Goal: Task Accomplishment & Management: Manage account settings

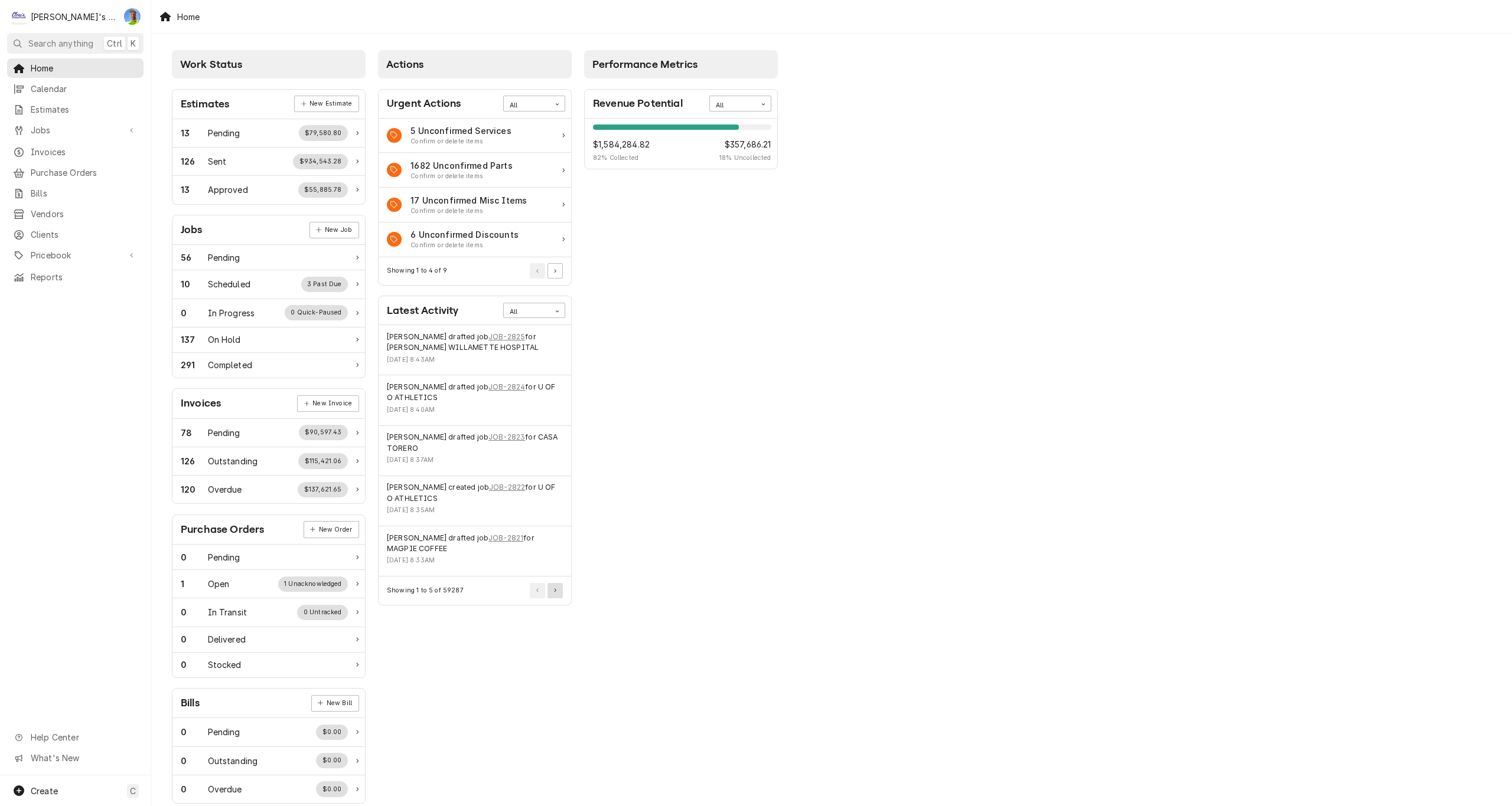
click at [560, 591] on button "Pagination Controls" at bounding box center [554, 590] width 15 height 15
click at [493, 444] on link "INV-2197" at bounding box center [492, 448] width 34 height 10
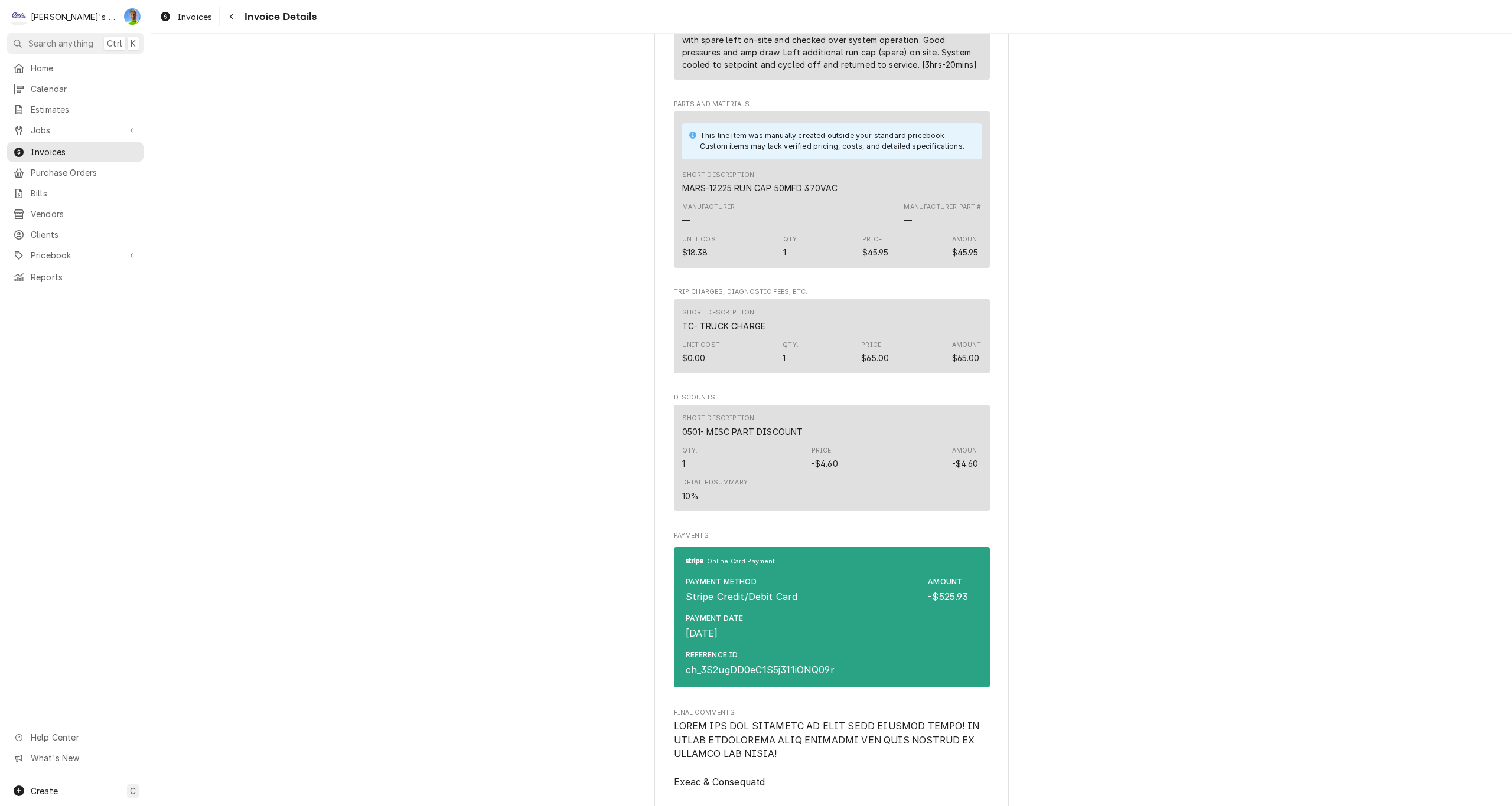
scroll to position [945, 0]
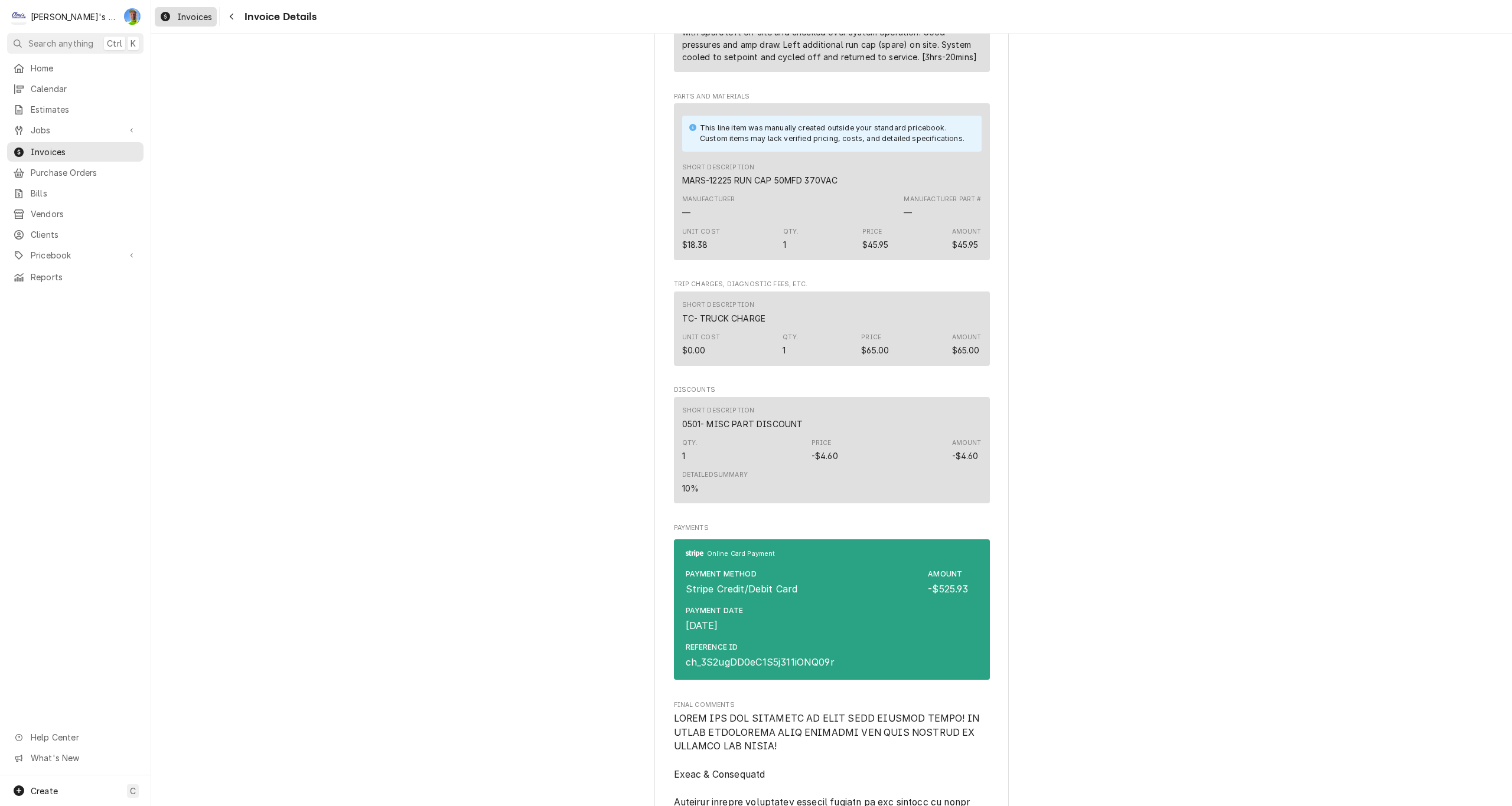
click at [196, 9] on div "Invoices" at bounding box center [185, 17] width 58 height 15
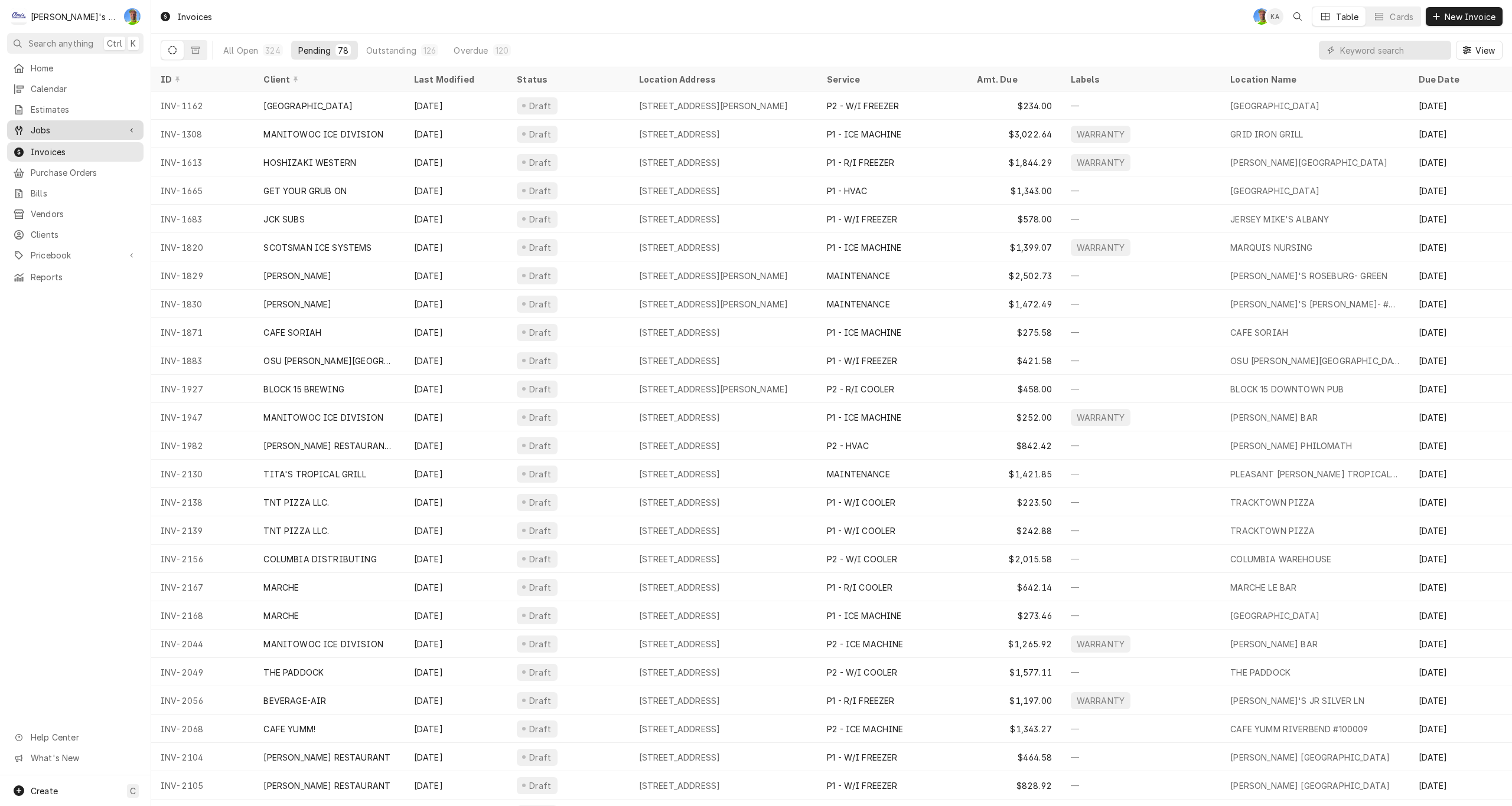
click at [50, 124] on span "Jobs" at bounding box center [75, 130] width 89 height 13
click at [65, 147] on span "Jobs" at bounding box center [84, 151] width 107 height 13
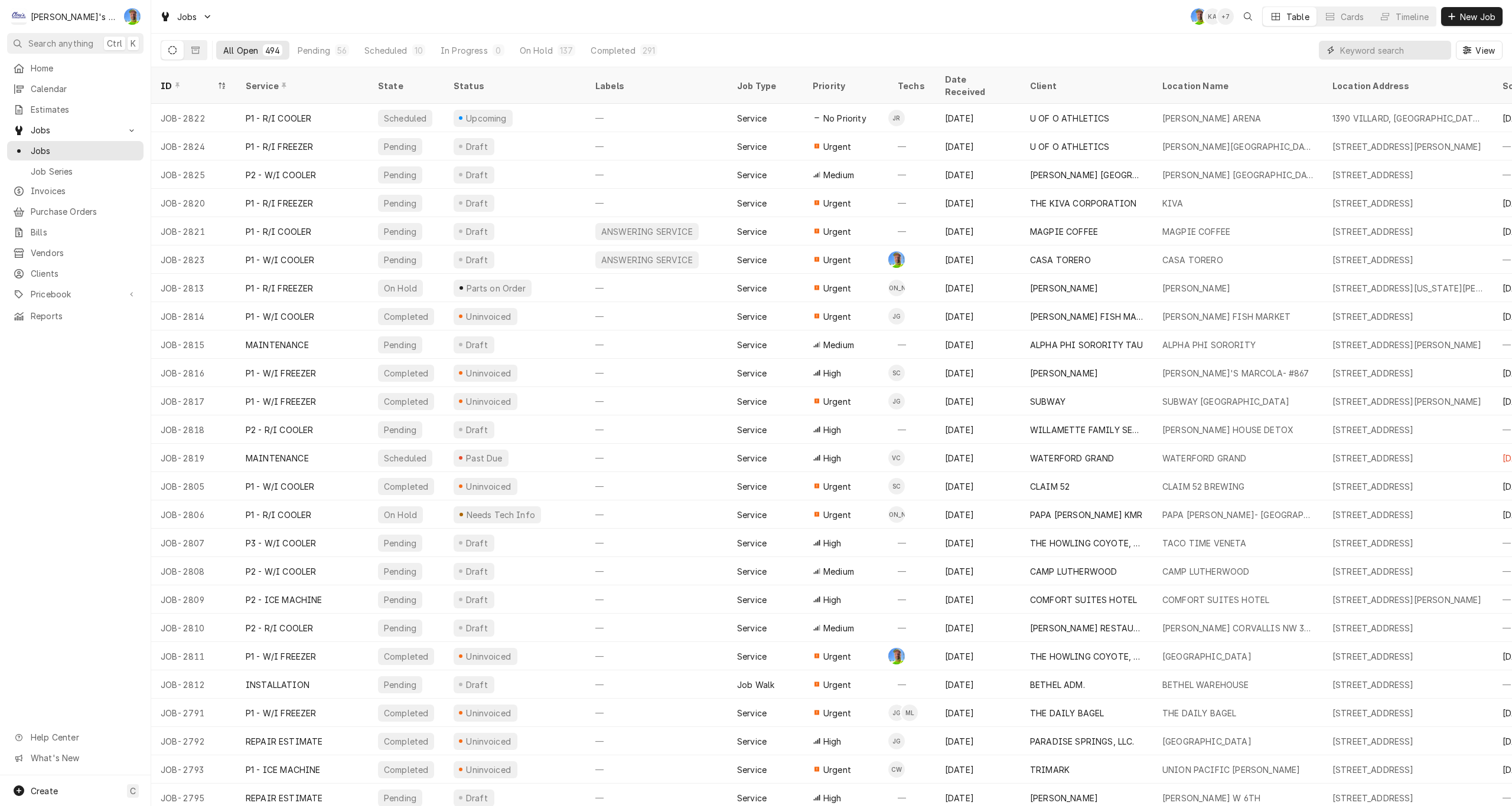
click at [1391, 48] on input "Dynamic Content Wrapper" at bounding box center [1392, 50] width 105 height 19
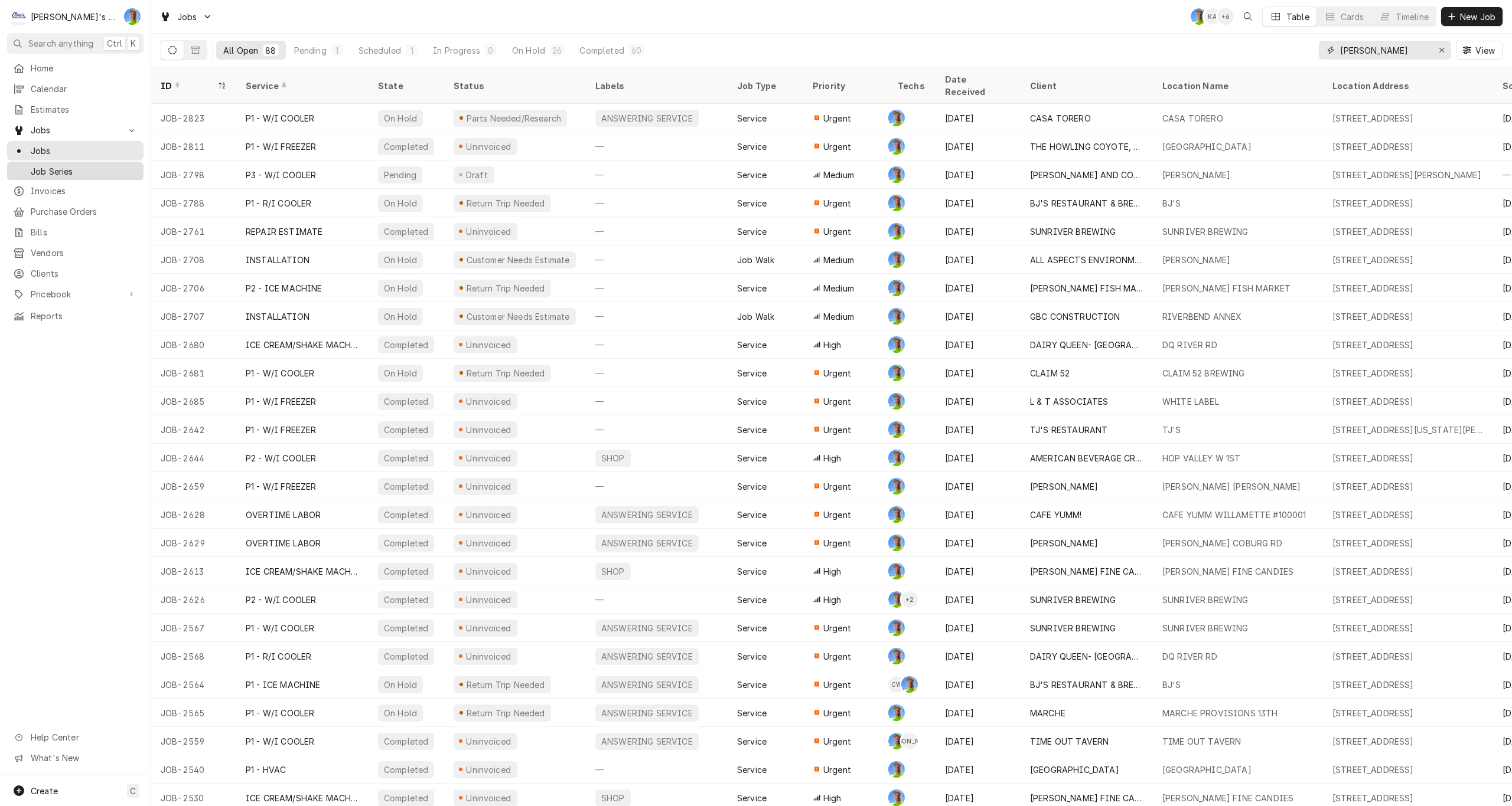
type input "greg"
click at [430, 10] on div "Jobs GA KA + 6 Table Cards Timeline New Job" at bounding box center [832, 17] width 1361 height 33
click at [1437, 50] on div "Erase input" at bounding box center [1441, 50] width 12 height 12
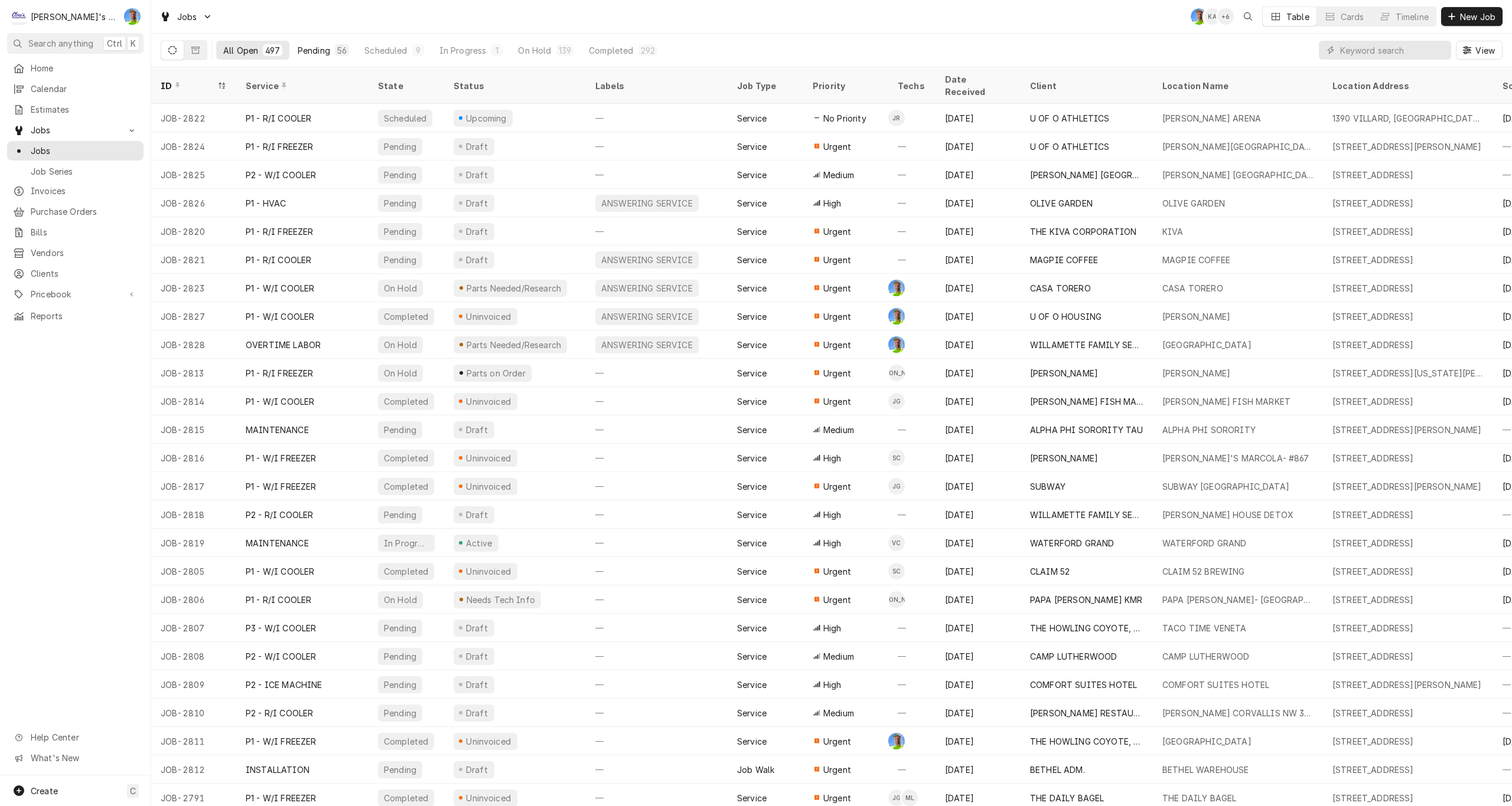
click at [315, 51] on div "Pending" at bounding box center [314, 50] width 32 height 13
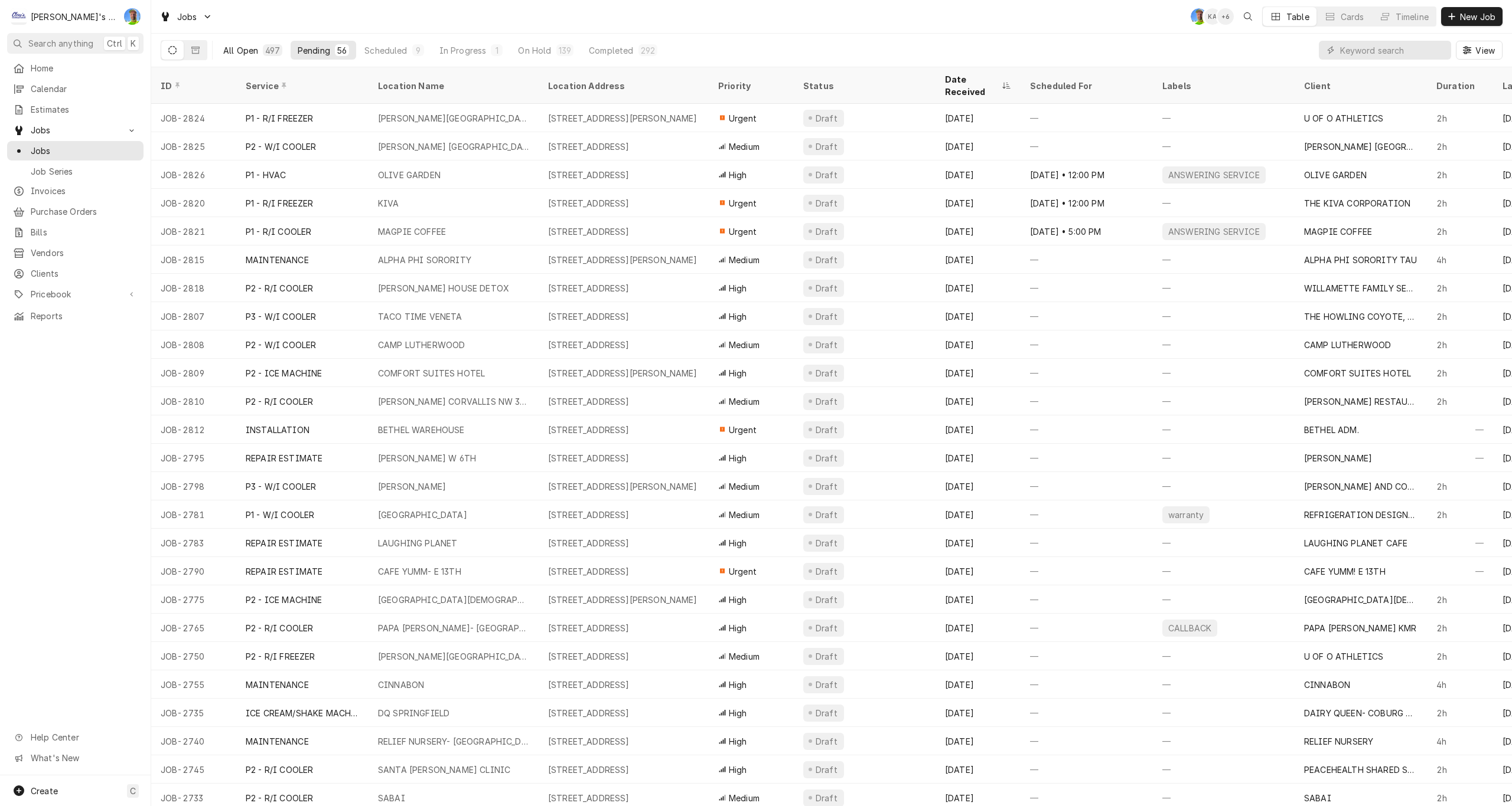
click at [253, 52] on div "All Open" at bounding box center [240, 50] width 35 height 13
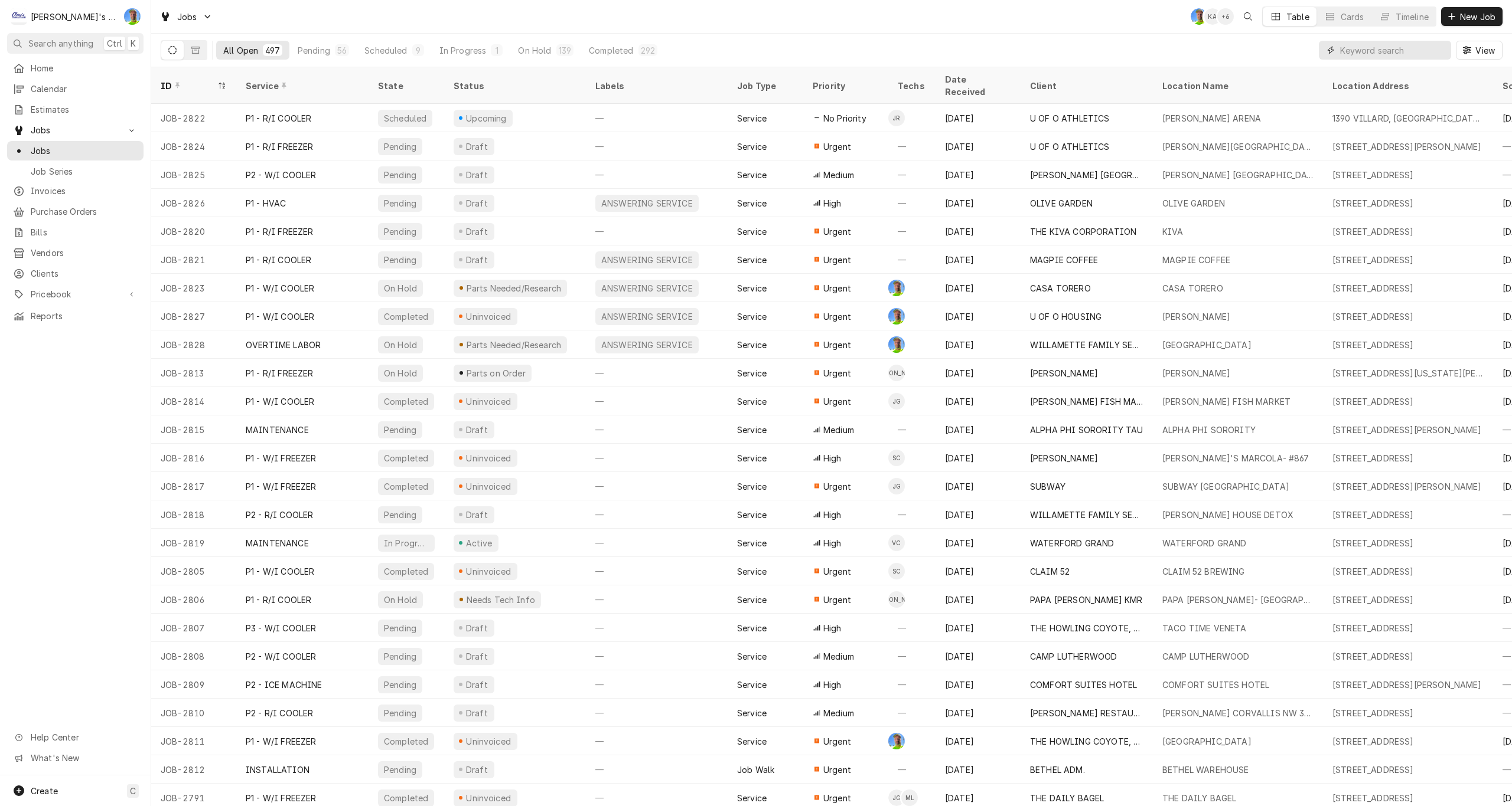
click at [1370, 46] on input "Dynamic Content Wrapper" at bounding box center [1392, 50] width 105 height 19
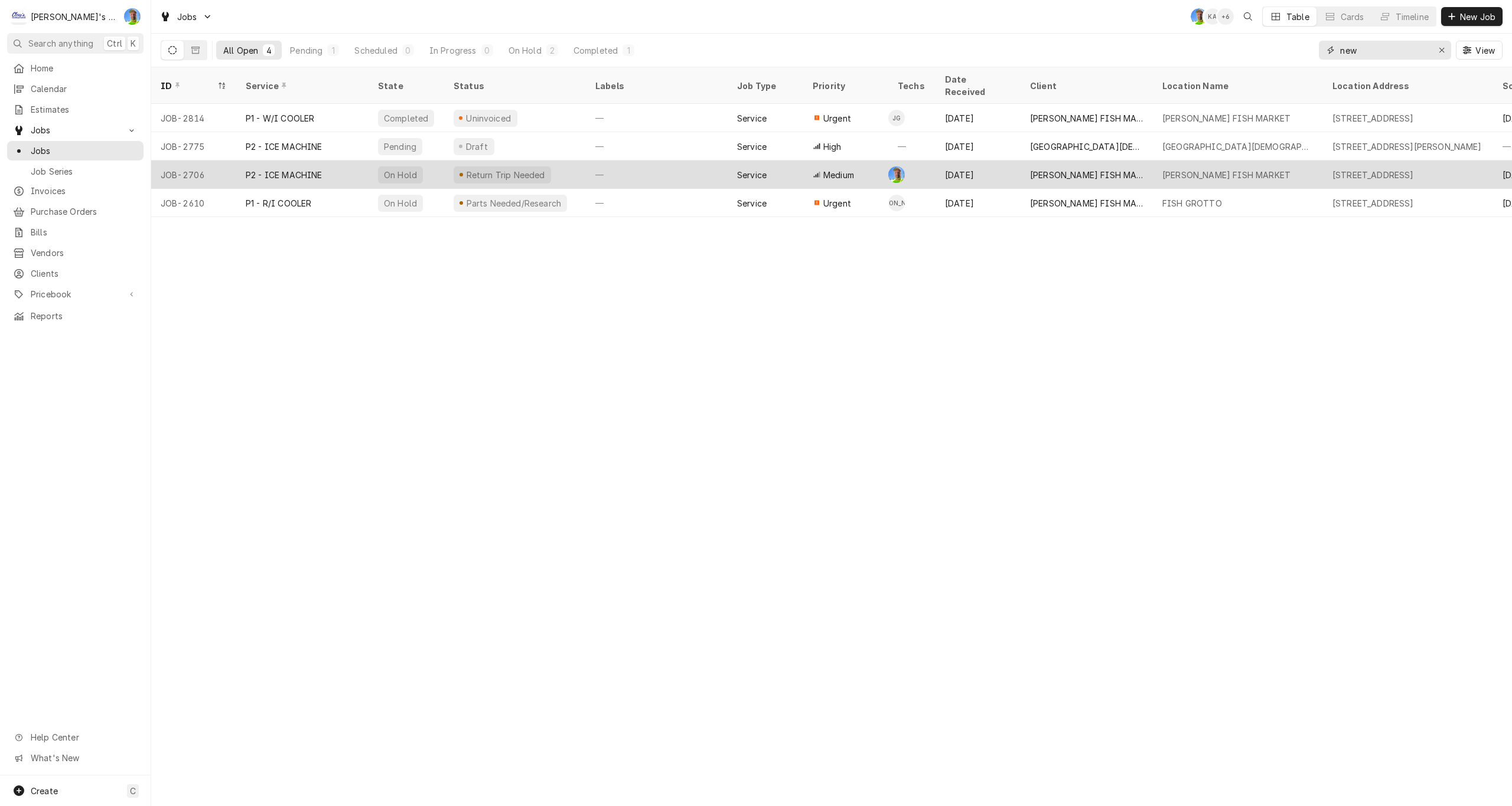
type input "new"
click at [1071, 169] on div "[PERSON_NAME] FISH MARKET" at bounding box center [1087, 175] width 114 height 13
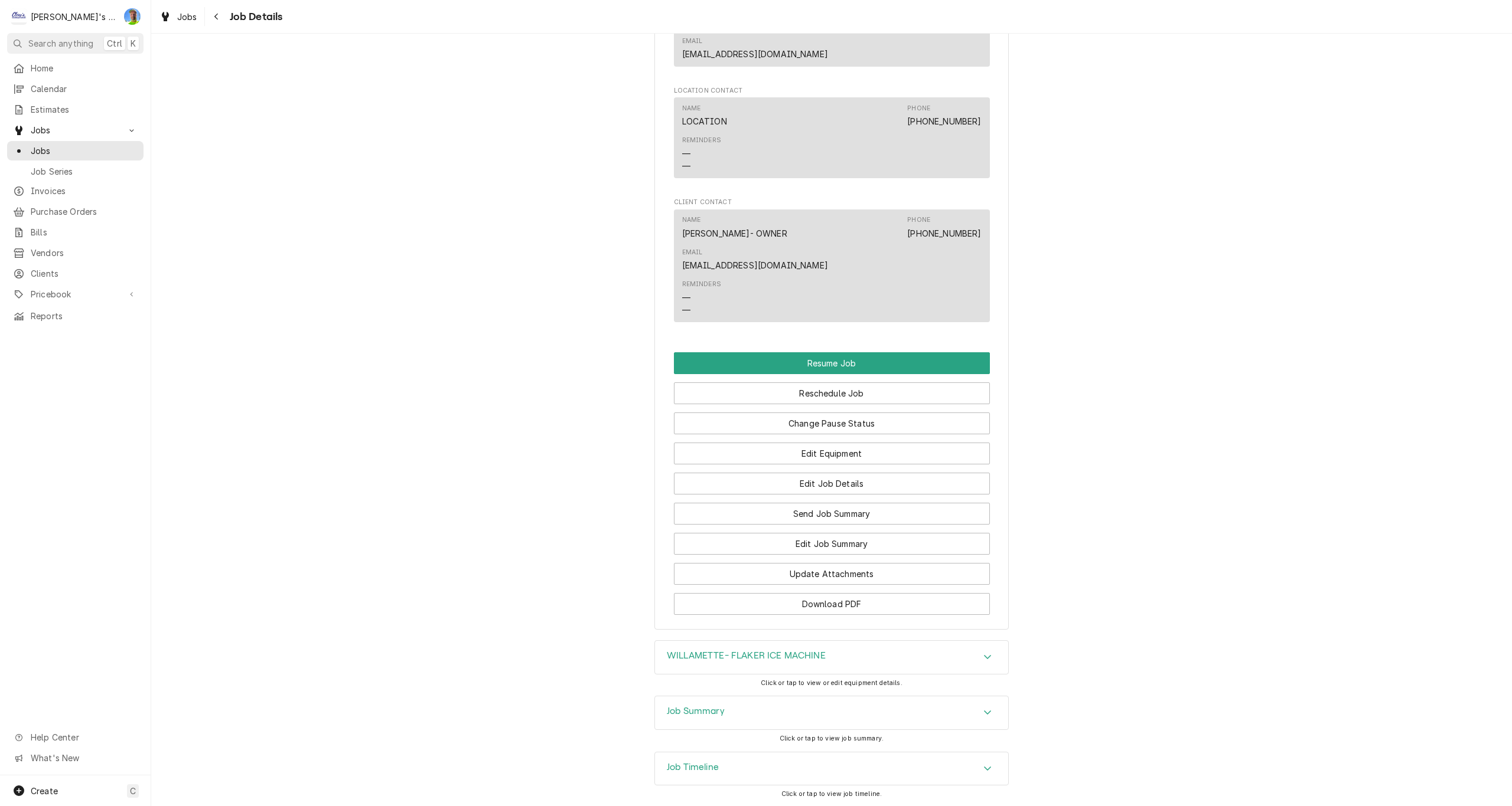
scroll to position [1016, 0]
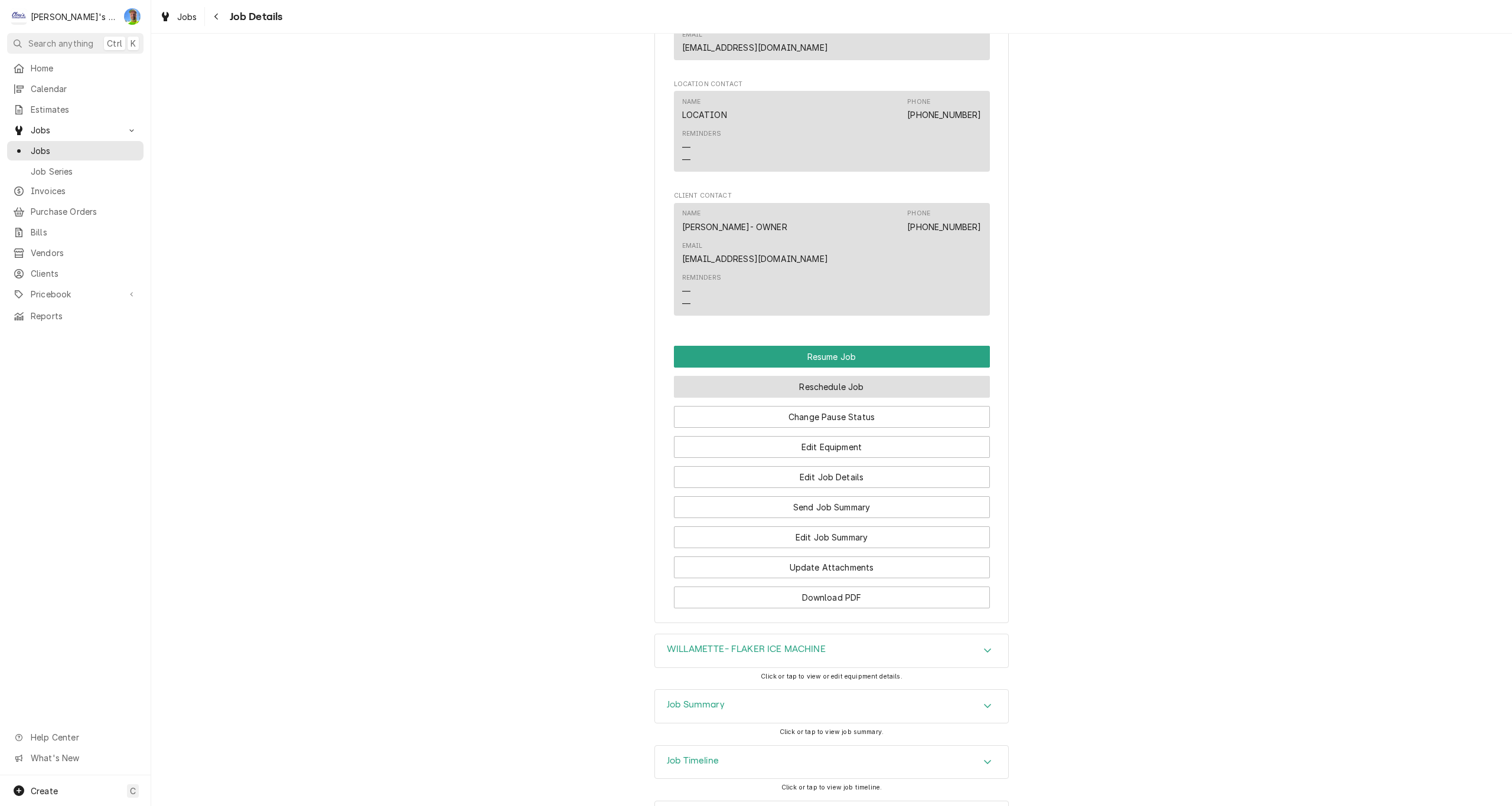
click at [919, 376] on button "Reschedule Job" at bounding box center [832, 387] width 316 height 22
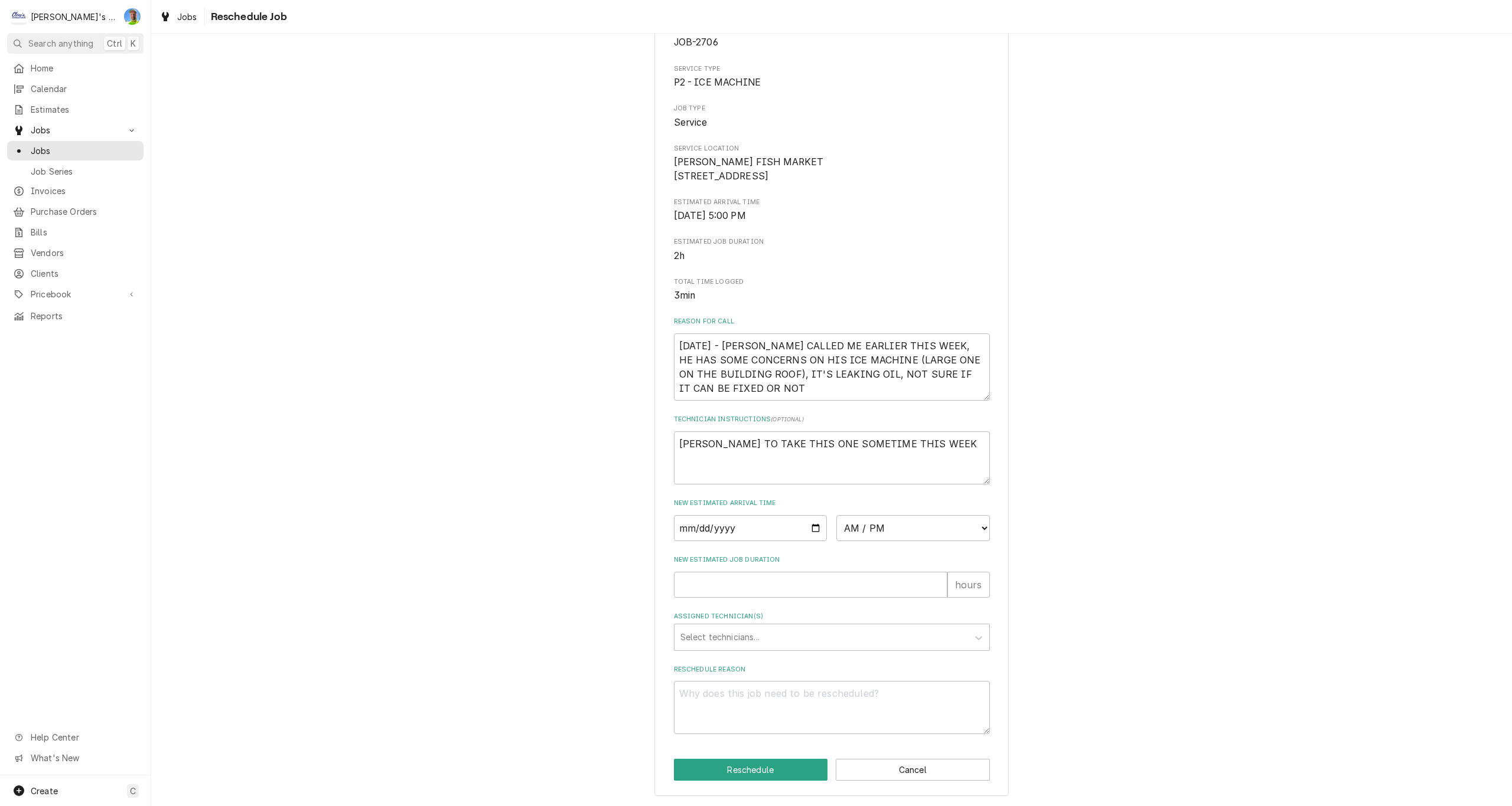
scroll to position [91, 0]
click at [929, 387] on textarea "8/15/2025 - DWIGHT CALLED ME EARLIER THIS WEEK, HE HAS SOME CONCERNS ON HIS ICE…" at bounding box center [832, 366] width 316 height 67
type textarea "x"
type textarea "8/15/2025 - DWIGHT CALLED ME EARLIER THIS WEEK, HE HAS SOME CONCERNS ON HIS ICE…"
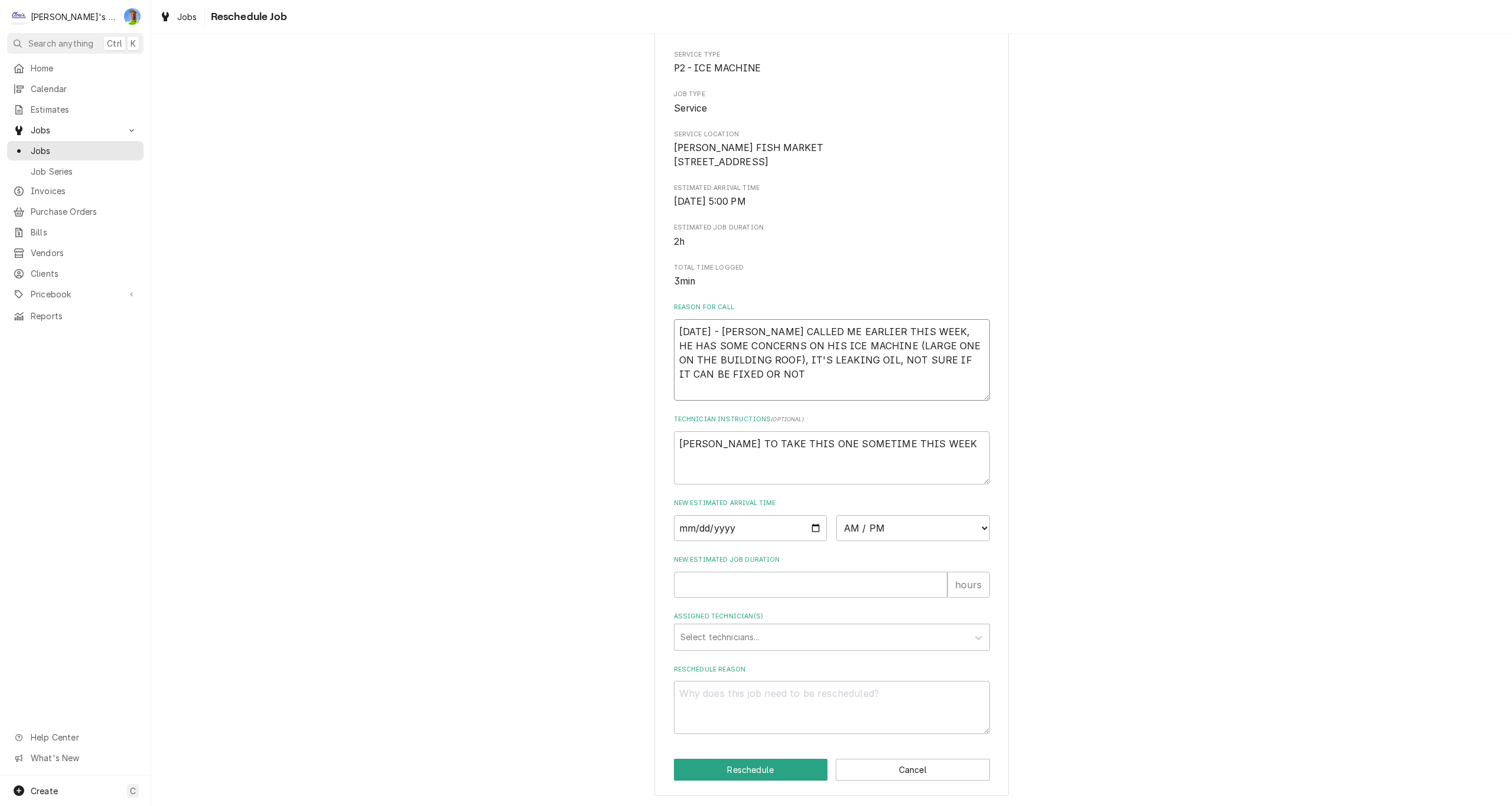
type textarea "x"
type textarea "8/15/2025 - DWIGHT CALLED ME EARLIER THIS WEEK, HE HAS SOME CONCERNS ON HIS ICE…"
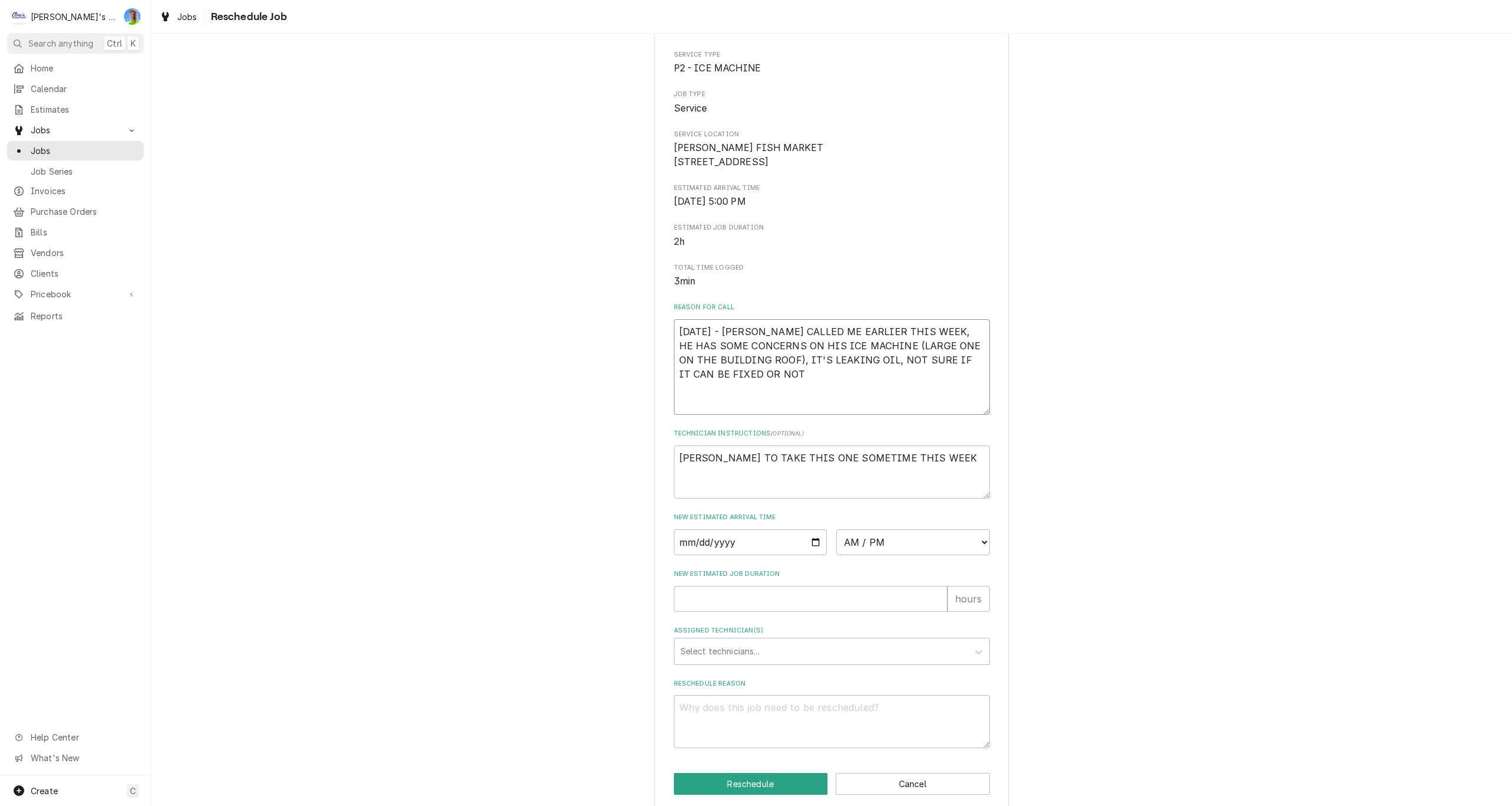
type textarea "x"
type textarea "8/15/2025 - DWIGHT CALLED ME EARLIER THIS WEEK, HE HAS SOME CONCERNS ON HIS ICE…"
type textarea "x"
type textarea "8/15/2025 - DWIGHT CALLED ME EARLIER THIS WEEK, HE HAS SOME CONCERNS ON HIS ICE…"
type textarea "x"
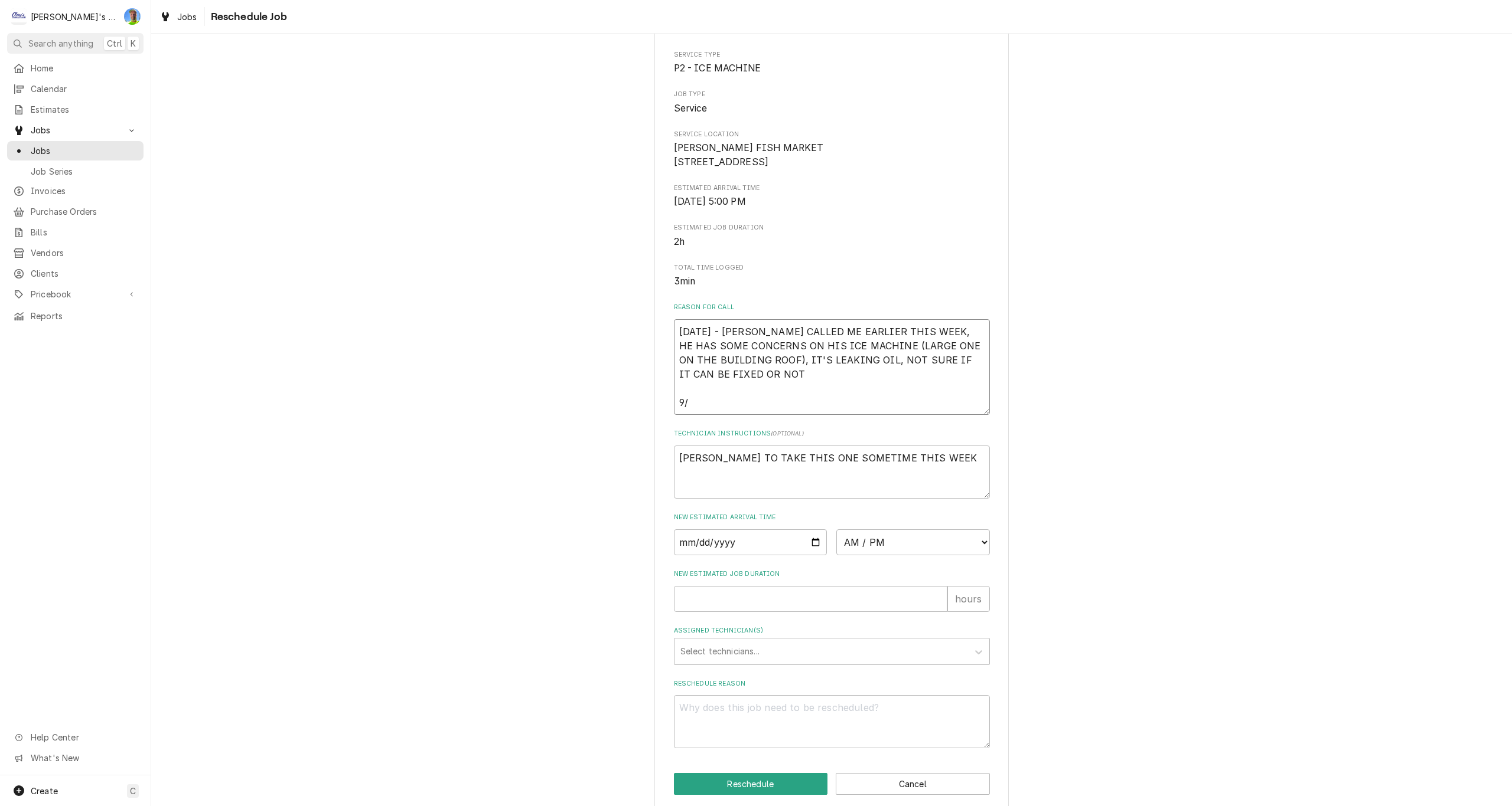
type textarea "8/15/2025 - DWIGHT CALLED ME EARLIER THIS WEEK, HE HAS SOME CONCERNS ON HIS ICE…"
type textarea "x"
type textarea "8/15/2025 - DWIGHT CALLED ME EARLIER THIS WEEK, HE HAS SOME CONCERNS ON HIS ICE…"
type textarea "x"
type textarea "8/15/2025 - DWIGHT CALLED ME EARLIER THIS WEEK, HE HAS SOME CONCERNS ON HIS ICE…"
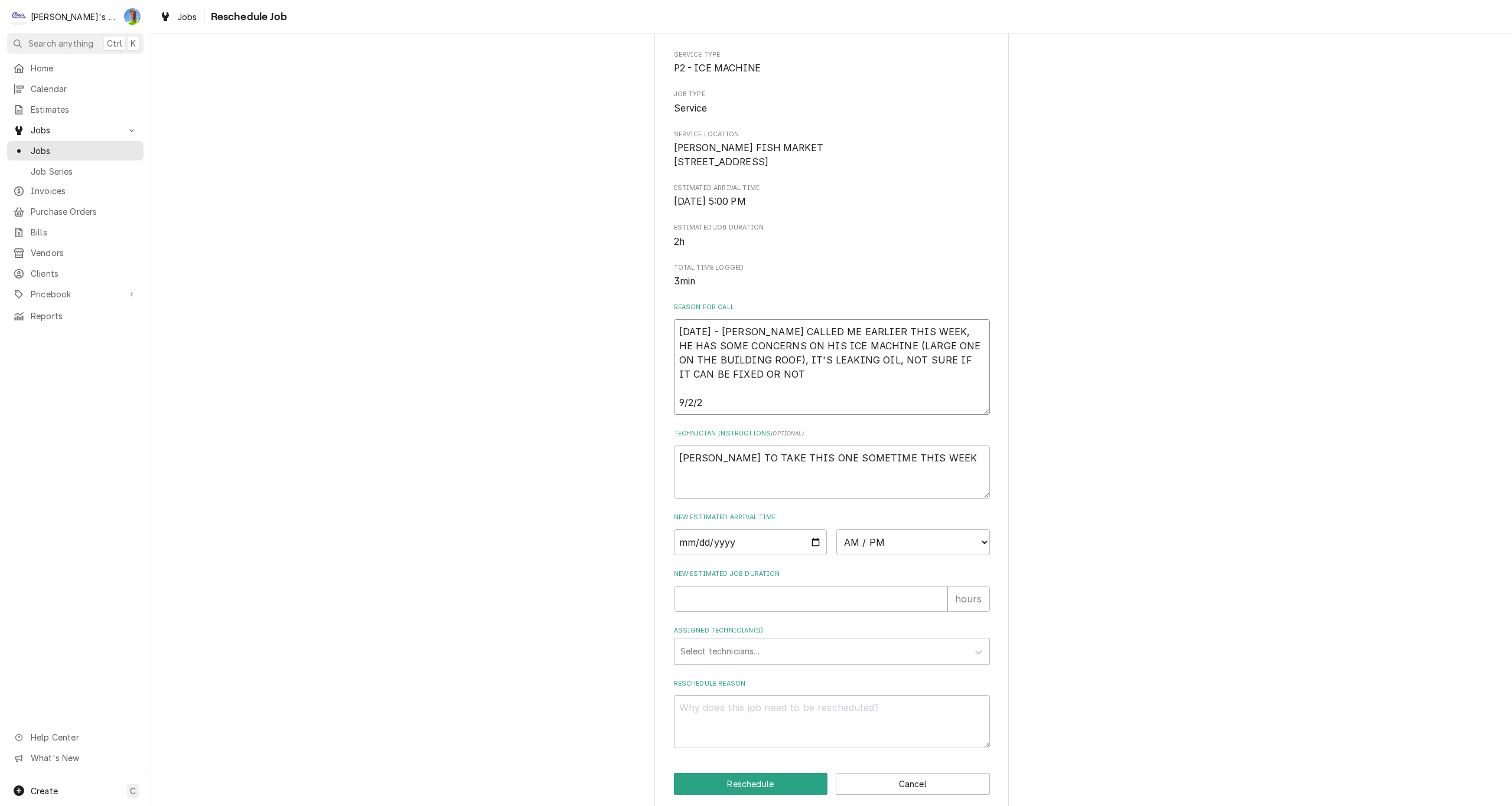
type textarea "x"
type textarea "8/15/2025 - DWIGHT CALLED ME EARLIER THIS WEEK, HE HAS SOME CONCERNS ON HIS ICE…"
type textarea "x"
type textarea "8/15/2025 - DWIGHT CALLED ME EARLIER THIS WEEK, HE HAS SOME CONCERNS ON HIS ICE…"
type textarea "x"
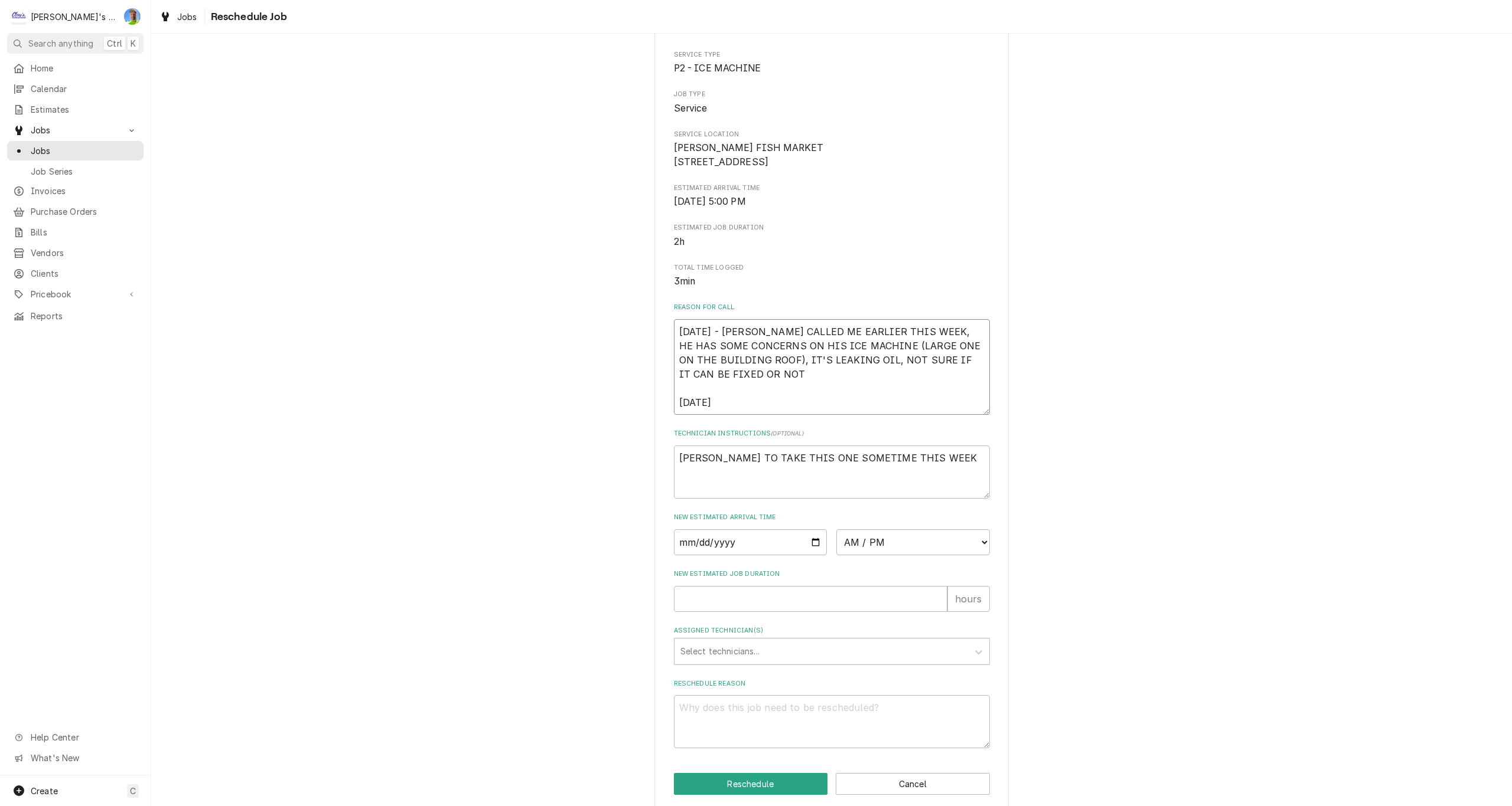
type textarea "8/15/2025 - DWIGHT CALLED ME EARLIER THIS WEEK, HE HAS SOME CONCERNS ON HIS ICE…"
type textarea "x"
type textarea "8/15/2025 - DWIGHT CALLED ME EARLIER THIS WEEK, HE HAS SOME CONCERNS ON HIS ICE…"
type textarea "x"
type textarea "8/15/2025 - DWIGHT CALLED ME EARLIER THIS WEEK, HE HAS SOME CONCERNS ON HIS ICE…"
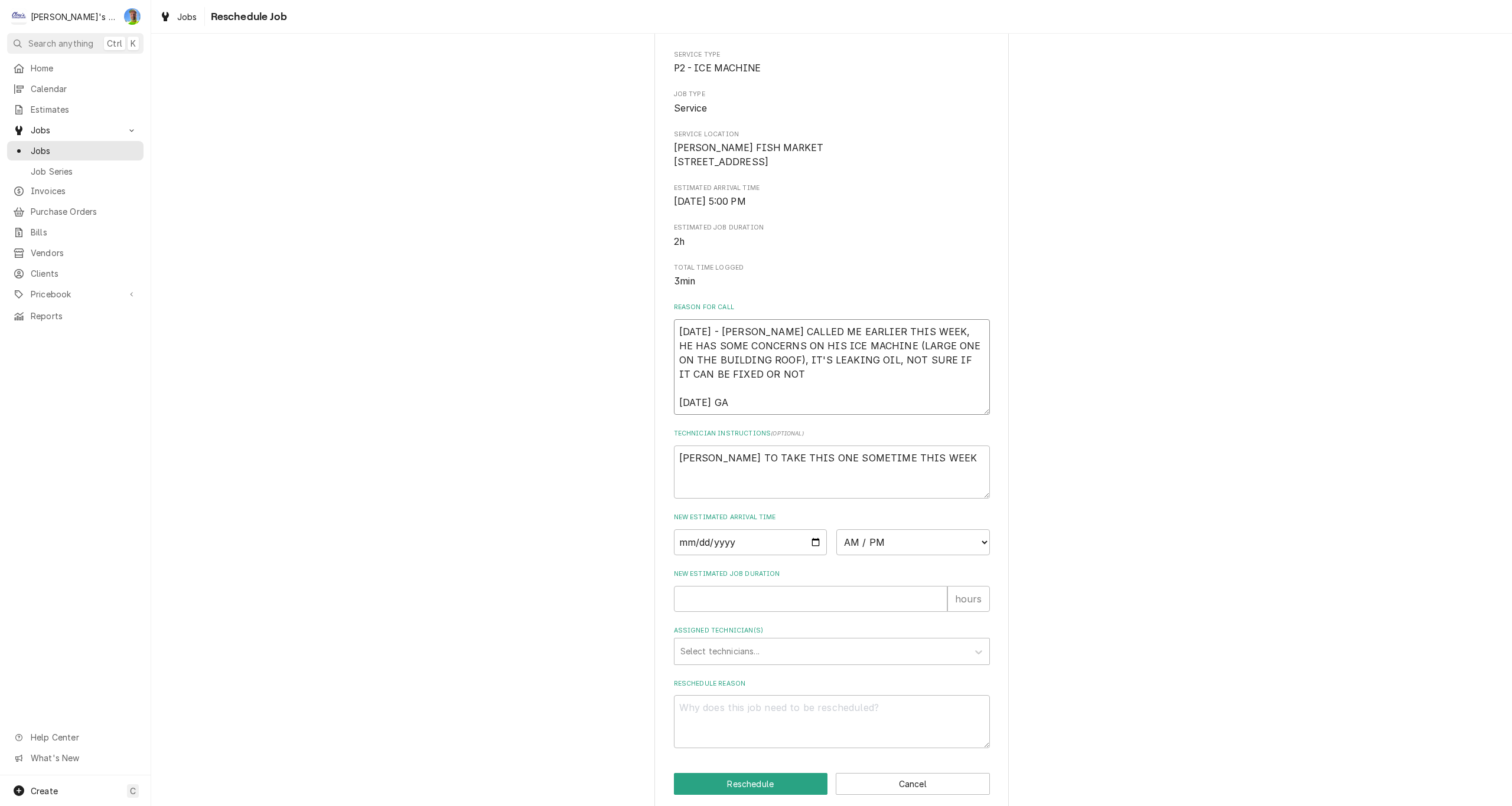
type textarea "x"
type textarea "8/15/2025 - DWIGHT CALLED ME EARLIER THIS WEEK, HE HAS SOME CONCERNS ON HIS ICE…"
type textarea "x"
type textarea "8/15/2025 - DWIGHT CALLED ME EARLIER THIS WEEK, HE HAS SOME CONCERNS ON HIS ICE…"
type textarea "x"
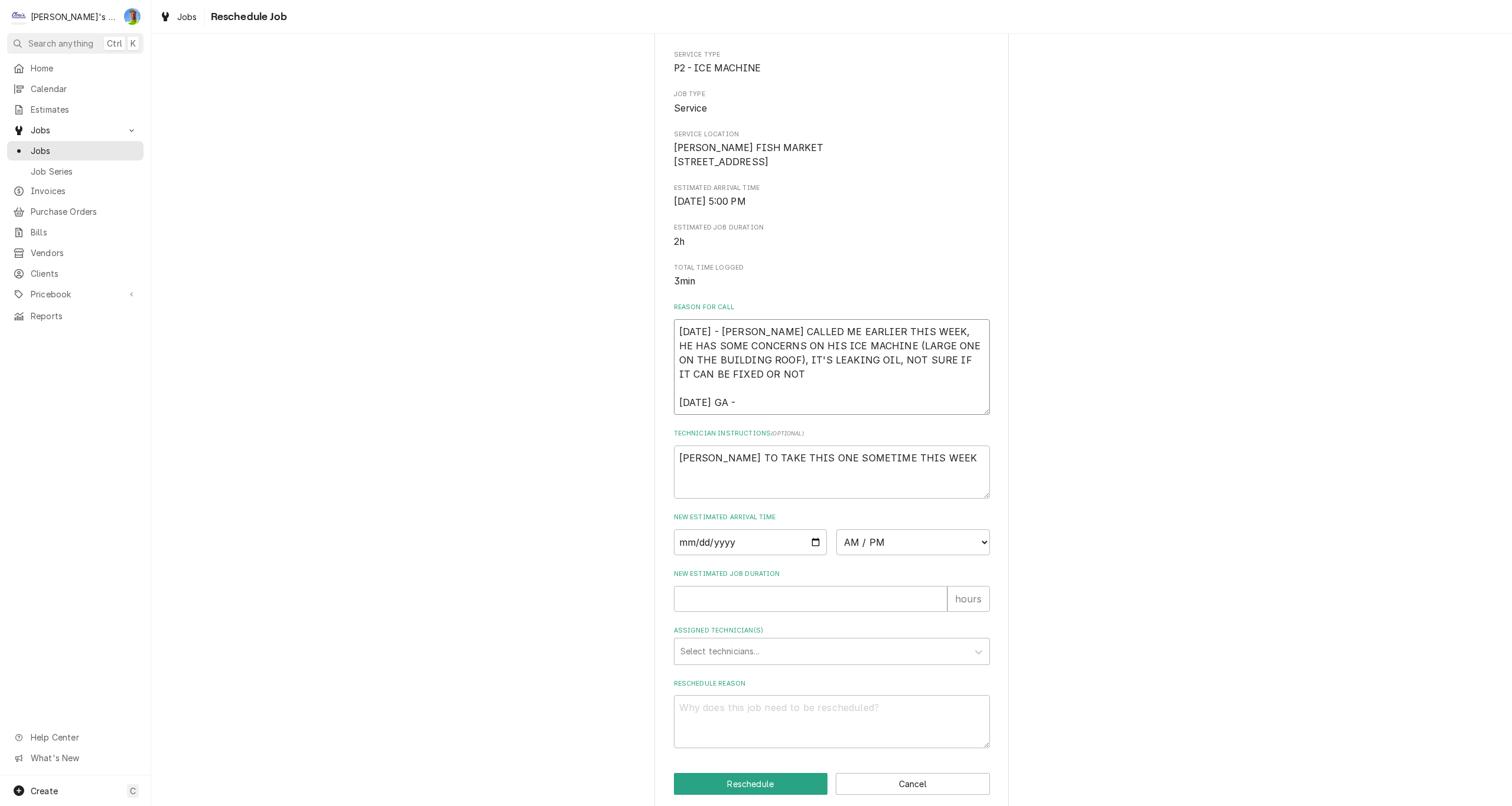
type textarea "8/15/2025 - DWIGHT CALLED ME EARLIER THIS WEEK, HE HAS SOME CONCERNS ON HIS ICE…"
type textarea "x"
type textarea "8/15/2025 - DWIGHT CALLED ME EARLIER THIS WEEK, HE HAS SOME CONCERNS ON HIS ICE…"
type textarea "x"
type textarea "8/15/2025 - DWIGHT CALLED ME EARLIER THIS WEEK, HE HAS SOME CONCERNS ON HIS ICE…"
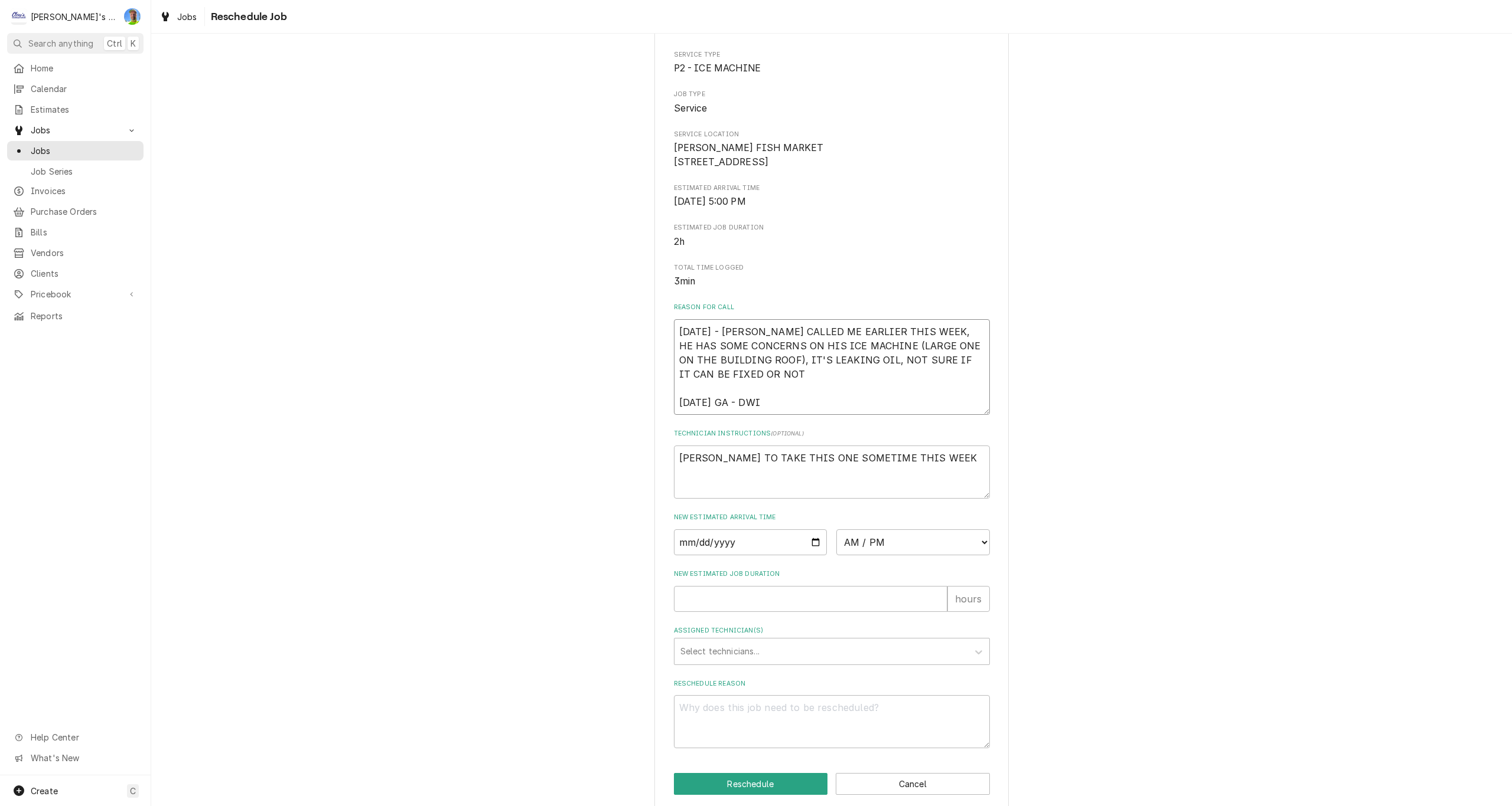
type textarea "x"
type textarea "8/15/2025 - DWIGHT CALLED ME EARLIER THIS WEEK, HE HAS SOME CONCERNS ON HIS ICE…"
type textarea "x"
type textarea "8/15/2025 - DWIGHT CALLED ME EARLIER THIS WEEK, HE HAS SOME CONCERNS ON HIS ICE…"
type textarea "x"
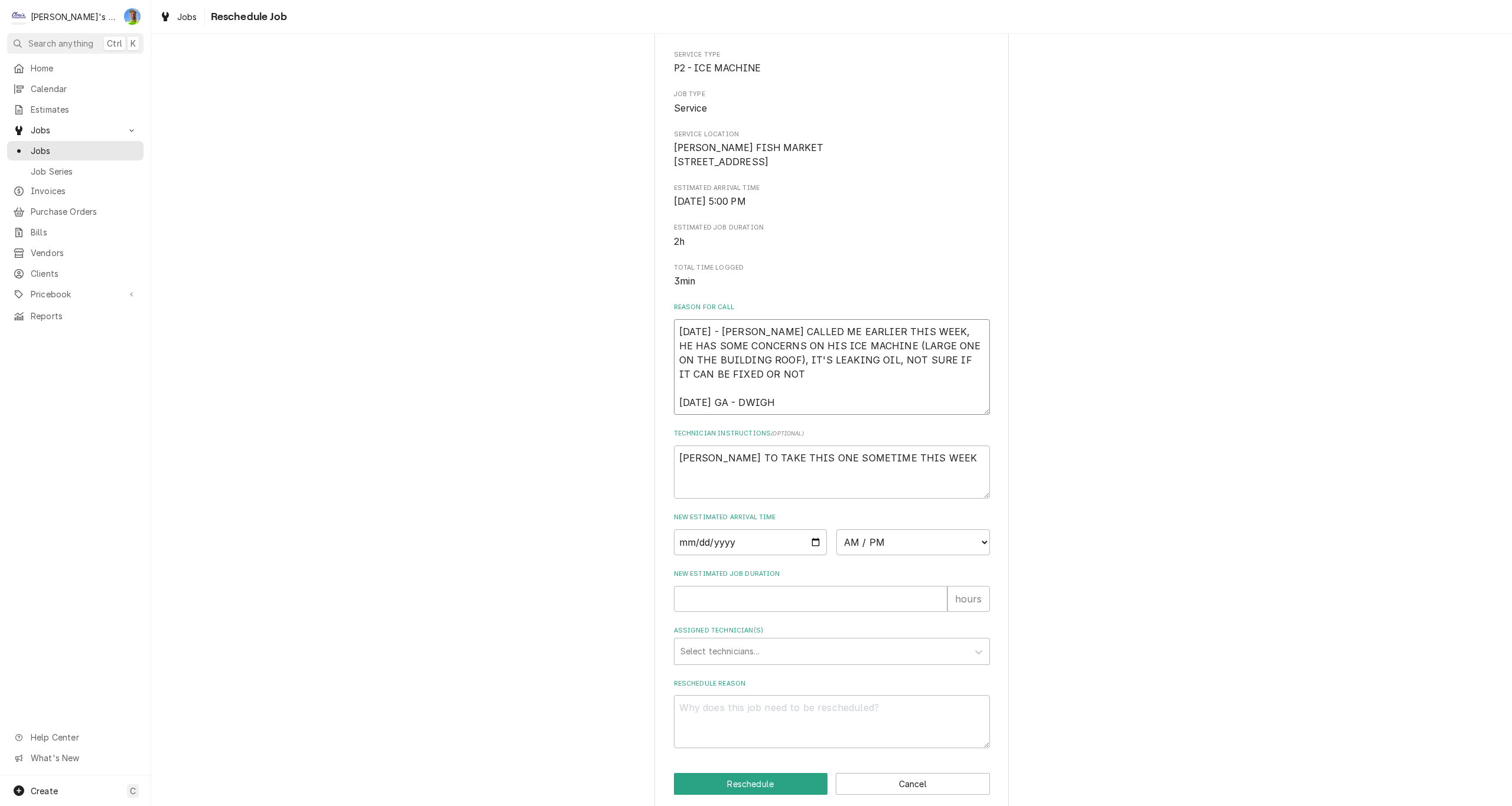
type textarea "8/15/2025 - DWIGHT CALLED ME EARLIER THIS WEEK, HE HAS SOME CONCERNS ON HIS ICE…"
type textarea "x"
type textarea "8/15/2025 - DWIGHT CALLED ME EARLIER THIS WEEK, HE HAS SOME CONCERNS ON HIS ICE…"
type textarea "x"
type textarea "8/15/2025 - DWIGHT CALLED ME EARLIER THIS WEEK, HE HAS SOME CONCERNS ON HIS ICE…"
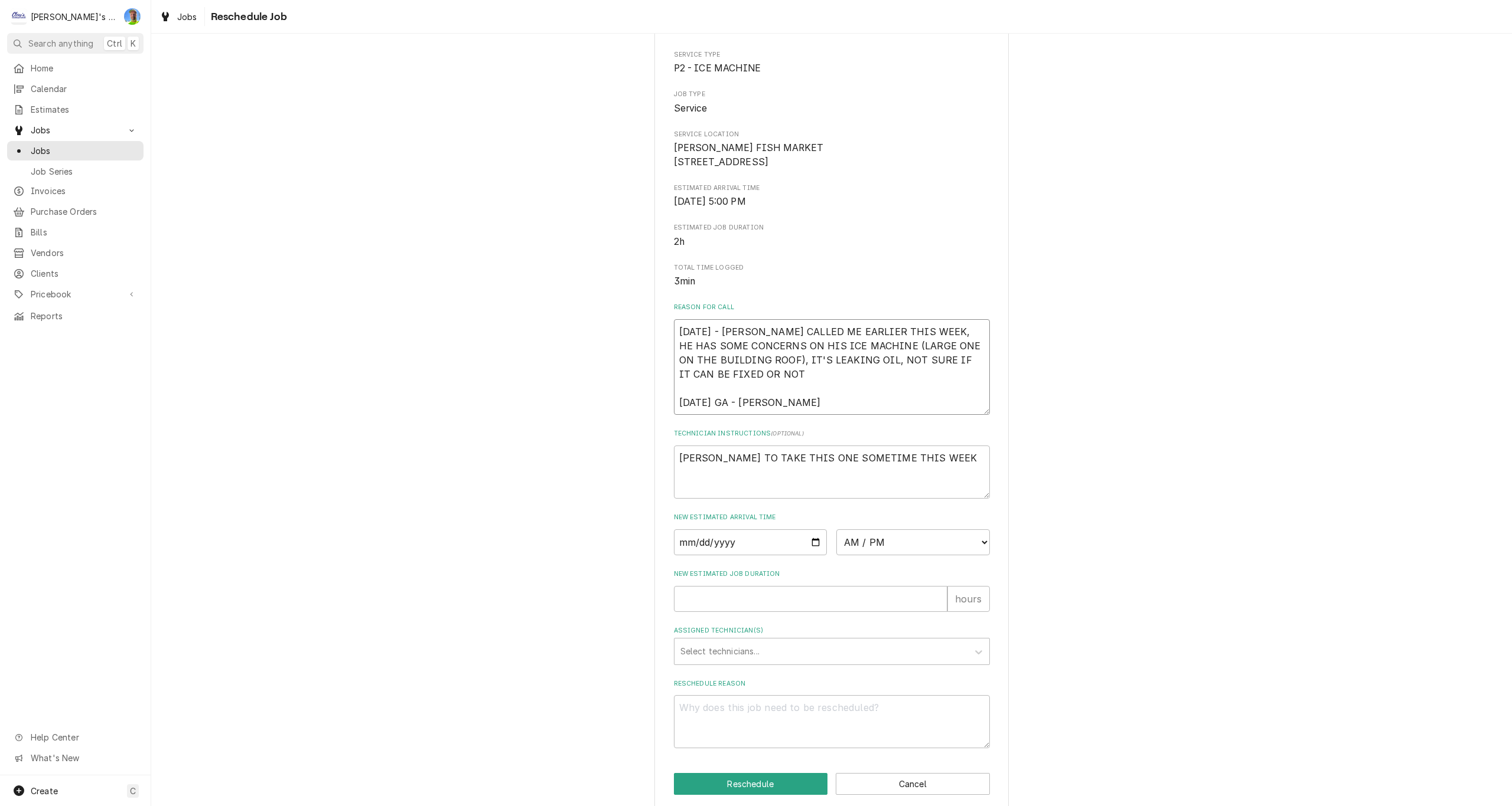
type textarea "x"
type textarea "8/15/2025 - DWIGHT CALLED ME EARLIER THIS WEEK, HE HAS SOME CONCERNS ON HIS ICE…"
type textarea "x"
type textarea "8/15/2025 - DWIGHT CALLED ME EARLIER THIS WEEK, HE HAS SOME CONCERNS ON HIS ICE…"
type textarea "x"
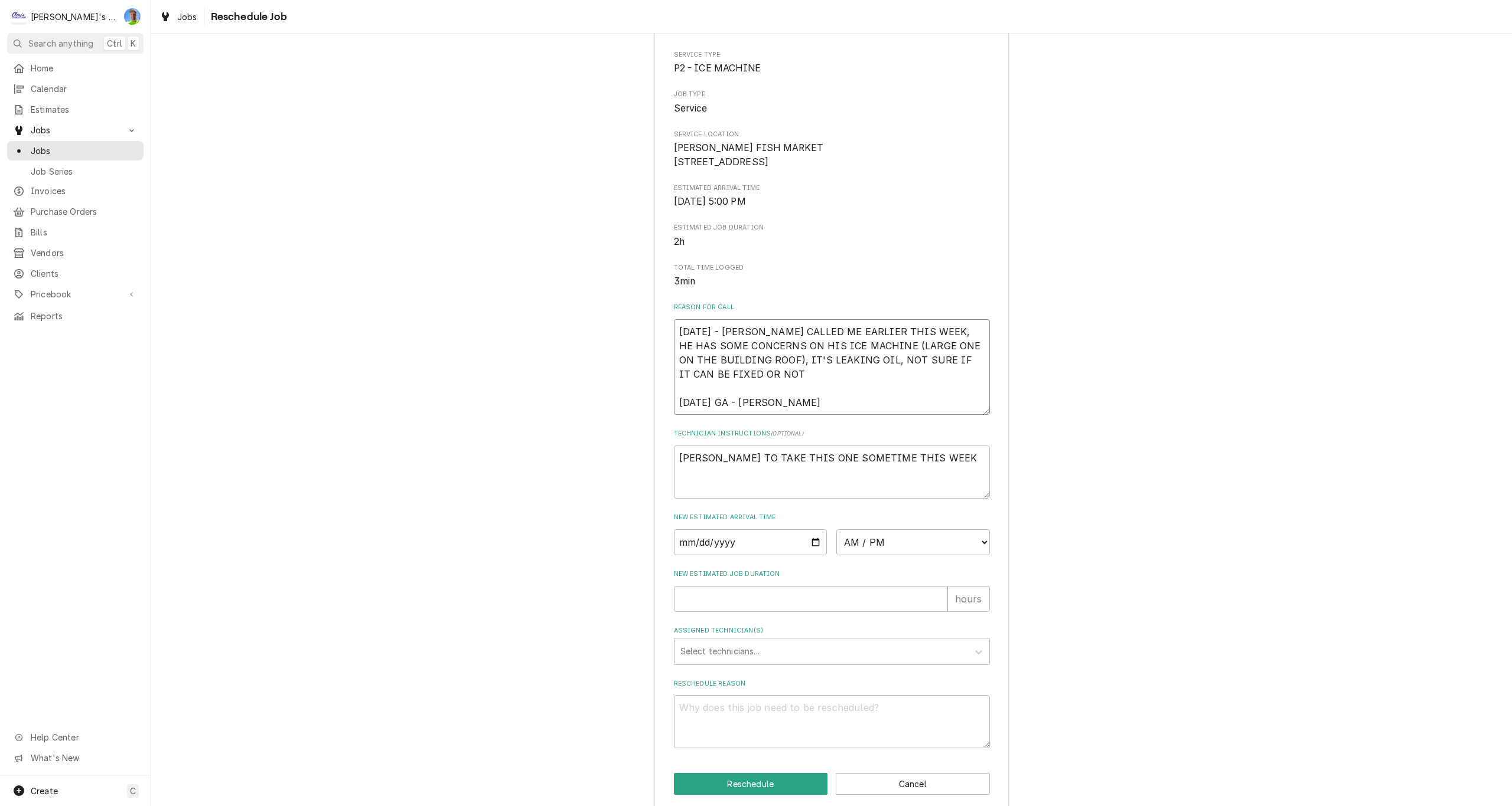
type textarea "8/15/2025 - DWIGHT CALLED ME EARLIER THIS WEEK, HE HAS SOME CONCERNS ON HIS ICE…"
type textarea "x"
type textarea "8/15/2025 - DWIGHT CALLED ME EARLIER THIS WEEK, HE HAS SOME CONCERNS ON HIS ICE…"
type textarea "x"
type textarea "8/15/2025 - DWIGHT CALLED ME EARLIER THIS WEEK, HE HAS SOME CONCERNS ON HIS ICE…"
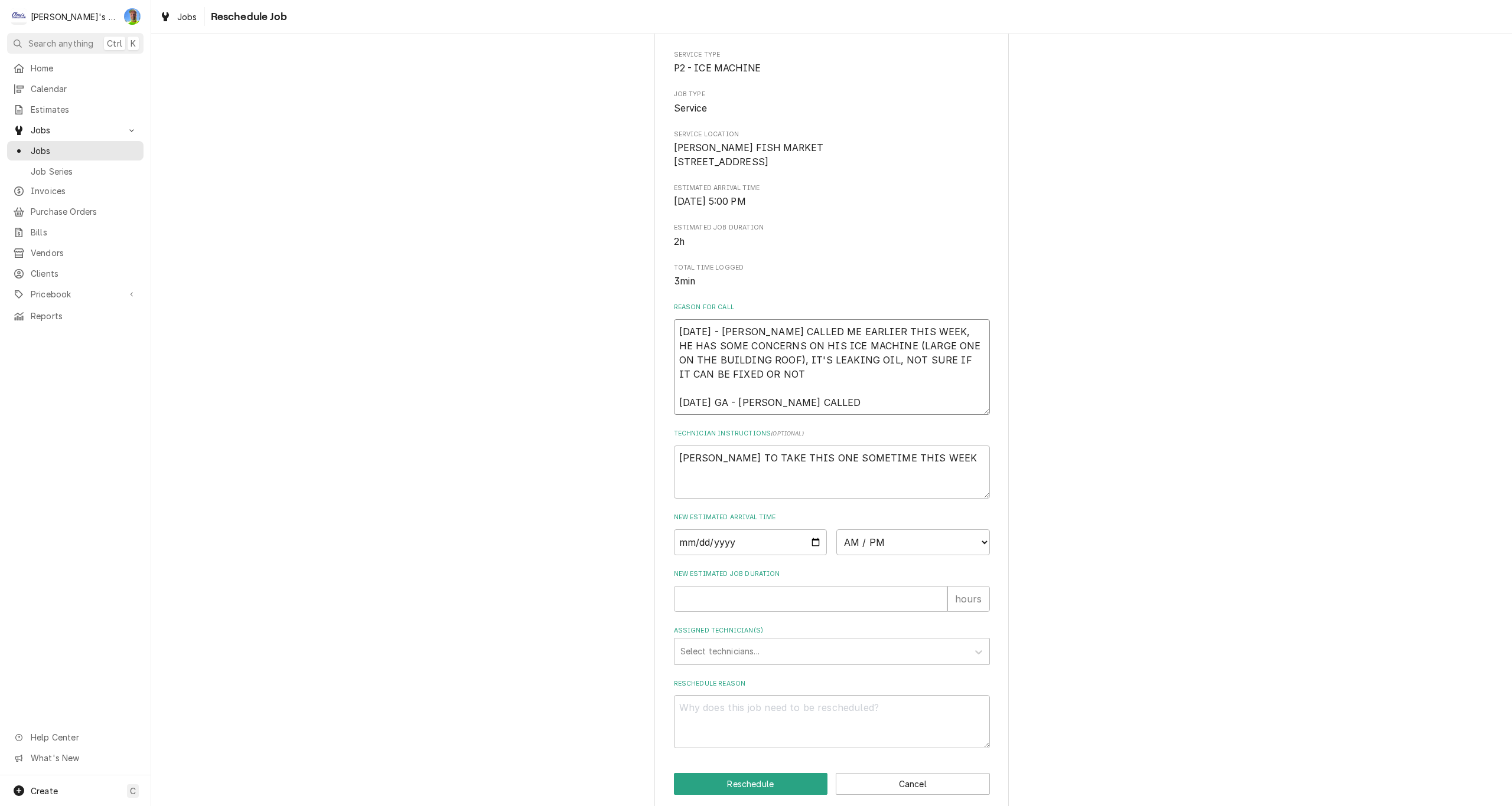
type textarea "x"
type textarea "8/15/2025 - DWIGHT CALLED ME EARLIER THIS WEEK, HE HAS SOME CONCERNS ON HIS ICE…"
type textarea "x"
type textarea "8/15/2025 - DWIGHT CALLED ME EARLIER THIS WEEK, HE HAS SOME CONCERNS ON HIS ICE…"
type textarea "x"
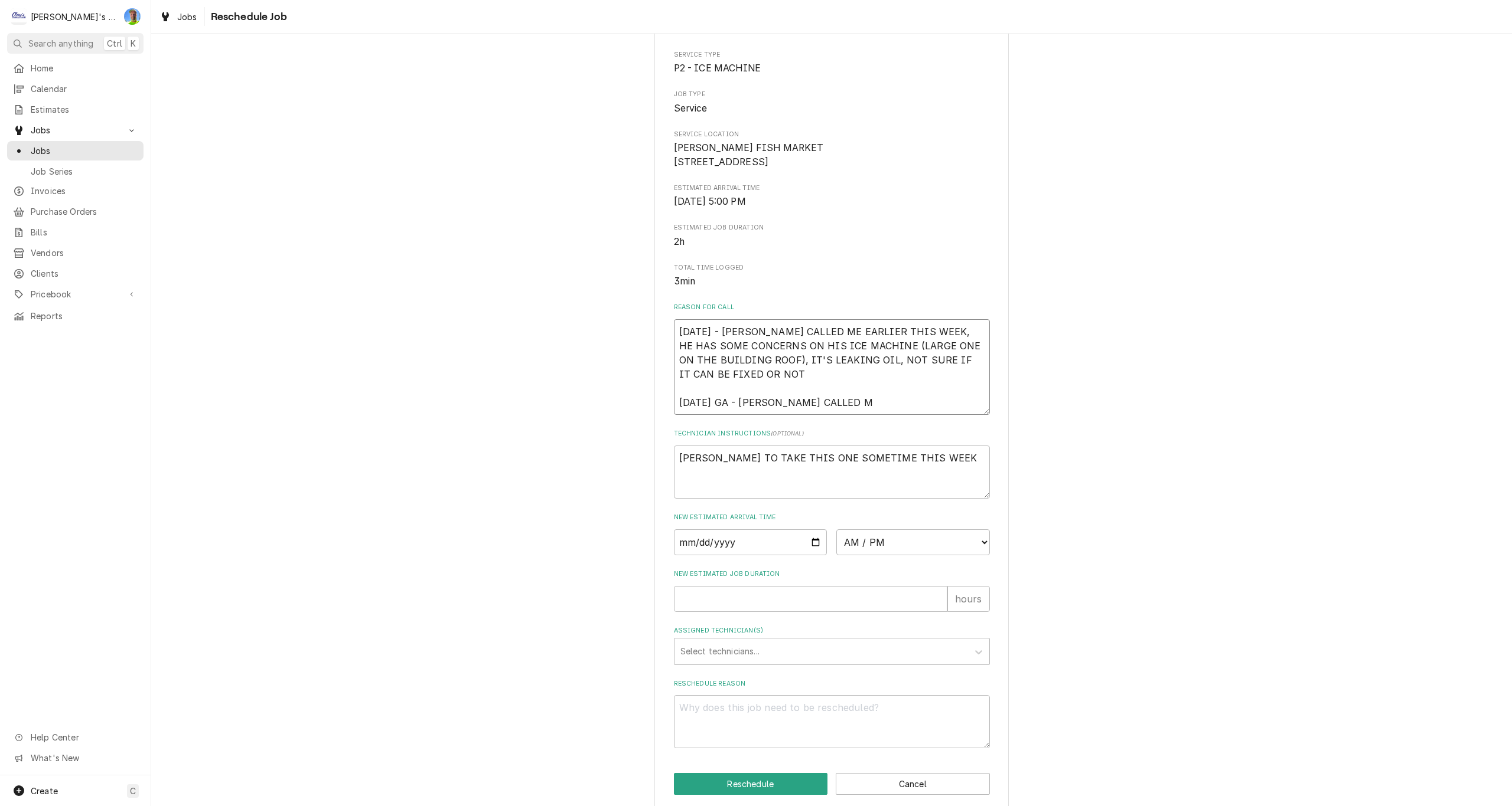
type textarea "8/15/2025 - DWIGHT CALLED ME EARLIER THIS WEEK, HE HAS SOME CONCERNS ON HIS ICE…"
type textarea "x"
type textarea "8/15/2025 - DWIGHT CALLED ME EARLIER THIS WEEK, HE HAS SOME CONCERNS ON HIS ICE…"
type textarea "x"
type textarea "8/15/2025 - DWIGHT CALLED ME EARLIER THIS WEEK, HE HAS SOME CONCERNS ON HIS ICE…"
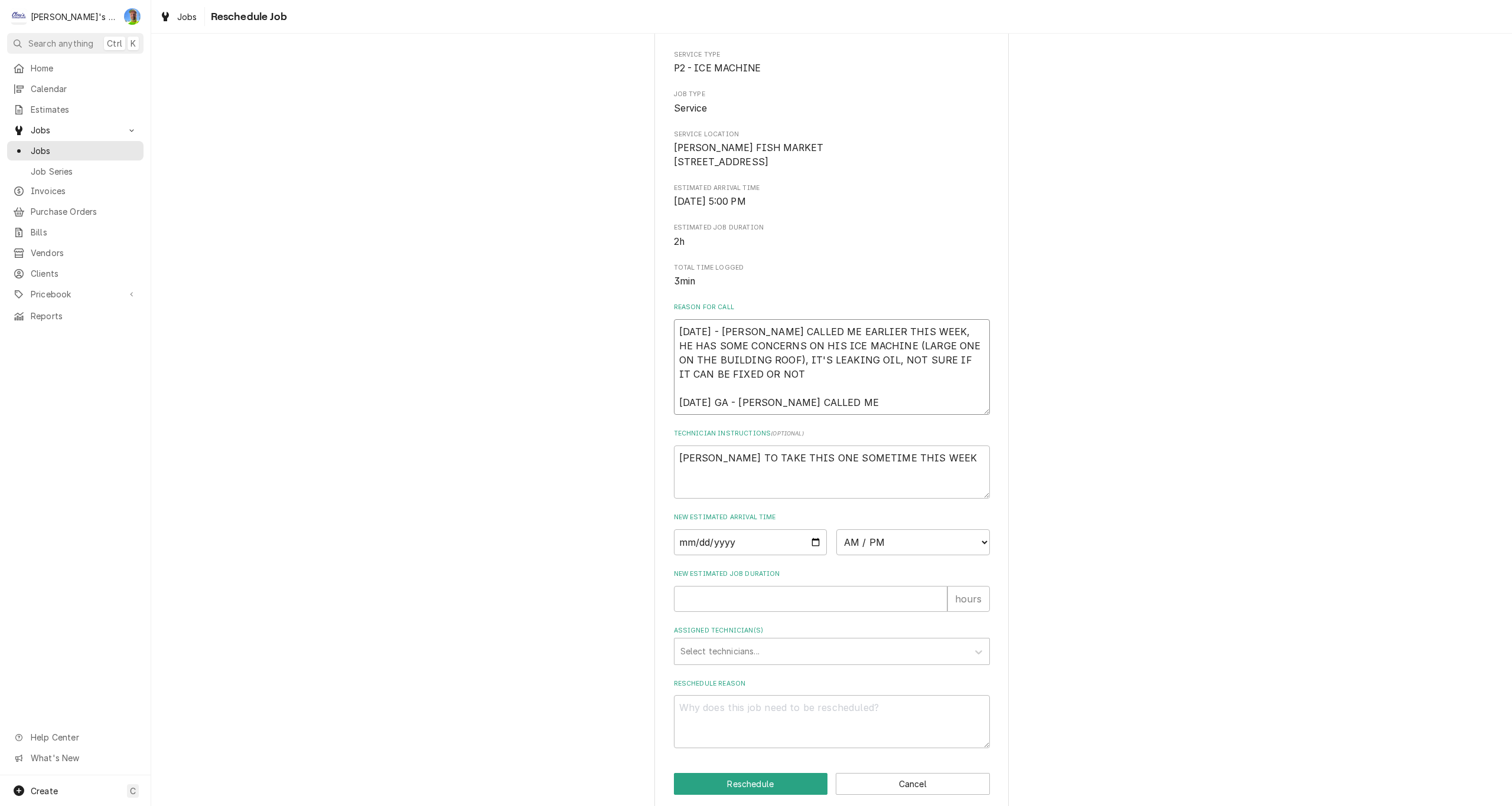
type textarea "x"
type textarea "8/15/2025 - DWIGHT CALLED ME EARLIER THIS WEEK, HE HAS SOME CONCERNS ON HIS ICE…"
type textarea "x"
type textarea "8/15/2025 - DWIGHT CALLED ME EARLIER THIS WEEK, HE HAS SOME CONCERNS ON HIS ICE…"
type textarea "x"
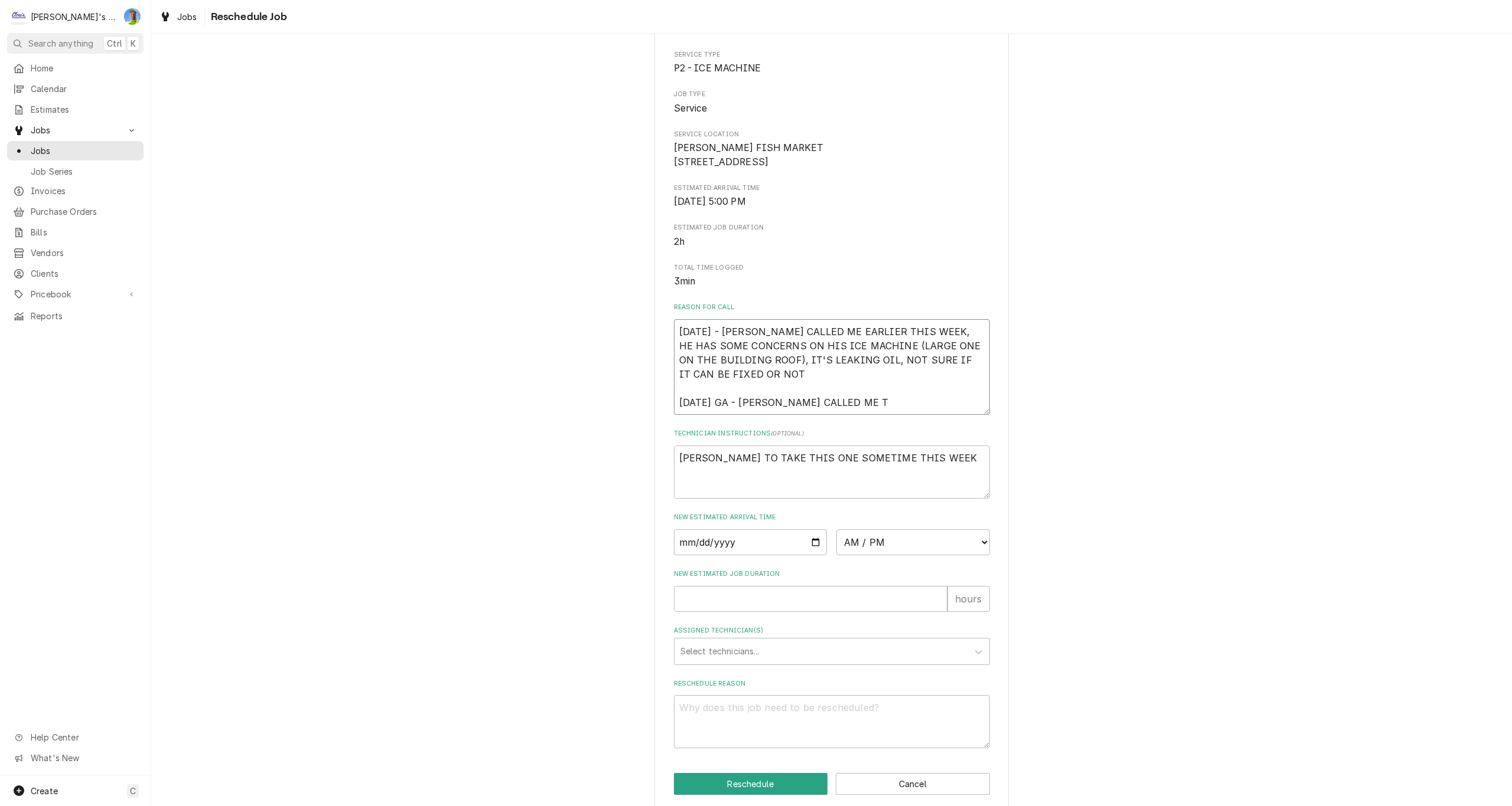
type textarea "8/15/2025 - DWIGHT CALLED ME EARLIER THIS WEEK, HE HAS SOME CONCERNS ON HIS ICE…"
type textarea "x"
type textarea "8/15/2025 - DWIGHT CALLED ME EARLIER THIS WEEK, HE HAS SOME CONCERNS ON HIS ICE…"
type textarea "x"
type textarea "8/15/2025 - DWIGHT CALLED ME EARLIER THIS WEEK, HE HAS SOME CONCERNS ON HIS ICE…"
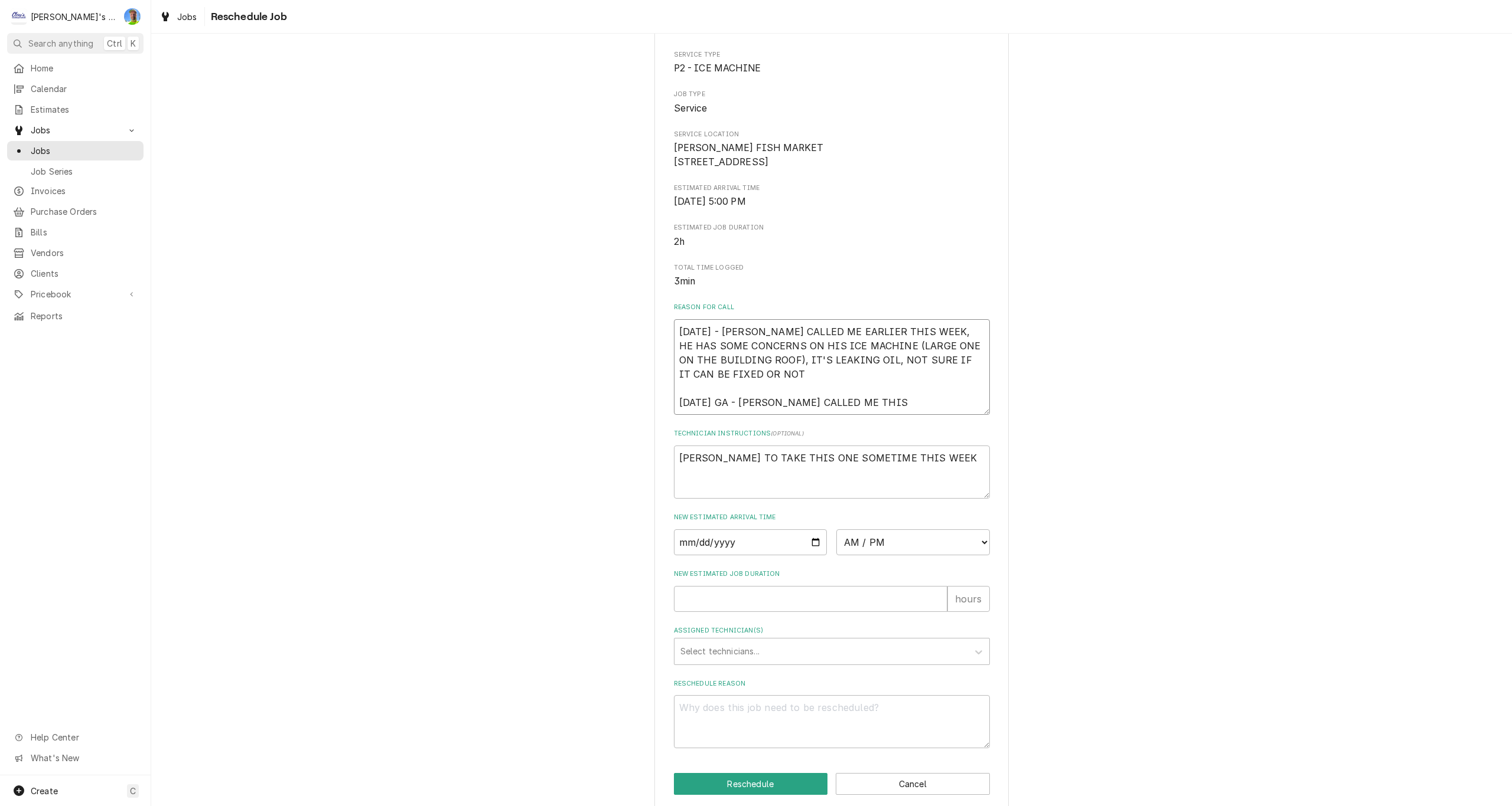
type textarea "x"
type textarea "8/15/2025 - DWIGHT CALLED ME EARLIER THIS WEEK, HE HAS SOME CONCERNS ON HIS ICE…"
type textarea "x"
type textarea "8/15/2025 - DWIGHT CALLED ME EARLIER THIS WEEK, HE HAS SOME CONCERNS ON HIS ICE…"
type textarea "x"
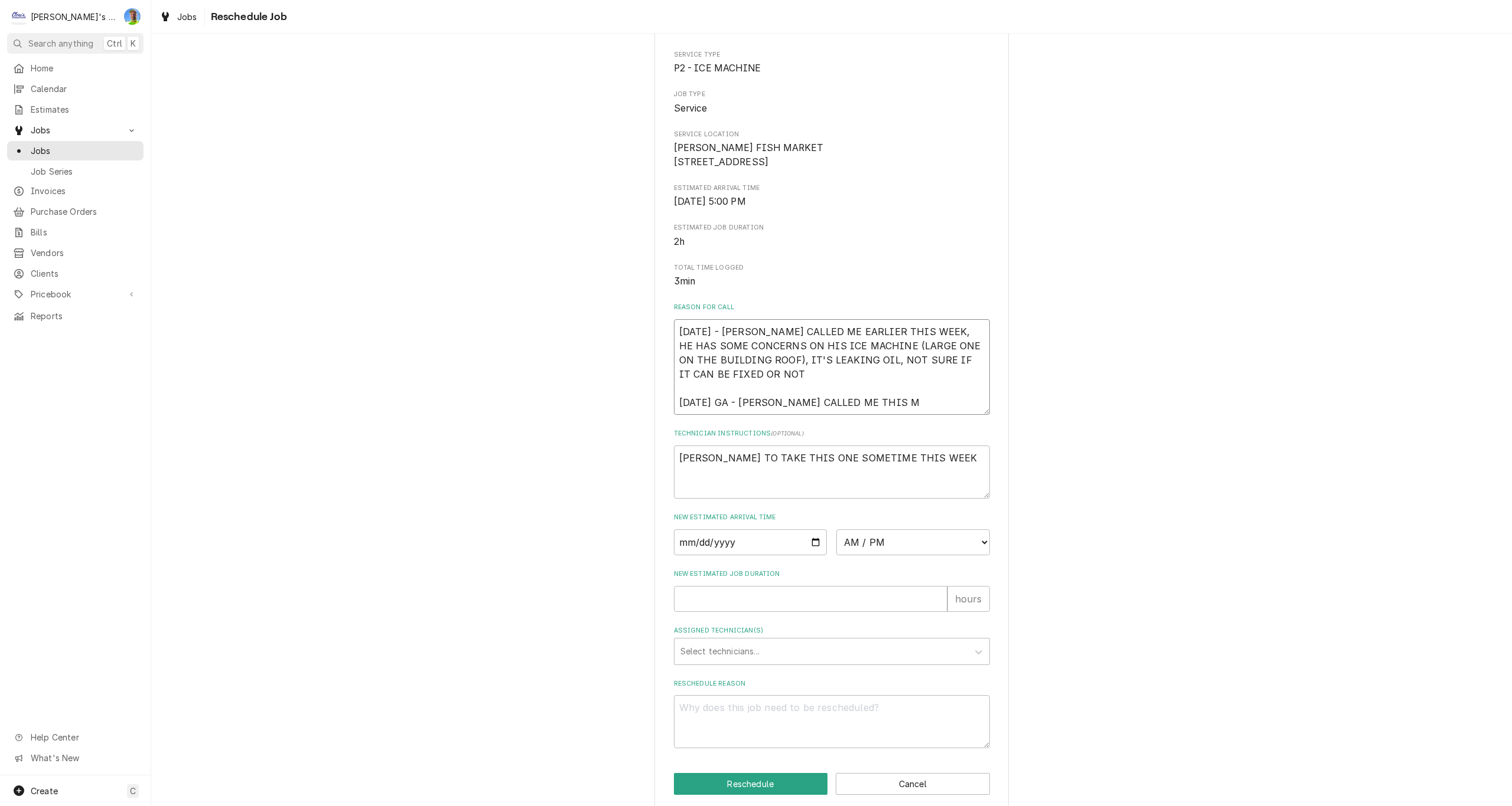
type textarea "8/15/2025 - DWIGHT CALLED ME EARLIER THIS WEEK, HE HAS SOME CONCERNS ON HIS ICE…"
type textarea "x"
type textarea "8/15/2025 - DWIGHT CALLED ME EARLIER THIS WEEK, HE HAS SOME CONCERNS ON HIS ICE…"
type textarea "x"
type textarea "8/15/2025 - DWIGHT CALLED ME EARLIER THIS WEEK, HE HAS SOME CONCERNS ON HIS ICE…"
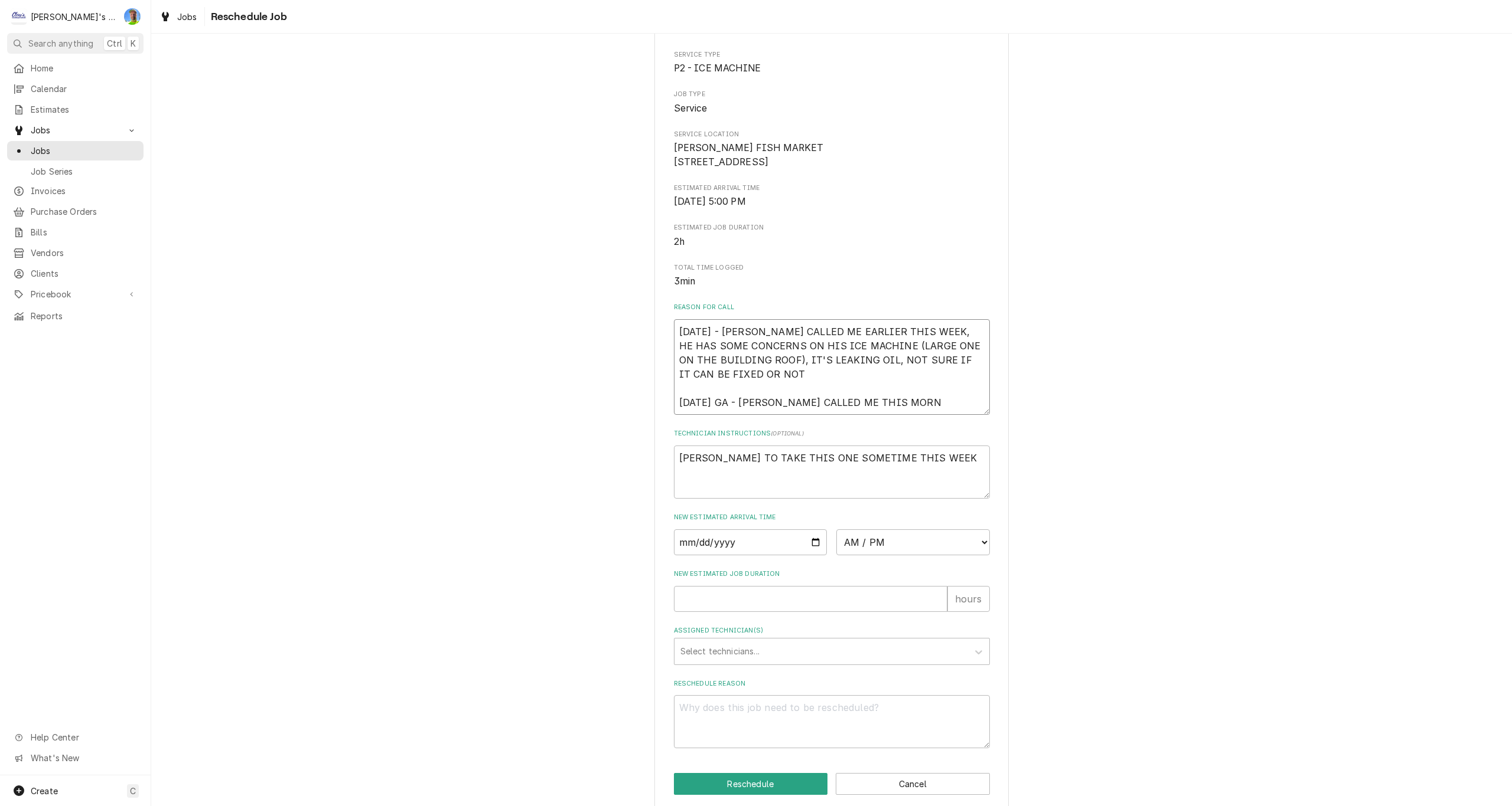
type textarea "x"
type textarea "8/15/2025 - DWIGHT CALLED ME EARLIER THIS WEEK, HE HAS SOME CONCERNS ON HIS ICE…"
type textarea "x"
type textarea "8/15/2025 - DWIGHT CALLED ME EARLIER THIS WEEK, HE HAS SOME CONCERNS ON HIS ICE…"
type textarea "x"
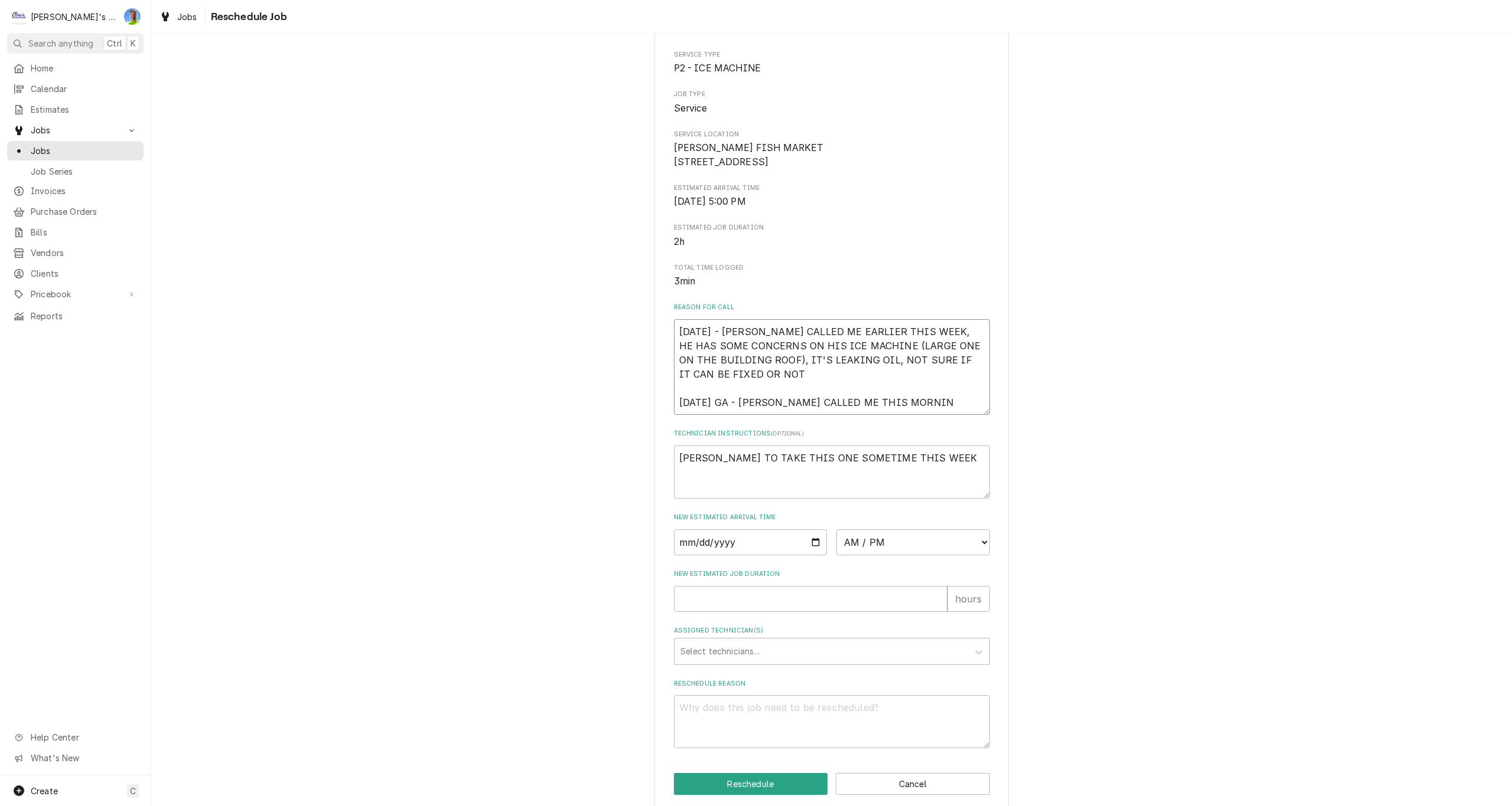
type textarea "8/15/2025 - DWIGHT CALLED ME EARLIER THIS WEEK, HE HAS SOME CONCERNS ON HIS ICE…"
type textarea "x"
type textarea "8/15/2025 - DWIGHT CALLED ME EARLIER THIS WEEK, HE HAS SOME CONCERNS ON HIS ICE…"
type textarea "x"
type textarea "8/15/2025 - DWIGHT CALLED ME EARLIER THIS WEEK, HE HAS SOME CONCERNS ON HIS ICE…"
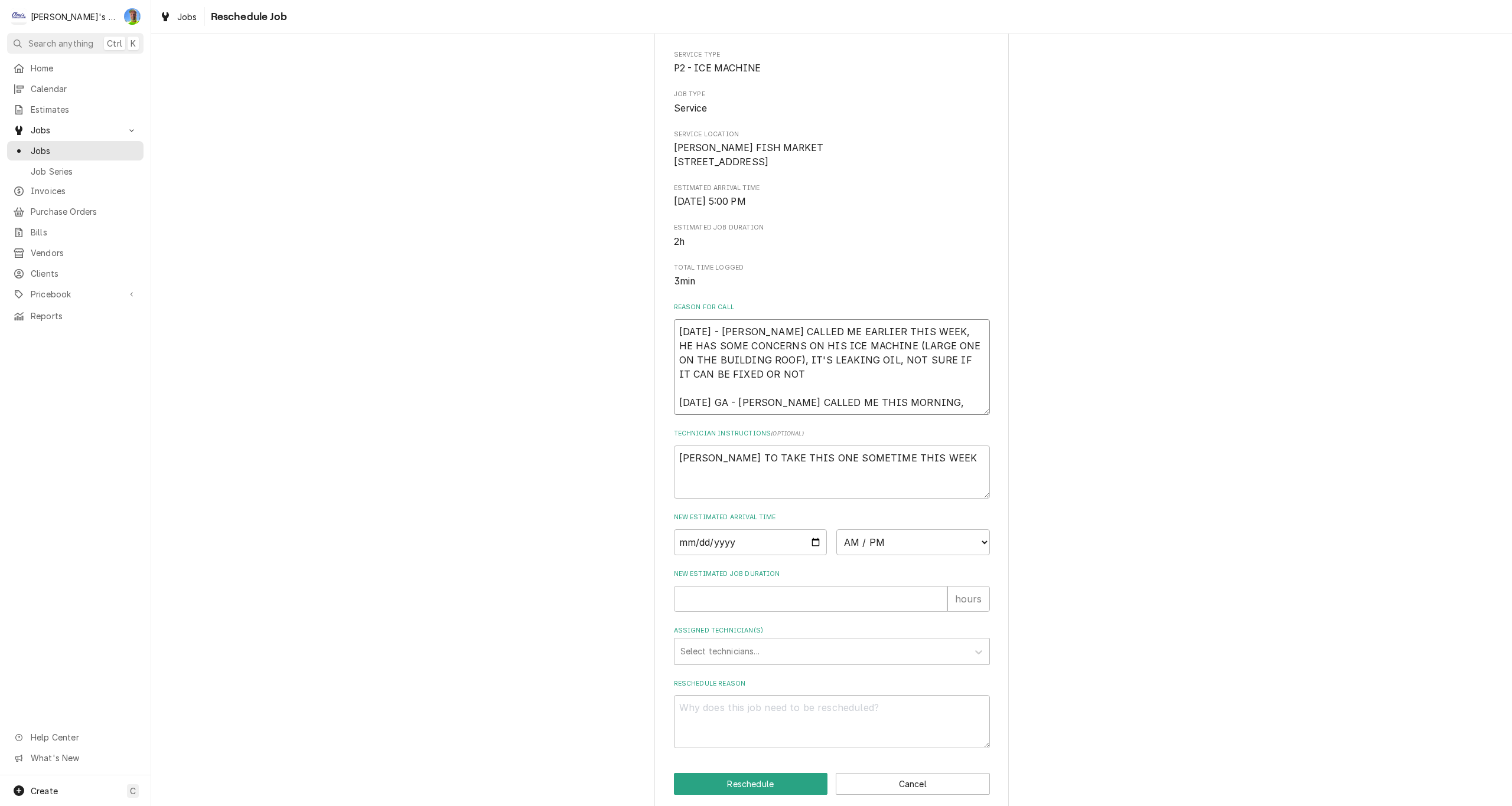
type textarea "x"
type textarea "8/15/2025 - DWIGHT CALLED ME EARLIER THIS WEEK, HE HAS SOME CONCERNS ON HIS ICE…"
type textarea "x"
type textarea "8/15/2025 - DWIGHT CALLED ME EARLIER THIS WEEK, HE HAS SOME CONCERNS ON HIS ICE…"
type textarea "x"
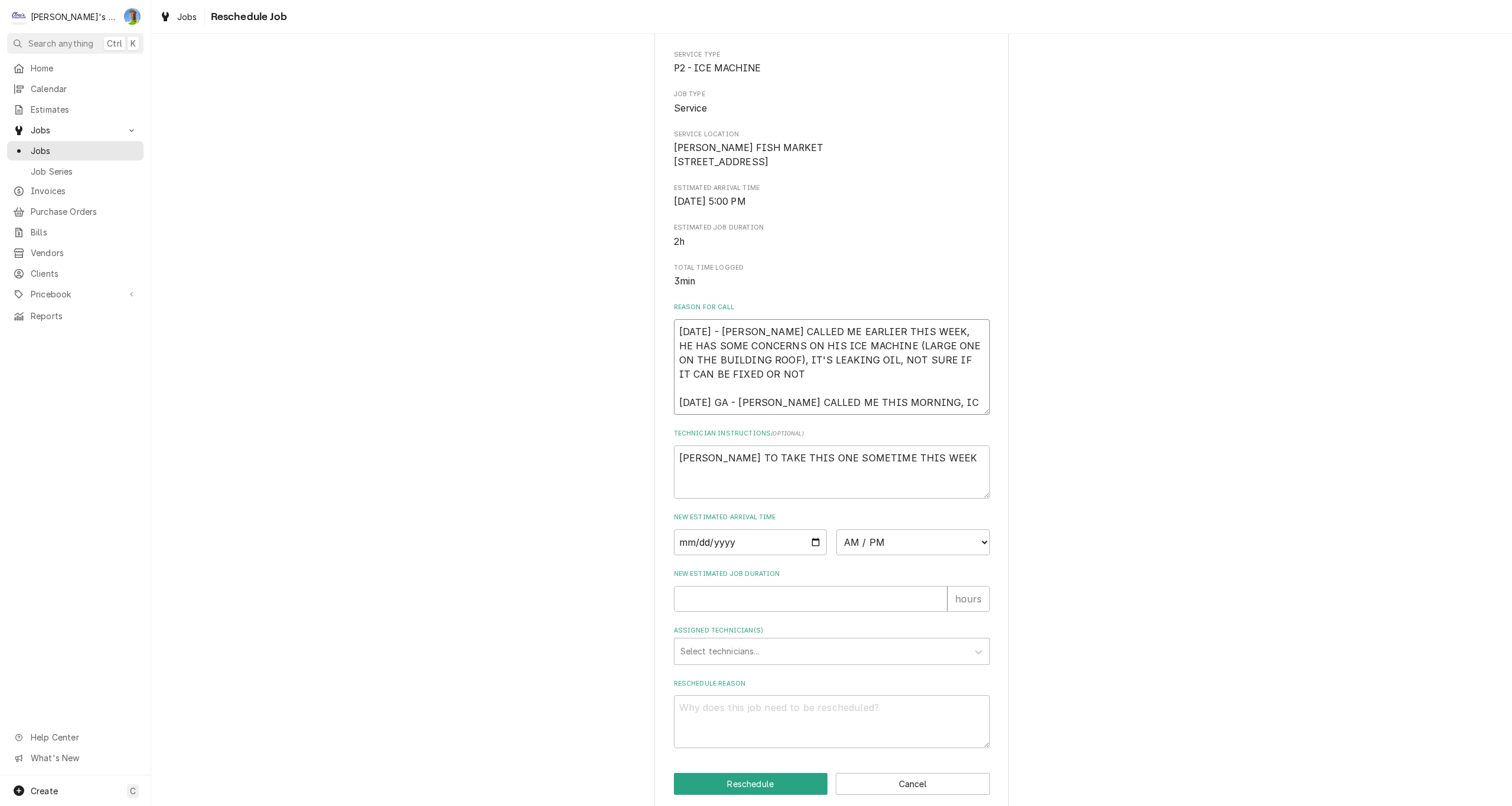
type textarea "8/15/2025 - DWIGHT CALLED ME EARLIER THIS WEEK, HE HAS SOME CONCERNS ON HIS ICE…"
type textarea "x"
type textarea "8/15/2025 - DWIGHT CALLED ME EARLIER THIS WEEK, HE HAS SOME CONCERNS ON HIS ICE…"
type textarea "x"
type textarea "8/15/2025 - DWIGHT CALLED ME EARLIER THIS WEEK, HE HAS SOME CONCERNS ON HIS ICE…"
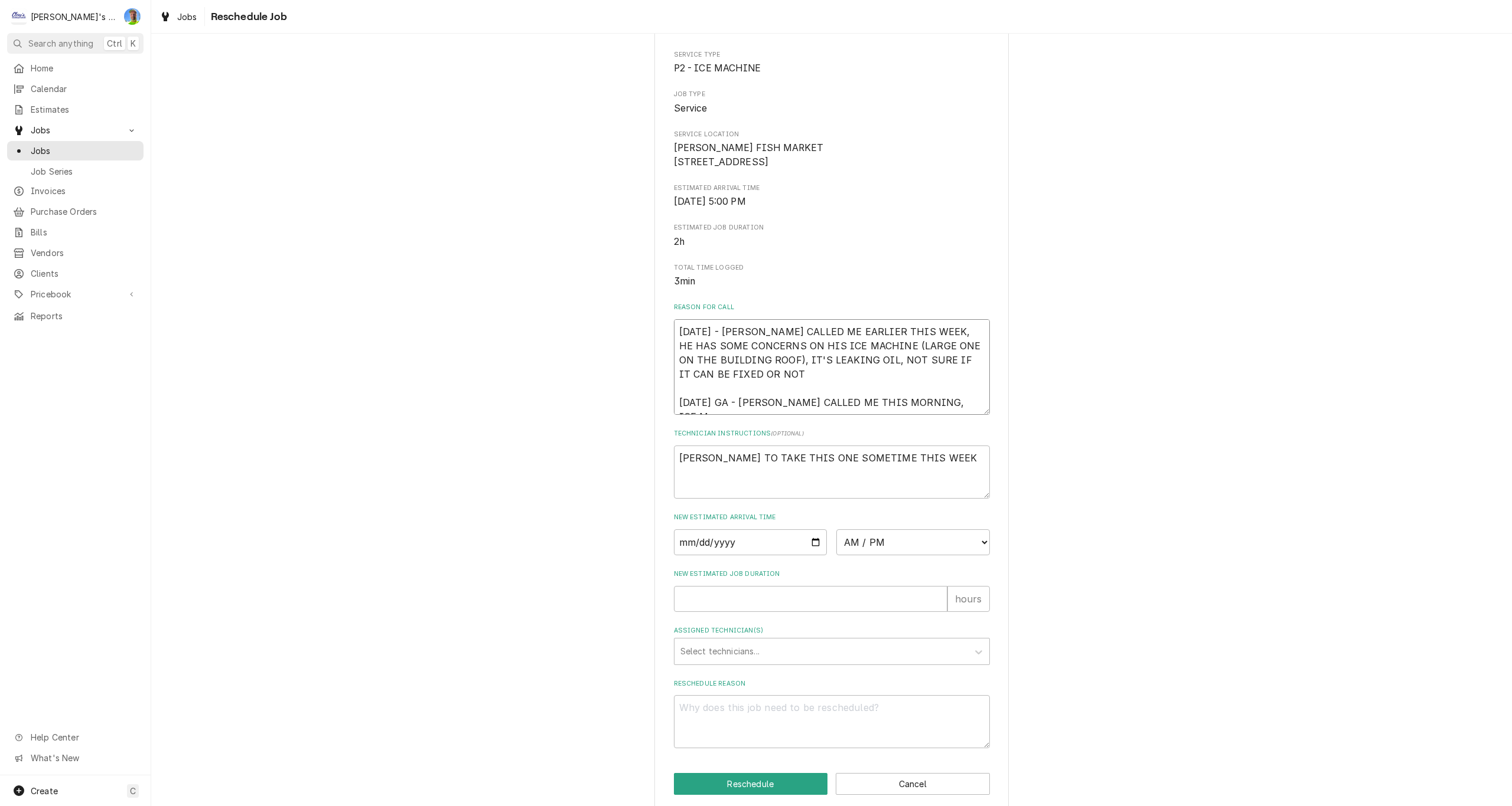
type textarea "x"
type textarea "8/15/2025 - DWIGHT CALLED ME EARLIER THIS WEEK, HE HAS SOME CONCERNS ON HIS ICE…"
type textarea "x"
type textarea "8/15/2025 - DWIGHT CALLED ME EARLIER THIS WEEK, HE HAS SOME CONCERNS ON HIS ICE…"
type textarea "x"
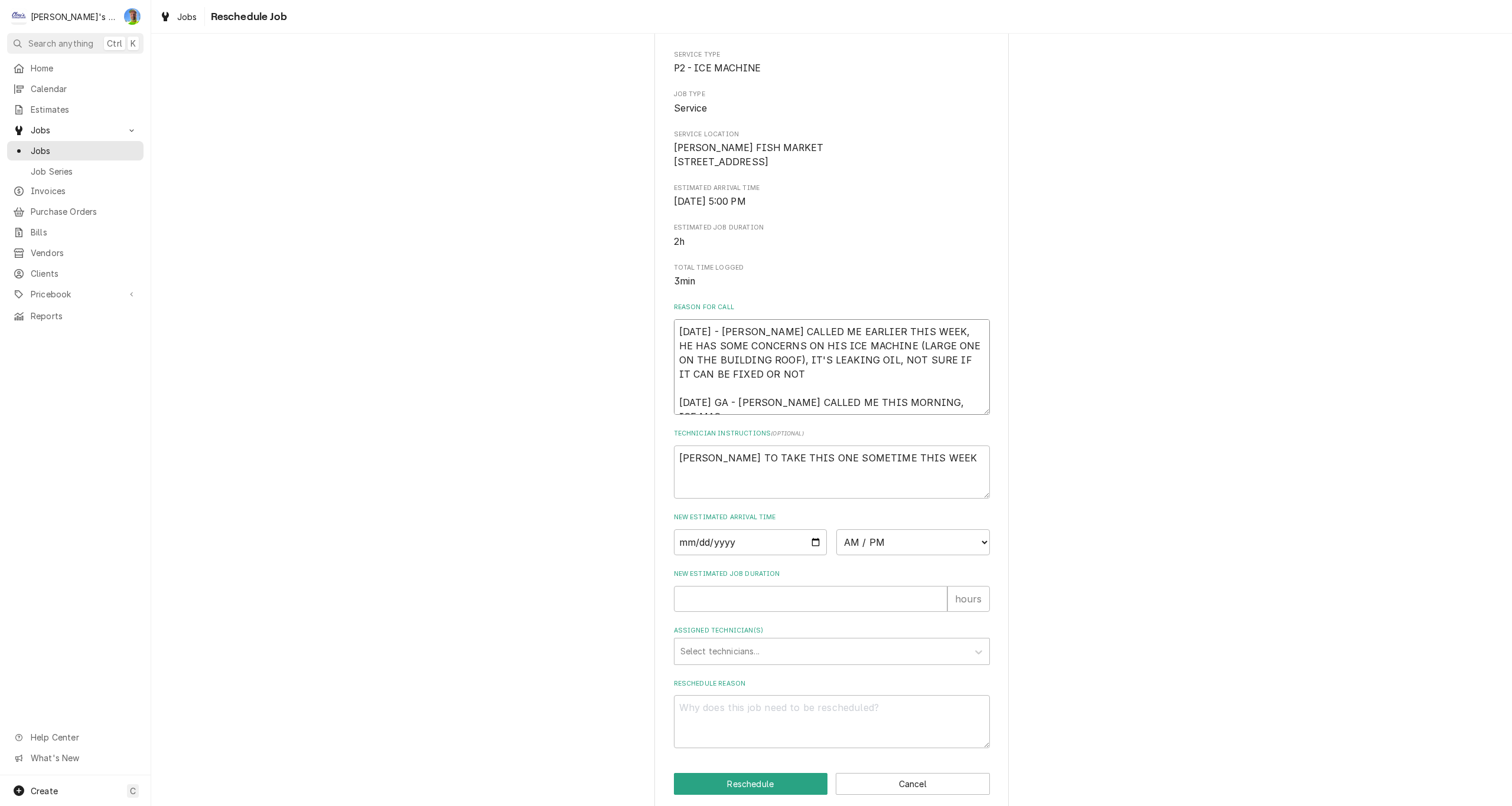
type textarea "8/15/2025 - DWIGHT CALLED ME EARLIER THIS WEEK, HE HAS SOME CONCERNS ON HIS ICE…"
type textarea "x"
type textarea "8/15/2025 - DWIGHT CALLED ME EARLIER THIS WEEK, HE HAS SOME CONCERNS ON HIS ICE…"
type textarea "x"
type textarea "8/15/2025 - DWIGHT CALLED ME EARLIER THIS WEEK, HE HAS SOME CONCERNS ON HIS ICE…"
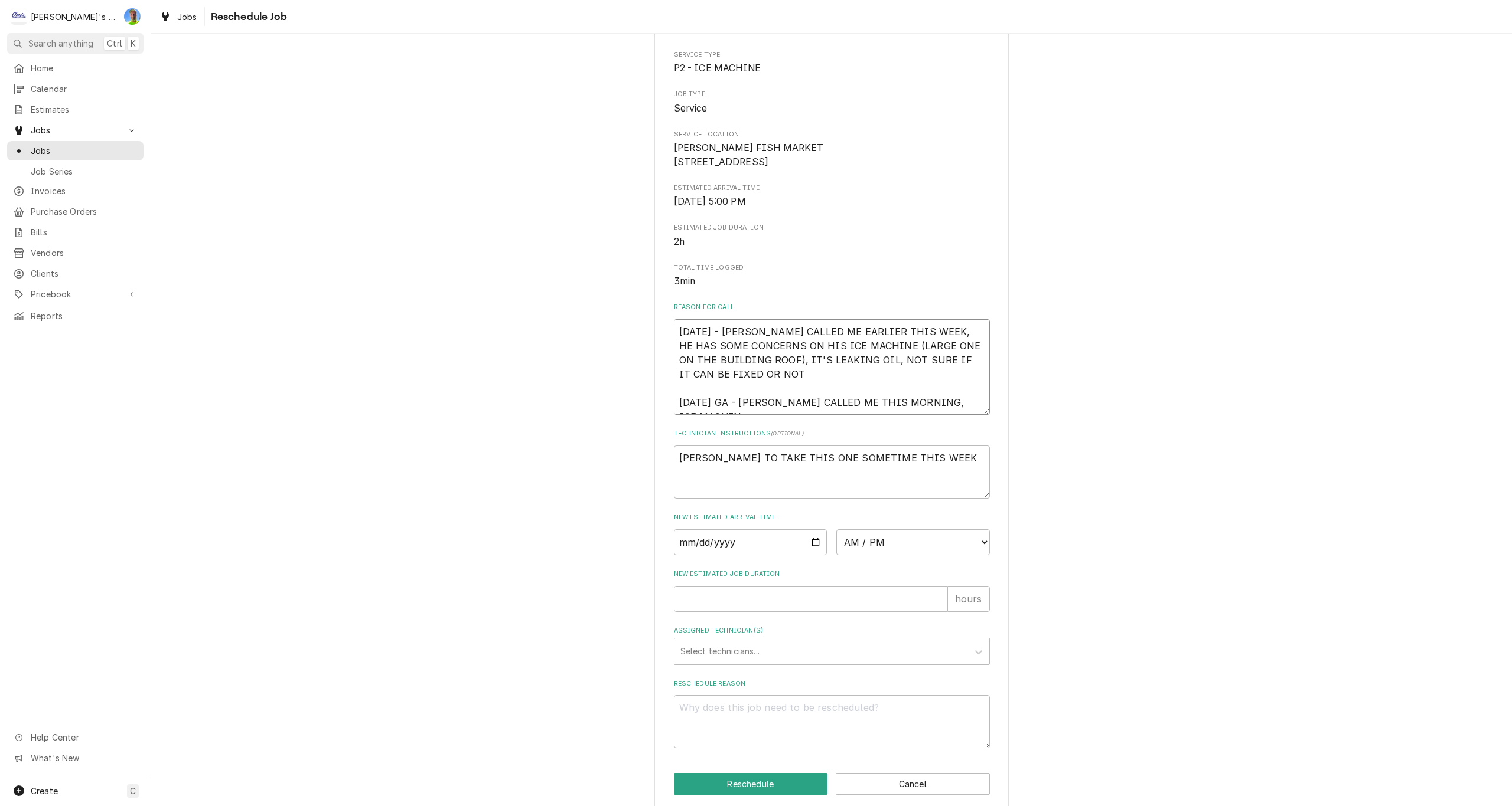
type textarea "x"
type textarea "8/15/2025 - DWIGHT CALLED ME EARLIER THIS WEEK, HE HAS SOME CONCERNS ON HIS ICE…"
type textarea "x"
type textarea "8/15/2025 - DWIGHT CALLED ME EARLIER THIS WEEK, HE HAS SOME CONCERNS ON HIS ICE…"
type textarea "x"
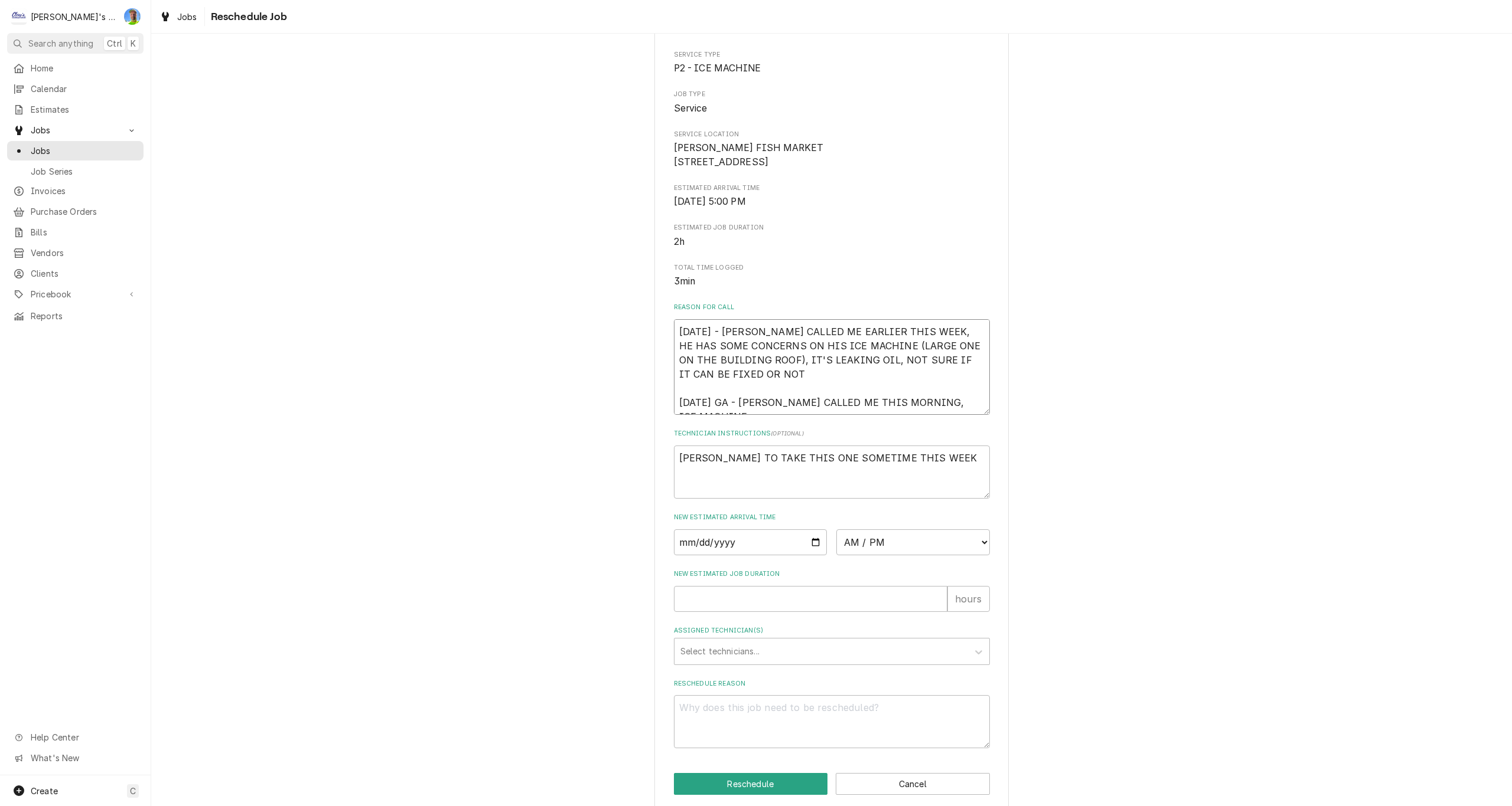
type textarea "8/15/2025 - DWIGHT CALLED ME EARLIER THIS WEEK, HE HAS SOME CONCERNS ON HIS ICE…"
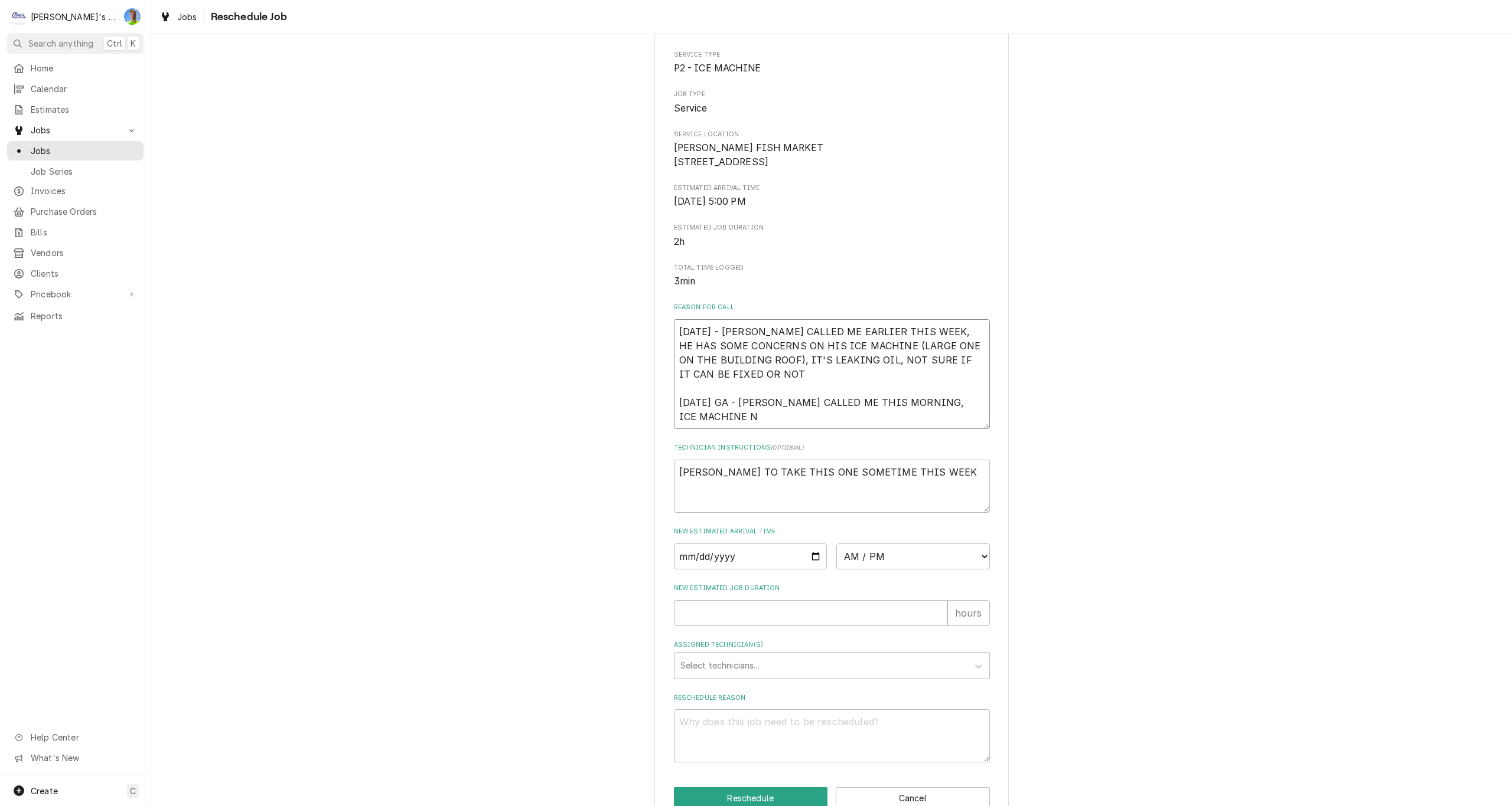
type textarea "x"
type textarea "8/15/2025 - DWIGHT CALLED ME EARLIER THIS WEEK, HE HAS SOME CONCERNS ON HIS ICE…"
type textarea "x"
type textarea "8/15/2025 - DWIGHT CALLED ME EARLIER THIS WEEK, HE HAS SOME CONCERNS ON HIS ICE…"
type textarea "x"
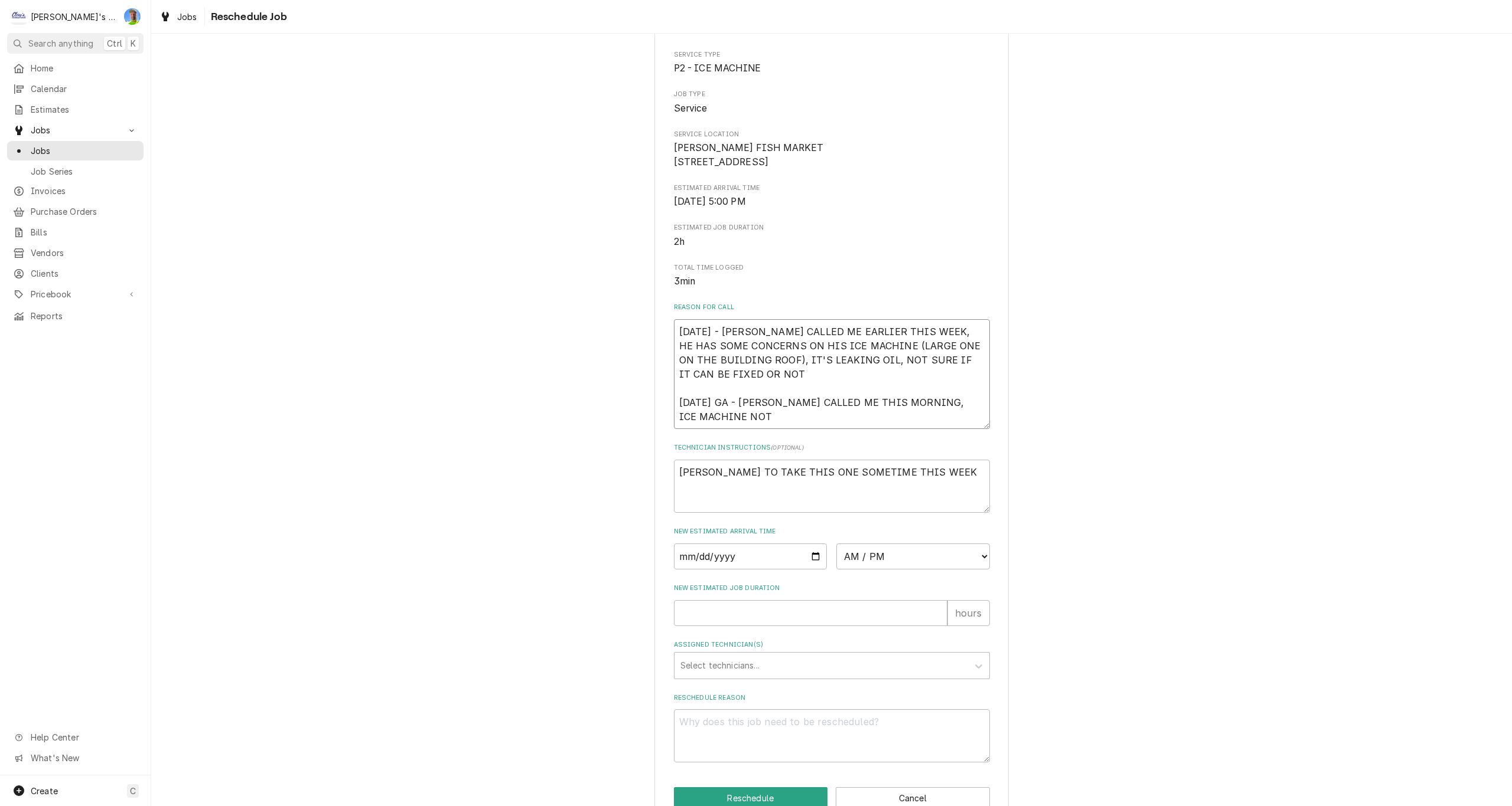
type textarea "8/15/2025 - DWIGHT CALLED ME EARLIER THIS WEEK, HE HAS SOME CONCERNS ON HIS ICE…"
type textarea "x"
type textarea "8/15/2025 - DWIGHT CALLED ME EARLIER THIS WEEK, HE HAS SOME CONCERNS ON HIS ICE…"
type textarea "x"
type textarea "8/15/2025 - DWIGHT CALLED ME EARLIER THIS WEEK, HE HAS SOME CONCERNS ON HIS ICE…"
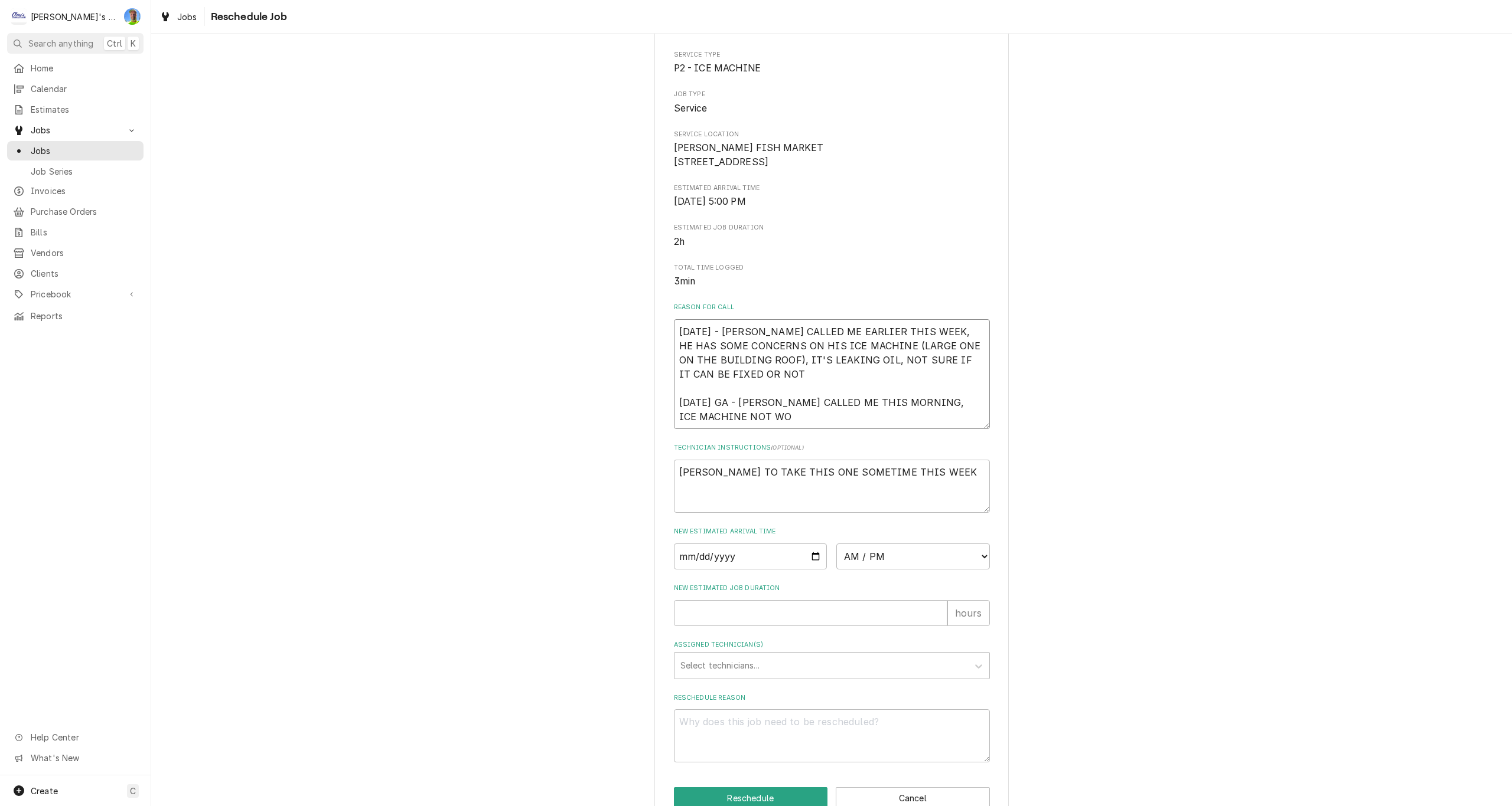
type textarea "x"
type textarea "8/15/2025 - DWIGHT CALLED ME EARLIER THIS WEEK, HE HAS SOME CONCERNS ON HIS ICE…"
type textarea "x"
type textarea "8/15/2025 - DWIGHT CALLED ME EARLIER THIS WEEK, HE HAS SOME CONCERNS ON HIS ICE…"
type textarea "x"
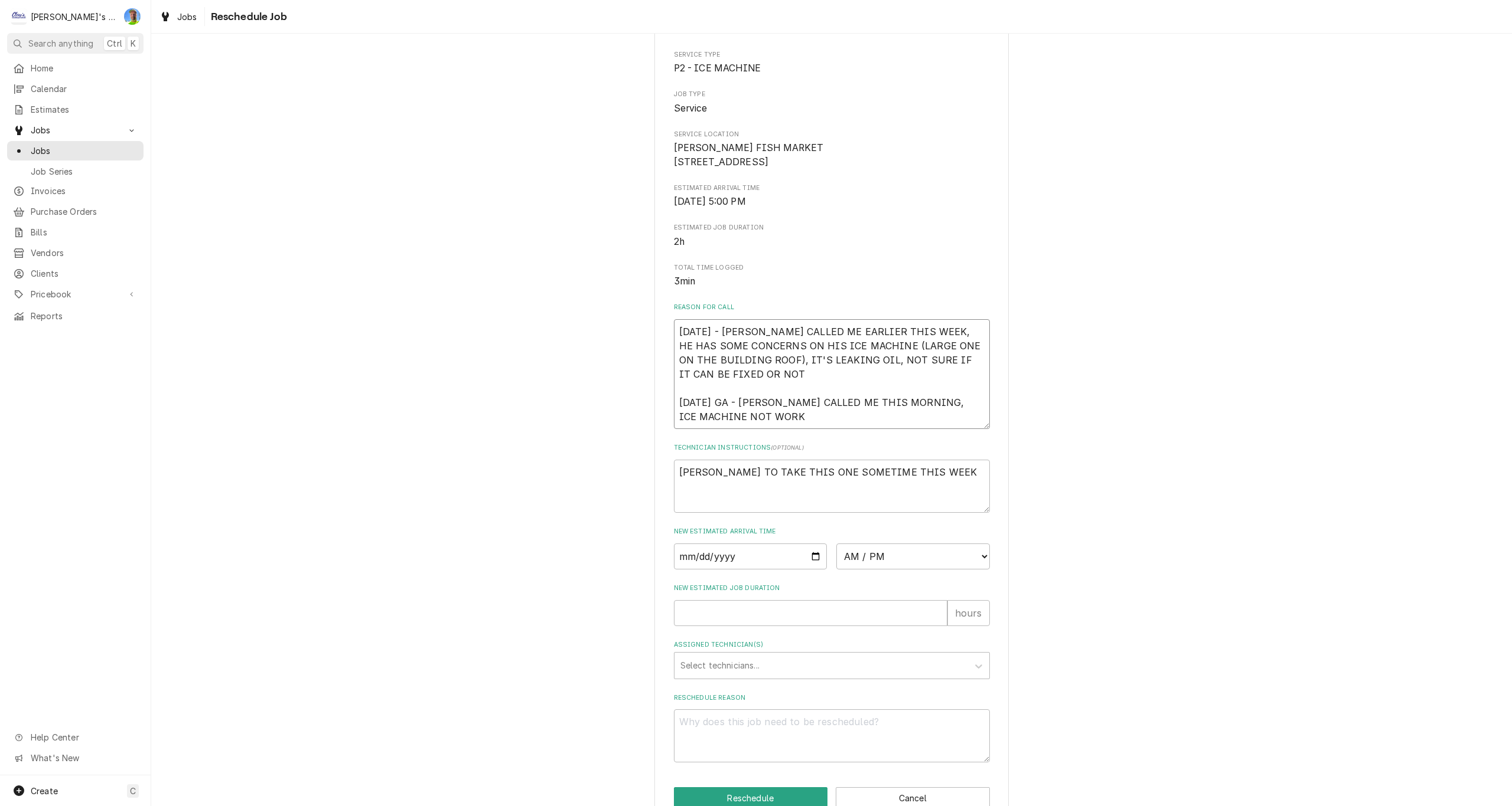
type textarea "8/15/2025 - DWIGHT CALLED ME EARLIER THIS WEEK, HE HAS SOME CONCERNS ON HIS ICE…"
type textarea "x"
type textarea "8/15/2025 - DWIGHT CALLED ME EARLIER THIS WEEK, HE HAS SOME CONCERNS ON HIS ICE…"
type textarea "x"
type textarea "8/15/2025 - DWIGHT CALLED ME EARLIER THIS WEEK, HE HAS SOME CONCERNS ON HIS ICE…"
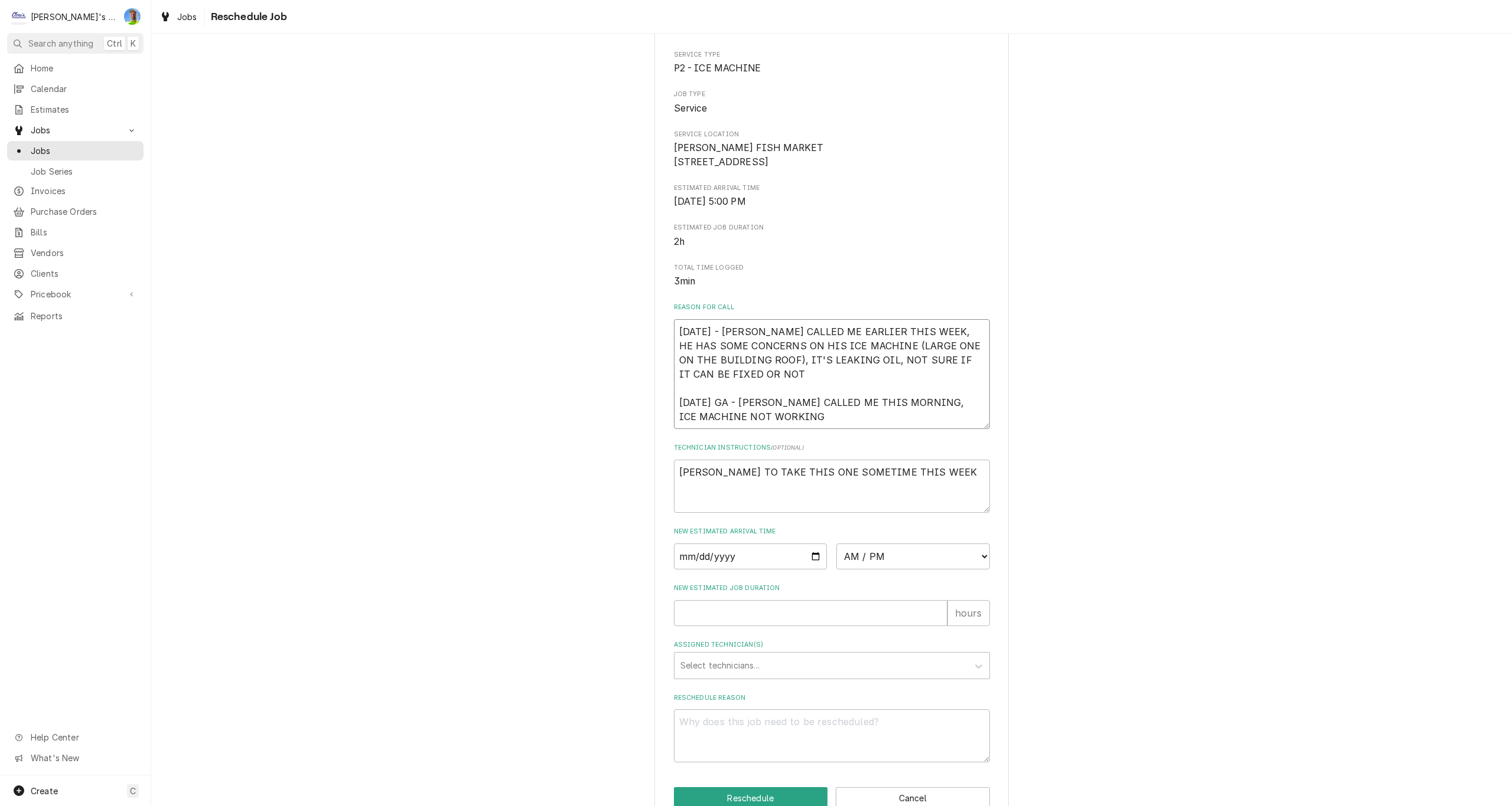
type textarea "x"
type textarea "8/15/2025 - DWIGHT CALLED ME EARLIER THIS WEEK, HE HAS SOME CONCERNS ON HIS ICE…"
type textarea "x"
type textarea "8/15/2025 - DWIGHT CALLED ME EARLIER THIS WEEK, HE HAS SOME CONCERNS ON HIS ICE…"
type textarea "x"
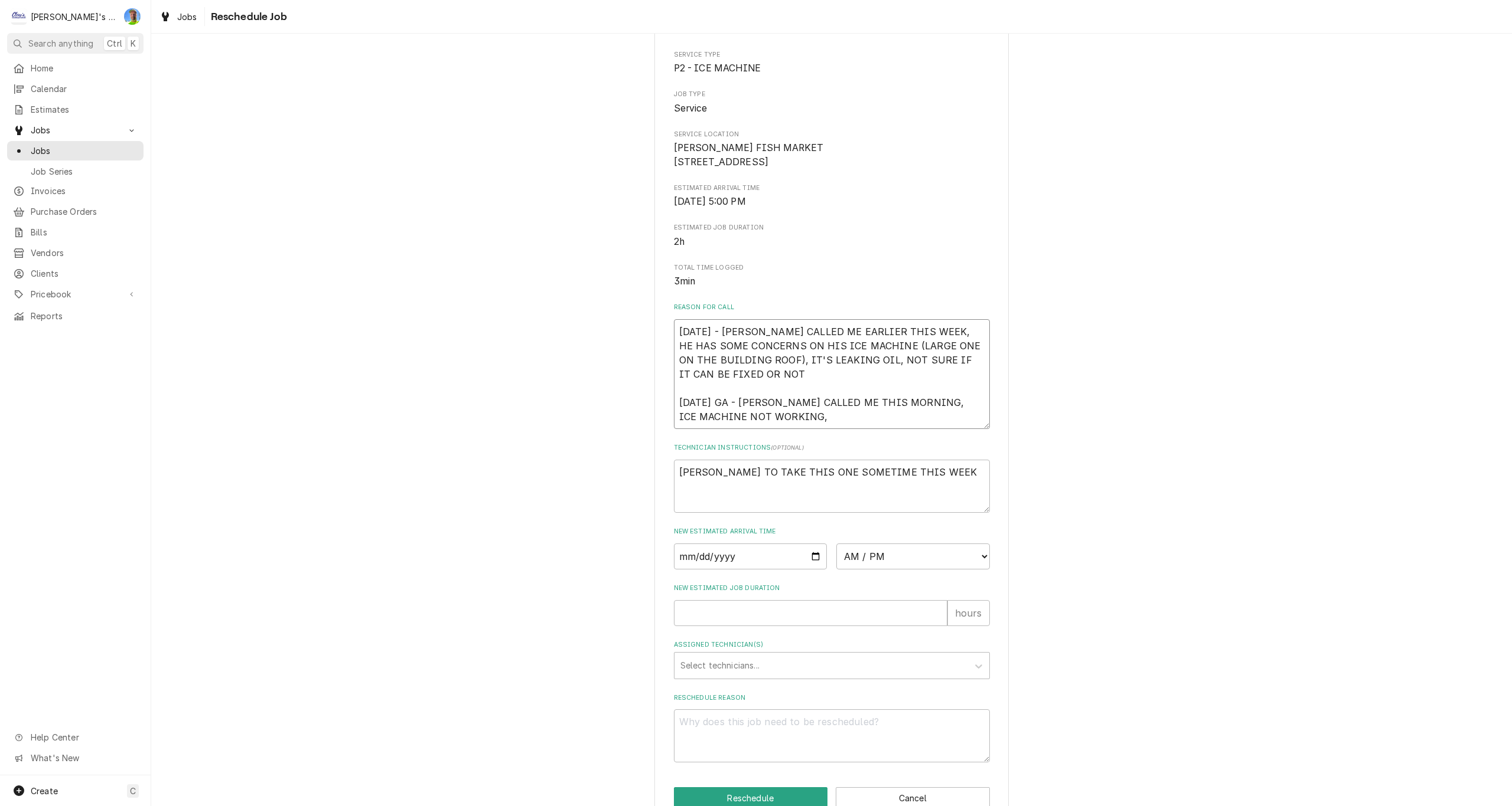
type textarea "8/15/2025 - DWIGHT CALLED ME EARLIER THIS WEEK, HE HAS SOME CONCERNS ON HIS ICE…"
type textarea "x"
type textarea "8/15/2025 - DWIGHT CALLED ME EARLIER THIS WEEK, HE HAS SOME CONCERNS ON HIS ICE…"
type textarea "x"
type textarea "8/15/2025 - DWIGHT CALLED ME EARLIER THIS WEEK, HE HAS SOME CONCERNS ON HIS ICE…"
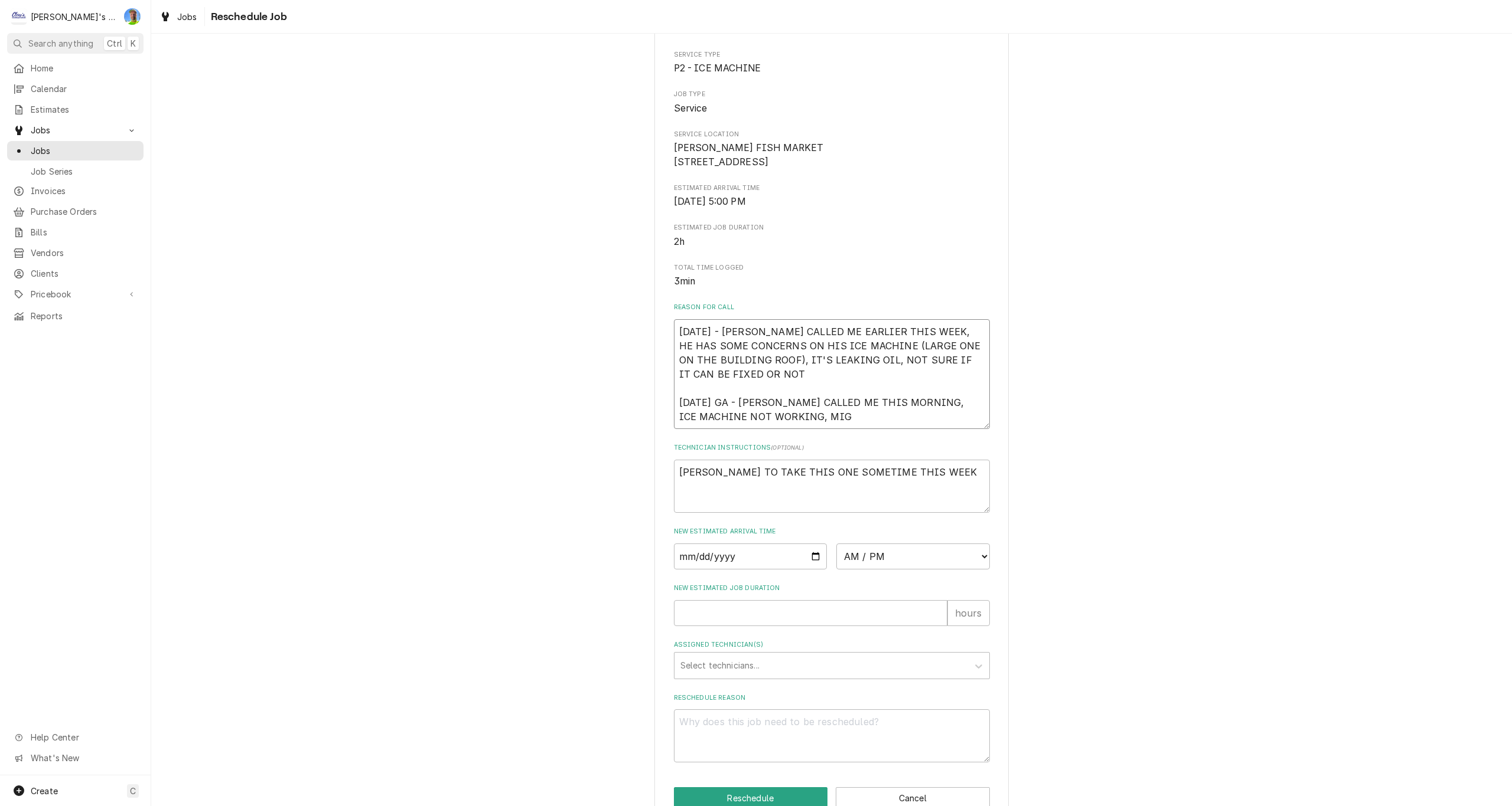
type textarea "x"
type textarea "8/15/2025 - DWIGHT CALLED ME EARLIER THIS WEEK, HE HAS SOME CONCERNS ON HIS ICE…"
type textarea "x"
type textarea "8/15/2025 - DWIGHT CALLED ME EARLIER THIS WEEK, HE HAS SOME CONCERNS ON HIS ICE…"
type textarea "x"
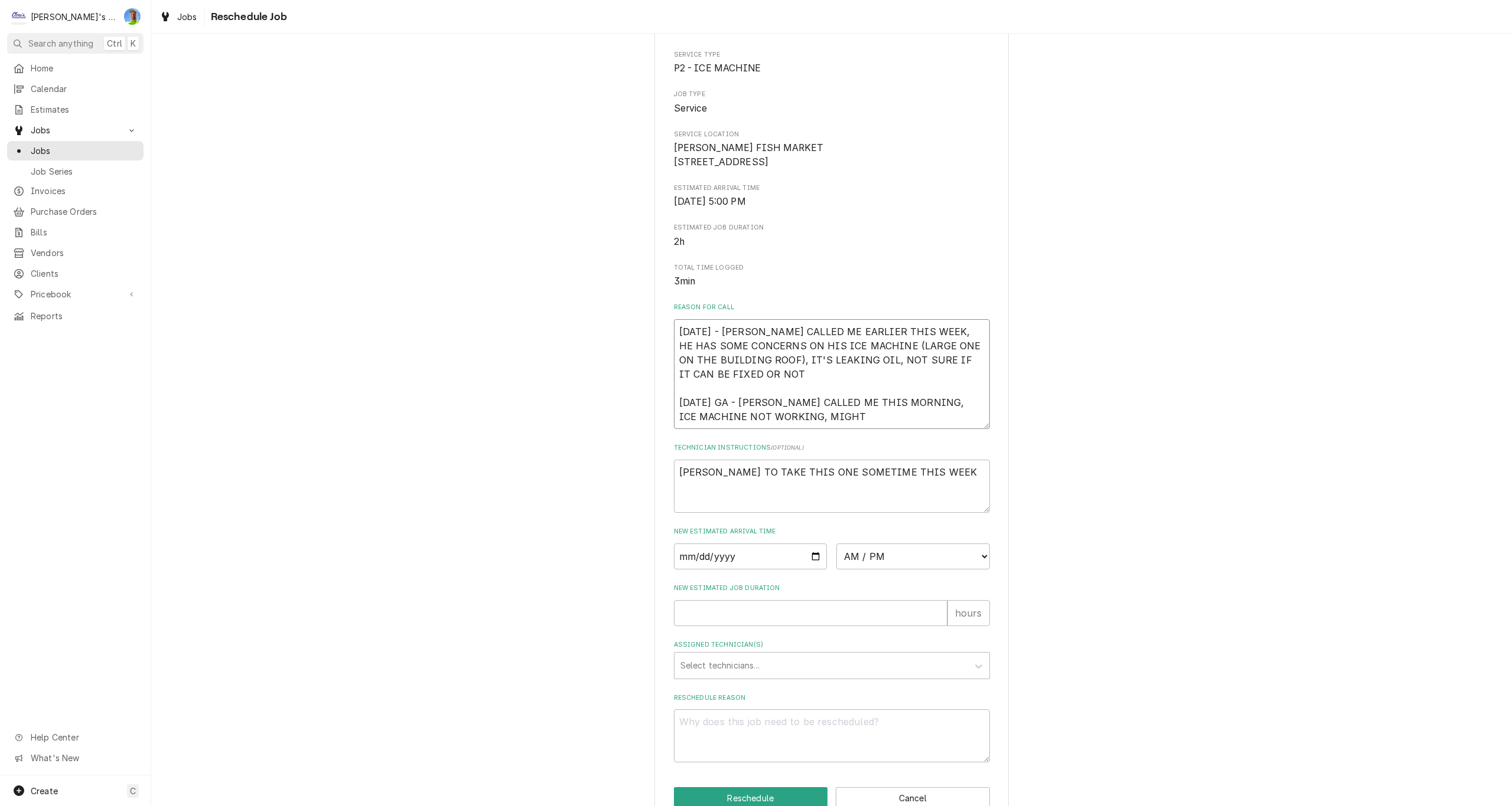
type textarea "8/15/2025 - DWIGHT CALLED ME EARLIER THIS WEEK, HE HAS SOME CONCERNS ON HIS ICE…"
type textarea "x"
type textarea "8/15/2025 - DWIGHT CALLED ME EARLIER THIS WEEK, HE HAS SOME CONCERNS ON HIS ICE…"
type textarea "x"
type textarea "8/15/2025 - DWIGHT CALLED ME EARLIER THIS WEEK, HE HAS SOME CONCERNS ON HIS ICE…"
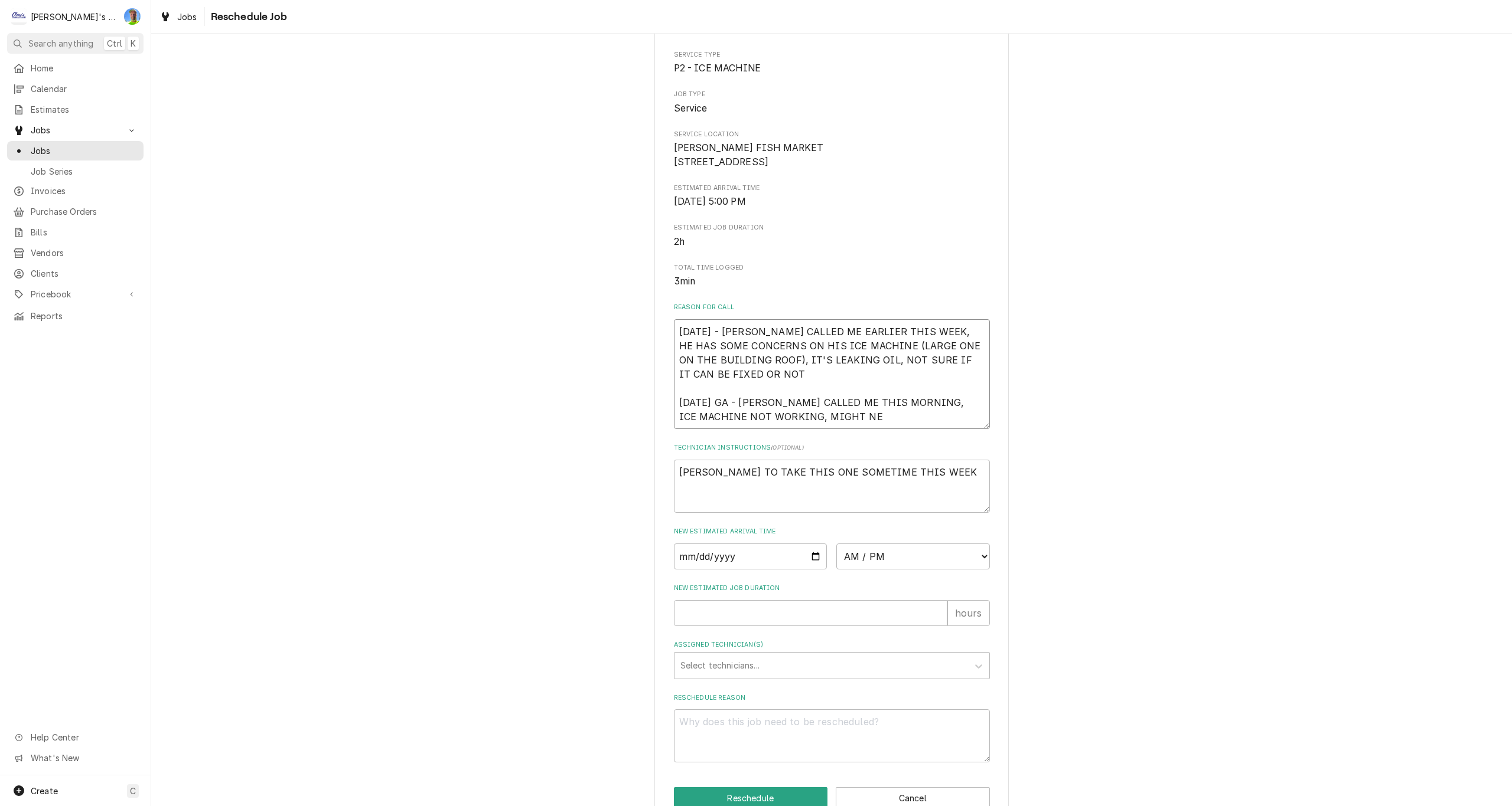
type textarea "x"
type textarea "8/15/2025 - DWIGHT CALLED ME EARLIER THIS WEEK, HE HAS SOME CONCERNS ON HIS ICE…"
type textarea "x"
type textarea "8/15/2025 - DWIGHT CALLED ME EARLIER THIS WEEK, HE HAS SOME CONCERNS ON HIS ICE…"
type textarea "x"
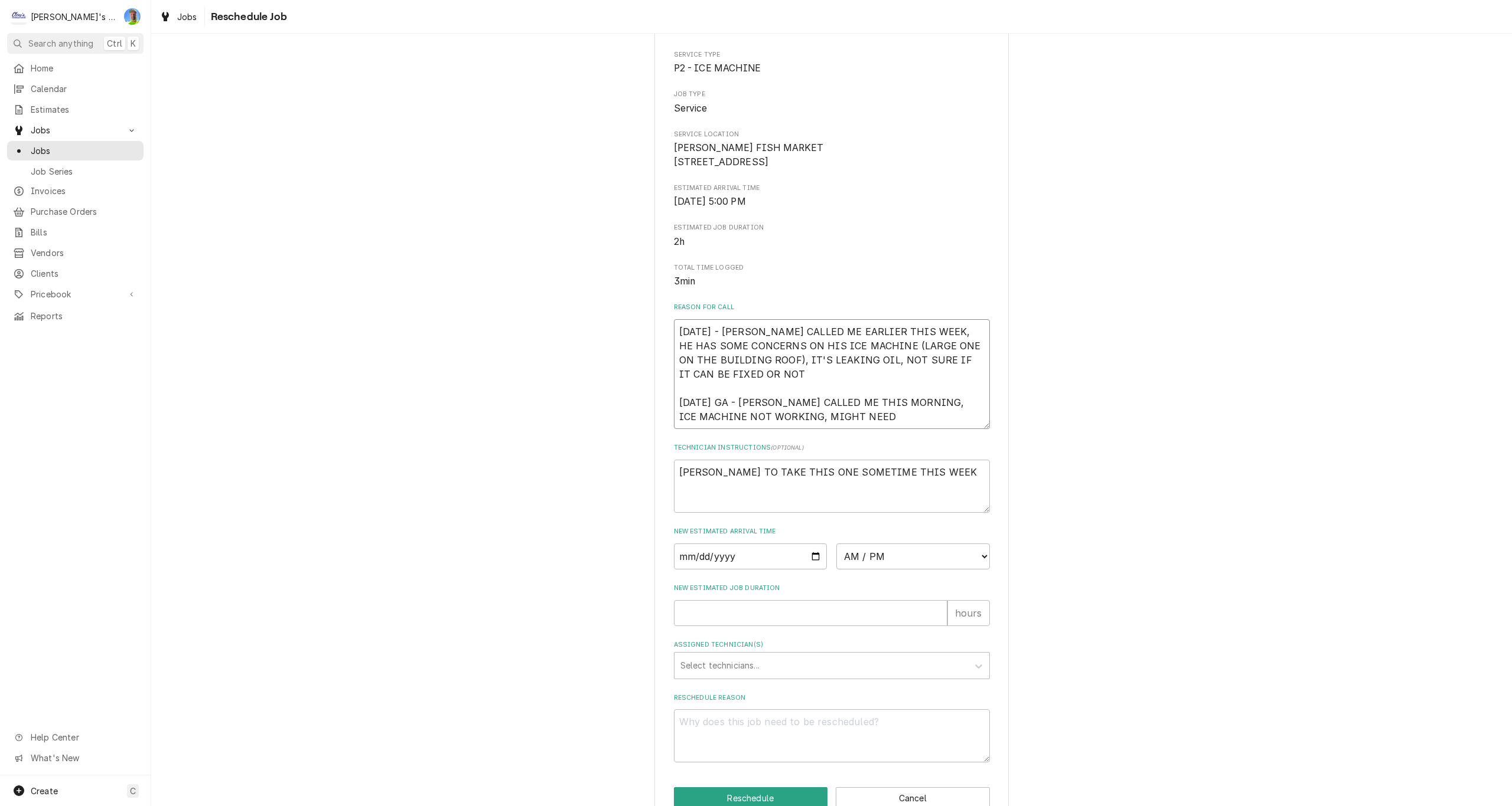
type textarea "8/15/2025 - DWIGHT CALLED ME EARLIER THIS WEEK, HE HAS SOME CONCERNS ON HIS ICE…"
type textarea "x"
type textarea "8/15/2025 - DWIGHT CALLED ME EARLIER THIS WEEK, HE HAS SOME CONCERNS ON HIS ICE…"
type textarea "x"
type textarea "8/15/2025 - DWIGHT CALLED ME EARLIER THIS WEEK, HE HAS SOME CONCERNS ON HIS ICE…"
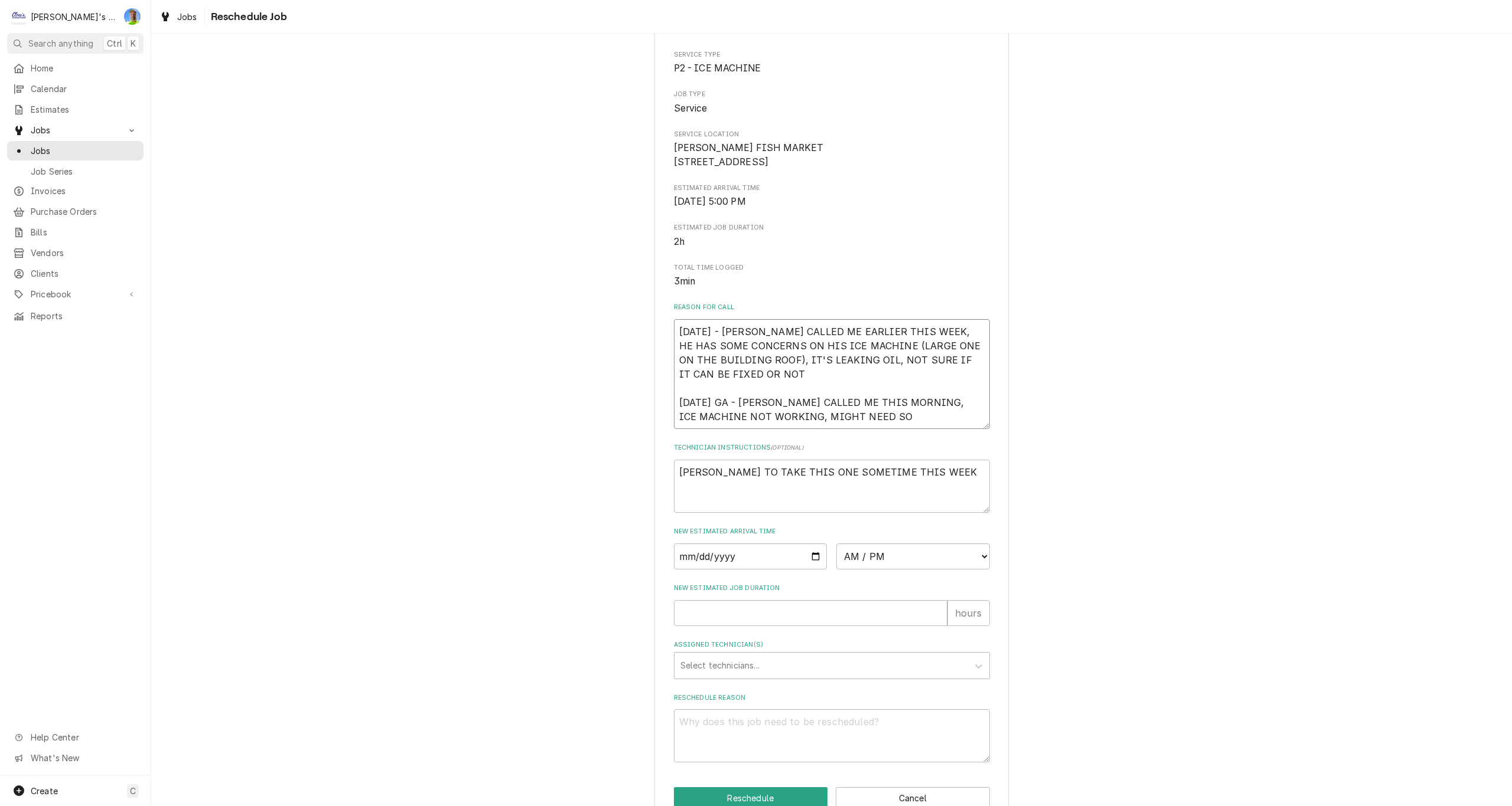
type textarea "x"
type textarea "8/15/2025 - DWIGHT CALLED ME EARLIER THIS WEEK, HE HAS SOME CONCERNS ON HIS ICE…"
type textarea "x"
type textarea "8/15/2025 - DWIGHT CALLED ME EARLIER THIS WEEK, HE HAS SOME CONCERNS ON HIS ICE…"
type textarea "x"
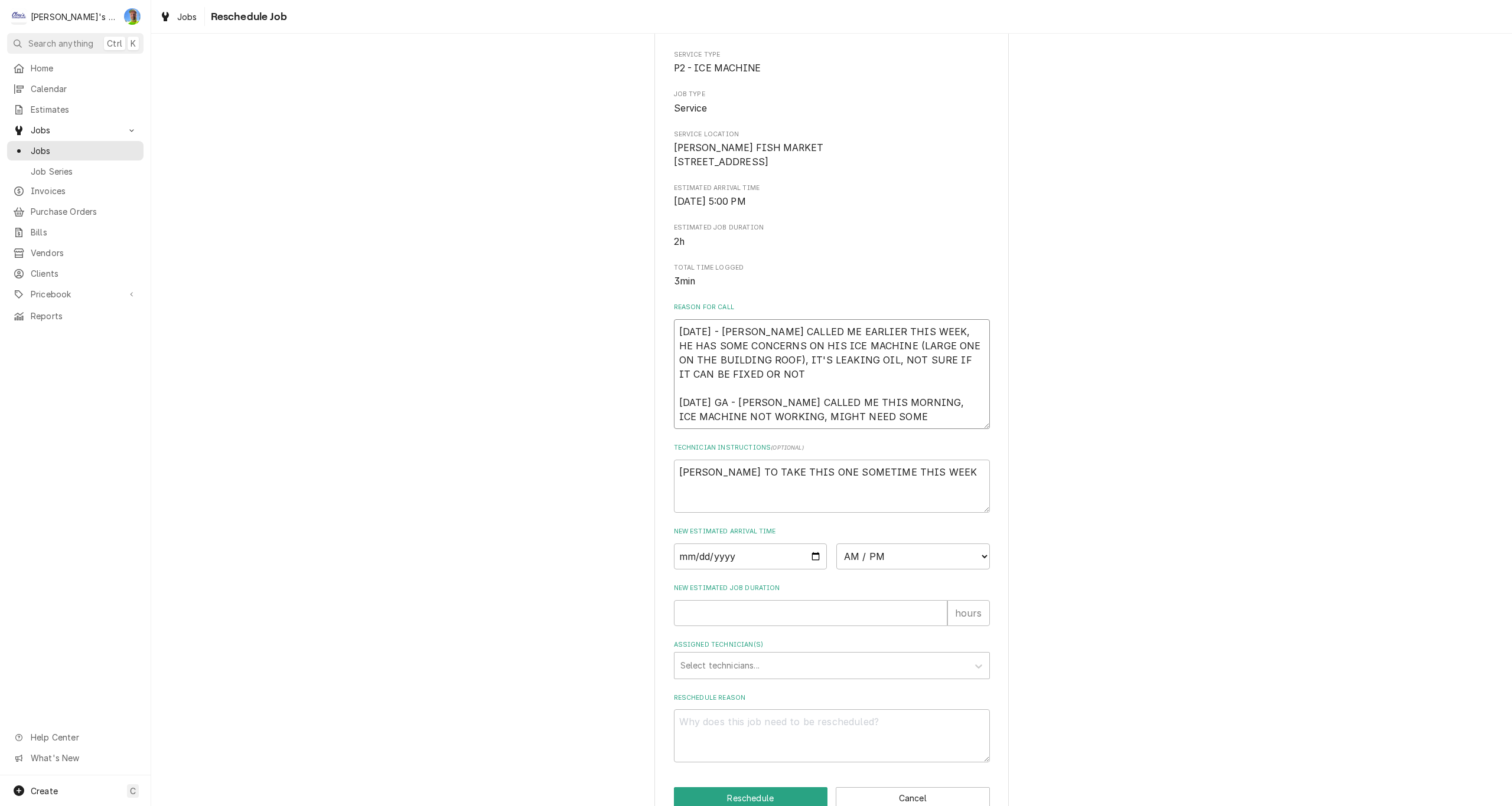
type textarea "8/15/2025 - DWIGHT CALLED ME EARLIER THIS WEEK, HE HAS SOME CONCERNS ON HIS ICE…"
type textarea "x"
type textarea "8/15/2025 - DWIGHT CALLED ME EARLIER THIS WEEK, HE HAS SOME CONCERNS ON HIS ICE…"
type textarea "x"
type textarea "8/15/2025 - DWIGHT CALLED ME EARLIER THIS WEEK, HE HAS SOME CONCERNS ON HIS ICE…"
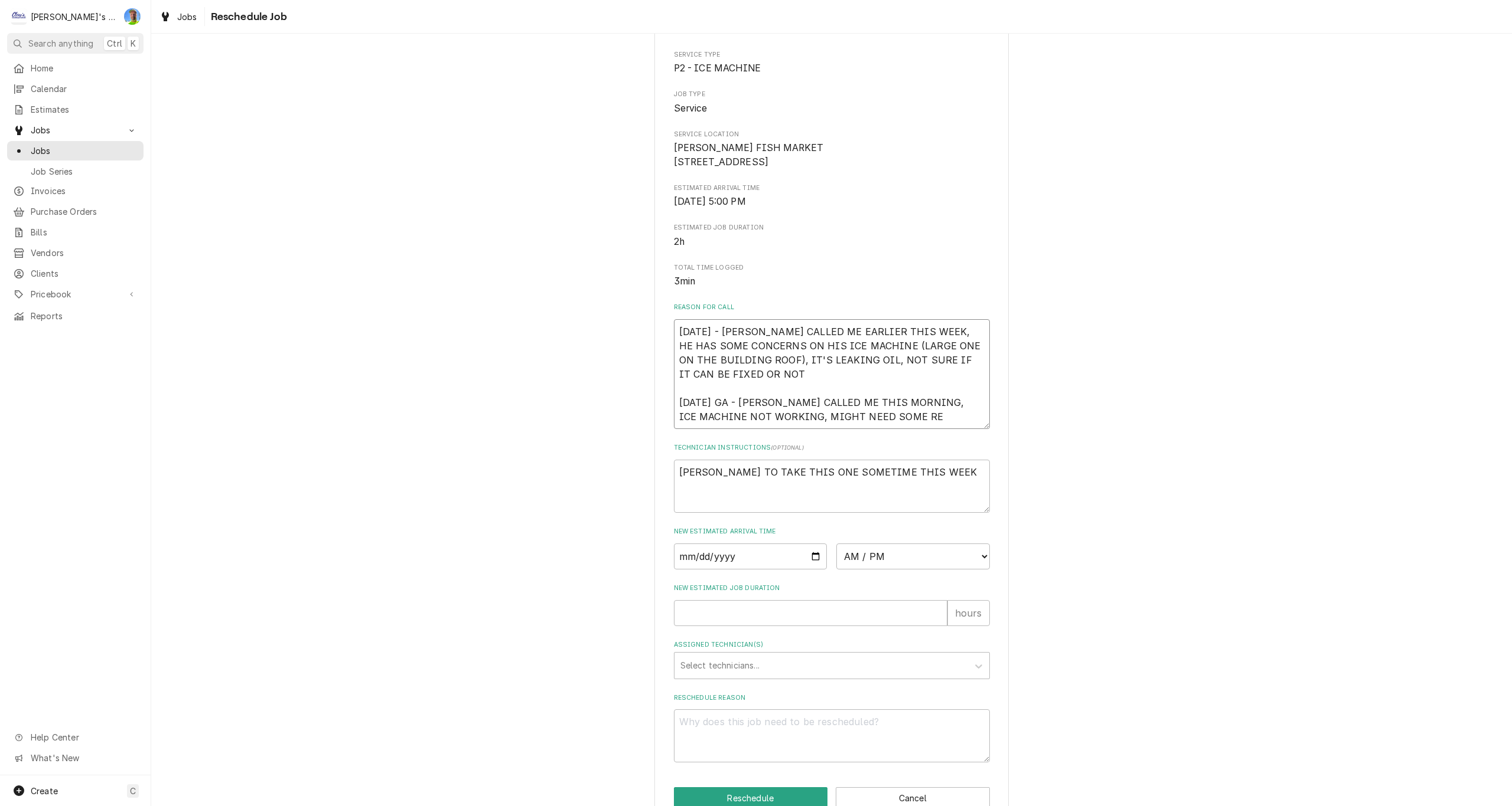
type textarea "x"
type textarea "8/15/2025 - DWIGHT CALLED ME EARLIER THIS WEEK, HE HAS SOME CONCERNS ON HIS ICE…"
type textarea "x"
type textarea "8/15/2025 - DWIGHT CALLED ME EARLIER THIS WEEK, HE HAS SOME CONCERNS ON HIS ICE…"
type textarea "x"
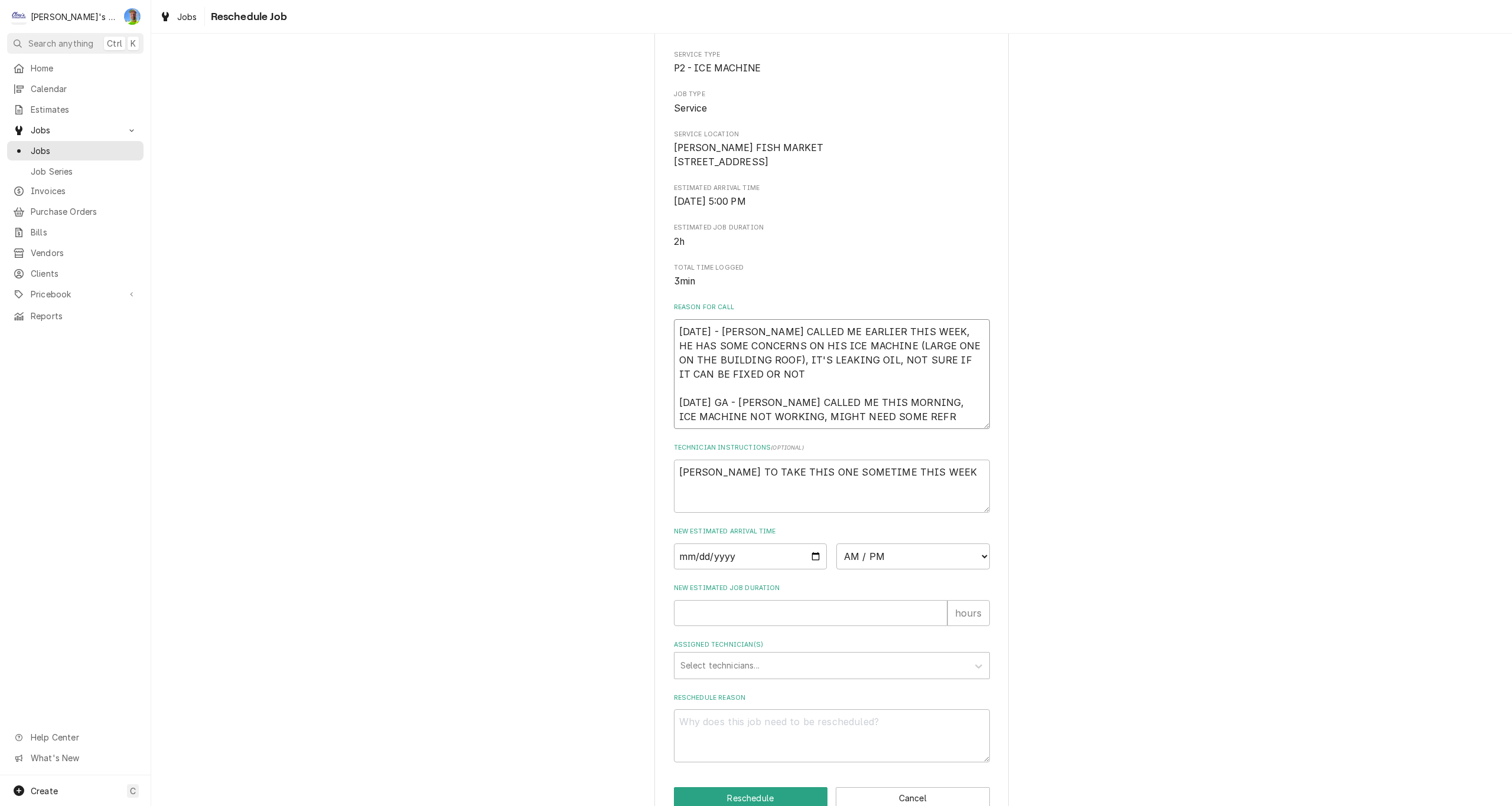
type textarea "8/15/2025 - DWIGHT CALLED ME EARLIER THIS WEEK, HE HAS SOME CONCERNS ON HIS ICE…"
type textarea "x"
type textarea "8/15/2025 - DWIGHT CALLED ME EARLIER THIS WEEK, HE HAS SOME CONCERNS ON HIS ICE…"
type textarea "x"
type textarea "8/15/2025 - DWIGHT CALLED ME EARLIER THIS WEEK, HE HAS SOME CONCERNS ON HIS ICE…"
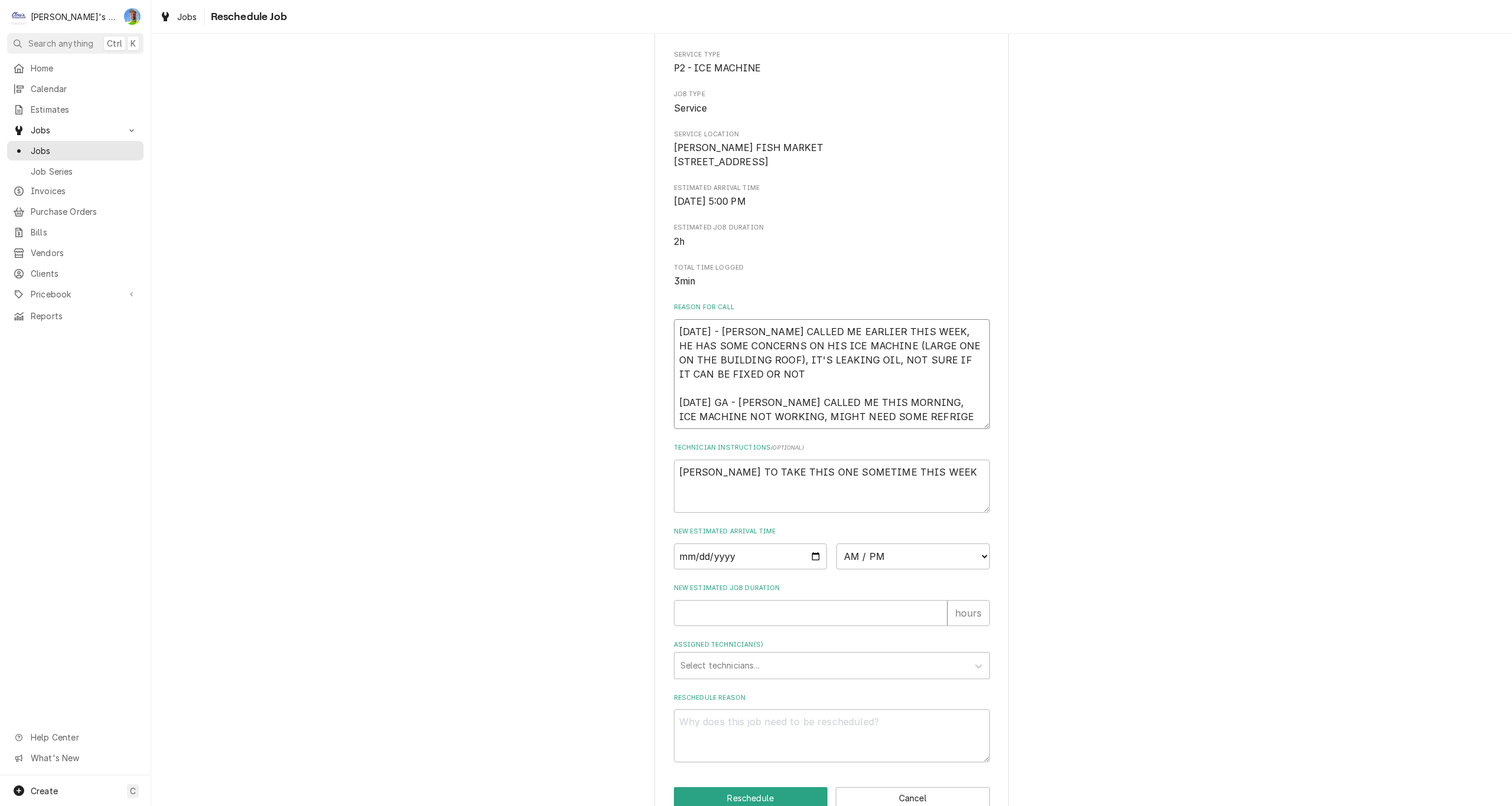
type textarea "x"
type textarea "8/15/2025 - DWIGHT CALLED ME EARLIER THIS WEEK, HE HAS SOME CONCERNS ON HIS ICE…"
type textarea "x"
type textarea "8/15/2025 - DWIGHT CALLED ME EARLIER THIS WEEK, HE HAS SOME CONCERNS ON HIS ICE…"
type textarea "x"
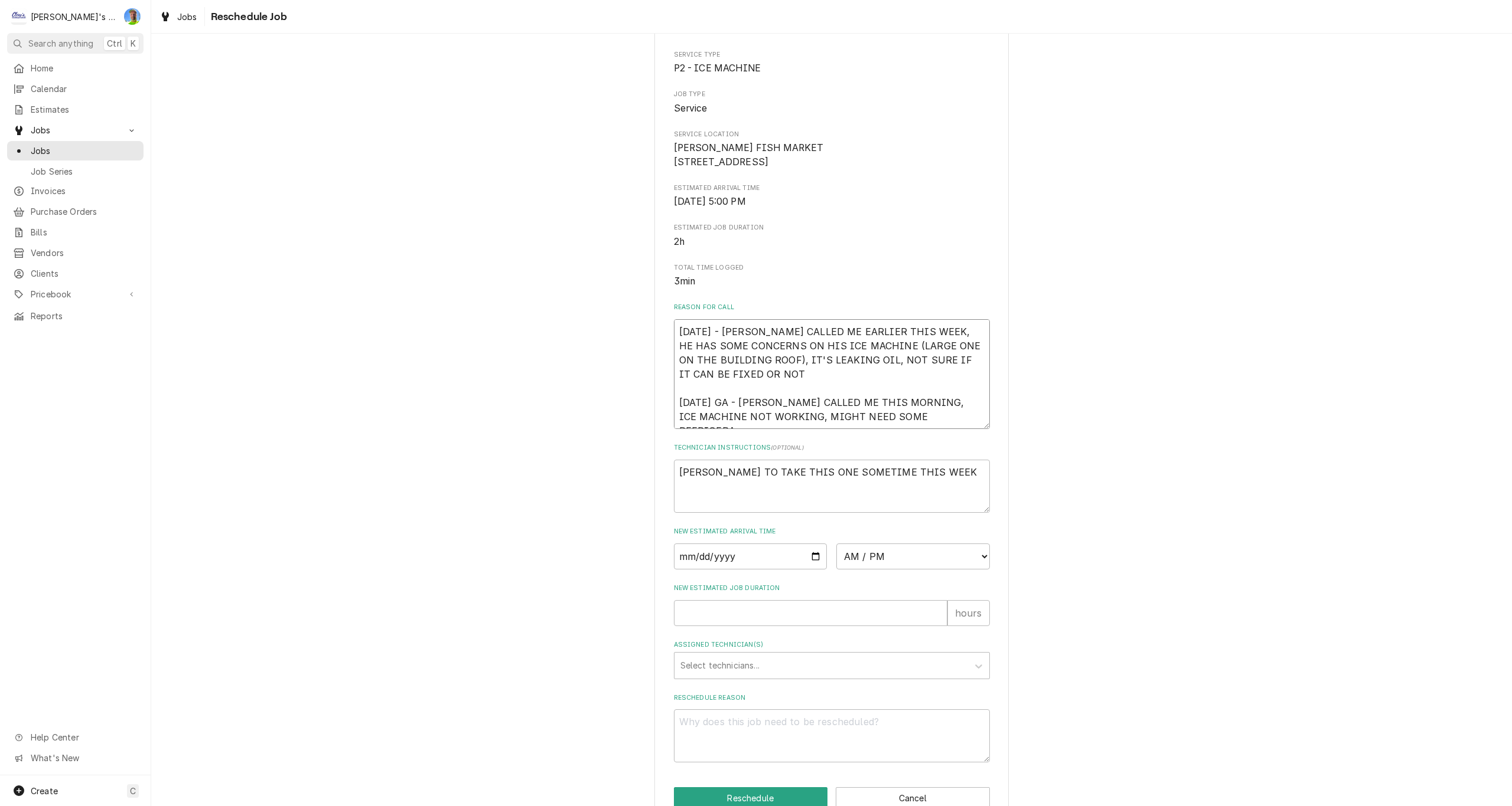
type textarea "8/15/2025 - DWIGHT CALLED ME EARLIER THIS WEEK, HE HAS SOME CONCERNS ON HIS ICE…"
type textarea "x"
type textarea "8/15/2025 - DWIGHT CALLED ME EARLIER THIS WEEK, HE HAS SOME CONCERNS ON HIS ICE…"
type textarea "x"
type textarea "8/15/2025 - DWIGHT CALLED ME EARLIER THIS WEEK, HE HAS SOME CONCERNS ON HIS ICE…"
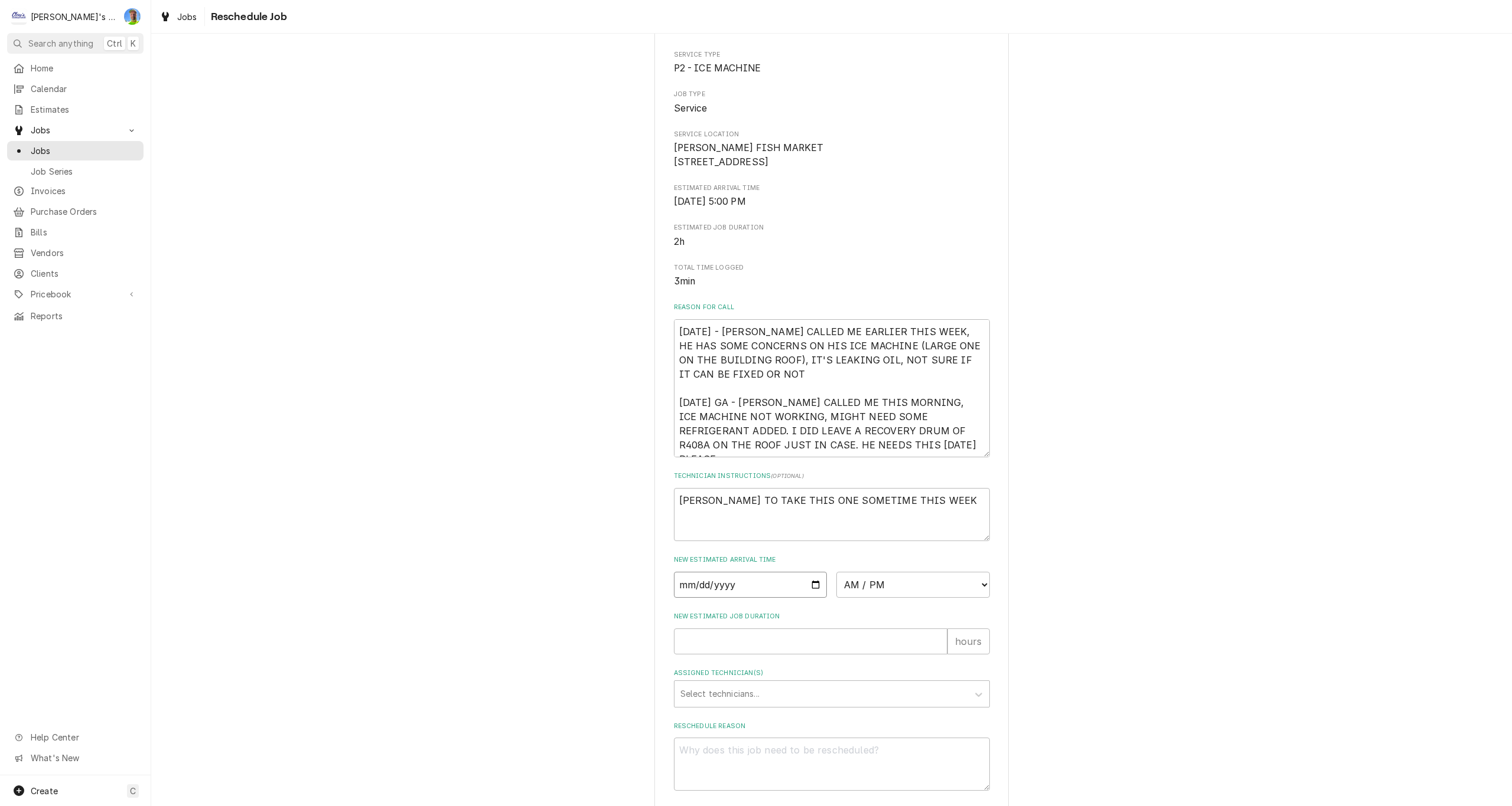
click at [809, 598] on input "Date" at bounding box center [750, 585] width 154 height 26
click at [979, 596] on select "AM / PM 6:00 AM 6:15 AM 6:30 AM 6:45 AM 7:00 AM 7:15 AM 7:30 AM 7:45 AM 8:00 AM…" at bounding box center [913, 585] width 154 height 26
click at [836, 585] on select "AM / PM 6:00 AM 6:15 AM 6:30 AM 6:45 AM 7:00 AM 7:15 AM 7:30 AM 7:45 AM 8:00 AM…" at bounding box center [913, 585] width 154 height 26
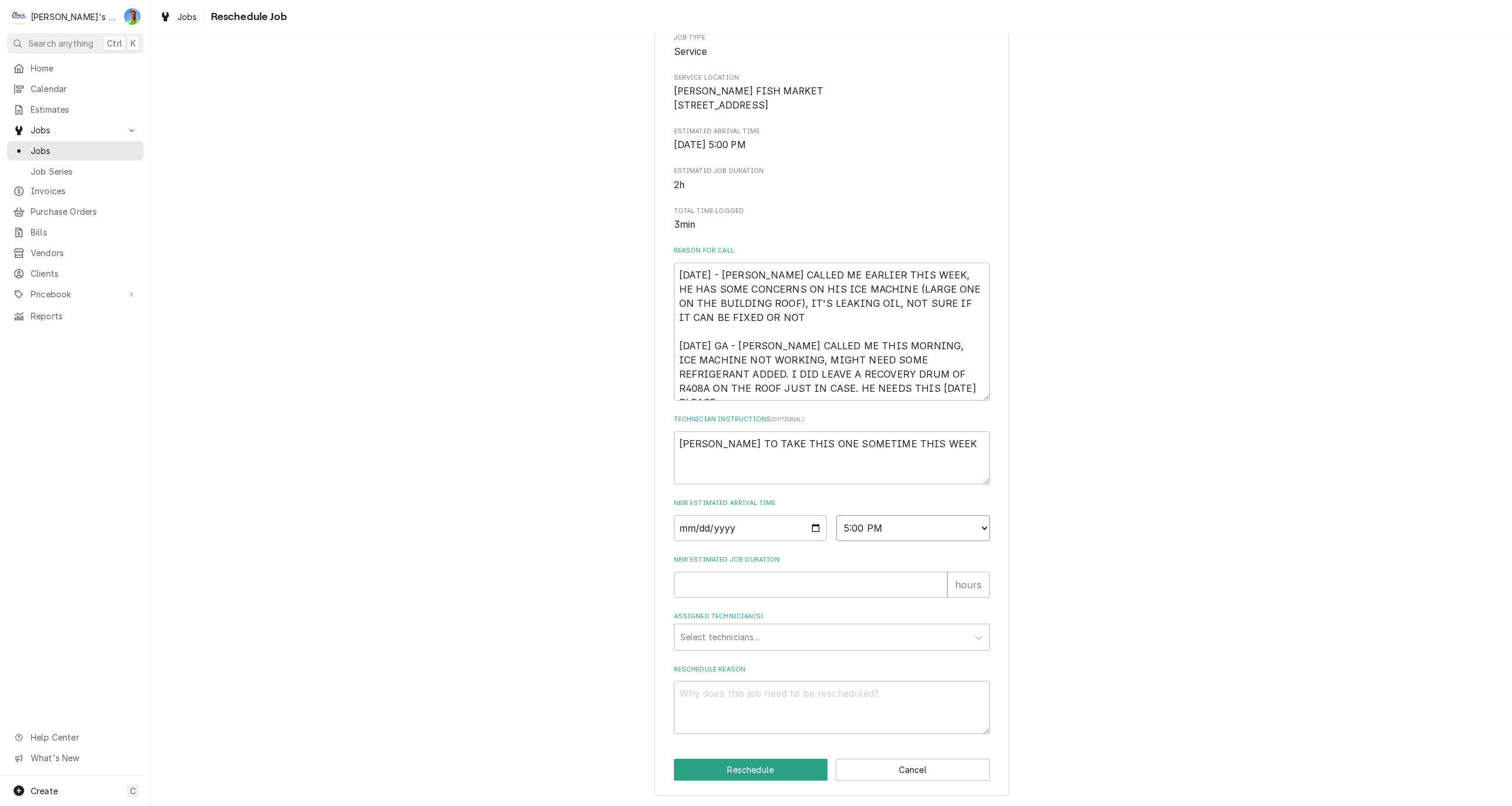
scroll to position [162, 0]
click at [971, 529] on select "AM / PM 6:00 AM 6:15 AM 6:30 AM 6:45 AM 7:00 AM 7:15 AM 7:30 AM 7:45 AM 8:00 AM…" at bounding box center [913, 528] width 154 height 26
click at [836, 515] on select "AM / PM 6:00 AM 6:15 AM 6:30 AM 6:45 AM 7:00 AM 7:15 AM 7:30 AM 7:45 AM 8:00 AM…" at bounding box center [913, 528] width 154 height 26
click at [976, 636] on icon "Assigned Technician(s)" at bounding box center [978, 637] width 12 height 12
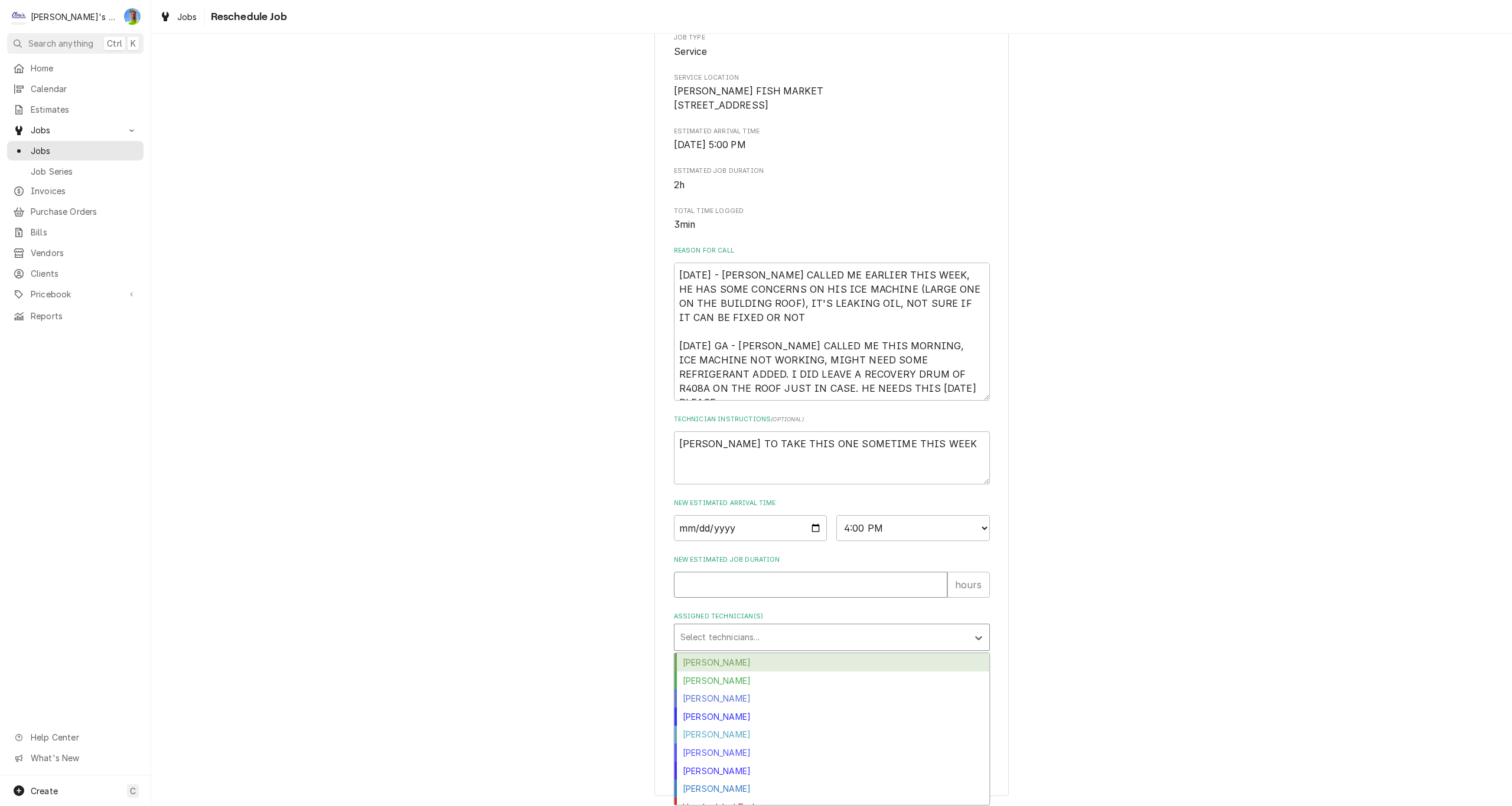
click at [862, 582] on input "New Estimated Job Duration" at bounding box center [810, 585] width 274 height 26
click at [815, 639] on div "Assigned Technician(s)" at bounding box center [821, 637] width 281 height 21
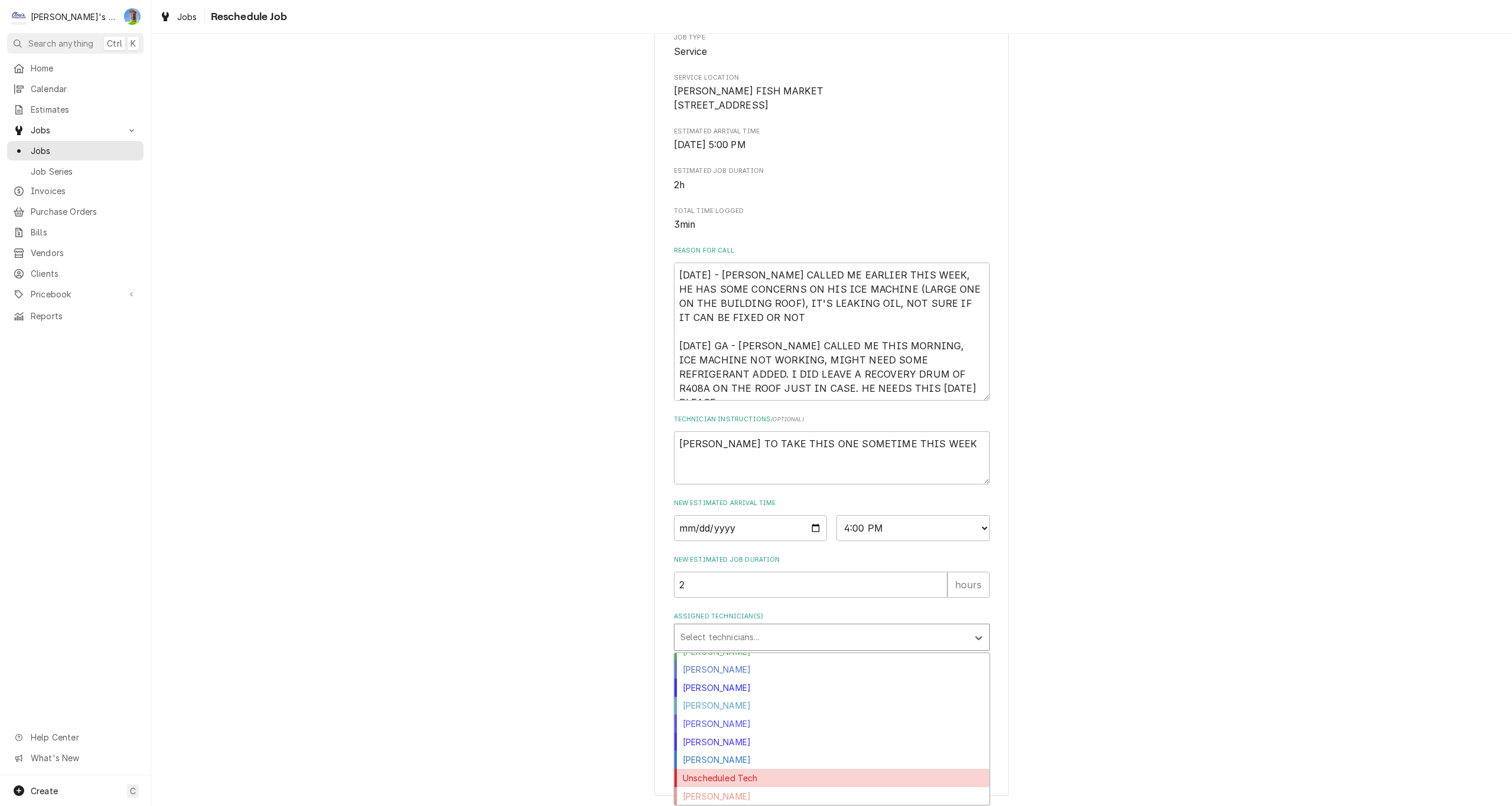
click at [783, 779] on div "Unscheduled Tech" at bounding box center [832, 778] width 315 height 18
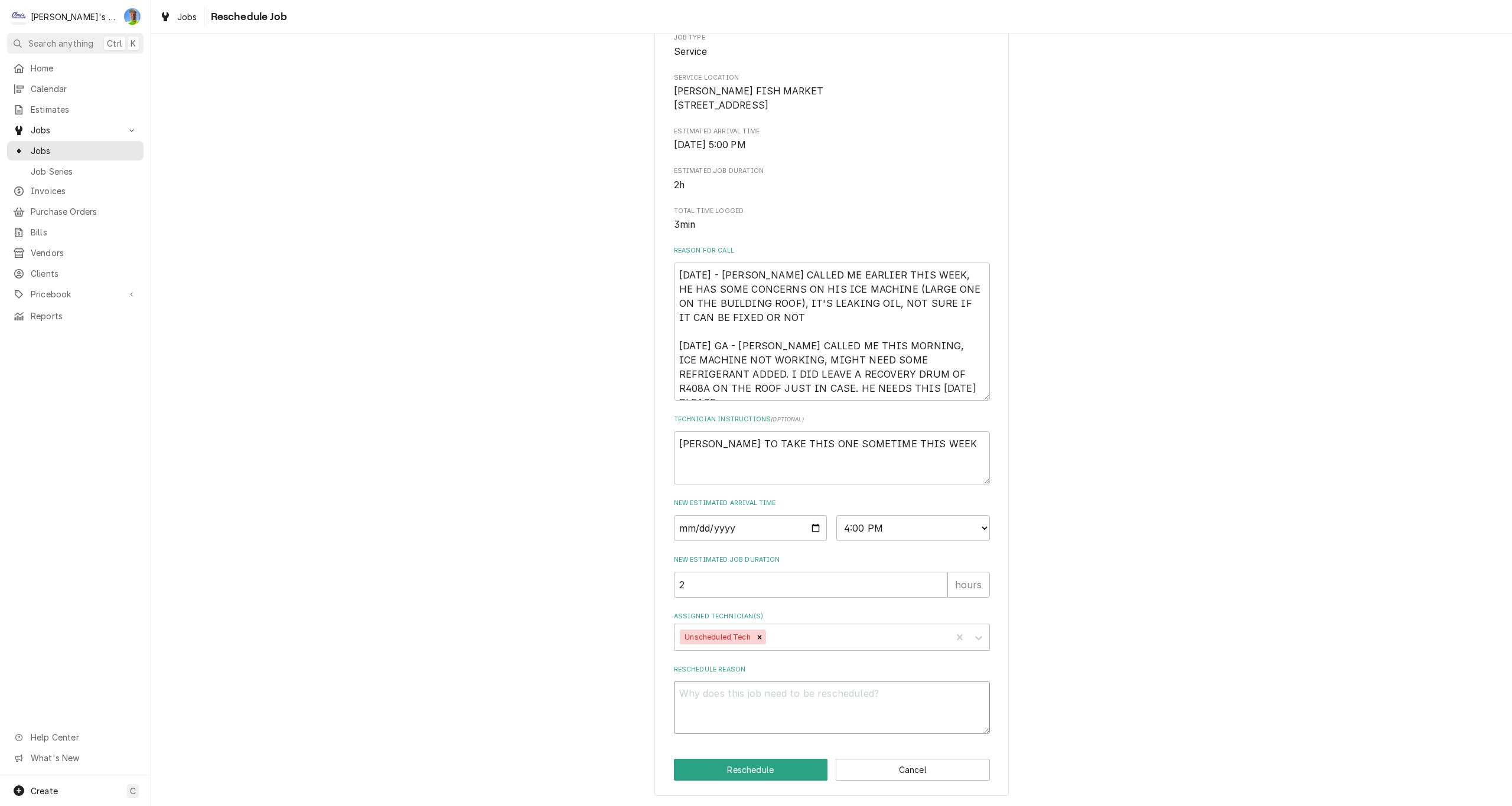
click at [771, 699] on textarea "Reschedule Reason" at bounding box center [832, 708] width 316 height 53
click at [736, 770] on button "Reschedule" at bounding box center [751, 770] width 155 height 22
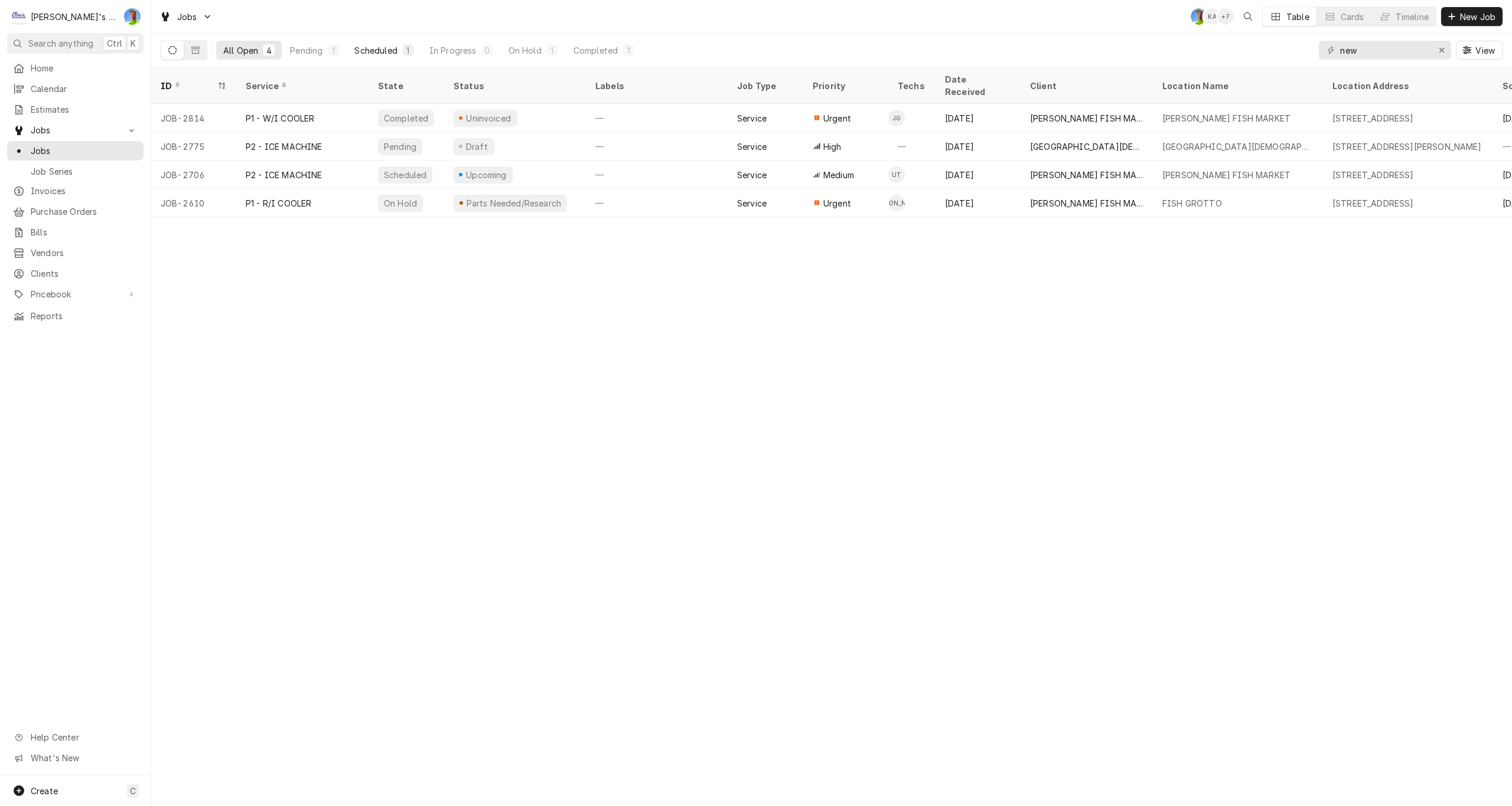
click at [375, 50] on div "Scheduled" at bounding box center [376, 50] width 43 height 13
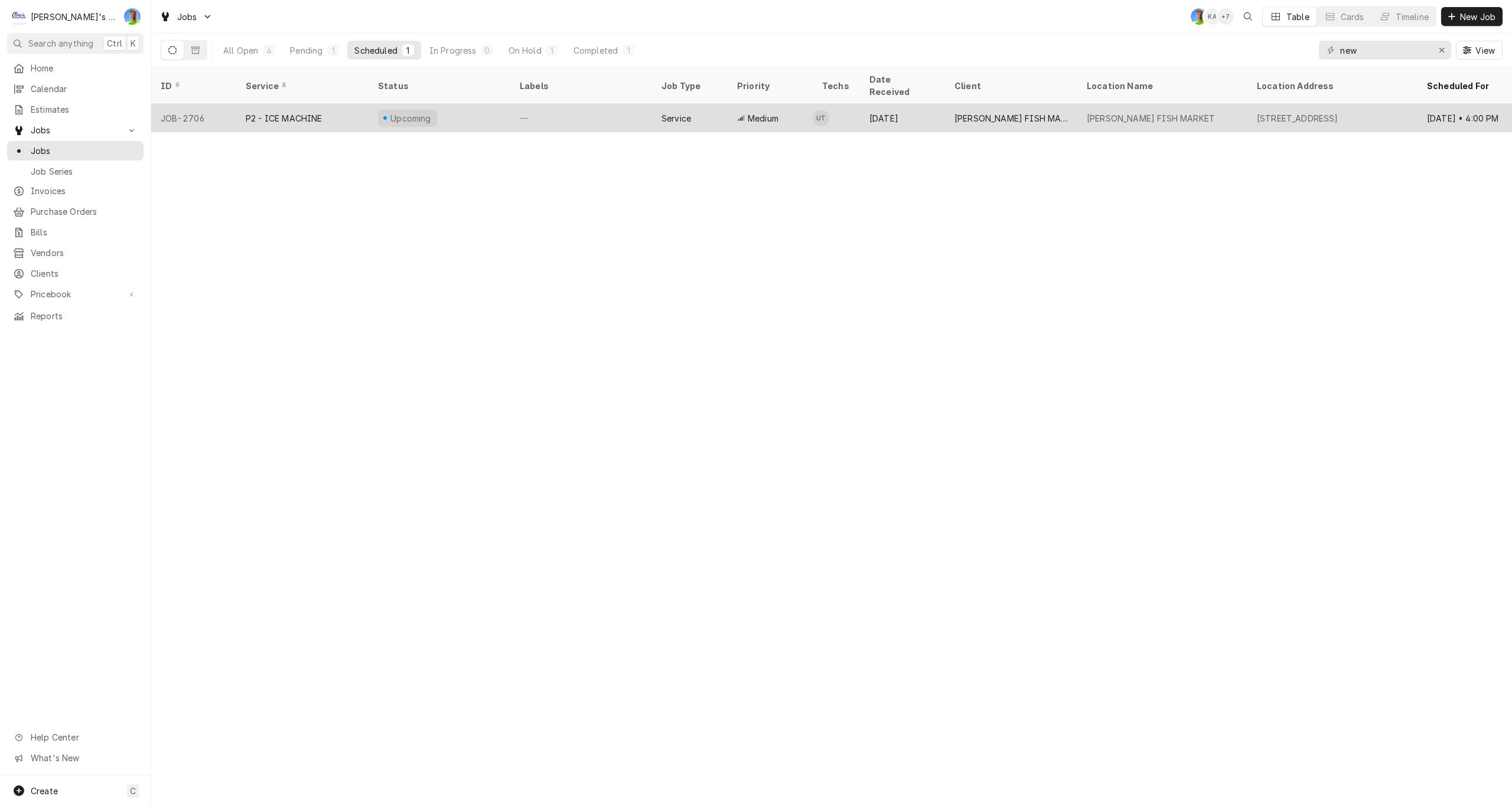
click at [452, 104] on div "Upcoming" at bounding box center [439, 118] width 142 height 28
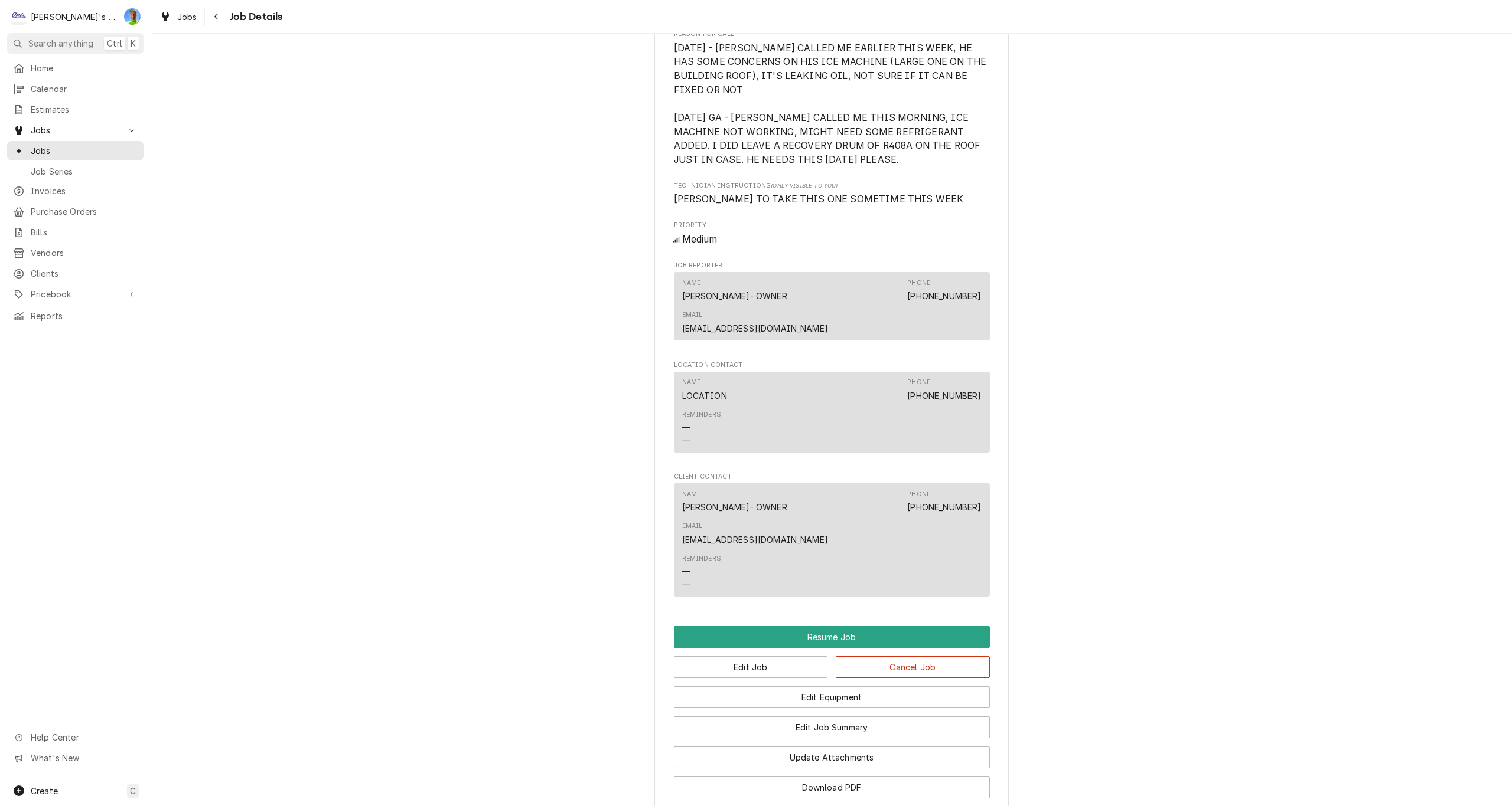
scroll to position [955, 0]
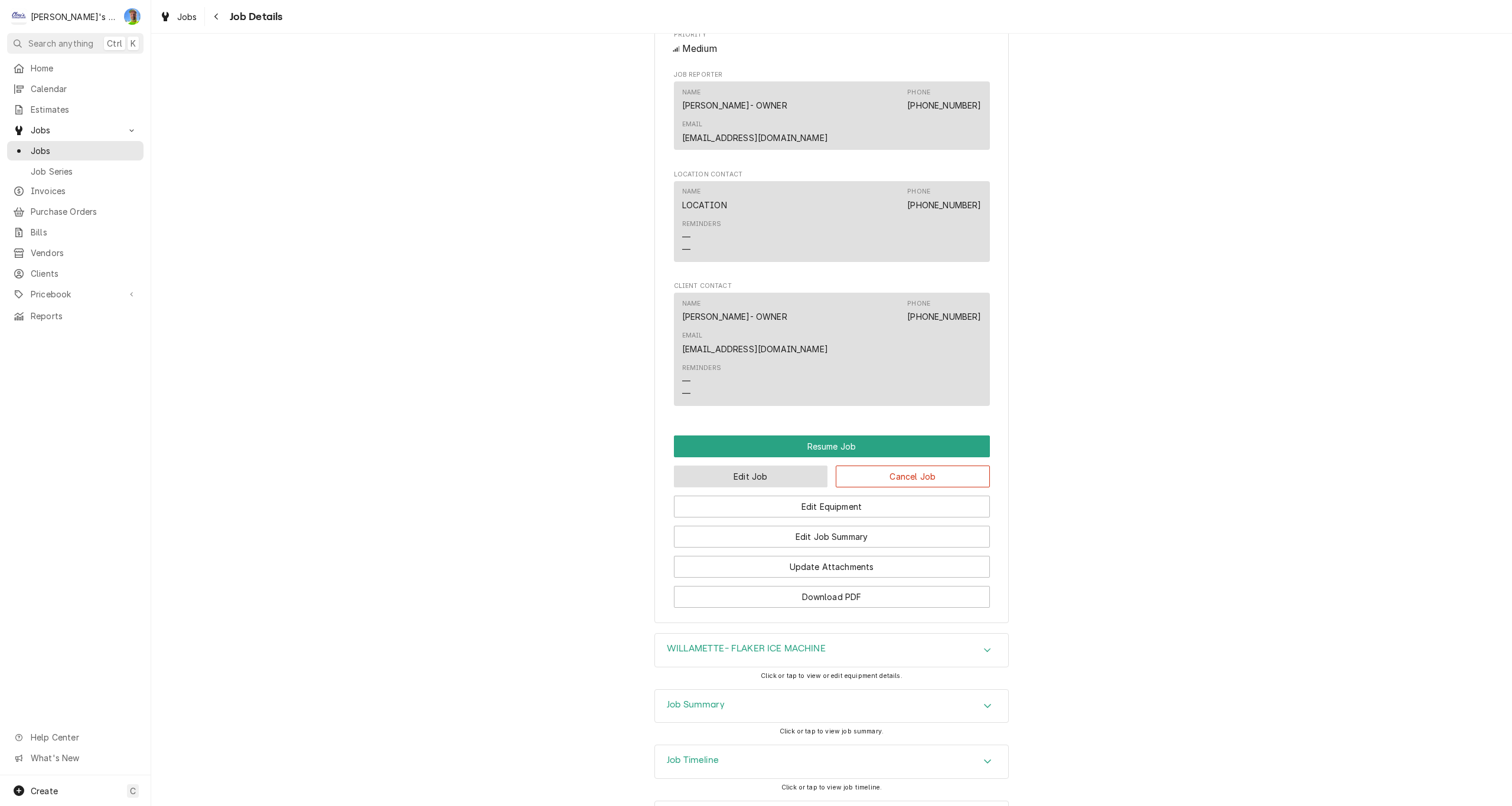
click at [778, 466] on button "Edit Job" at bounding box center [751, 477] width 155 height 22
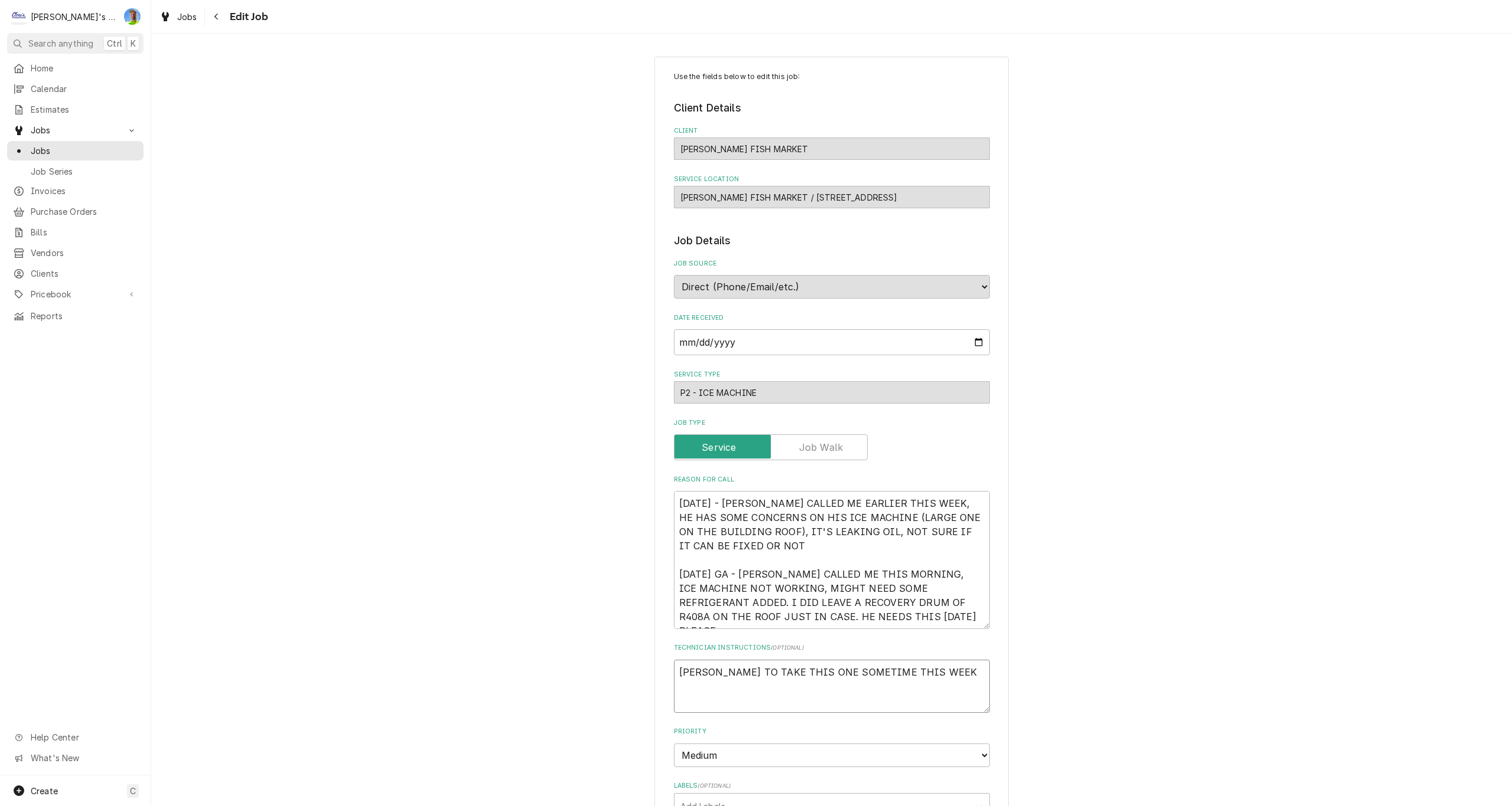
click at [674, 672] on textarea "GREG TO TAKE THIS ONE SOMETIME THIS WEEK" at bounding box center [832, 686] width 316 height 53
type textarea "x"
type textarea "8GREG TO TAKE THIS ONE SOMETIME THIS WEEK"
type textarea "x"
type textarea "8/GREG TO TAKE THIS ONE SOMETIME THIS WEEK"
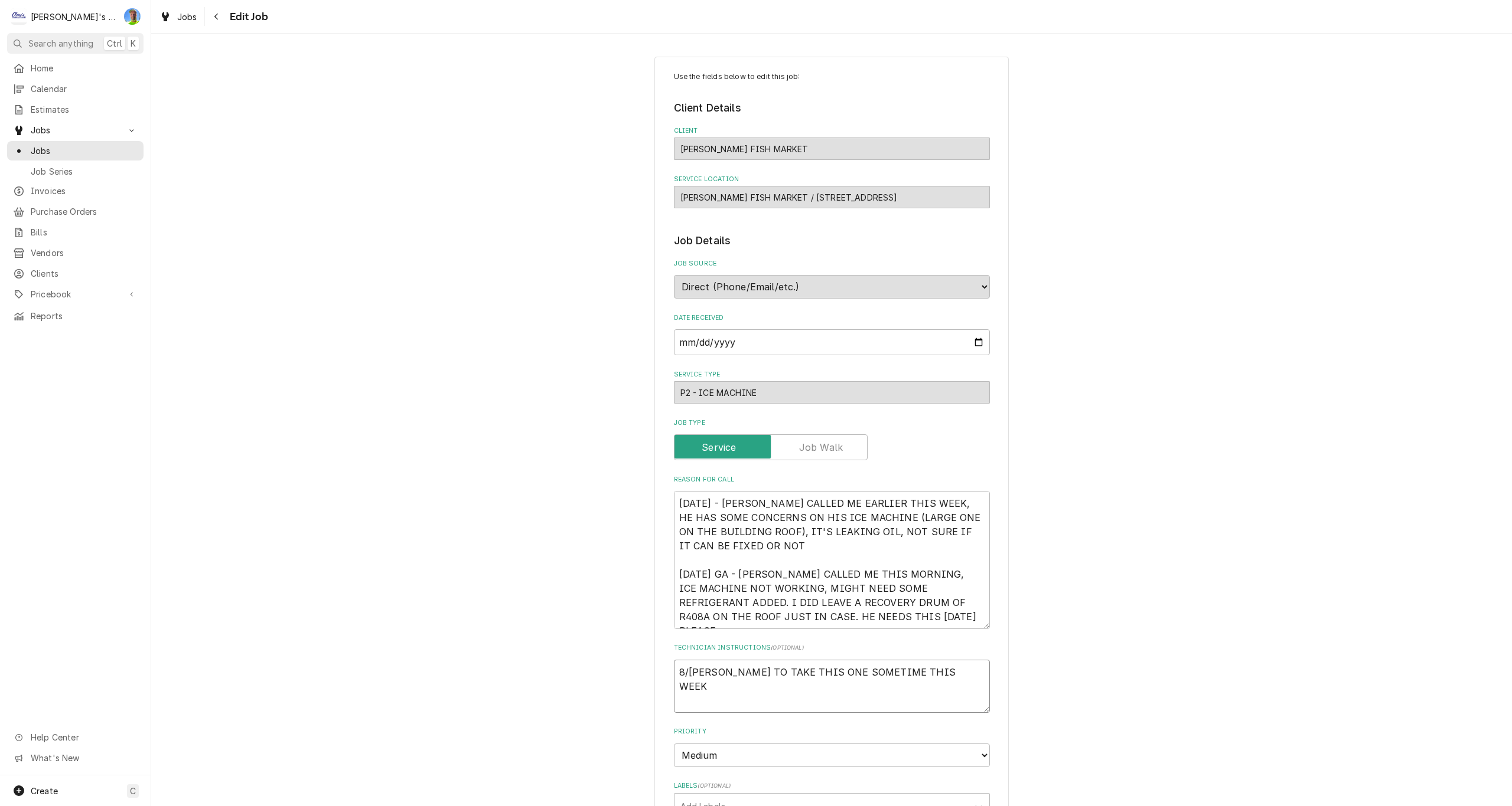
type textarea "x"
type textarea "8/1GREG TO TAKE THIS ONE SOMETIME THIS WEEK"
type textarea "x"
type textarea "8/15GREG TO TAKE THIS ONE SOMETIME THIS WEEK"
type textarea "x"
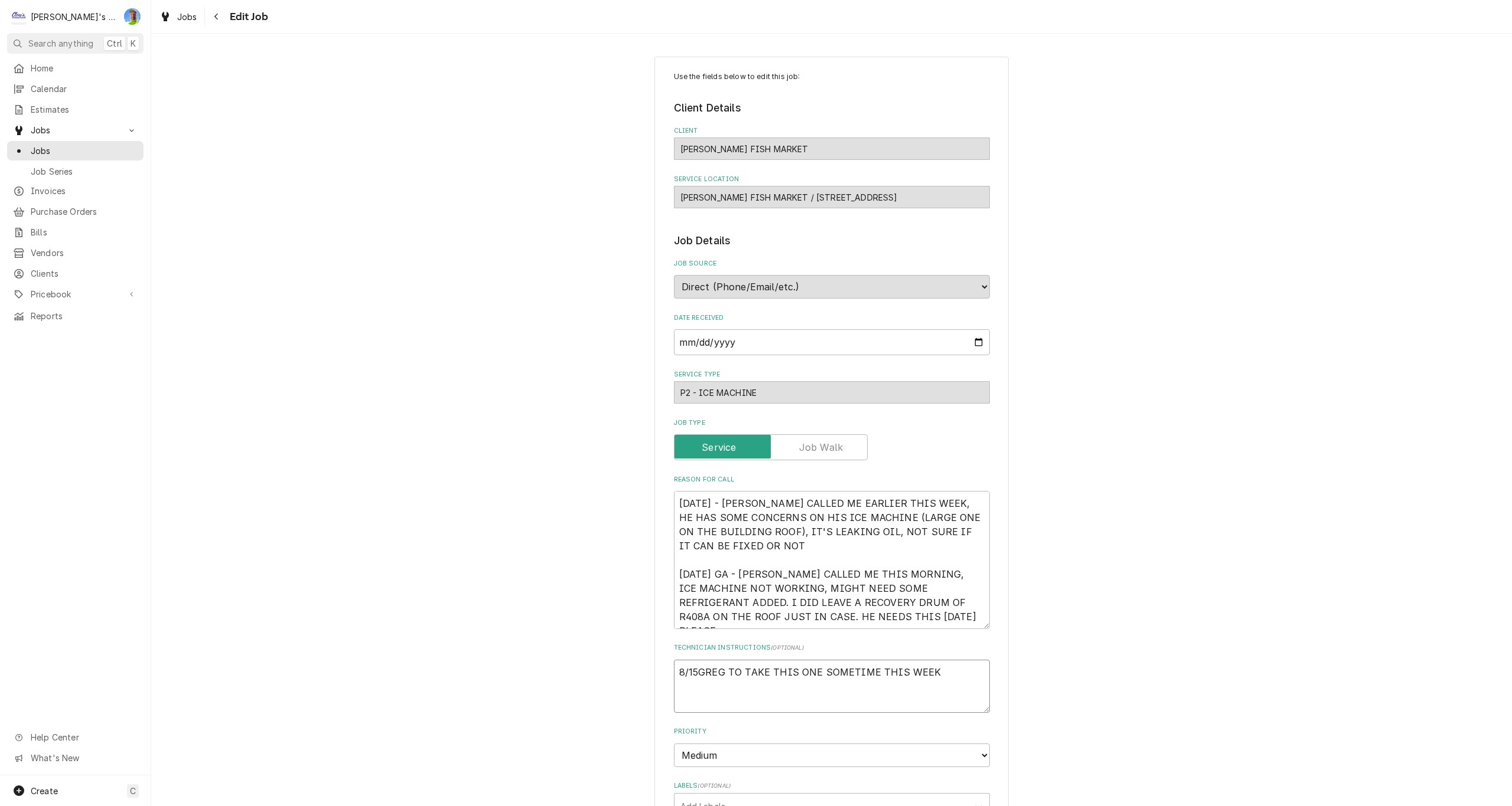
type textarea "8/15/GREG TO TAKE THIS ONE SOMETIME THIS WEEK"
type textarea "x"
type textarea "8/15/2GREG TO TAKE THIS ONE SOMETIME THIS WEEK"
type textarea "x"
type textarea "8/15/25GREG TO TAKE THIS ONE SOMETIME THIS WEEK"
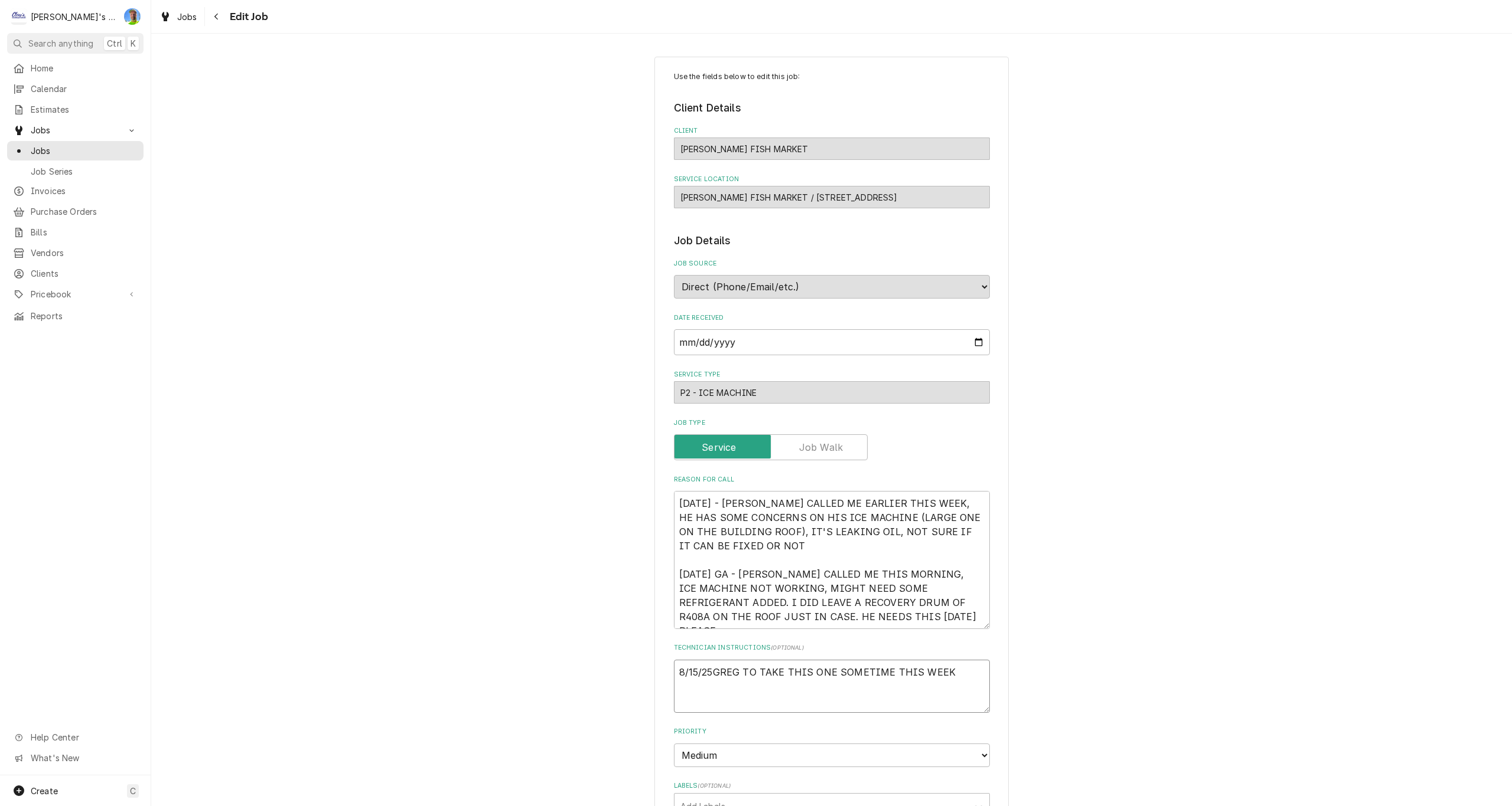
type textarea "x"
type textarea "8/15/25 GREG TO TAKE THIS ONE SOMETIME THIS WEEK"
type textarea "x"
type textarea "8/15/25 -GREG TO TAKE THIS ONE SOMETIME THIS WEEK"
type textarea "x"
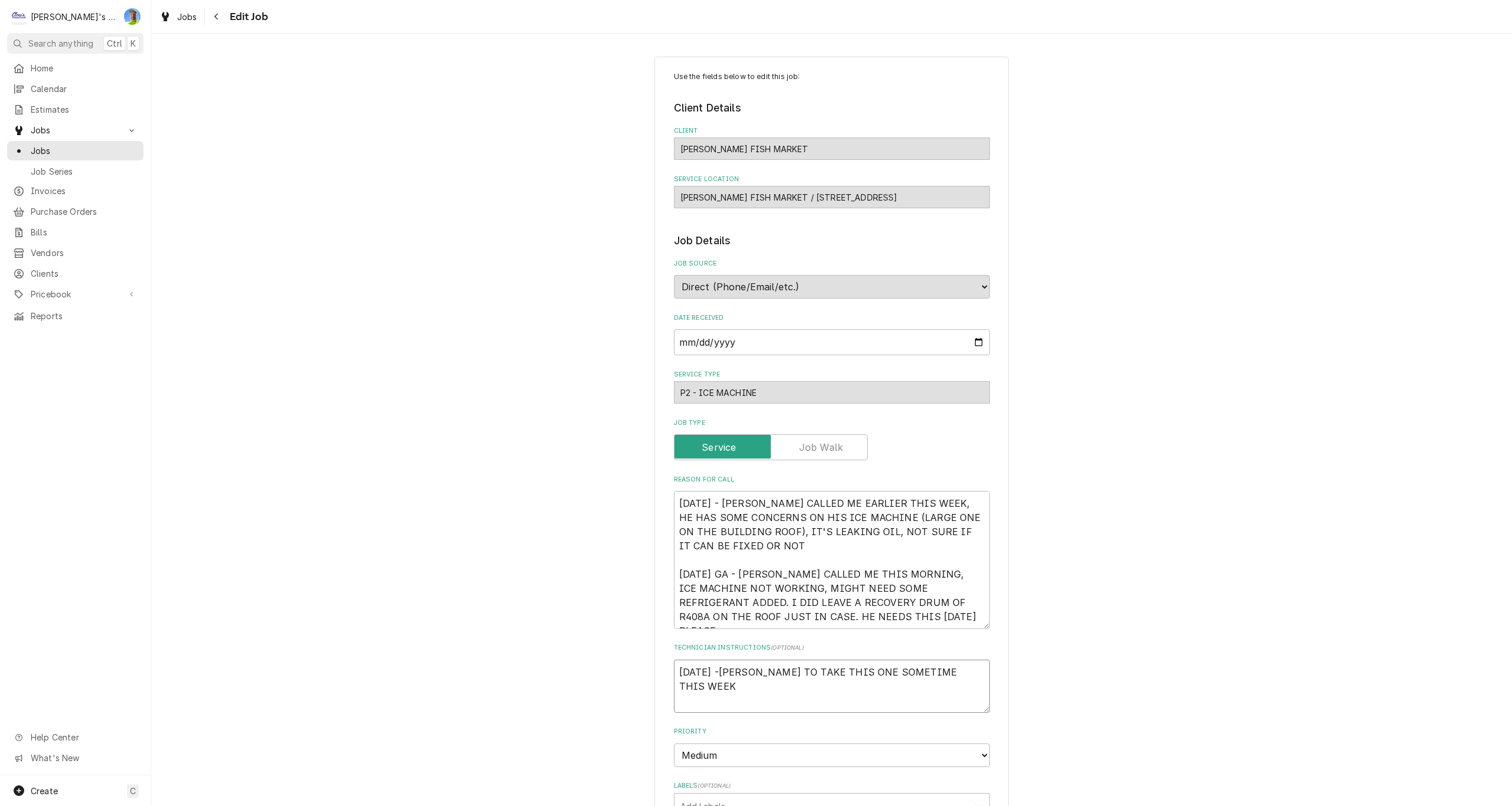
type textarea "8/15/25 - GREG TO TAKE THIS ONE SOMETIME THIS WEEK"
type textarea "x"
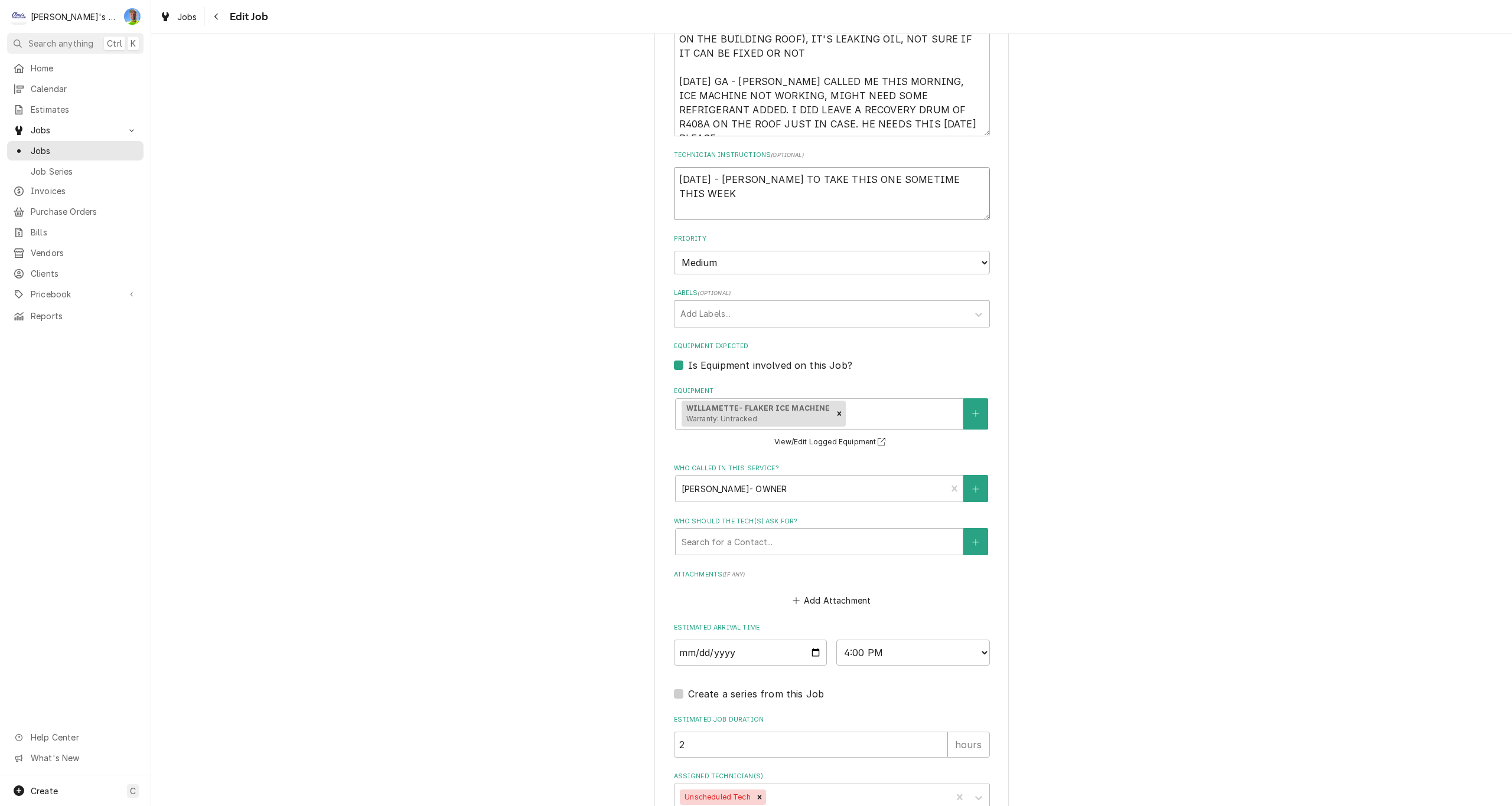
scroll to position [570, 0]
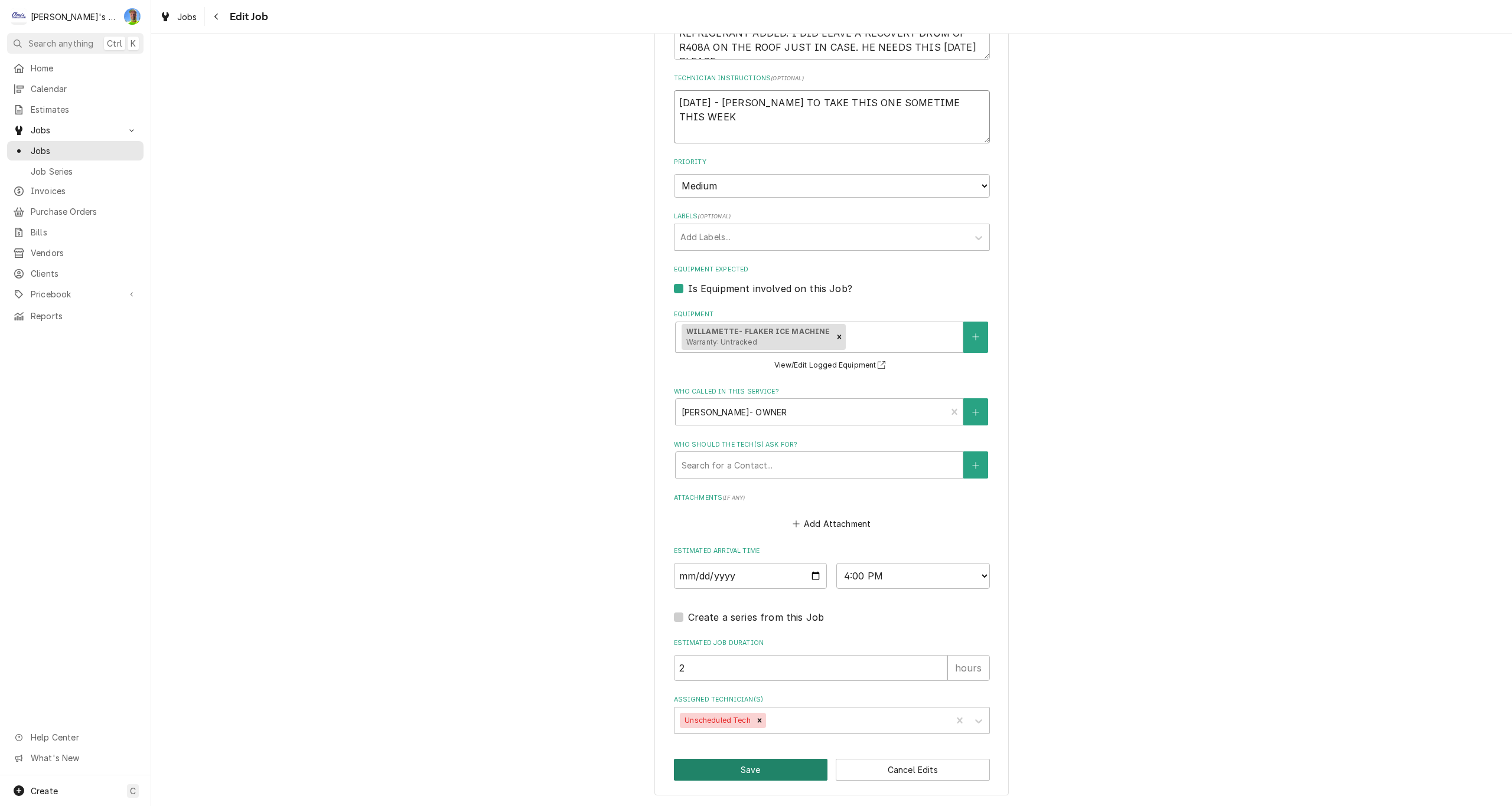
type textarea "8/15/25 - GREG TO TAKE THIS ONE SOMETIME THIS WEEK"
click at [715, 764] on button "Save" at bounding box center [751, 770] width 155 height 22
type textarea "x"
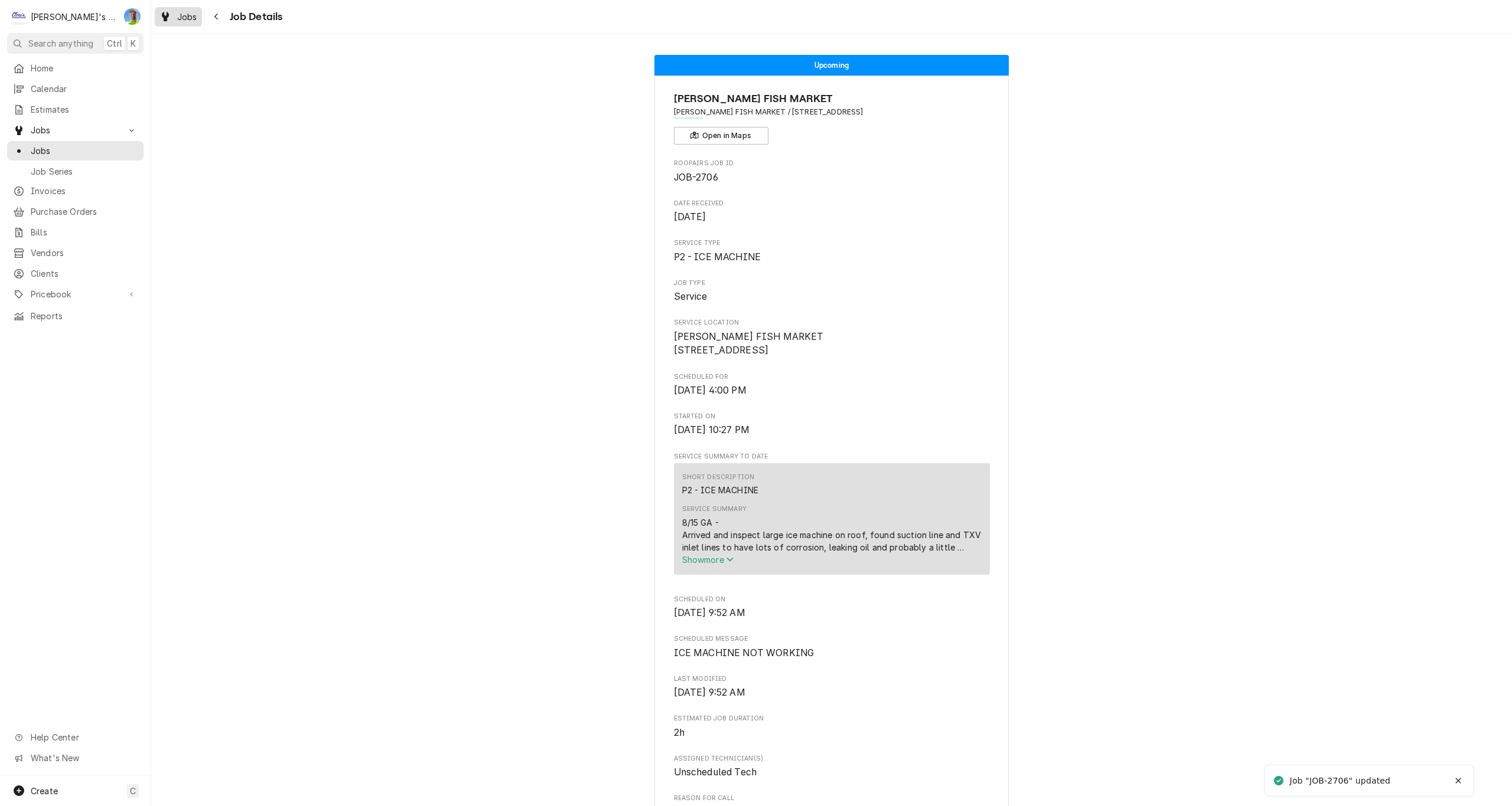
click at [187, 15] on span "Jobs" at bounding box center [187, 17] width 20 height 13
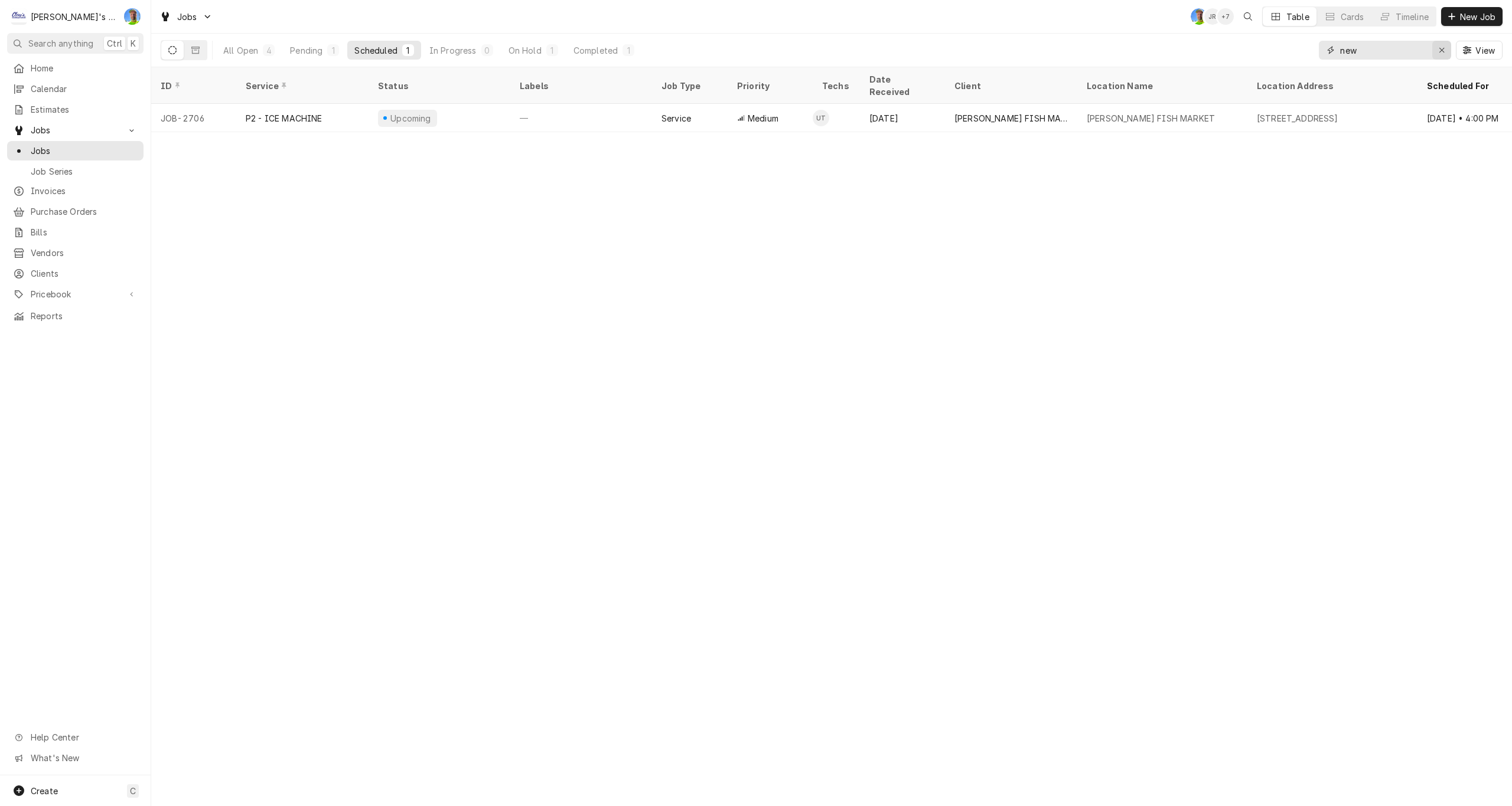
click at [1444, 50] on icon "Erase input" at bounding box center [1442, 50] width 6 height 8
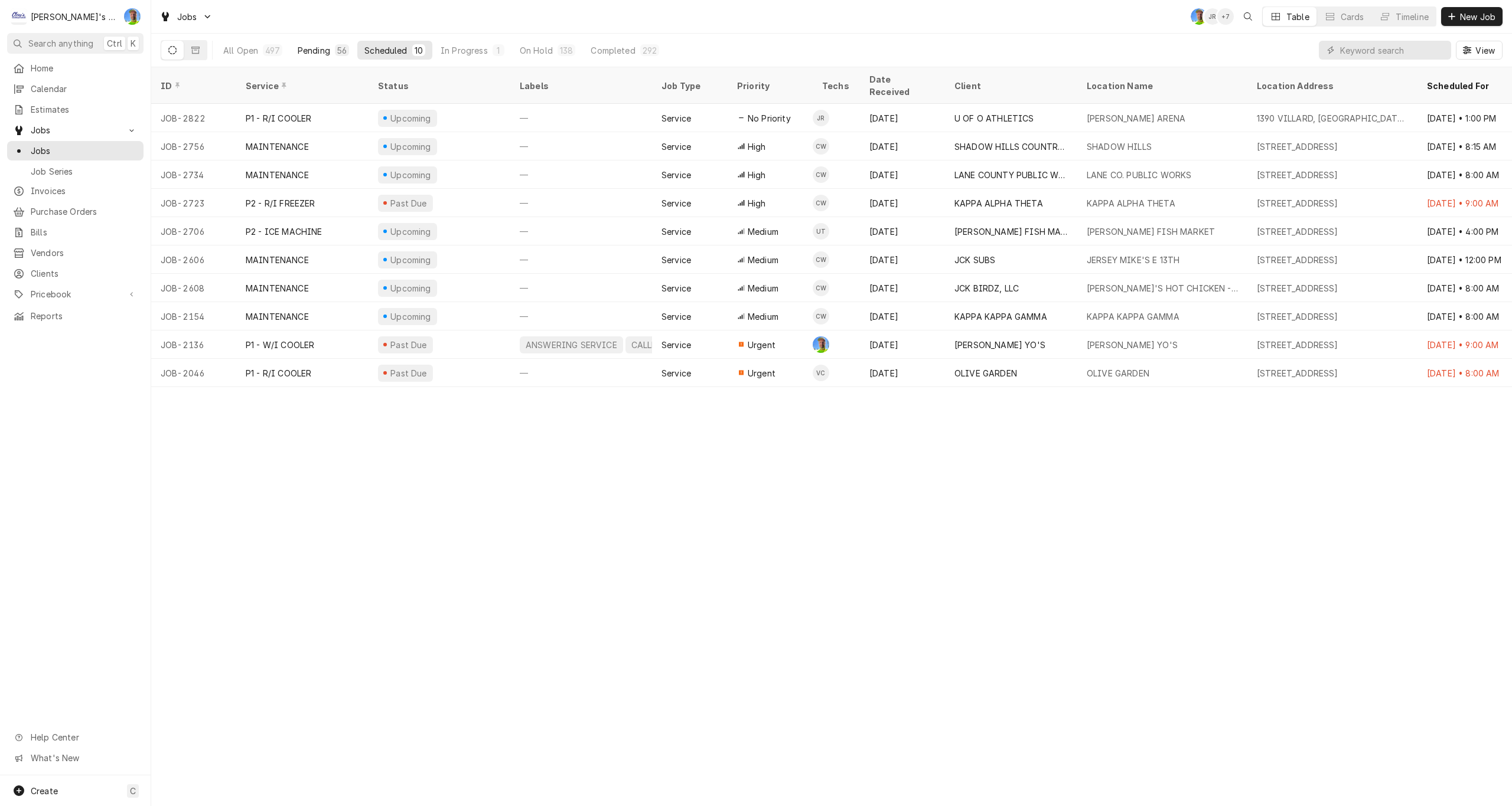
click at [307, 50] on div "Pending" at bounding box center [314, 50] width 32 height 13
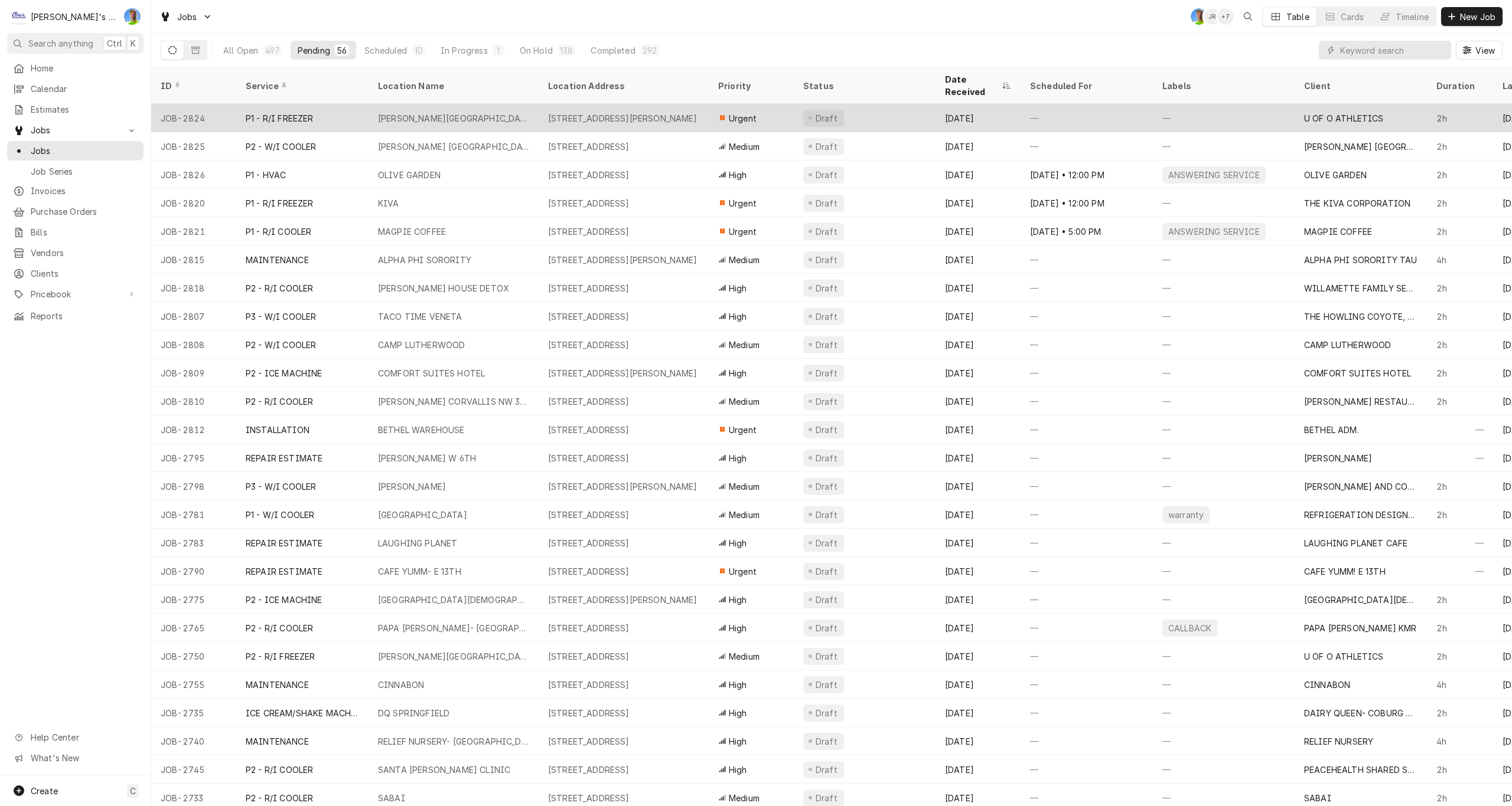
click at [359, 113] on div "P1 - R/I FREEZER" at bounding box center [303, 118] width 132 height 28
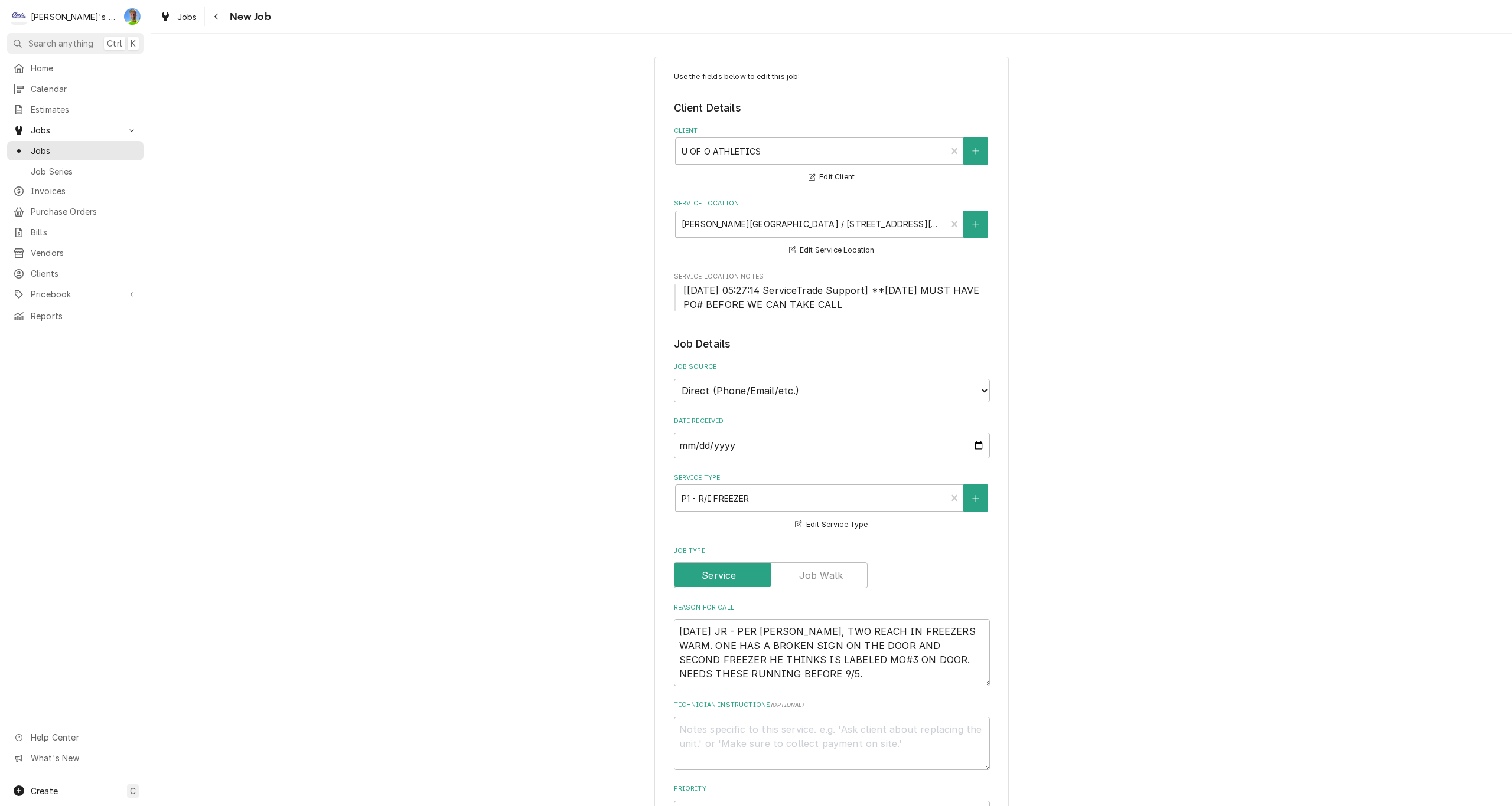
type textarea "x"
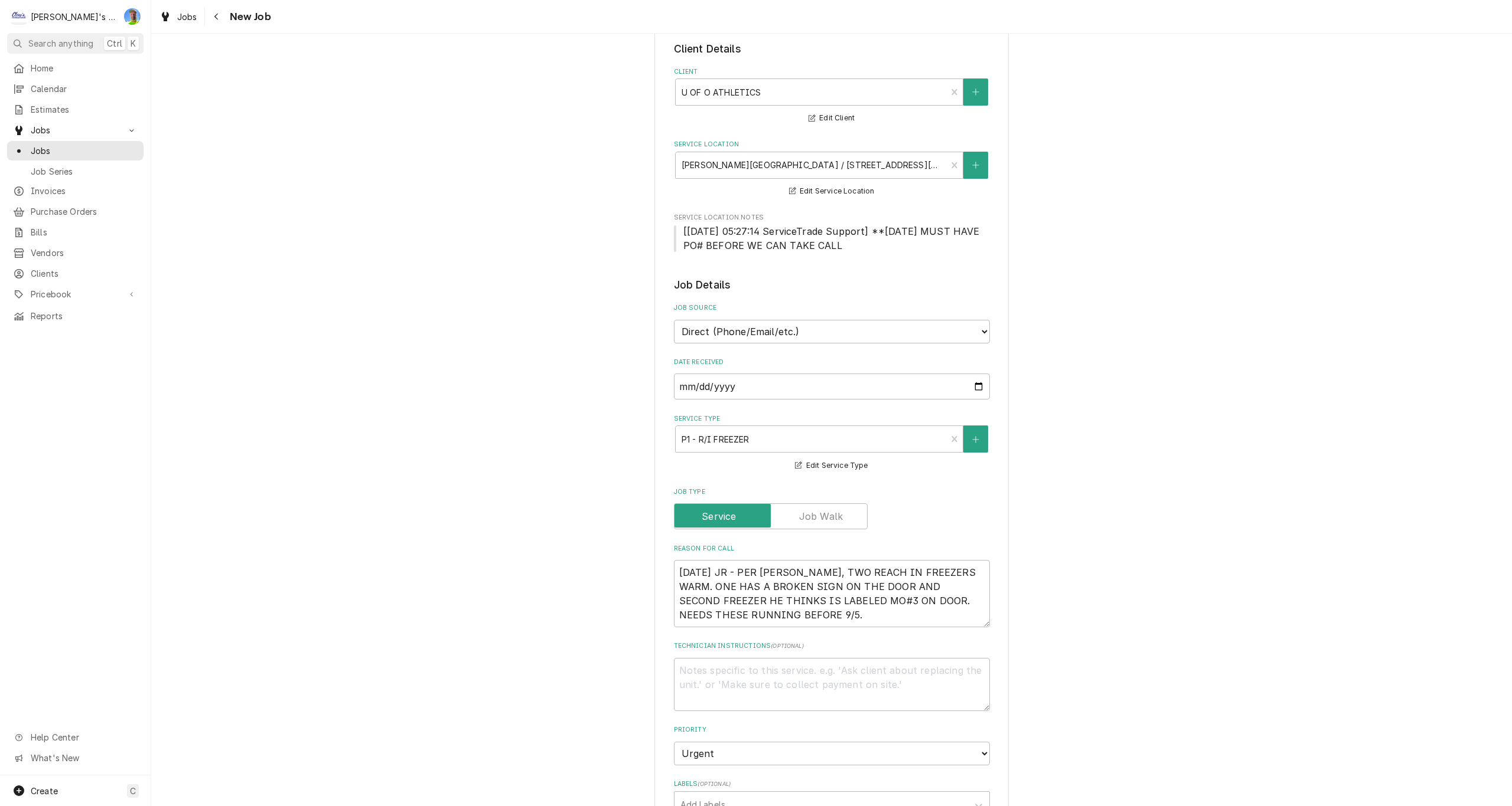
scroll to position [118, 0]
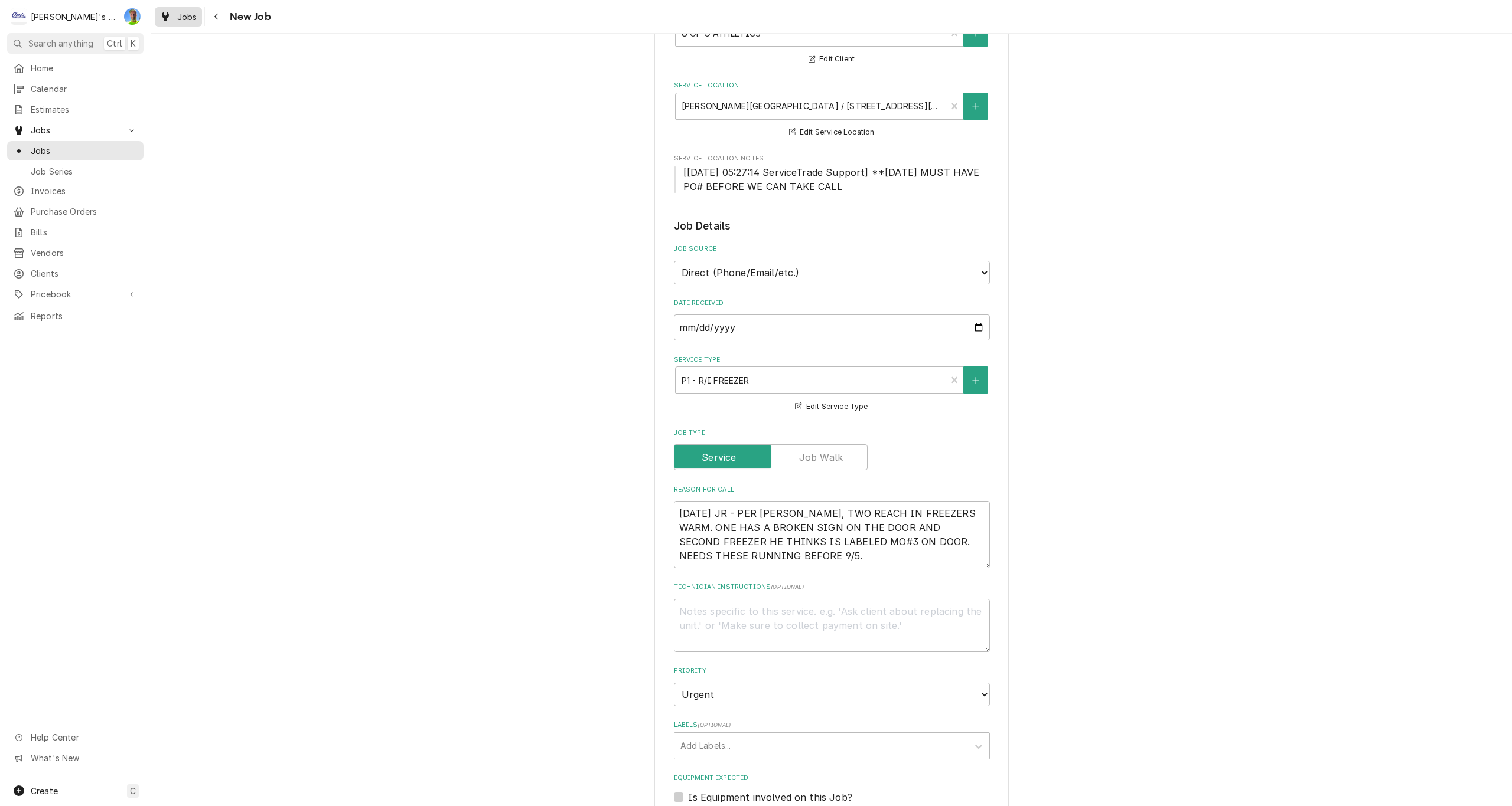
click at [192, 23] on div "Jobs" at bounding box center [178, 17] width 43 height 15
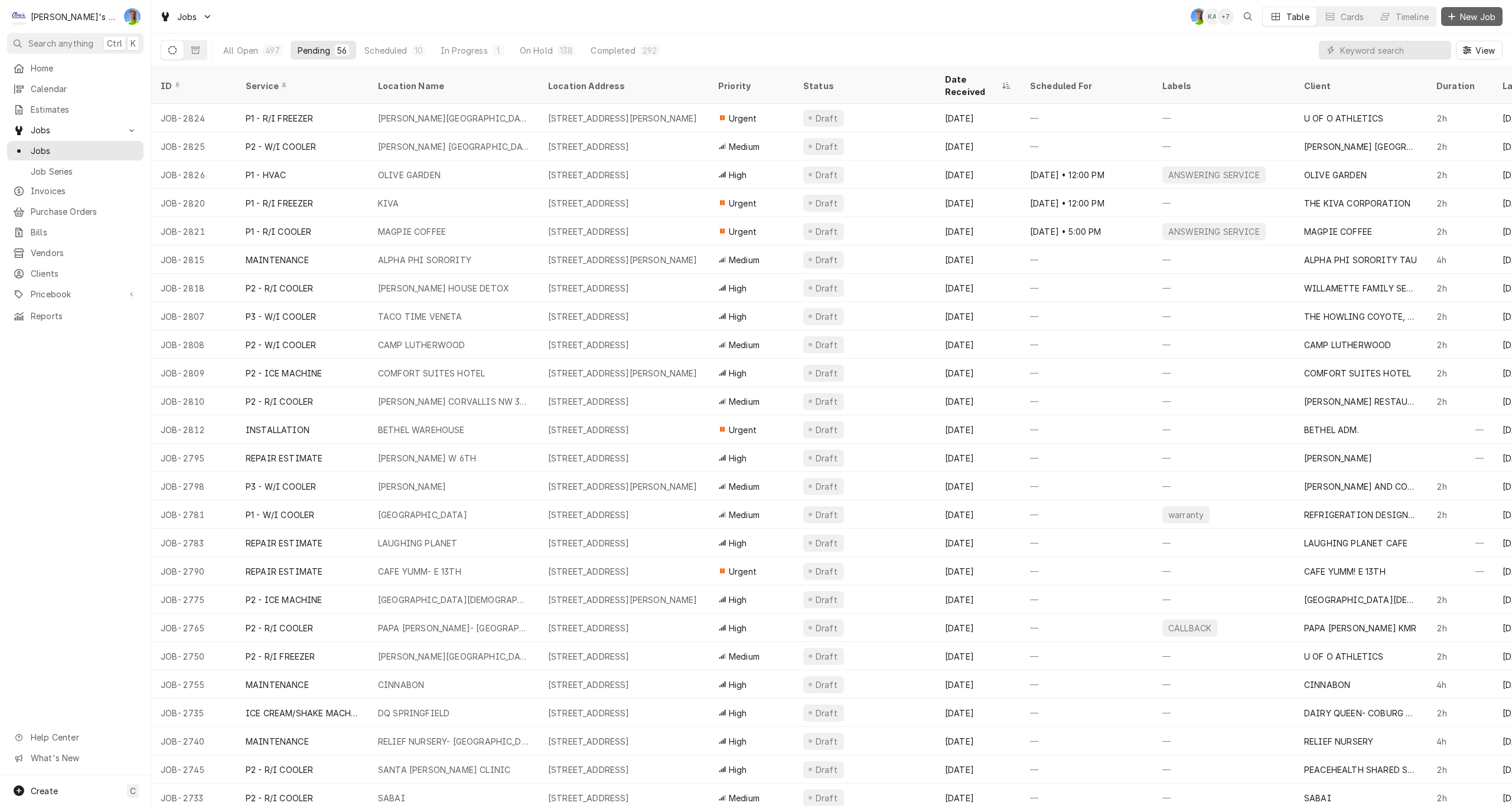
click at [1469, 16] on span "New Job" at bounding box center [1477, 17] width 40 height 13
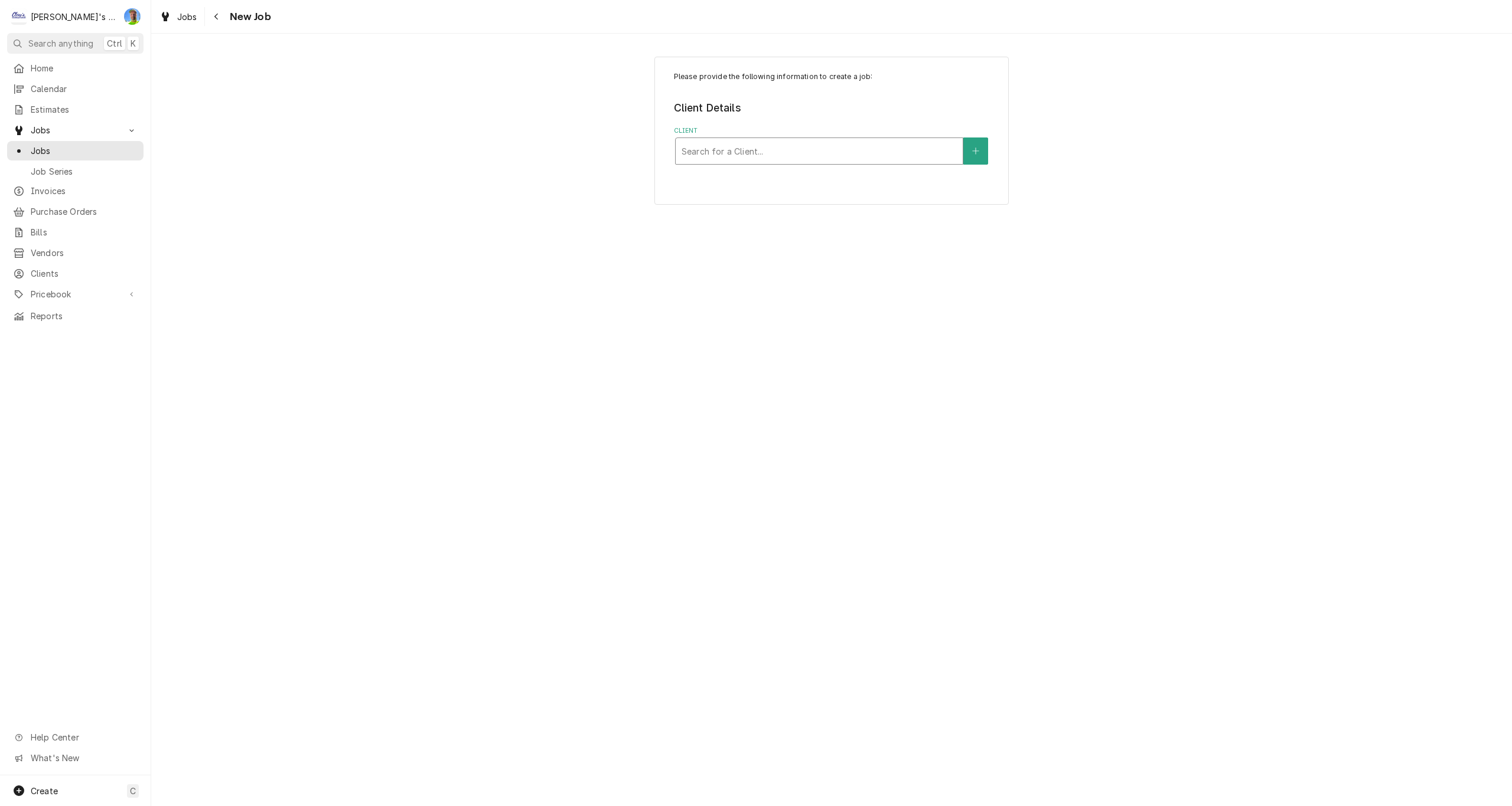
click at [838, 155] on div "Client" at bounding box center [819, 150] width 275 height 21
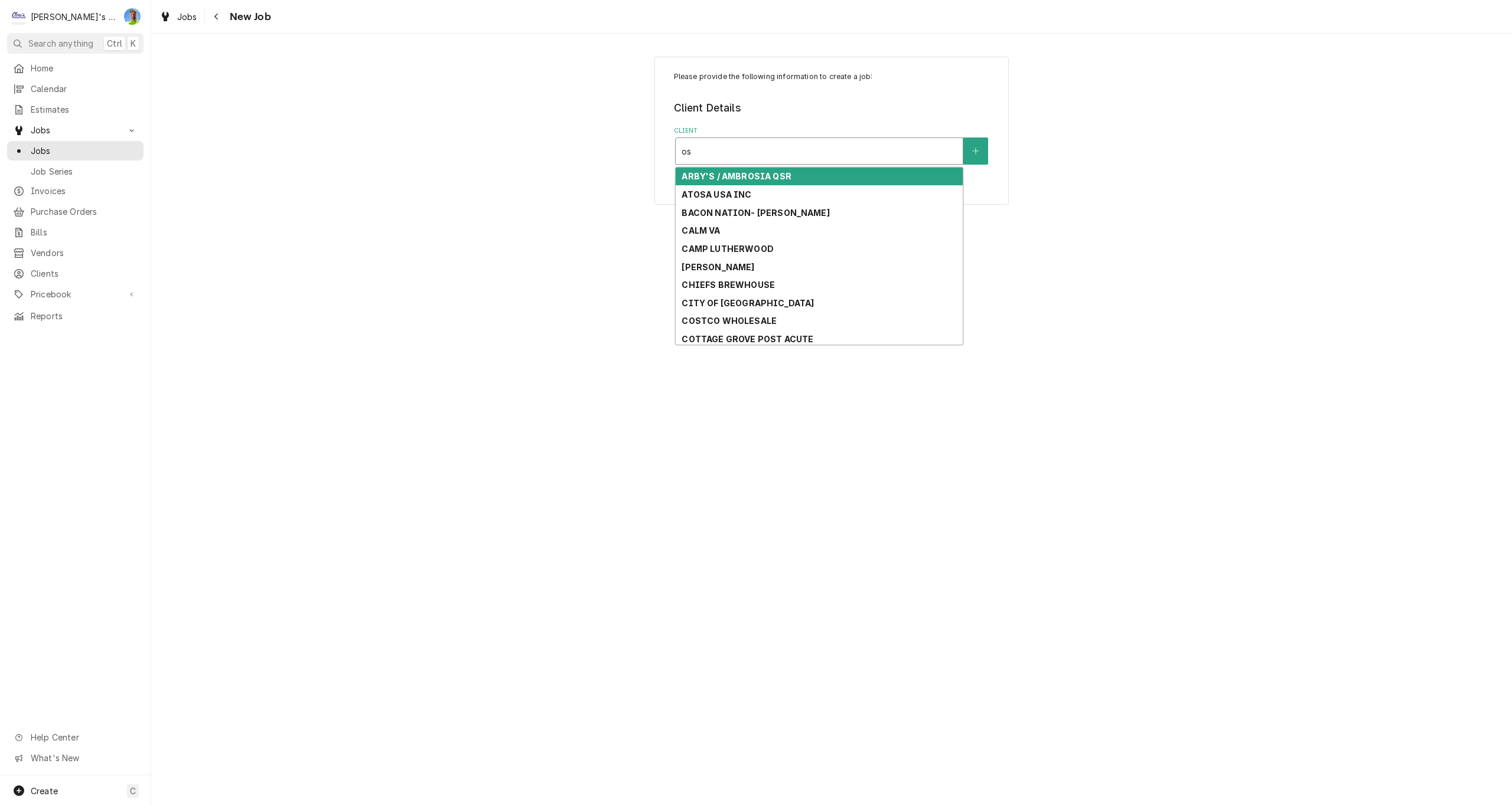
type input "osu"
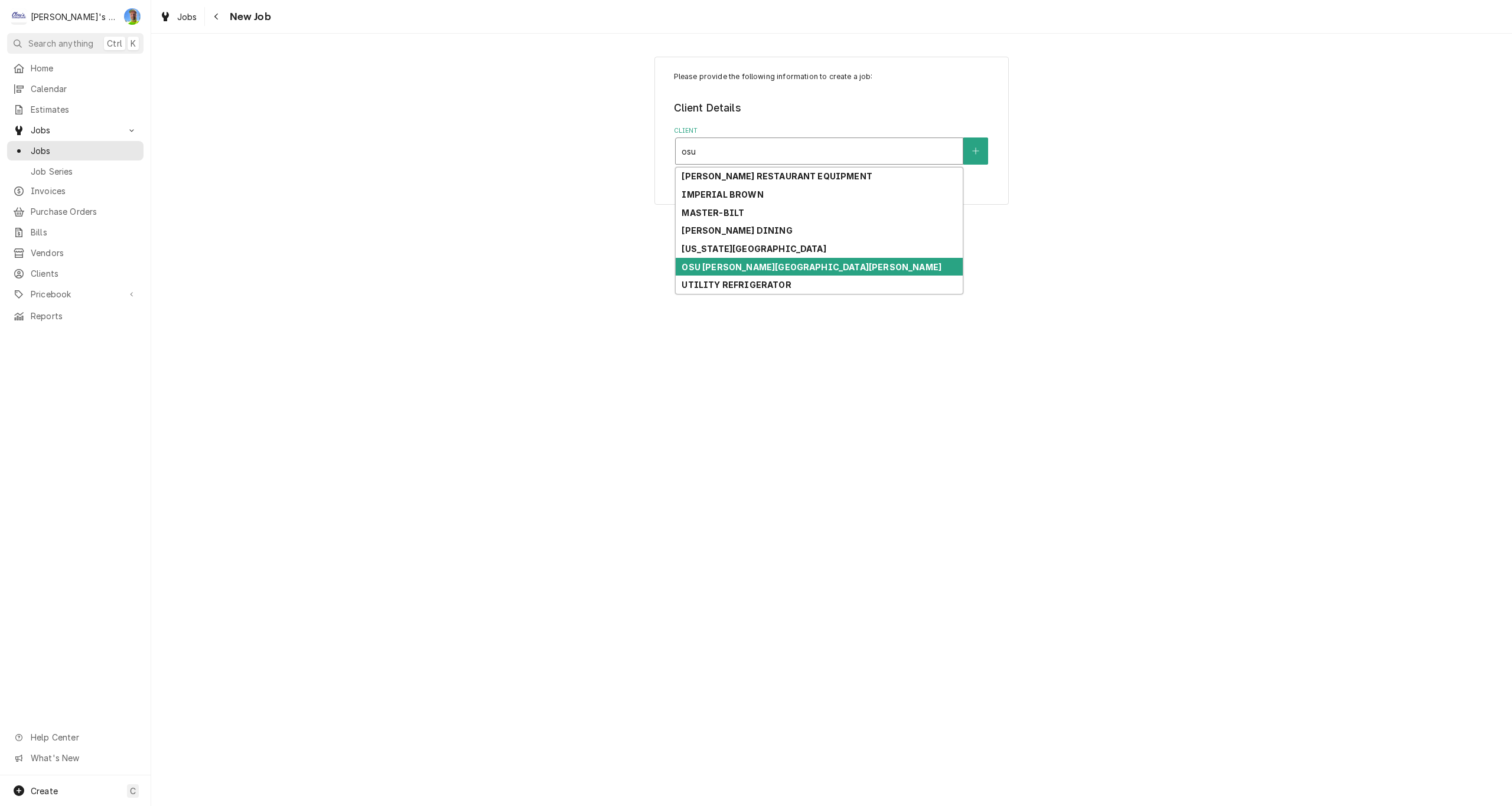
click at [807, 269] on div "OSU WITHYCOMBE HALL" at bounding box center [819, 266] width 287 height 18
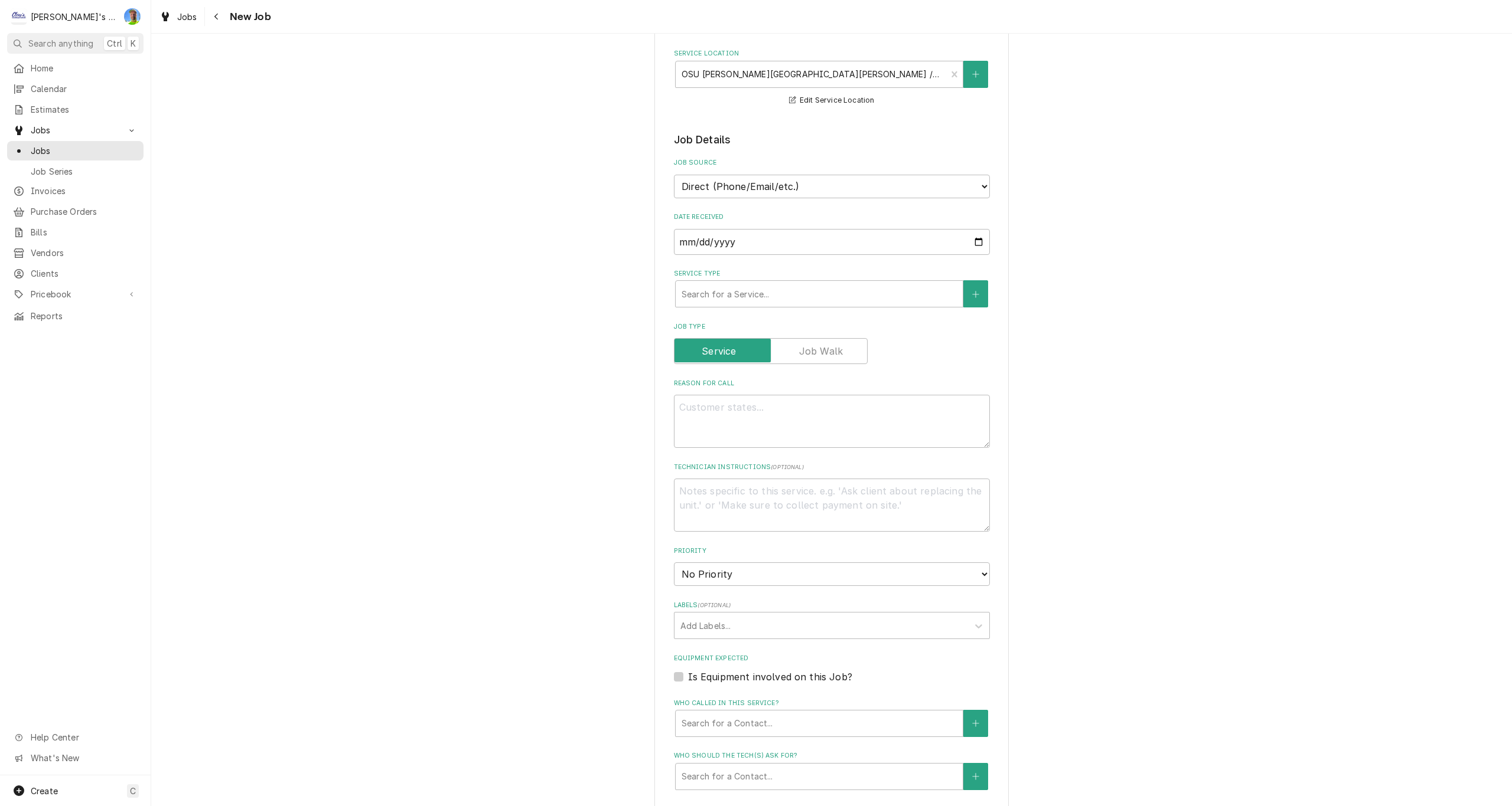
scroll to position [177, 0]
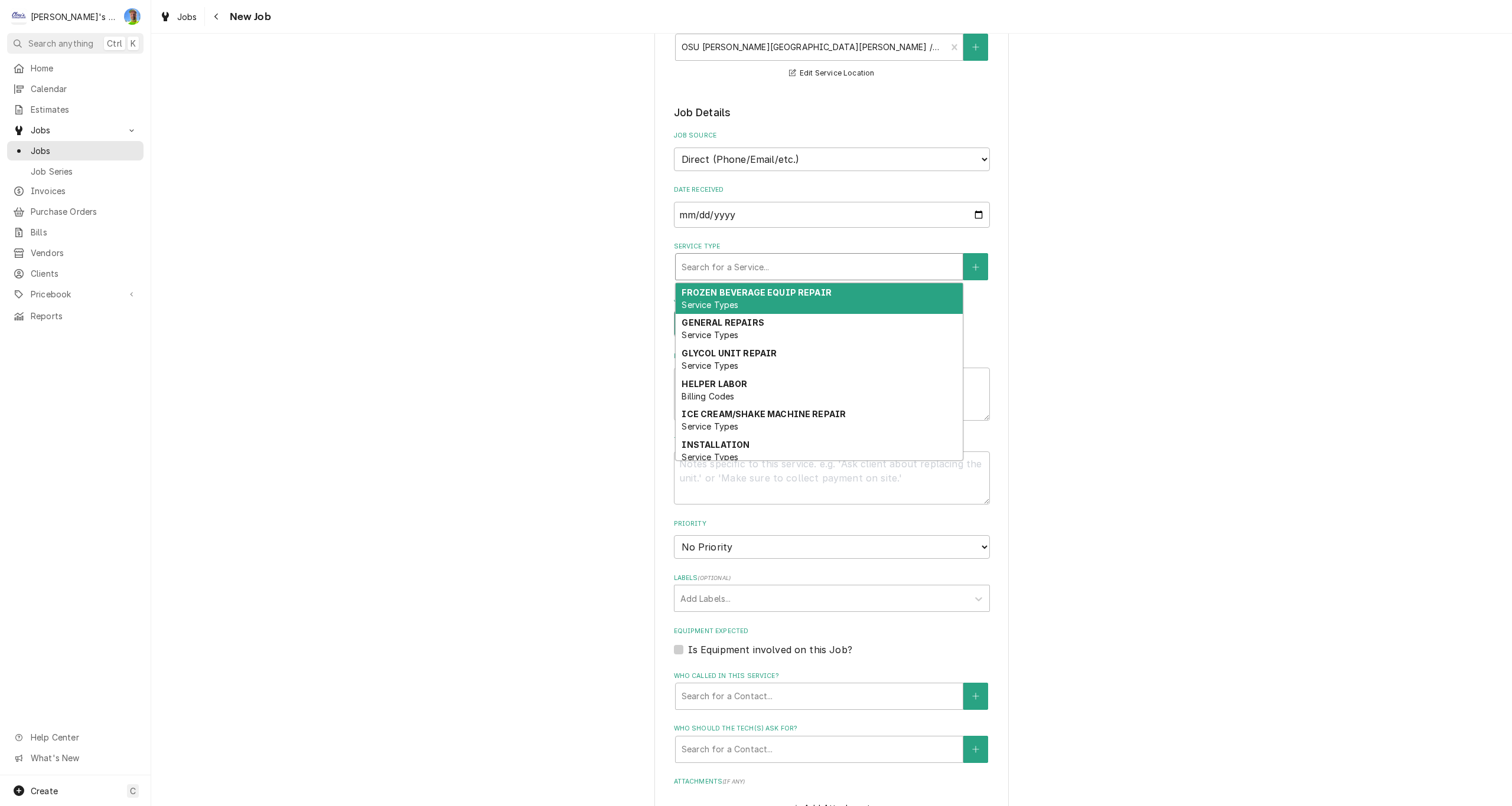
click at [847, 269] on div "Service Type" at bounding box center [819, 266] width 275 height 21
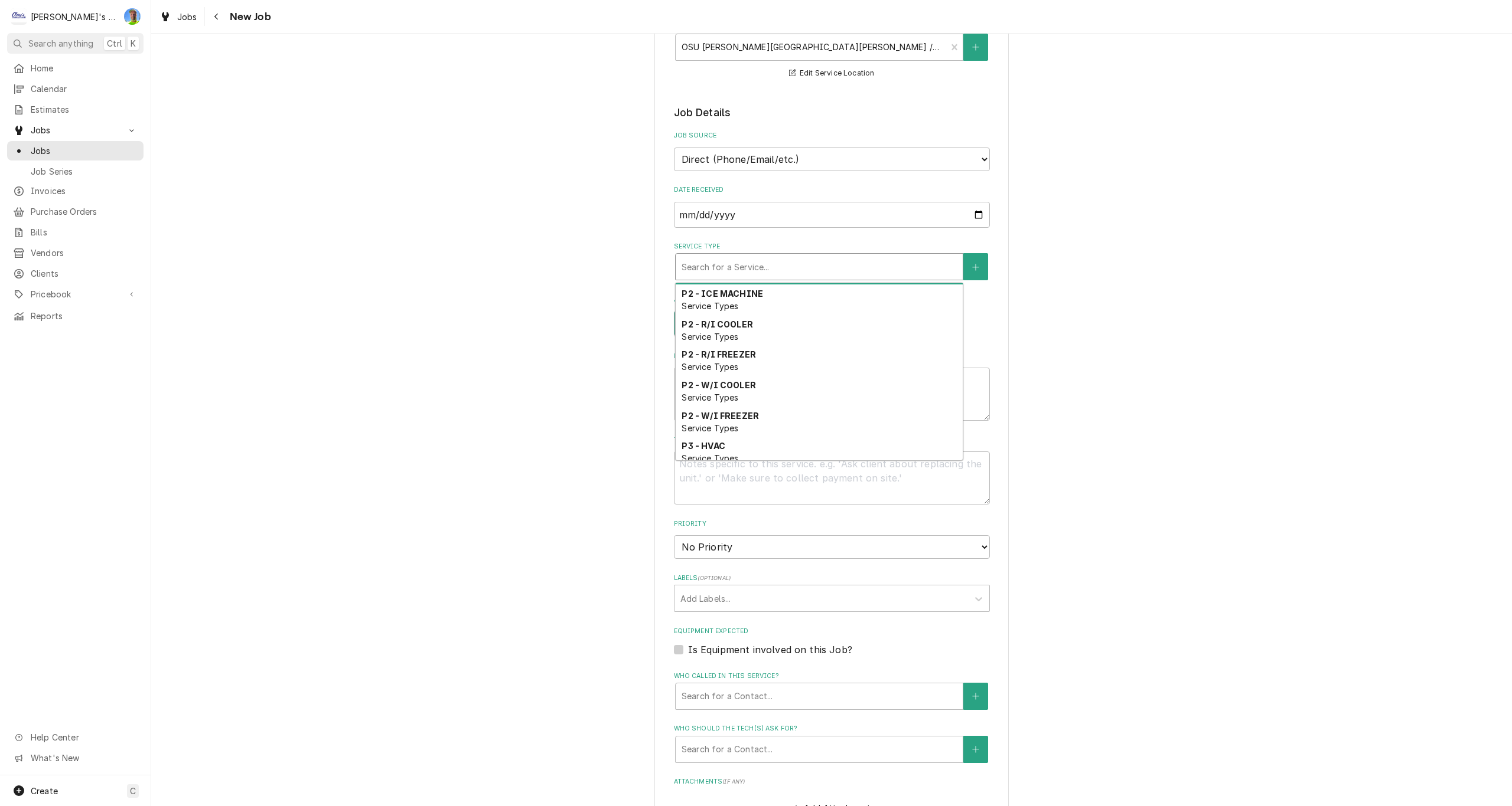
scroll to position [551, 0]
click at [803, 364] on div "P2 - R/I FREEZER Service Types" at bounding box center [819, 357] width 287 height 31
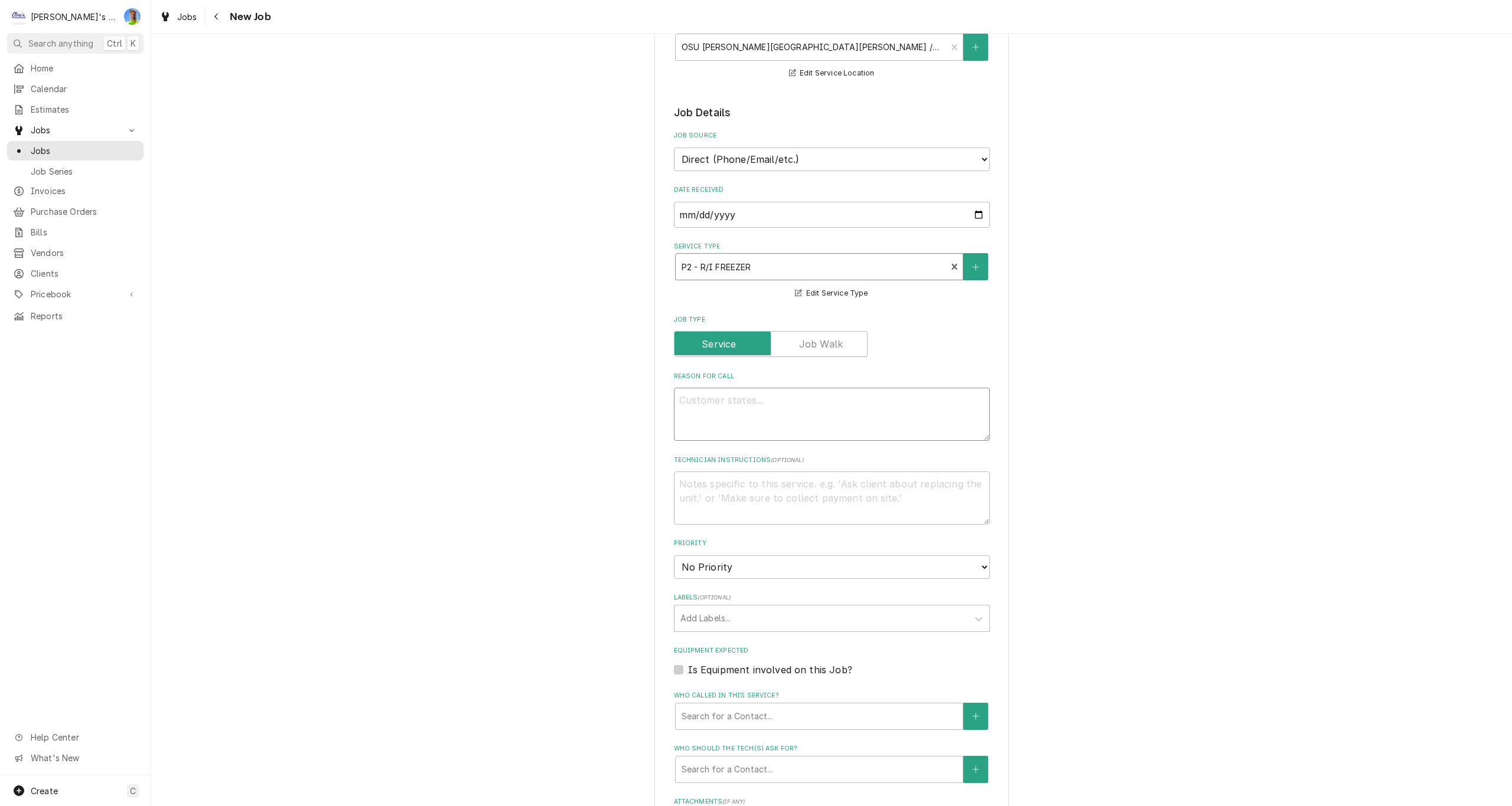
click at [771, 399] on textarea "Reason For Call" at bounding box center [832, 414] width 316 height 53
type textarea "x"
type textarea "9"
type textarea "x"
type textarea "9/"
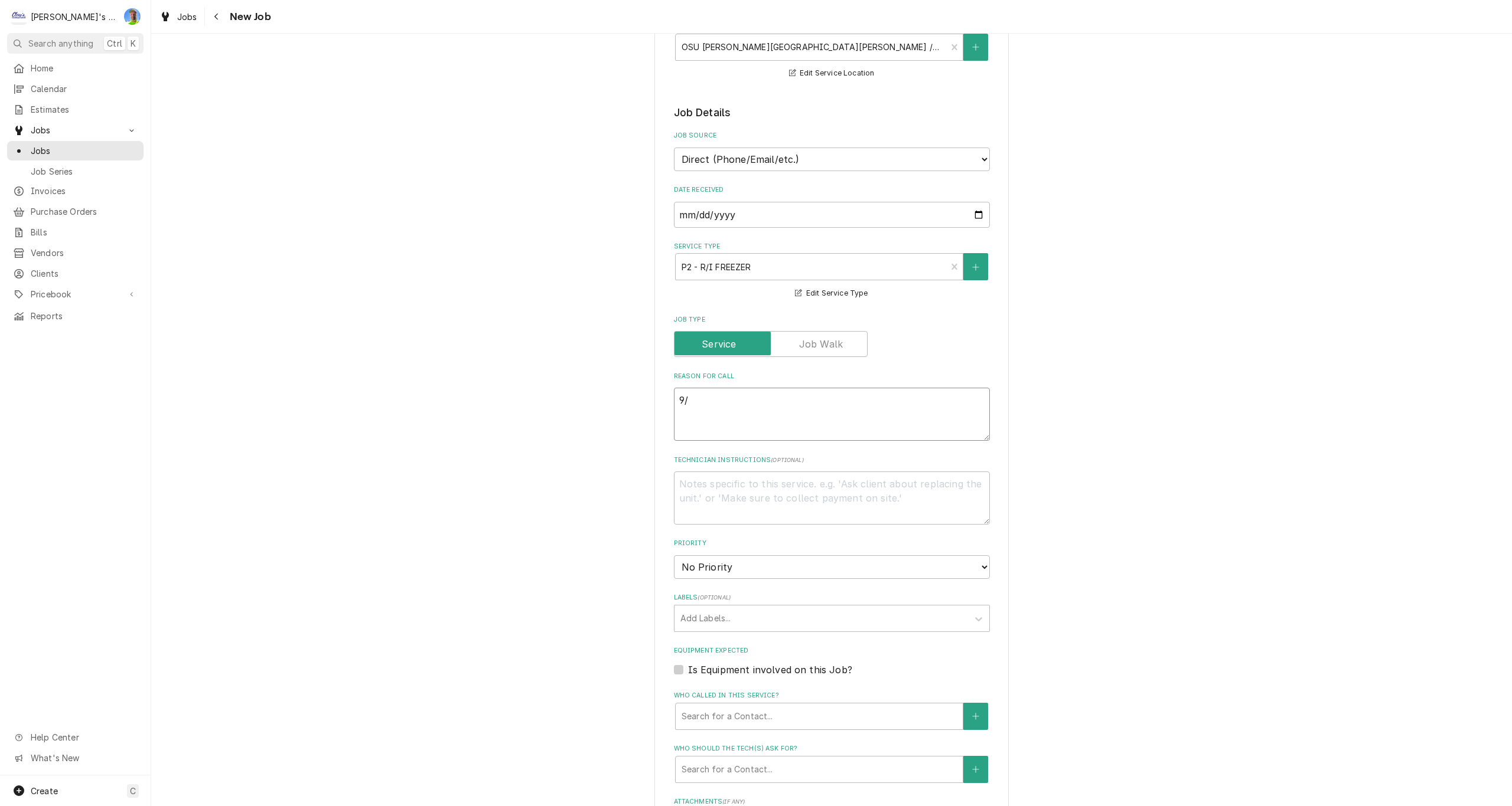
type textarea "x"
type textarea "9/2"
type textarea "x"
type textarea "9/2/"
type textarea "x"
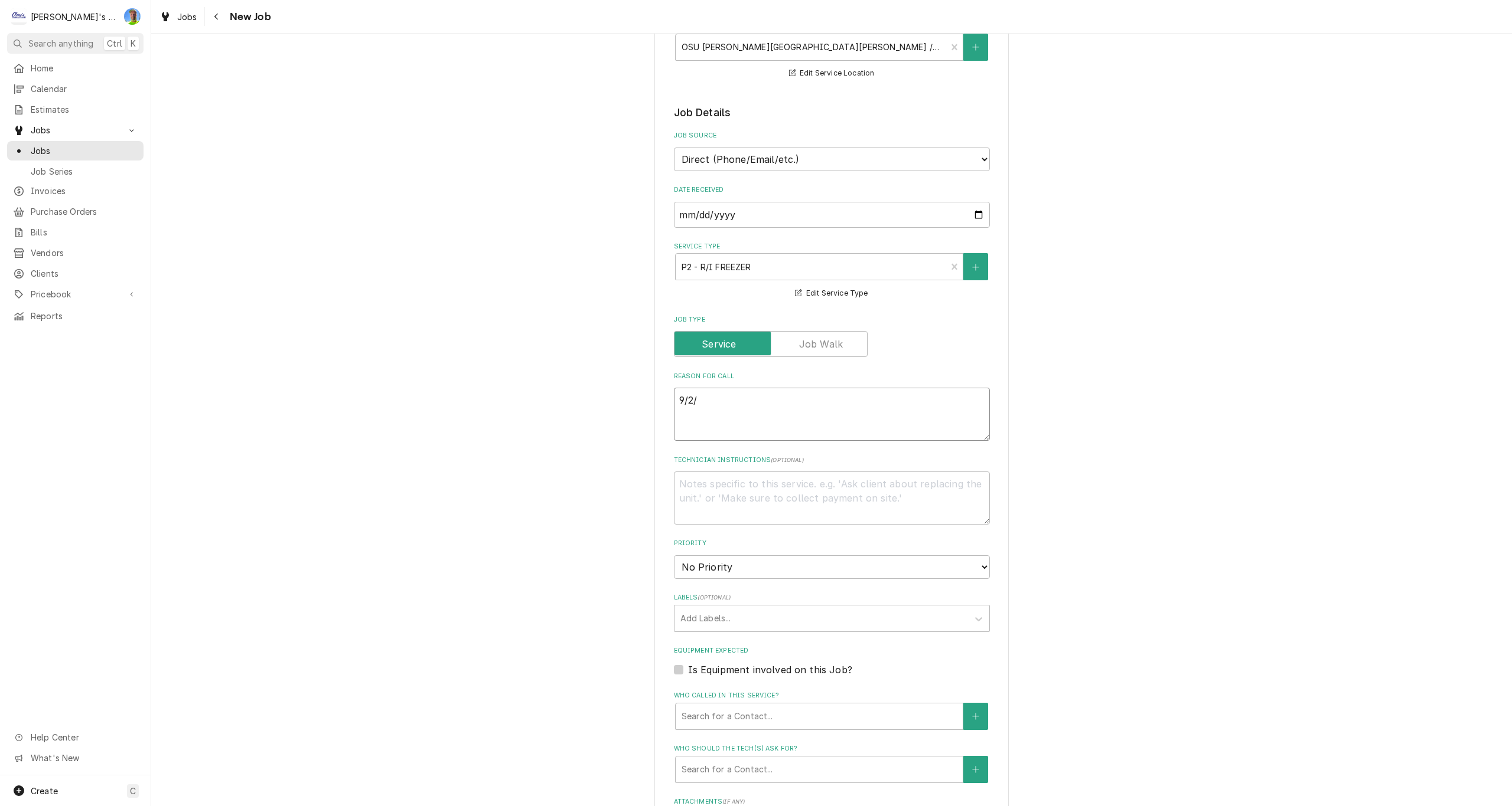
type textarea "9/2/2"
type textarea "x"
type textarea "9/2/25"
type textarea "x"
type textarea "9/2/25"
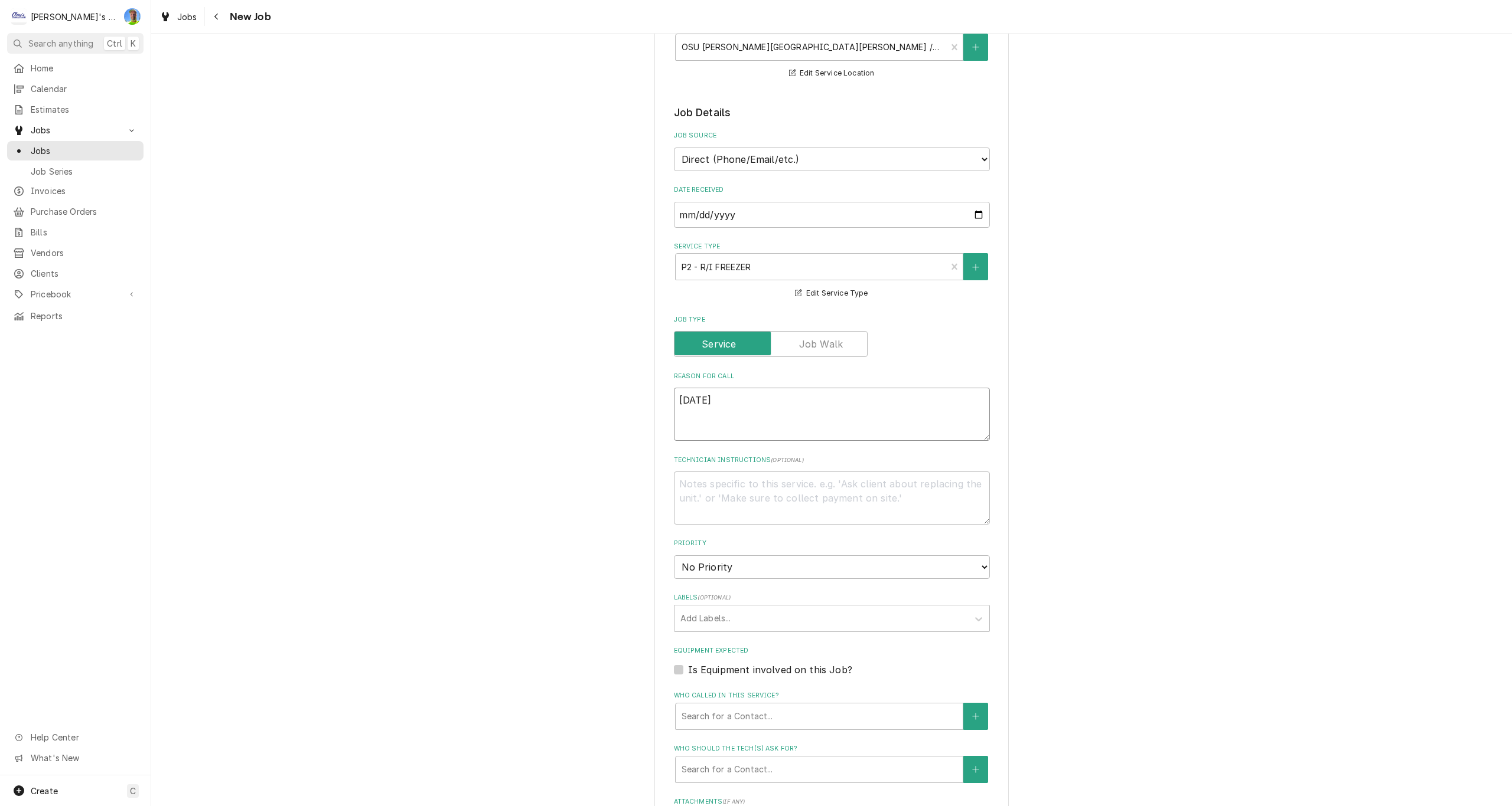
type textarea "x"
type textarea "9/2/25 9"
type textarea "x"
type textarea "9/2/25 9:"
type textarea "x"
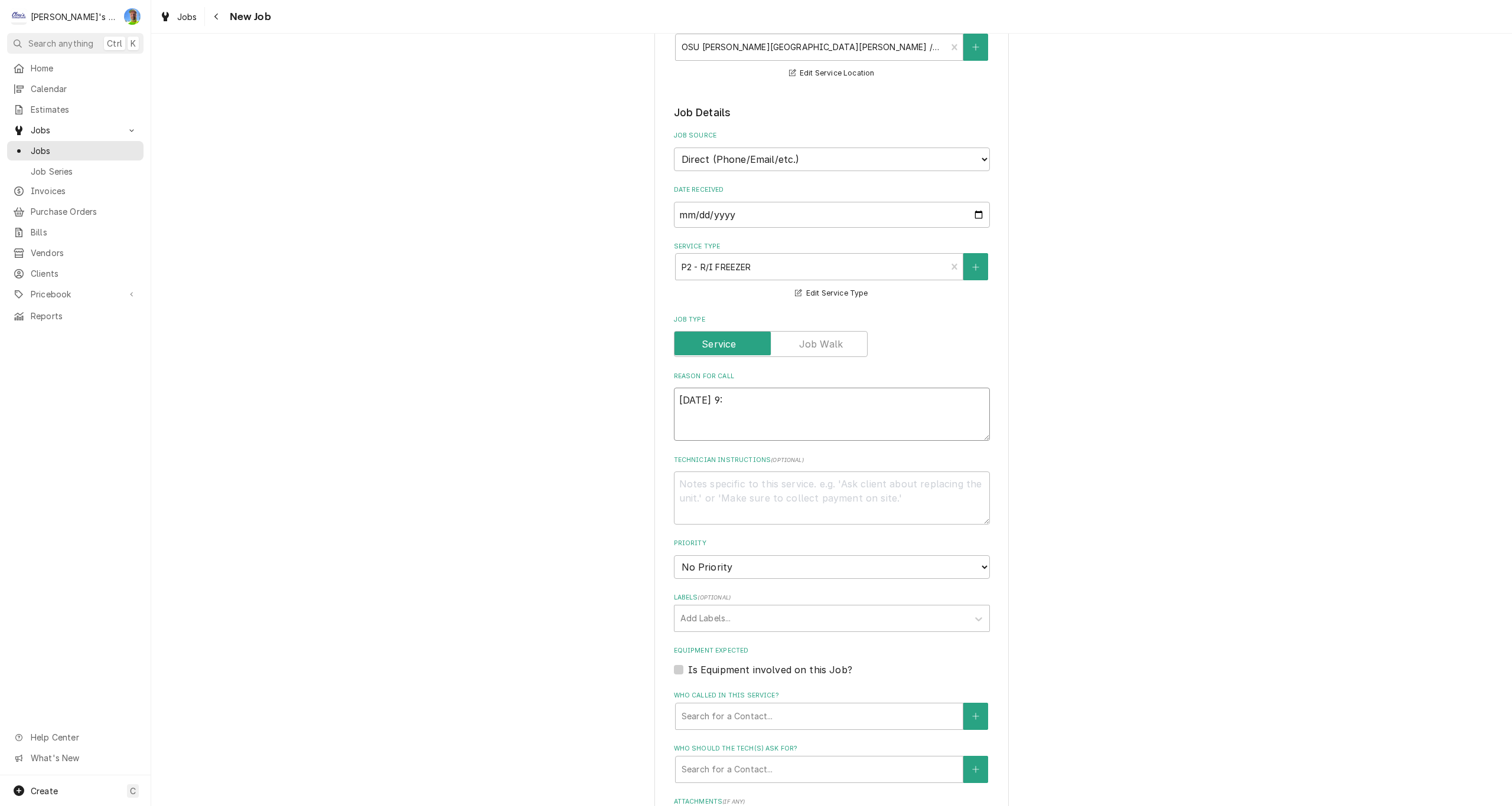
type textarea "9/2/25 9:5"
type textarea "x"
type textarea "9/2/25 9:50"
type textarea "x"
type textarea "9/2/25 9:50a"
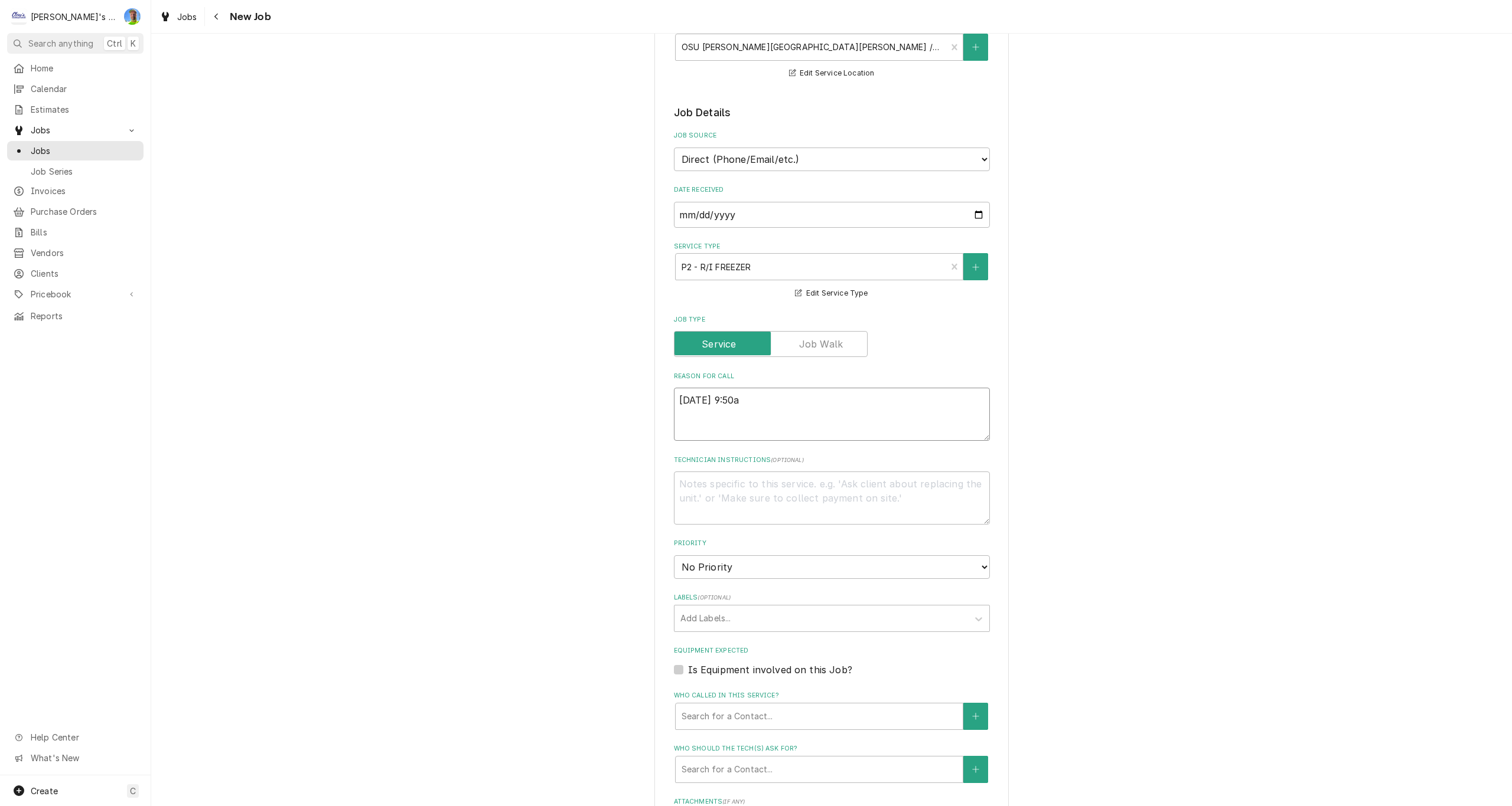
type textarea "x"
type textarea "9/2/25 9:50am"
type textarea "x"
type textarea "9/2/25 9:50am"
type textarea "x"
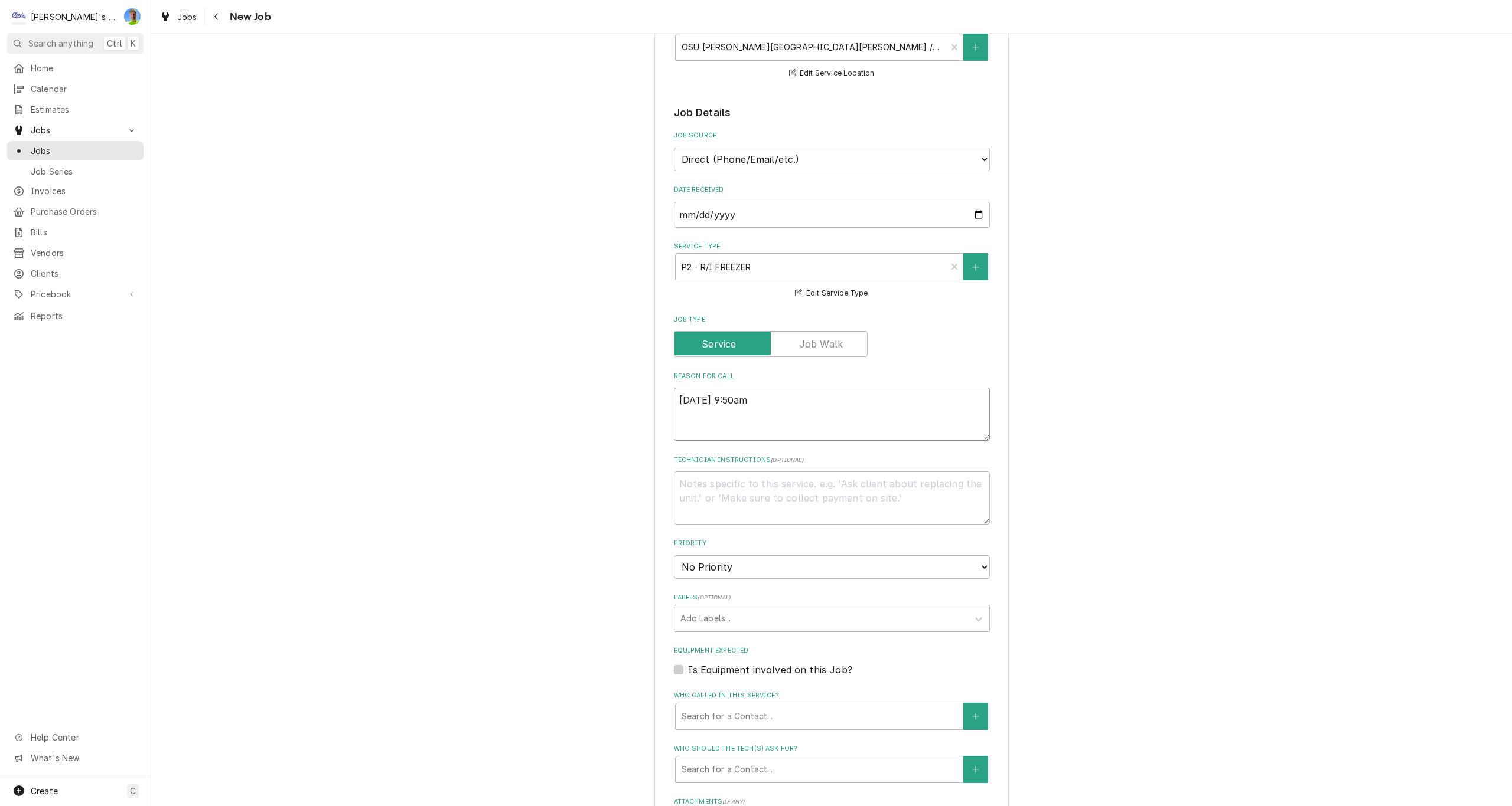
type textarea "9/2/25 9:50am -"
type textarea "x"
type textarea "9/2/25 9:50am -"
type textarea "x"
type textarea "9/2/25 9:50am - I"
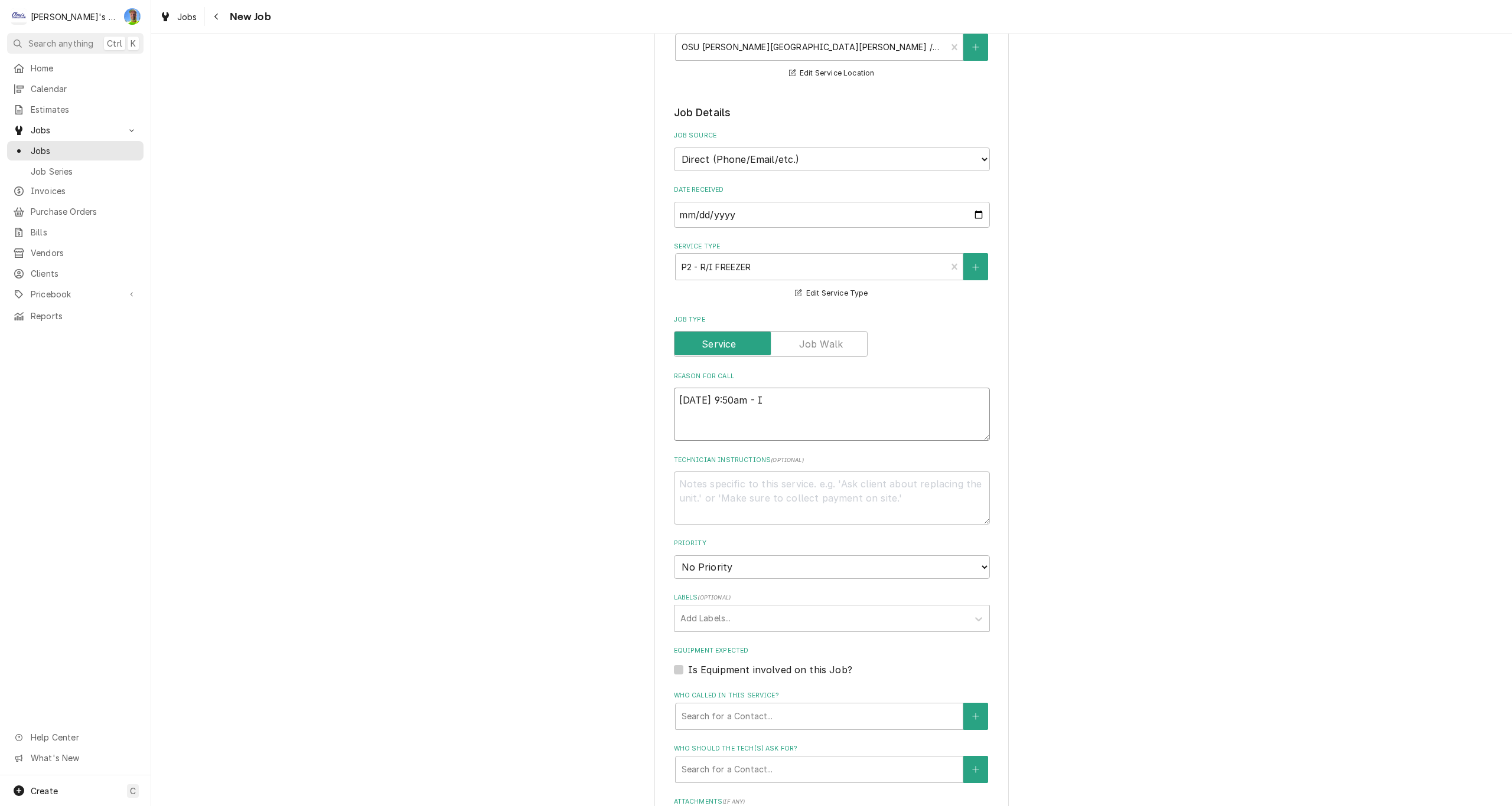
type textarea "x"
type textarea "9/2/25 9:50am - I"
type textarea "x"
type textarea "9/2/25 9:50am - I R"
type textarea "x"
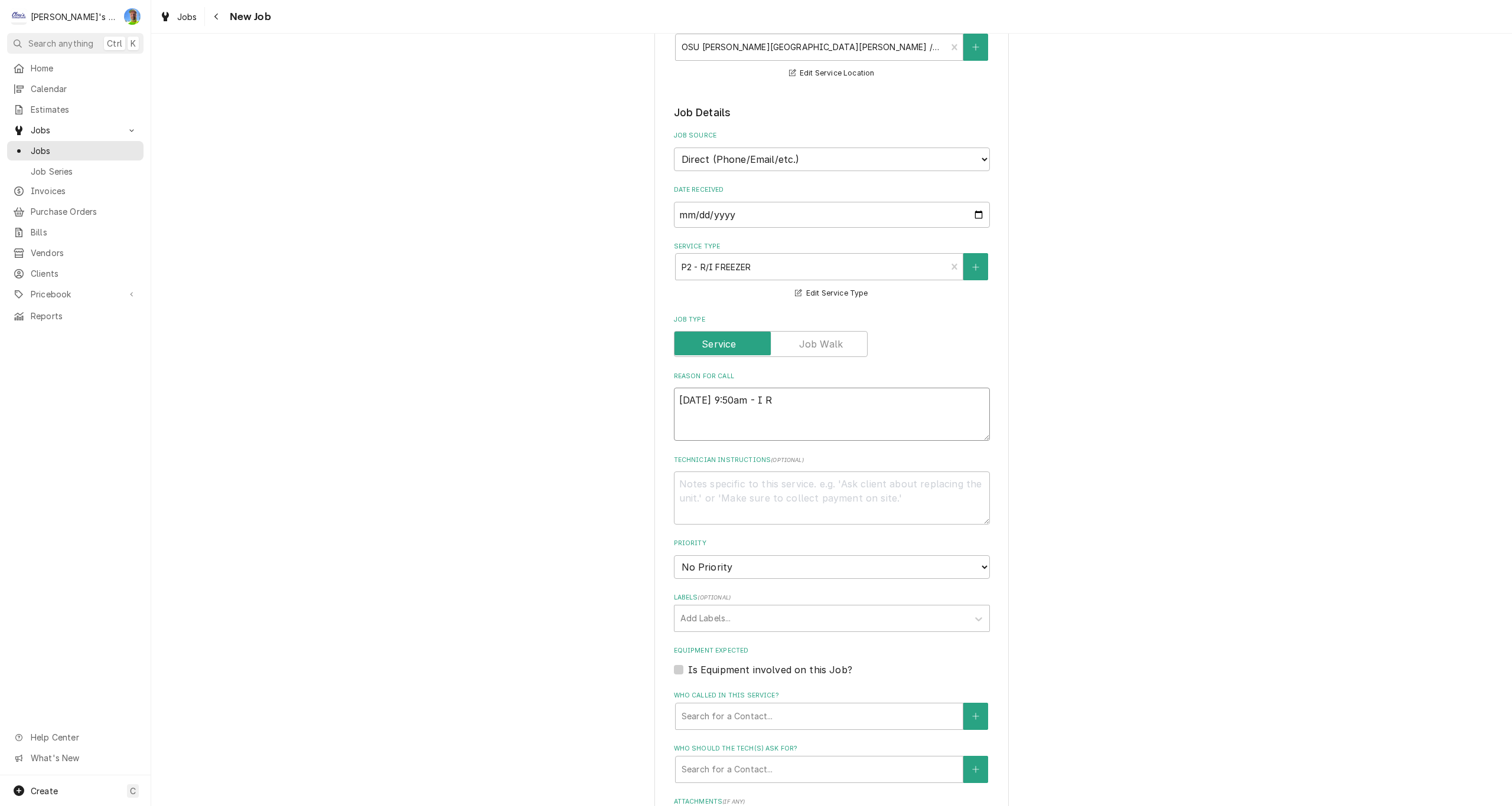
type textarea "9/2/25 9:50am - I RE"
type textarea "x"
type textarea "9/2/25 9:50am - I REC"
type textarea "x"
type textarea "9/2/25 9:50am - I RECE"
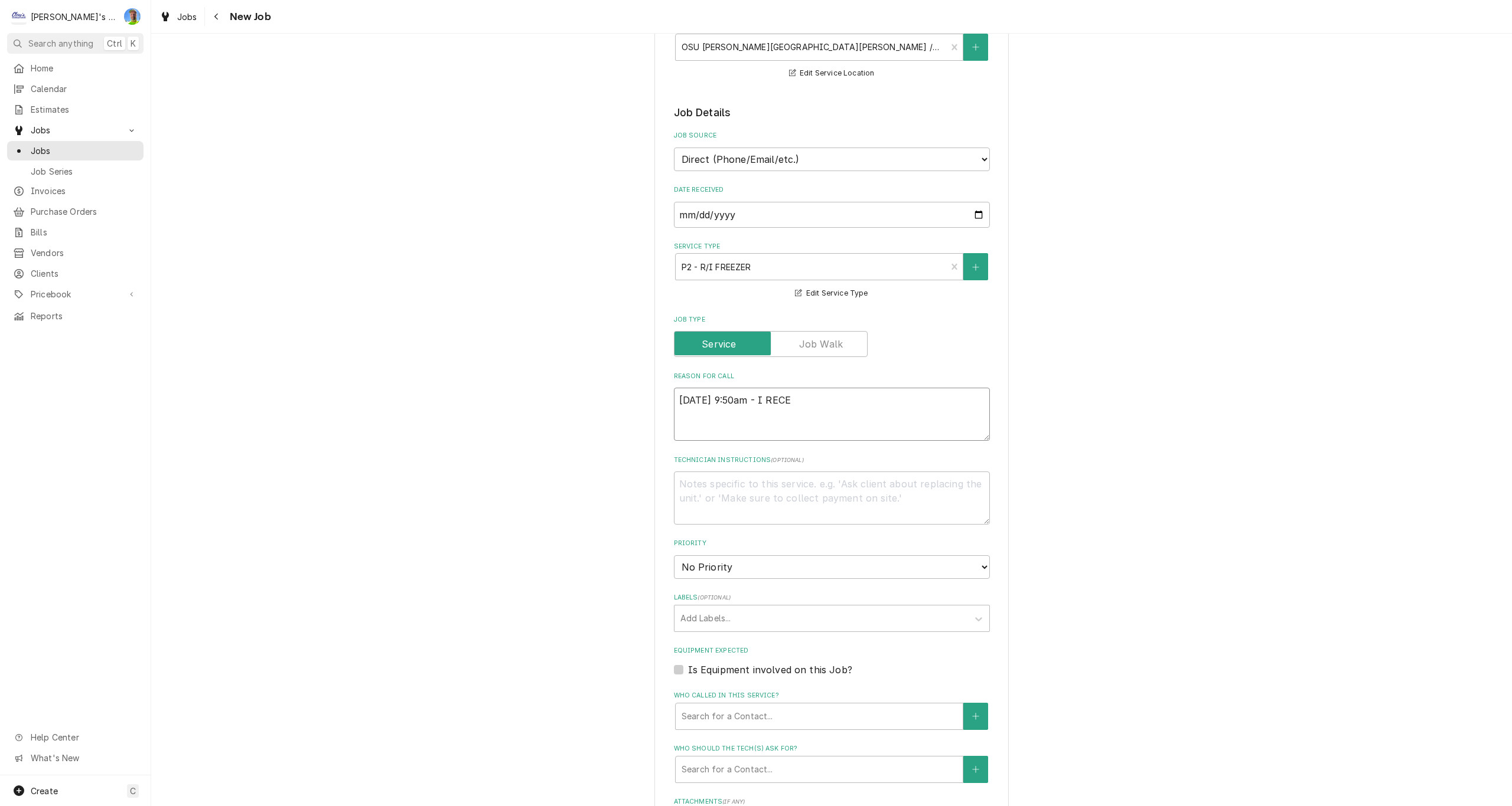
type textarea "x"
type textarea "9/2/25 9:50am - I RECEI"
type textarea "x"
type textarea "9/2/25 9:50am - I RECEIV"
type textarea "x"
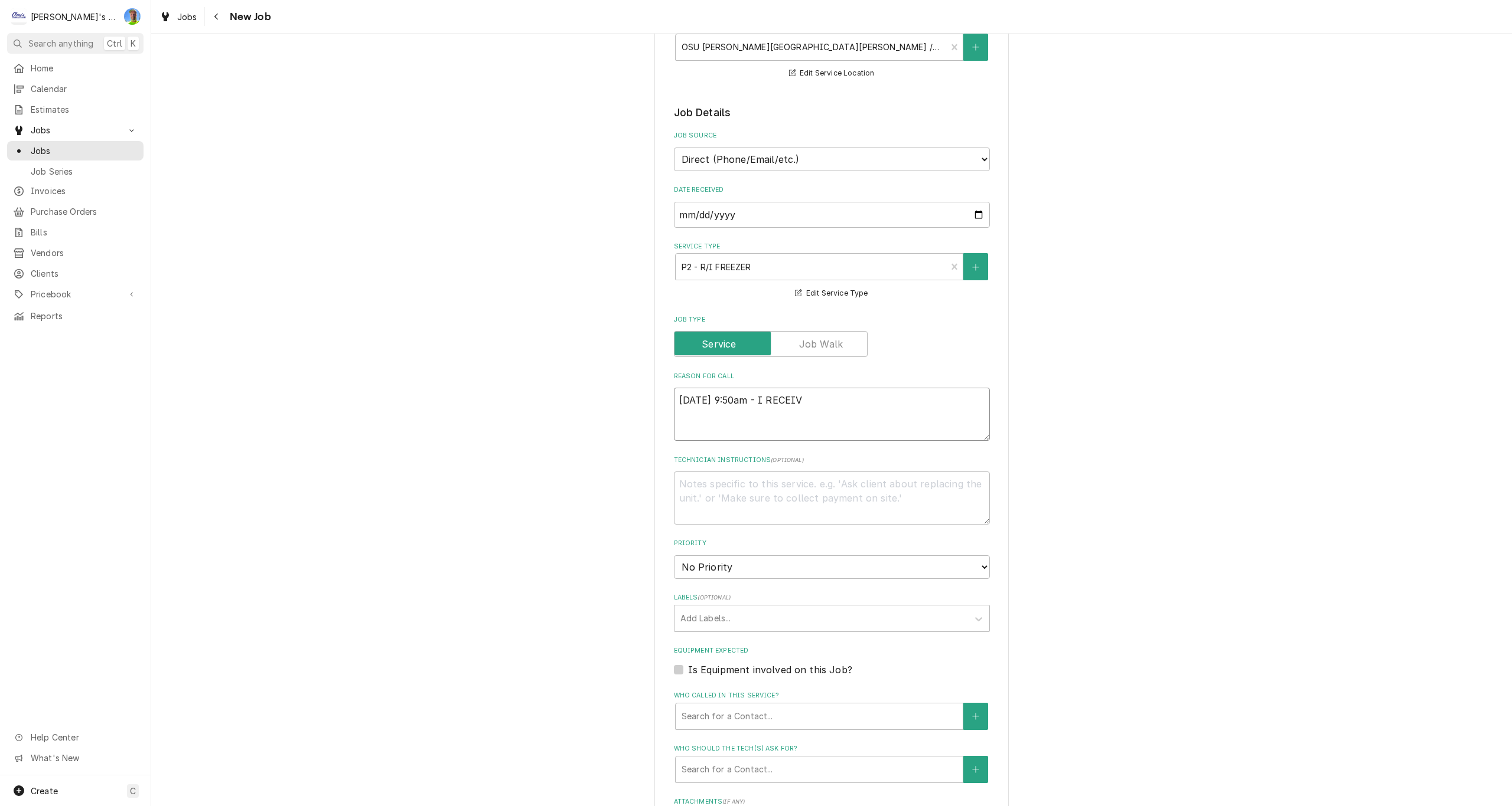
type textarea "9/2/25 9:50am - I RECEIVE"
type textarea "x"
type textarea "9/2/25 9:50am - I RECEIVED"
type textarea "x"
type textarea "9/2/25 9:50am - I RECEIVED"
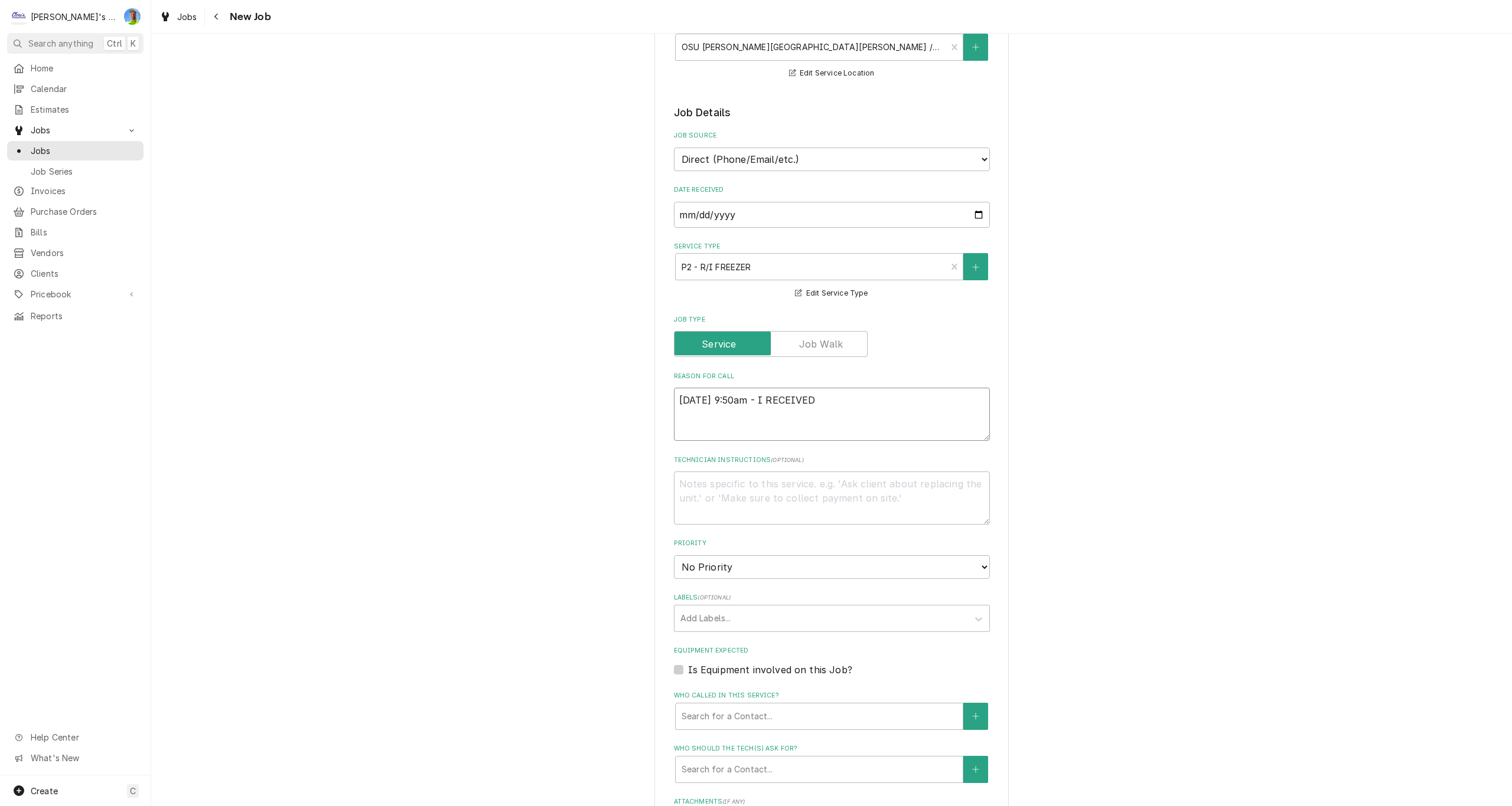
type textarea "x"
type textarea "9/2/25 9:50am - I RECEIVED A"
type textarea "x"
type textarea "9/2/25 9:50am - I RECEIVED AN"
type textarea "x"
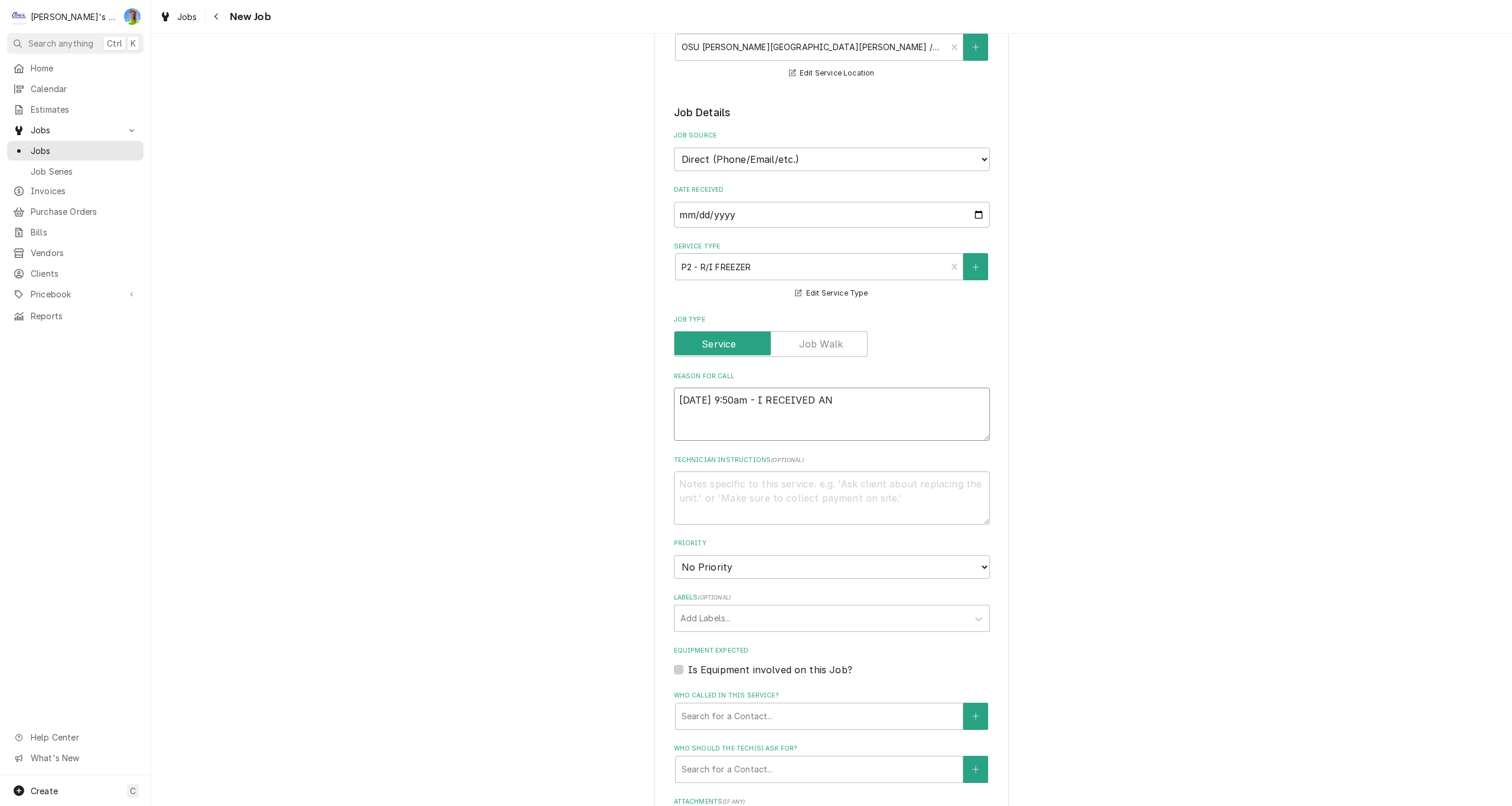
type textarea "9/2/25 9:50am - I RECEIVED AN"
type textarea "x"
type textarea "9/2/25 9:50am - I RECEIVED AN E"
type textarea "x"
type textarea "9/2/25 9:50am - I RECEIVED AN EM"
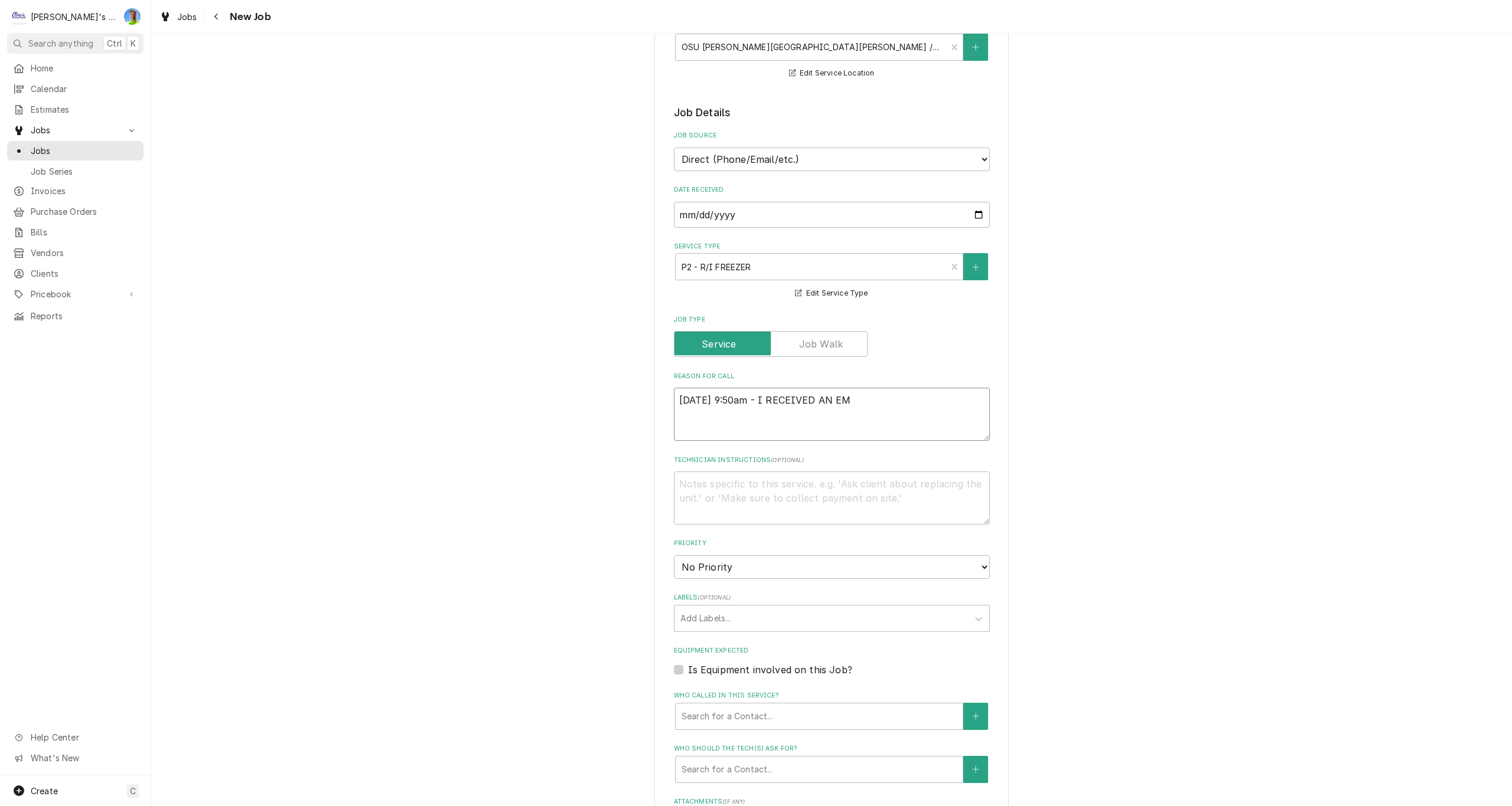
type textarea "x"
type textarea "9/2/25 9:50am - I RECEIVED AN EMA"
type textarea "x"
type textarea "9/2/25 9:50am - I RECEIVED AN EMAI"
type textarea "x"
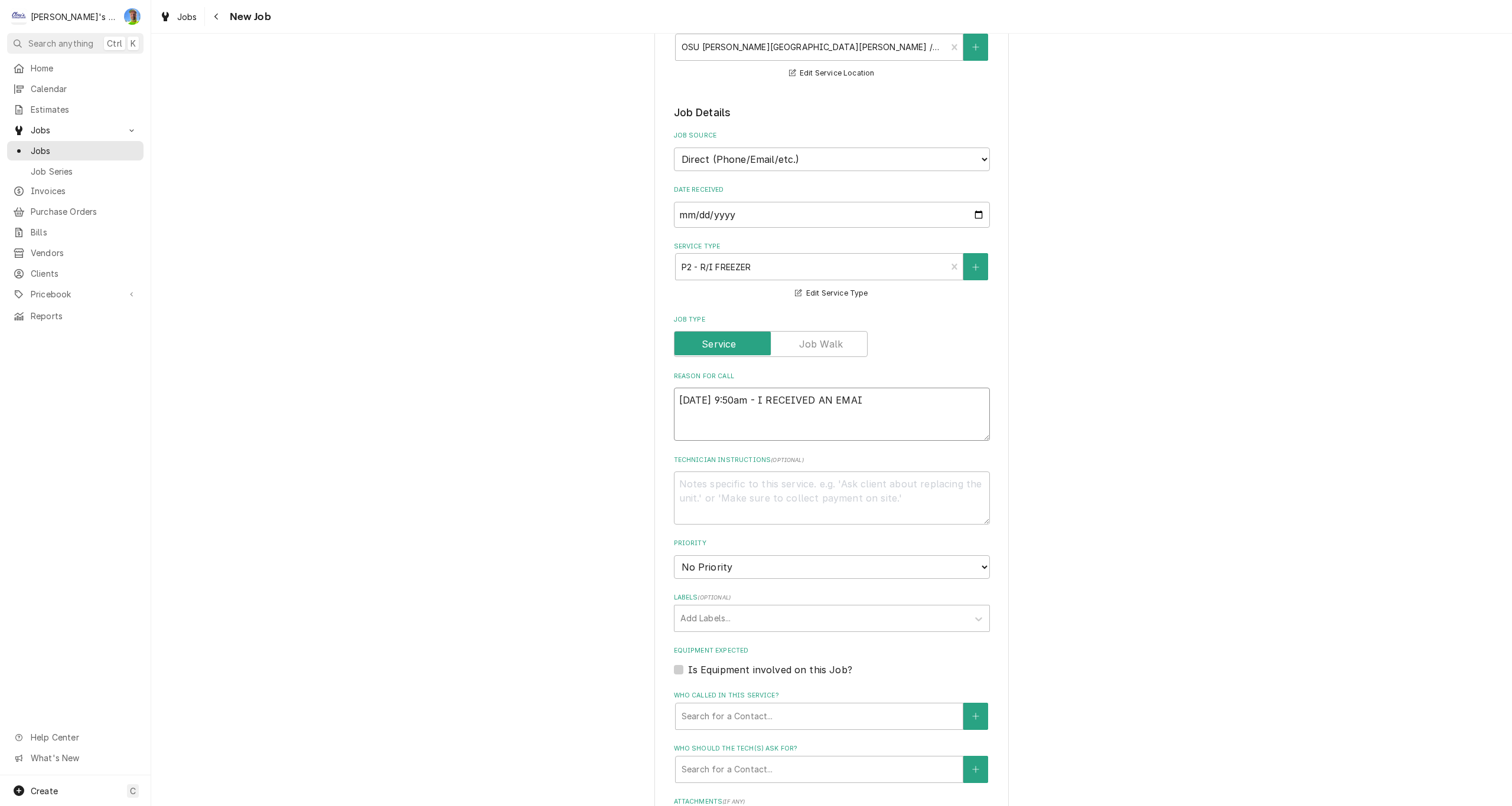
type textarea "9/2/25 9:50am - I RECEIVED AN EMAIL"
type textarea "x"
type textarea "9/2/25 9:50am - I RECEIVED AN EMAIL"
type textarea "x"
type textarea "9/2/25 9:50am - I RECEIVED AN EMAIL F"
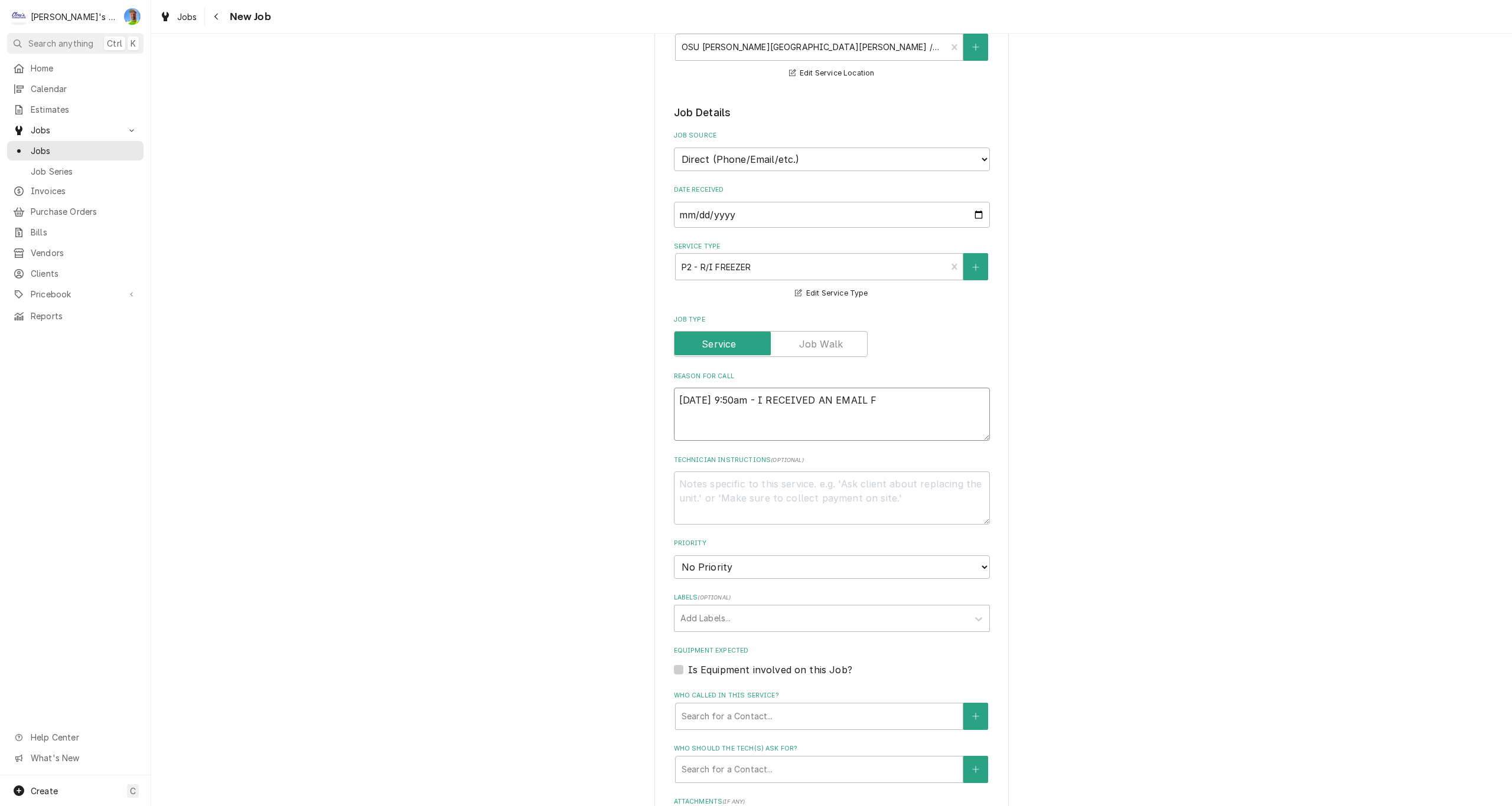
type textarea "x"
type textarea "9/2/25 9:50am - I RECEIVED AN EMAIL FR"
type textarea "x"
type textarea "9/2/25 9:50am - I RECEIVED AN EMAIL FRO"
type textarea "x"
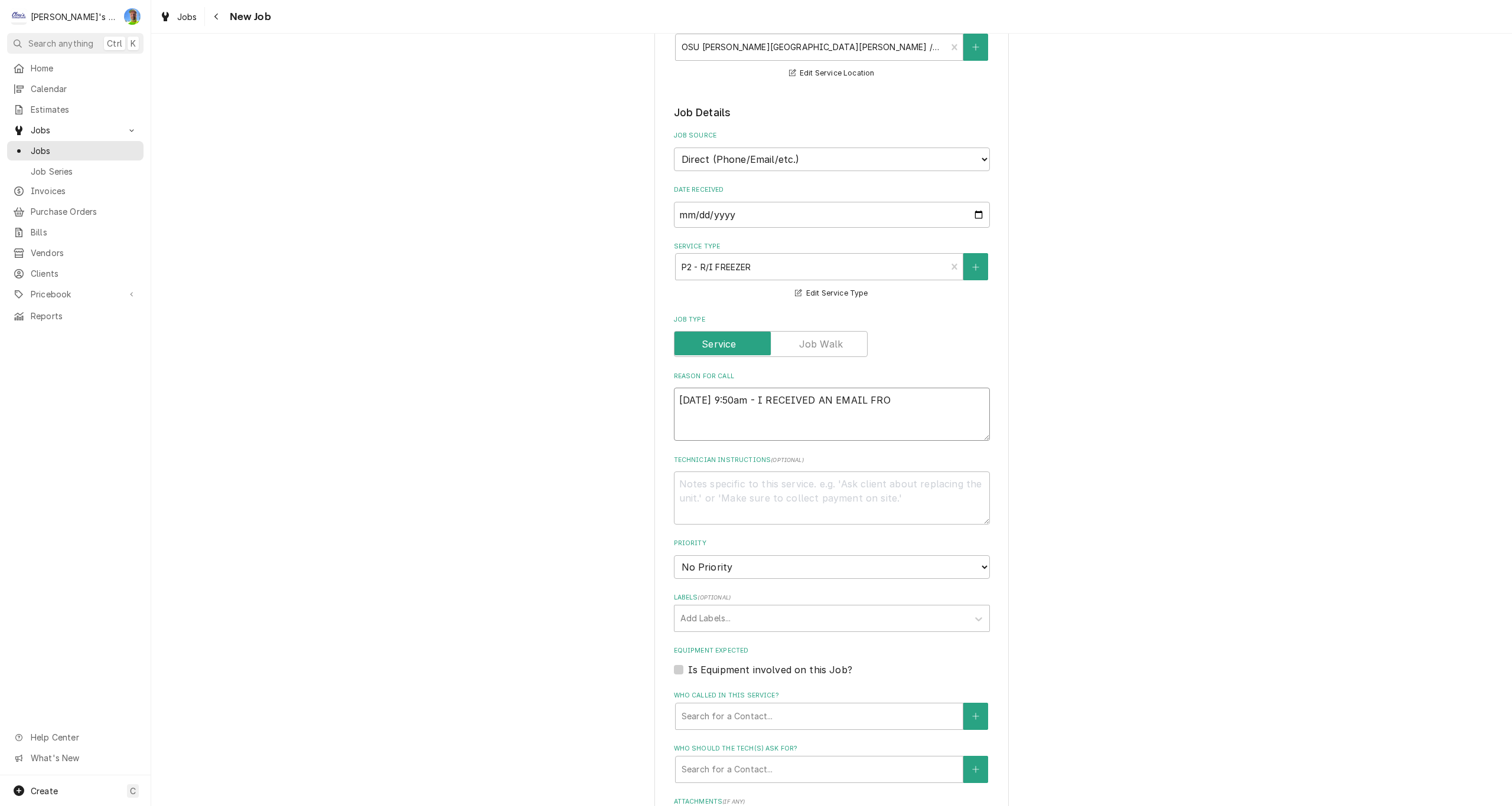
type textarea "9/2/25 9:50am - I RECEIVED AN EMAIL FROM"
type textarea "x"
type textarea "9/2/25 9:50am - I RECEIVED AN EMAIL FROM"
type textarea "x"
type textarea "9/2/25 9:50am - I RECEIVED AN EMAIL FROM M"
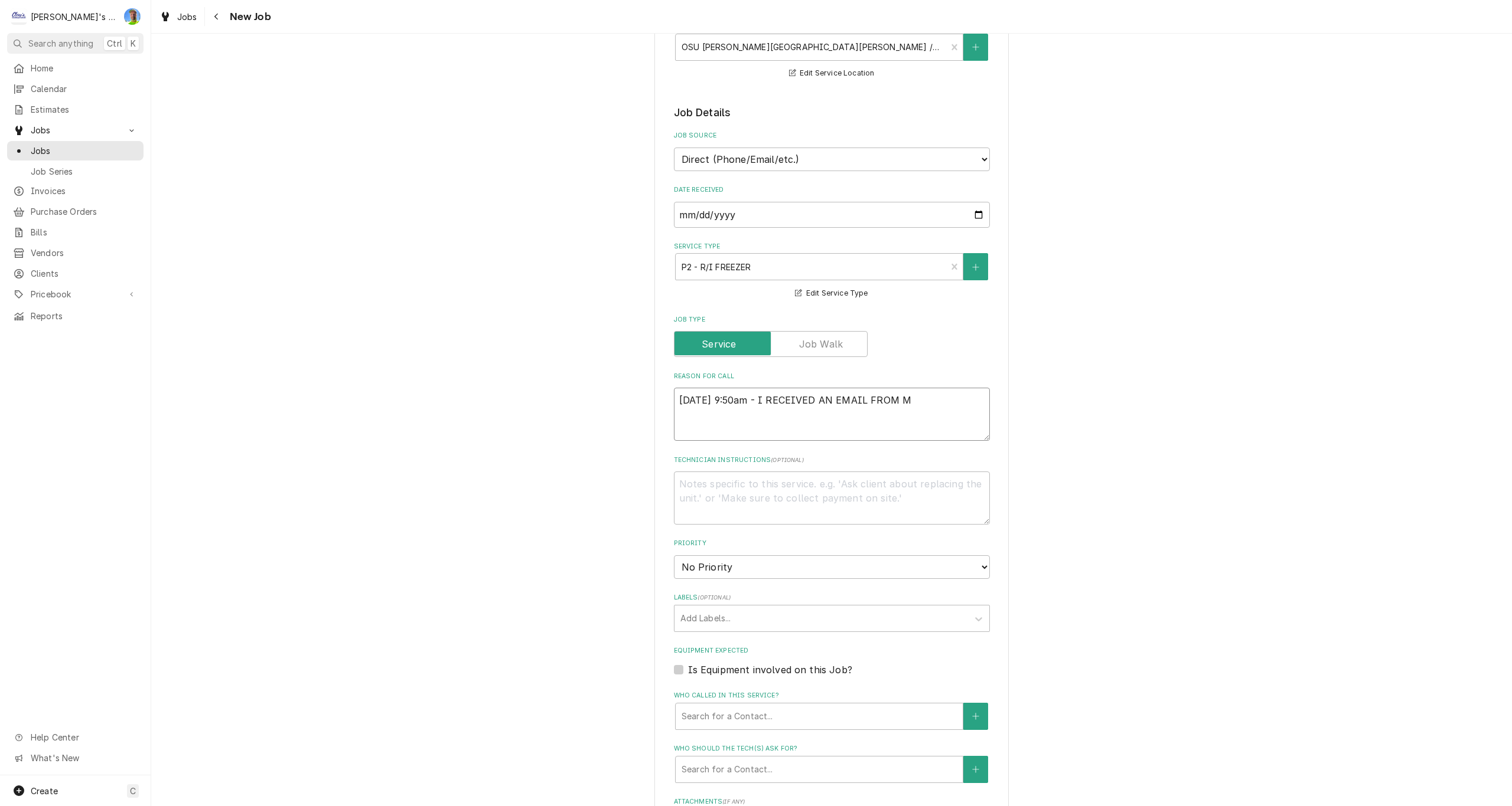
type textarea "x"
type textarea "9/2/25 9:50am - I RECEIVED AN EMAIL FROM MA"
type textarea "x"
type textarea "9/2/25 9:50am - I RECEIVED AN EMAIL FROM MAR"
type textarea "x"
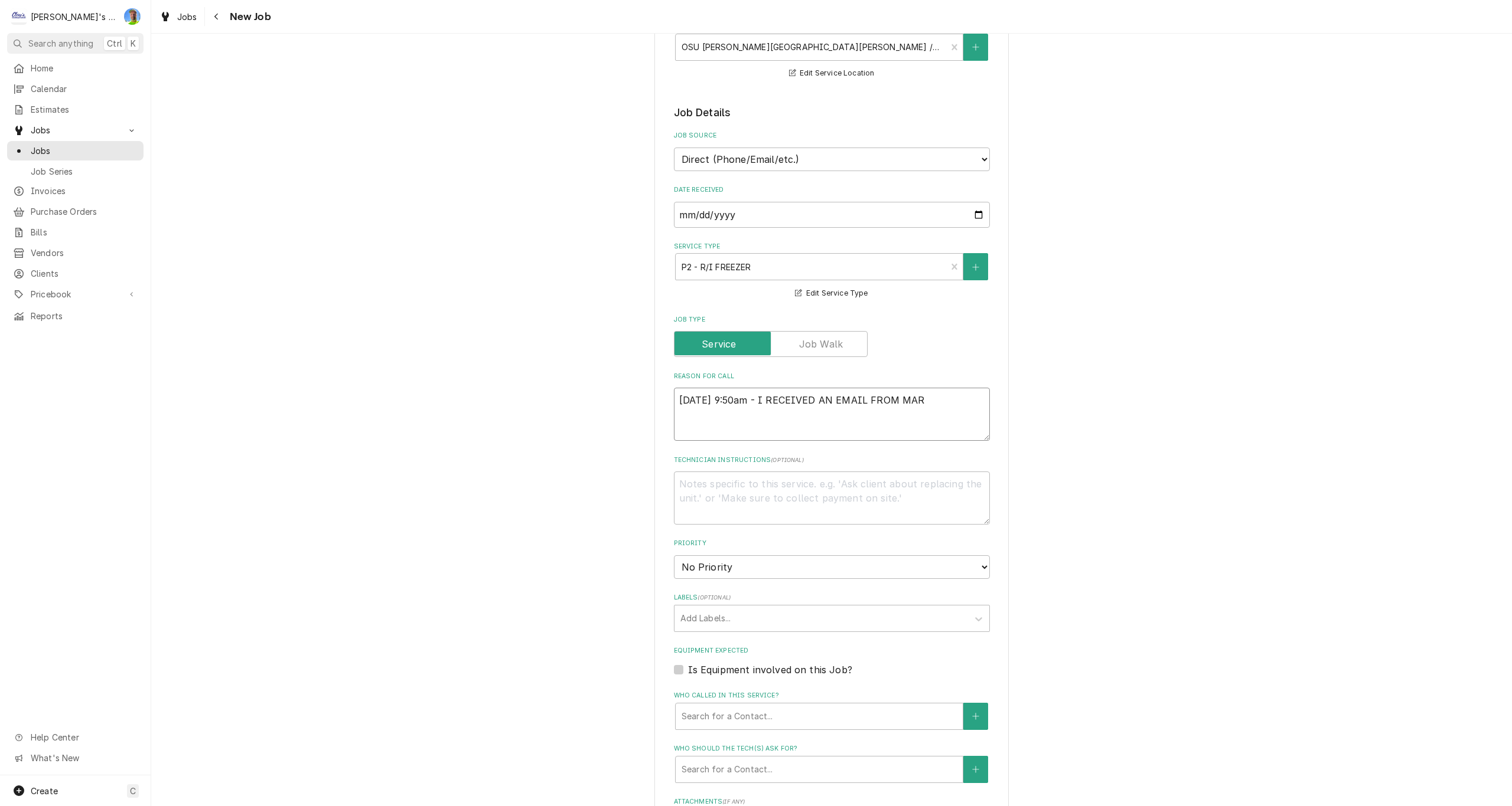
type textarea "9/2/25 9:50am - I RECEIVED AN EMAIL FROM MARK"
type textarea "x"
type textarea "9/2/25 9:50am - I RECEIVED AN EMAIL FROM MARK"
type textarea "x"
type textarea "9/2/25 9:50am - I RECEIVED AN EMAIL FROM MARK A"
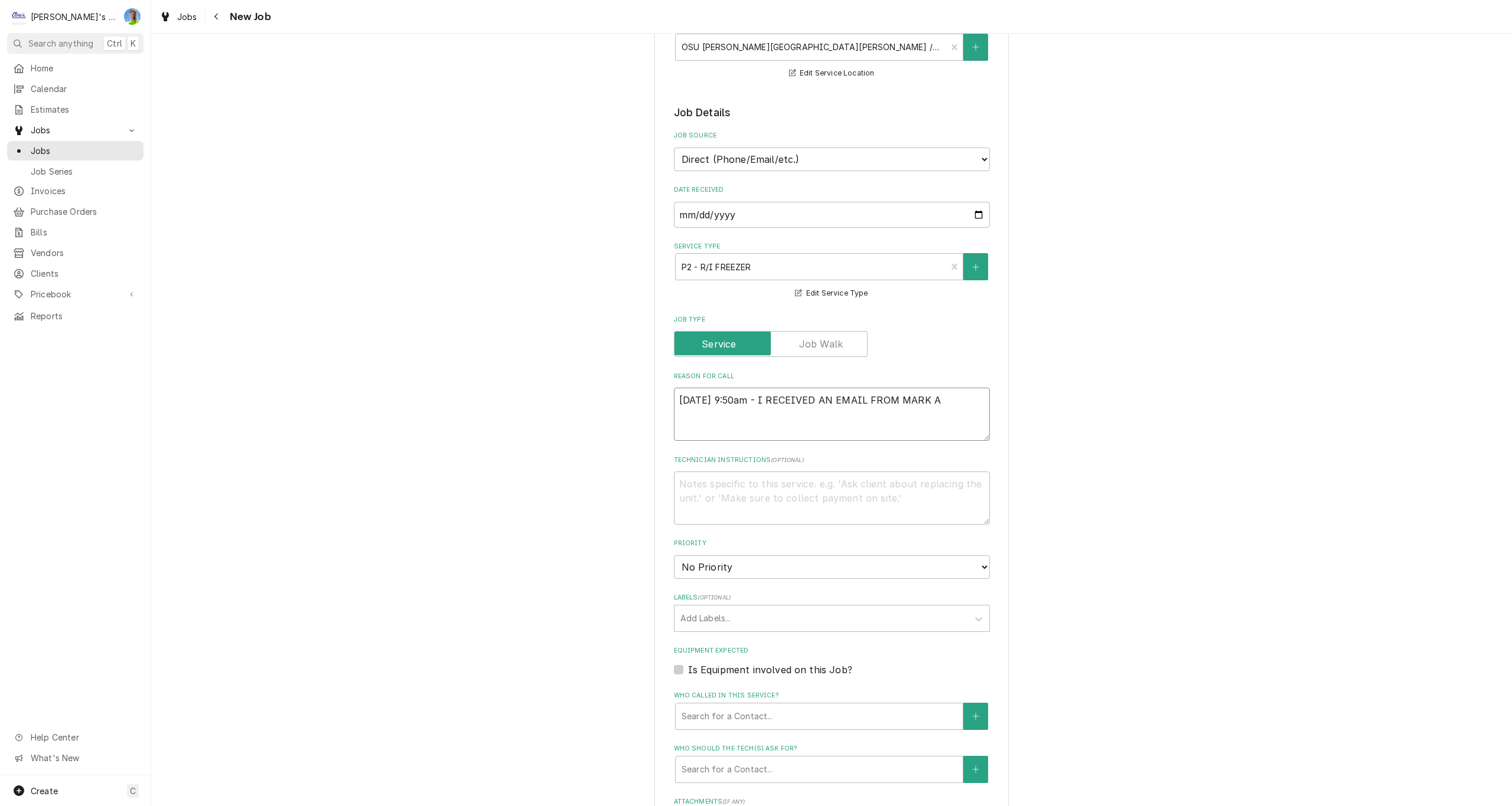
type textarea "x"
type textarea "9/2/25 9:50am - I RECEIVED AN EMAIL FROM MARK AT"
type textarea "x"
type textarea "9/2/25 9:50am - I RECEIVED AN EMAIL FROM MARK AT"
type textarea "x"
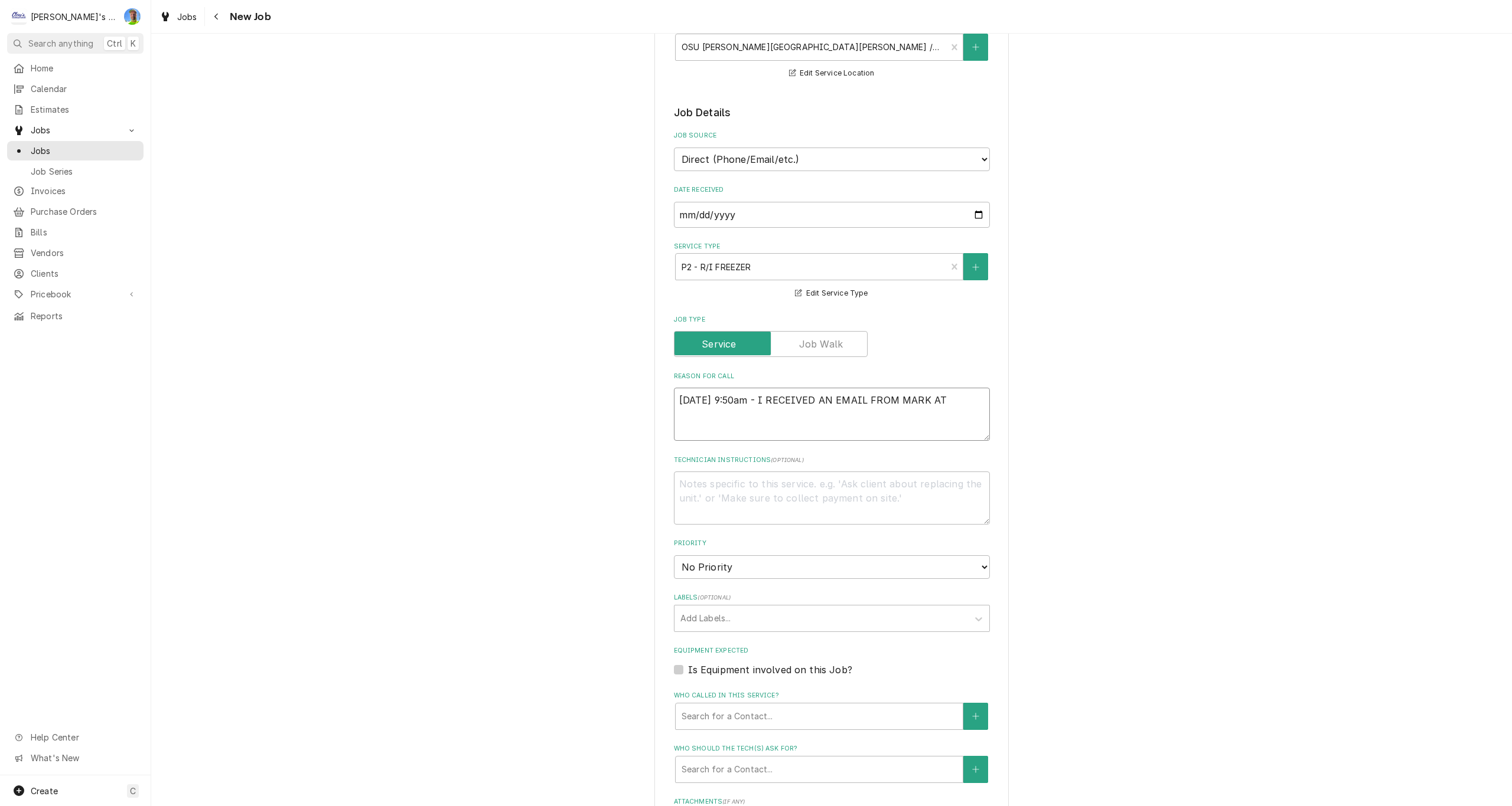
type textarea "9/2/25 9:50am - I RECEIVED AN EMAIL FROM MARK AT C"
type textarea "x"
type textarea "9/2/25 9:50am - I RECEIVED AN EMAIL FROM MARK AT CU"
type textarea "x"
type textarea "9/2/25 9:50am - I RECEIVED AN EMAIL FROM MARK AT CUR"
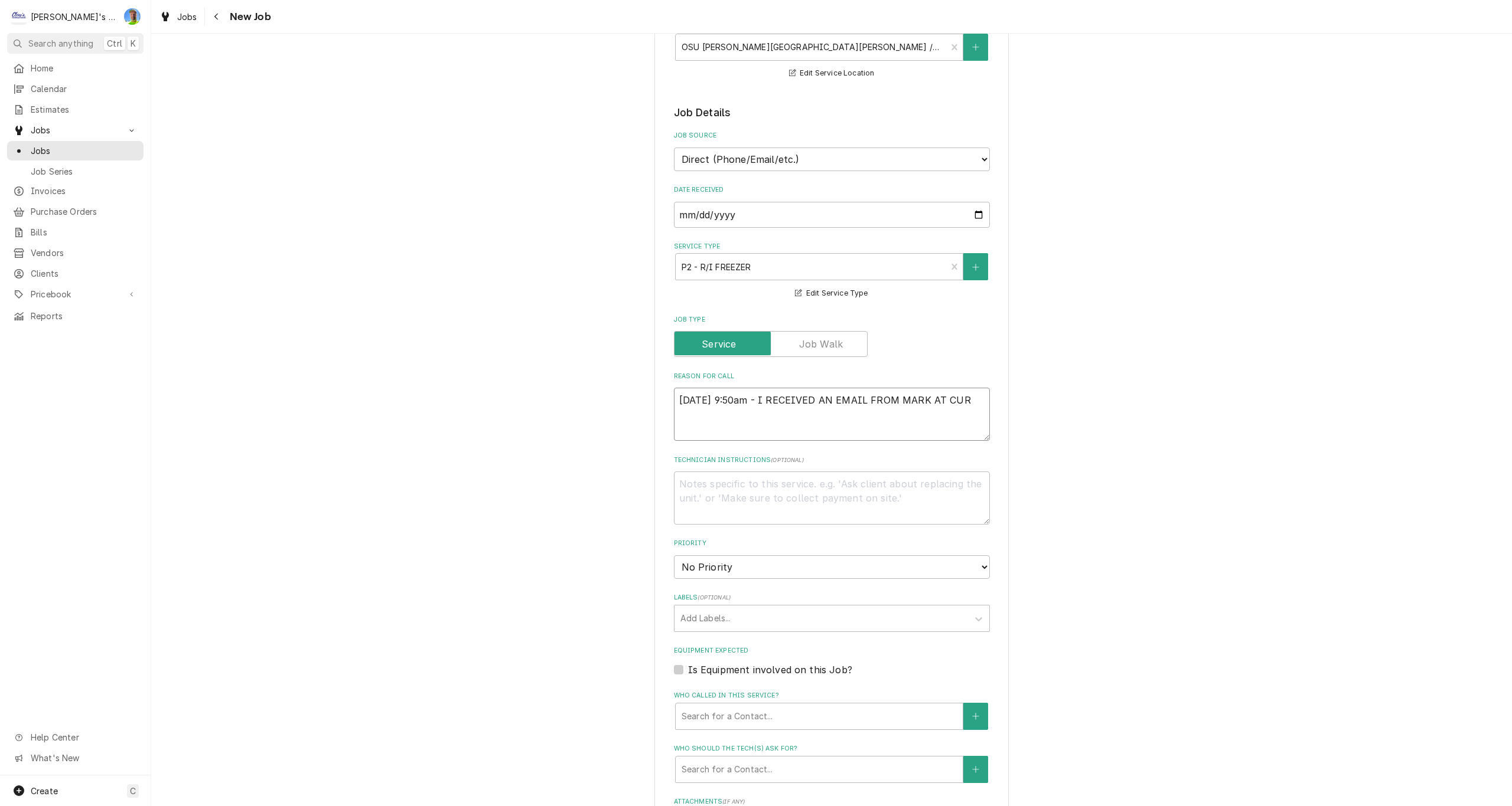
type textarea "x"
type textarea "9/2/25 9:50am - I RECEIVED AN EMAIL FROM MARK AT CURT"
type textarea "x"
type textarea "9/2/25 9:50am - I RECEIVED AN EMAIL FROM MARK AT CURTI"
type textarea "x"
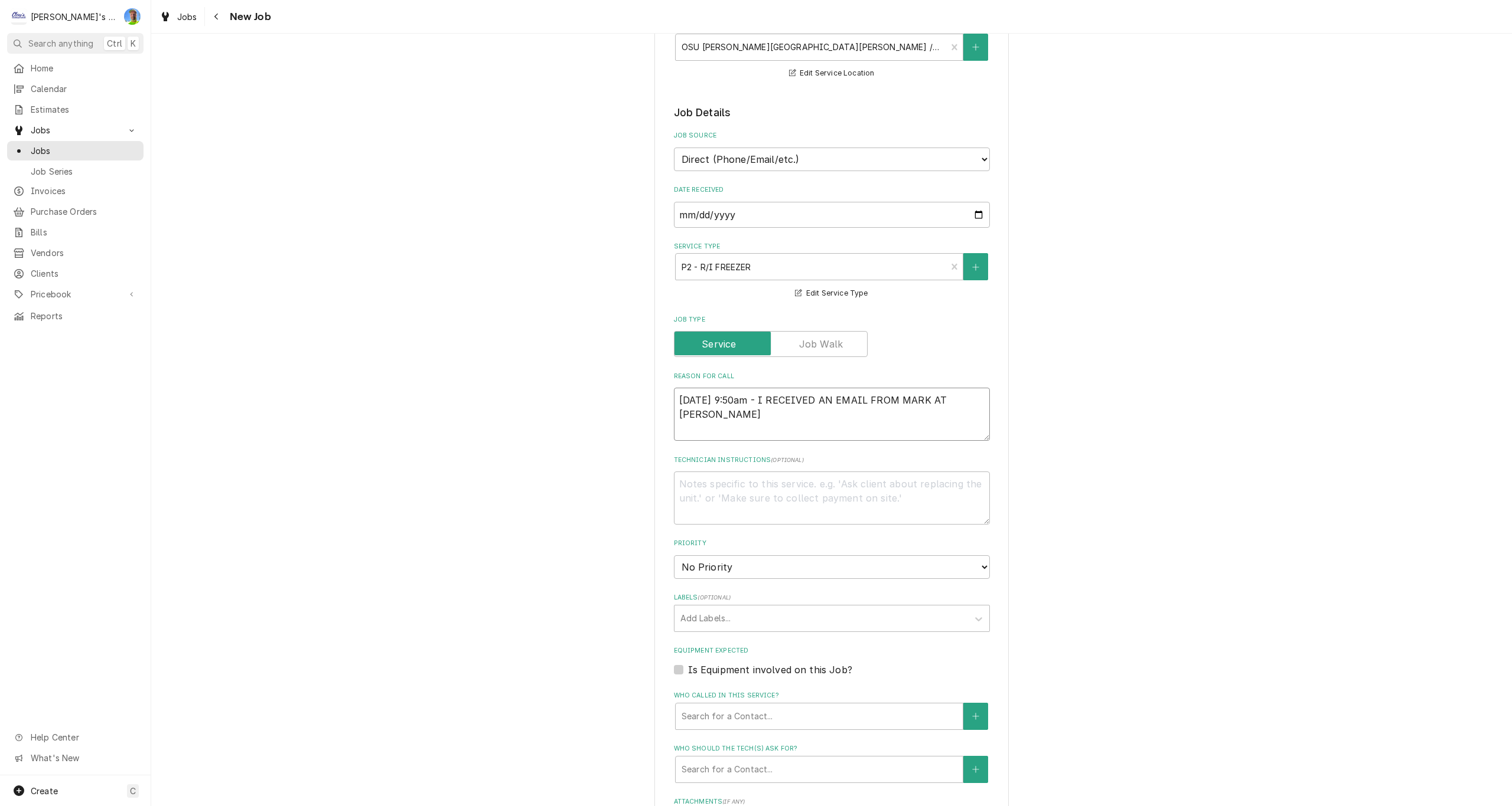
type textarea "9/2/25 9:50am - I RECEIVED AN EMAIL FROM MARK AT CURTIS"
type textarea "x"
type textarea "9/2/25 9:50am - I RECEIVED AN EMAIL FROM MARK AT CURTIS,"
type textarea "x"
type textarea "9/2/25 9:50am - I RECEIVED AN EMAIL FROM MARK AT CURTIS,"
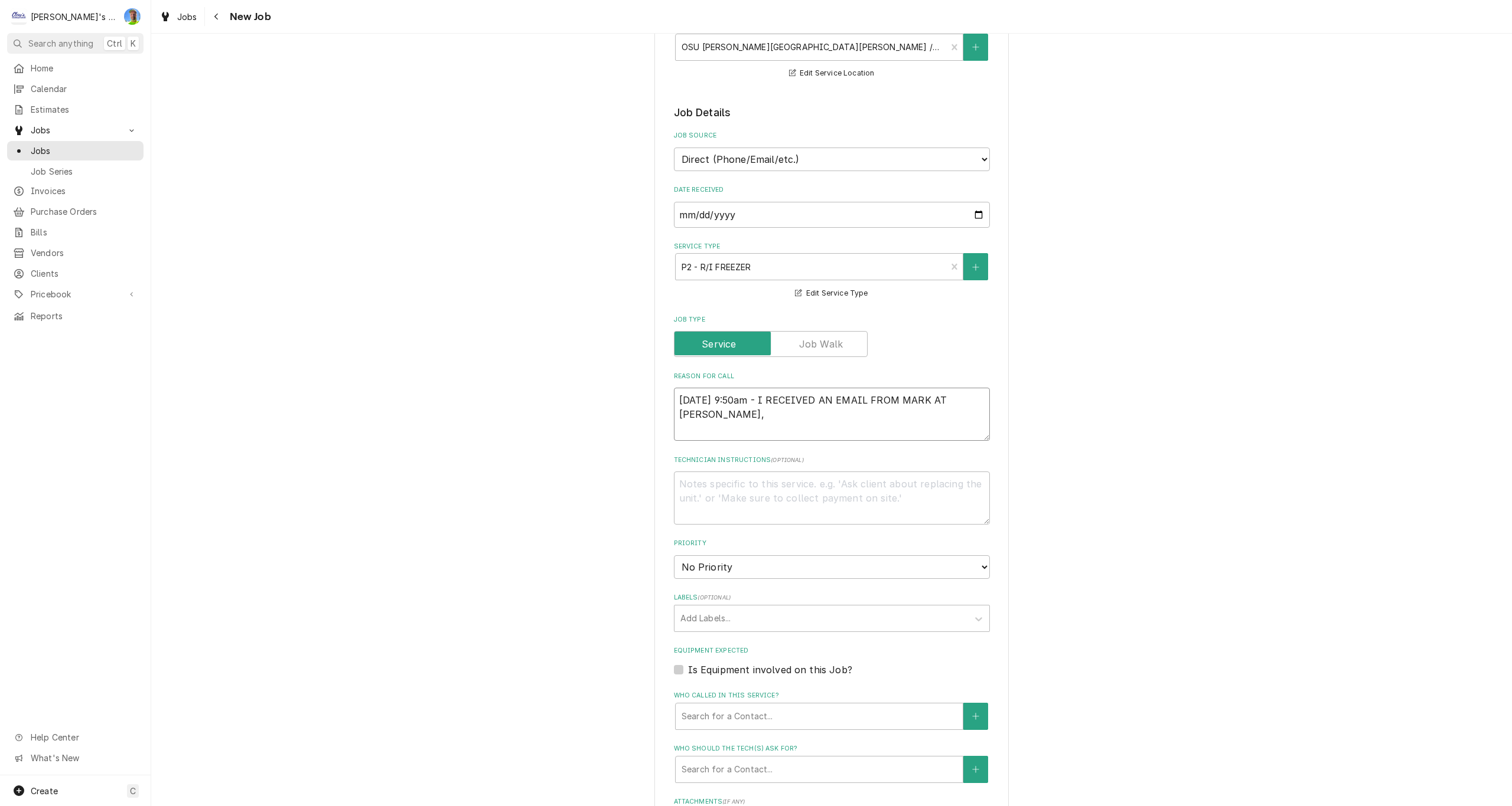
type textarea "x"
type textarea "9/2/25 9:50am - I RECEIVED AN EMAIL FROM MARK AT CURTIS, D"
type textarea "x"
type textarea "9/2/25 9:50am - I RECEIVED AN EMAIL FROM MARK AT CURTIS, DA"
type textarea "x"
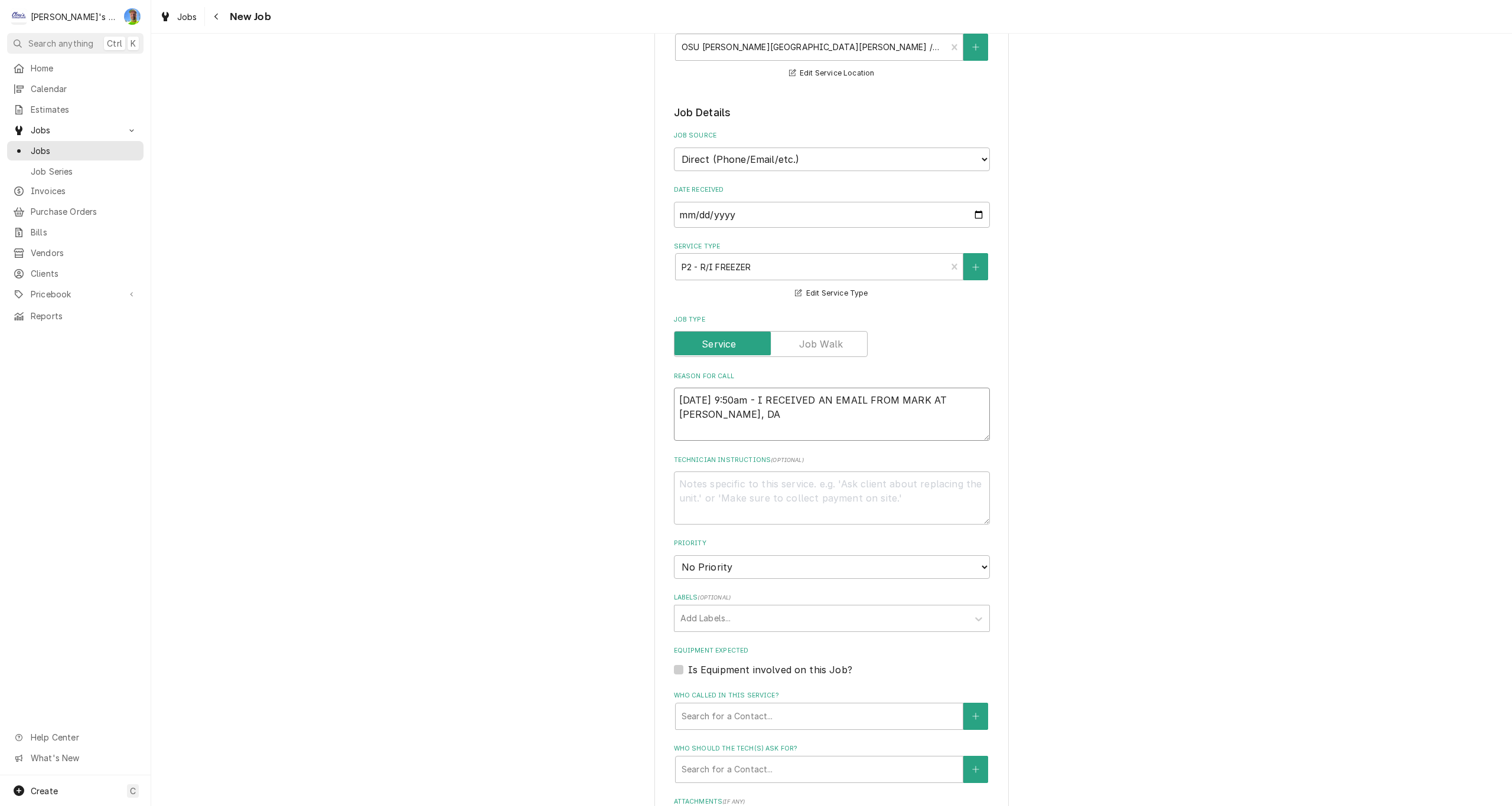
type textarea "9/2/25 9:50am - I RECEIVED AN EMAIL FROM MARK AT CURTIS, DAV"
type textarea "x"
type textarea "9/2/25 9:50am - I RECEIVED AN EMAIL FROM MARK AT CURTIS, DAVI"
type textarea "x"
type textarea "9/2/25 9:50am - I RECEIVED AN EMAIL FROM MARK AT CURTIS, DAVID"
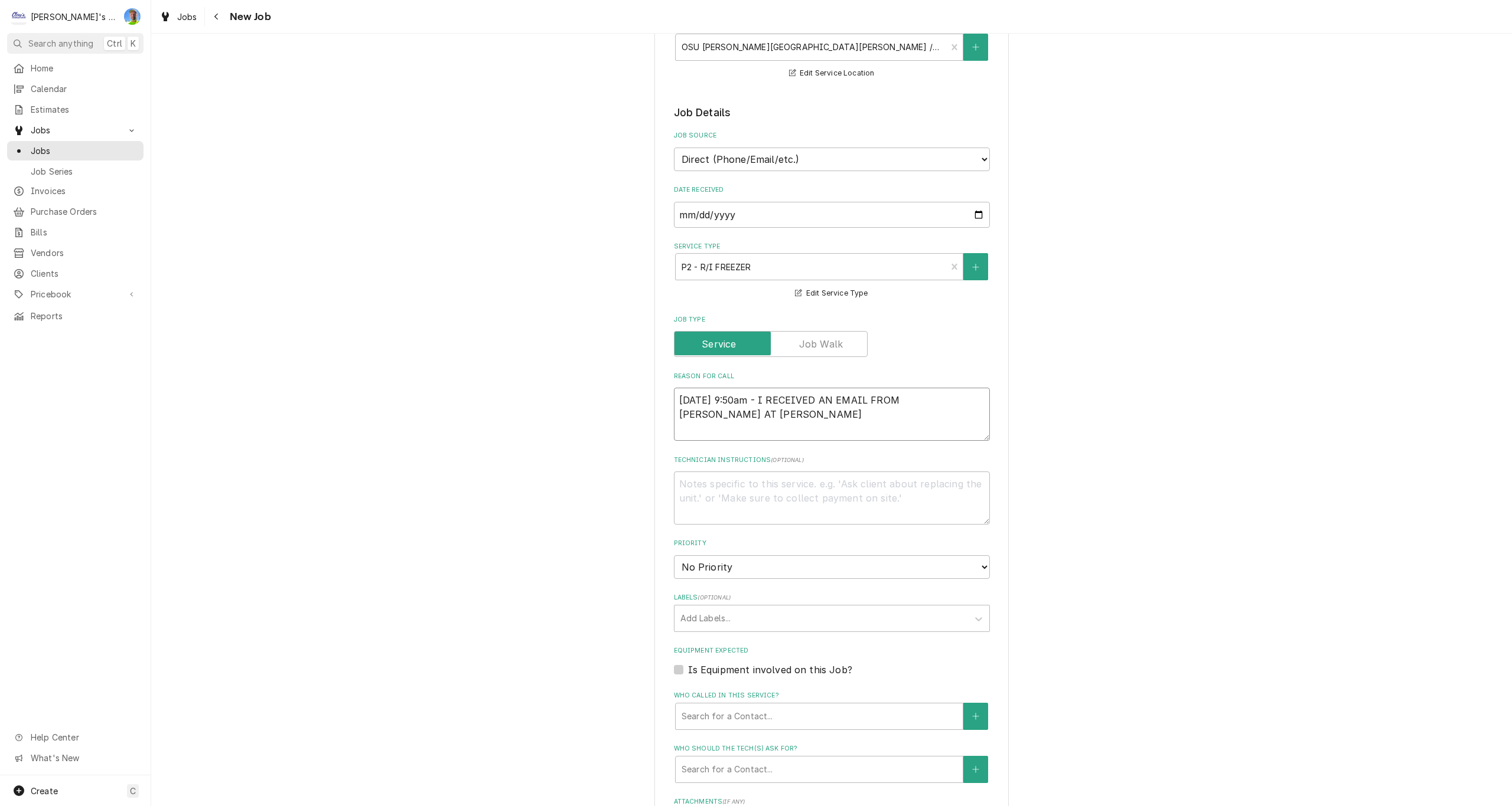
type textarea "x"
type textarea "9/2/25 9:50am - I RECEIVED AN EMAIL FROM MARK AT CURTIS, DAVID"
type textarea "x"
type textarea "9/2/25 9:50am - I RECEIVED AN EMAIL FROM MARK AT CURTIS, DAVID A"
type textarea "x"
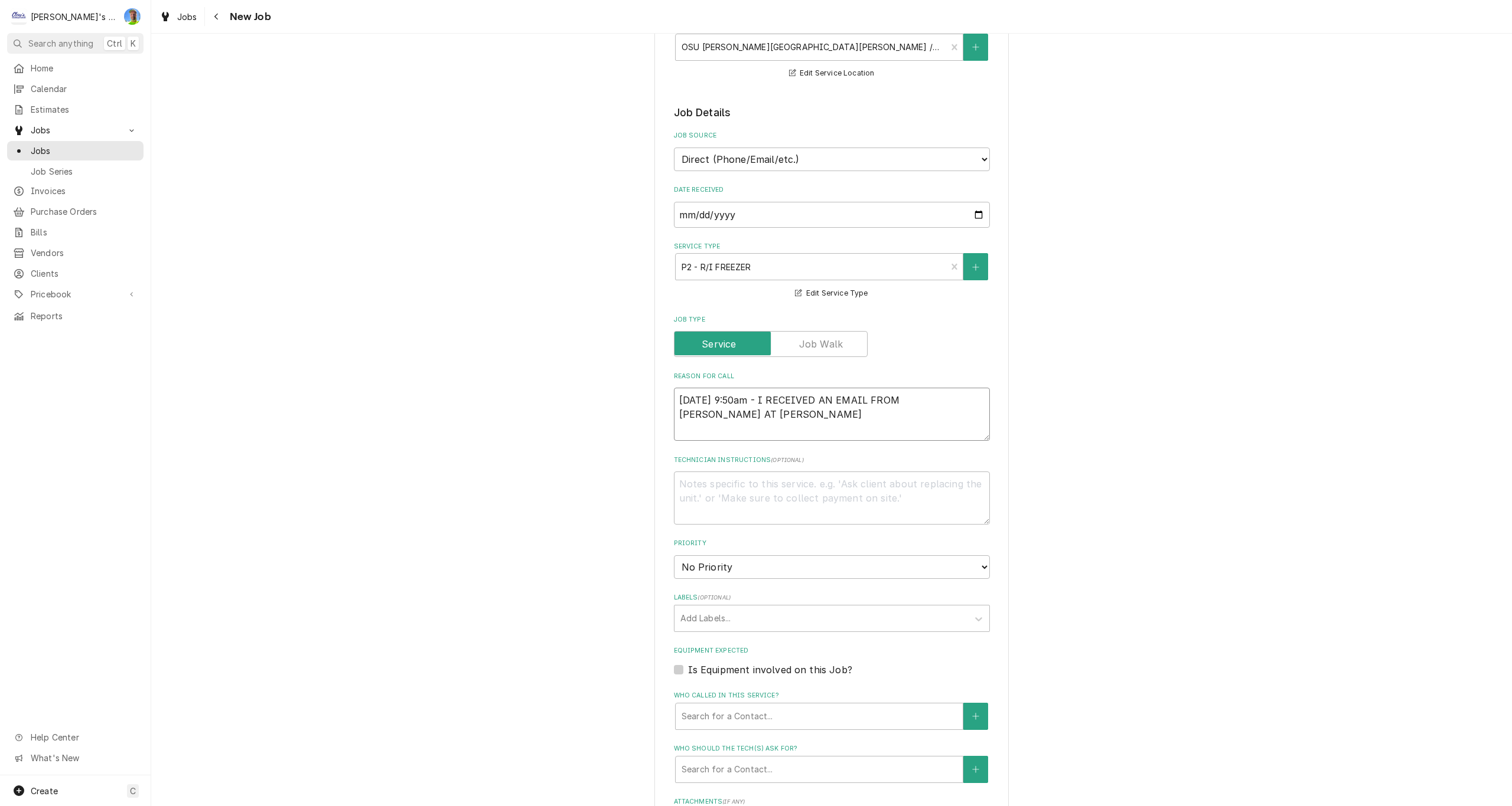
type textarea "9/2/25 9:50am - I RECEIVED AN EMAIL FROM MARK AT CURTIS, DAVID AT"
type textarea "x"
type textarea "9/2/25 9:50am - I RECEIVED AN EMAIL FROM MARK AT CURTIS, DAVID AT"
type textarea "x"
type textarea "9/2/25 9:50am - I RECEIVED AN EMAIL FROM MARK AT CURTIS, DAVID AT O"
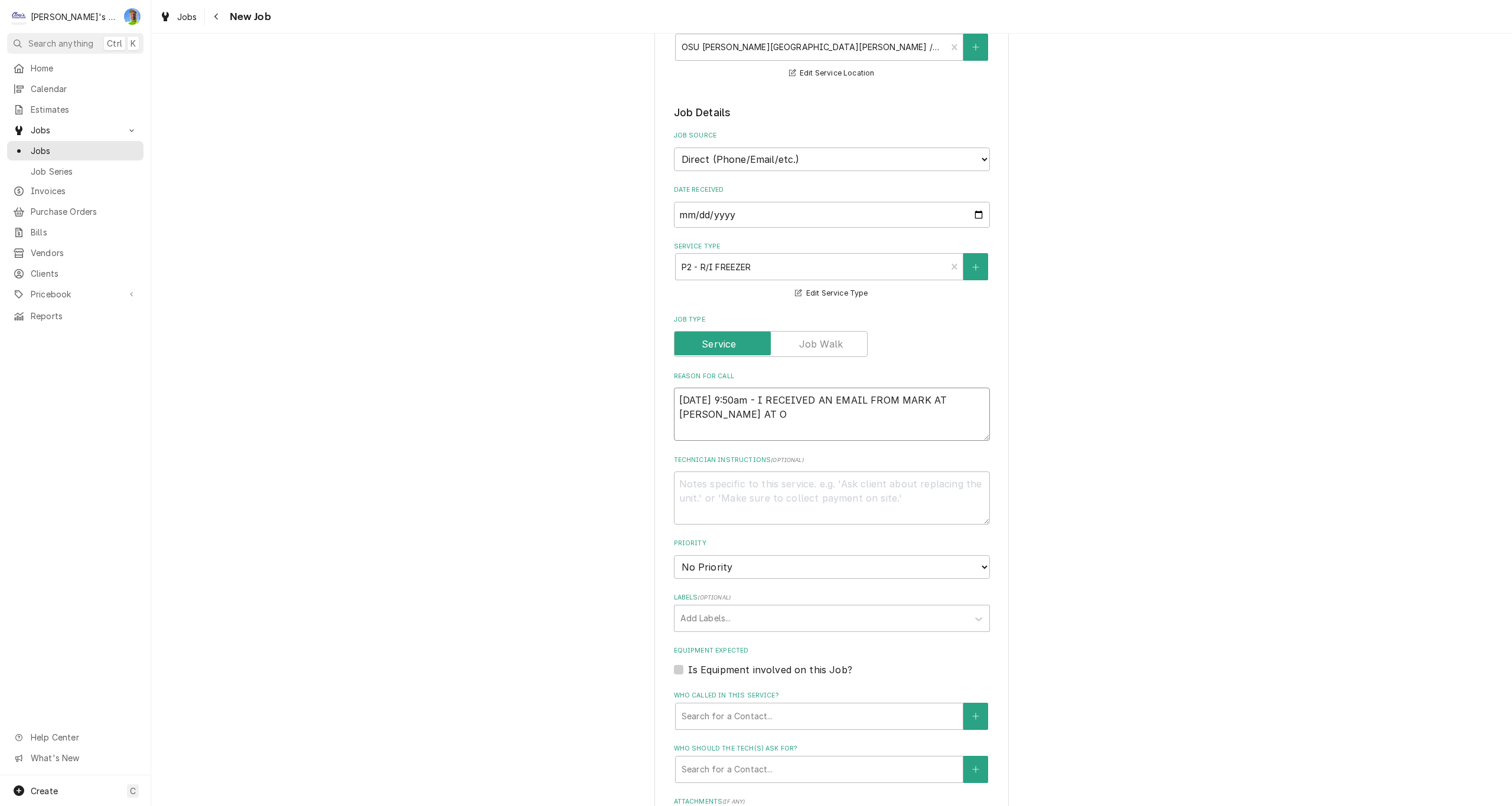
type textarea "x"
type textarea "9/2/25 9:50am - I RECEIVED AN EMAIL FROM MARK AT CURTIS, DAVID AT OS"
type textarea "x"
type textarea "9/2/25 9:50am - I RECEIVED AN EMAIL FROM MARK AT CURTIS, DAVID AT OSU"
type textarea "x"
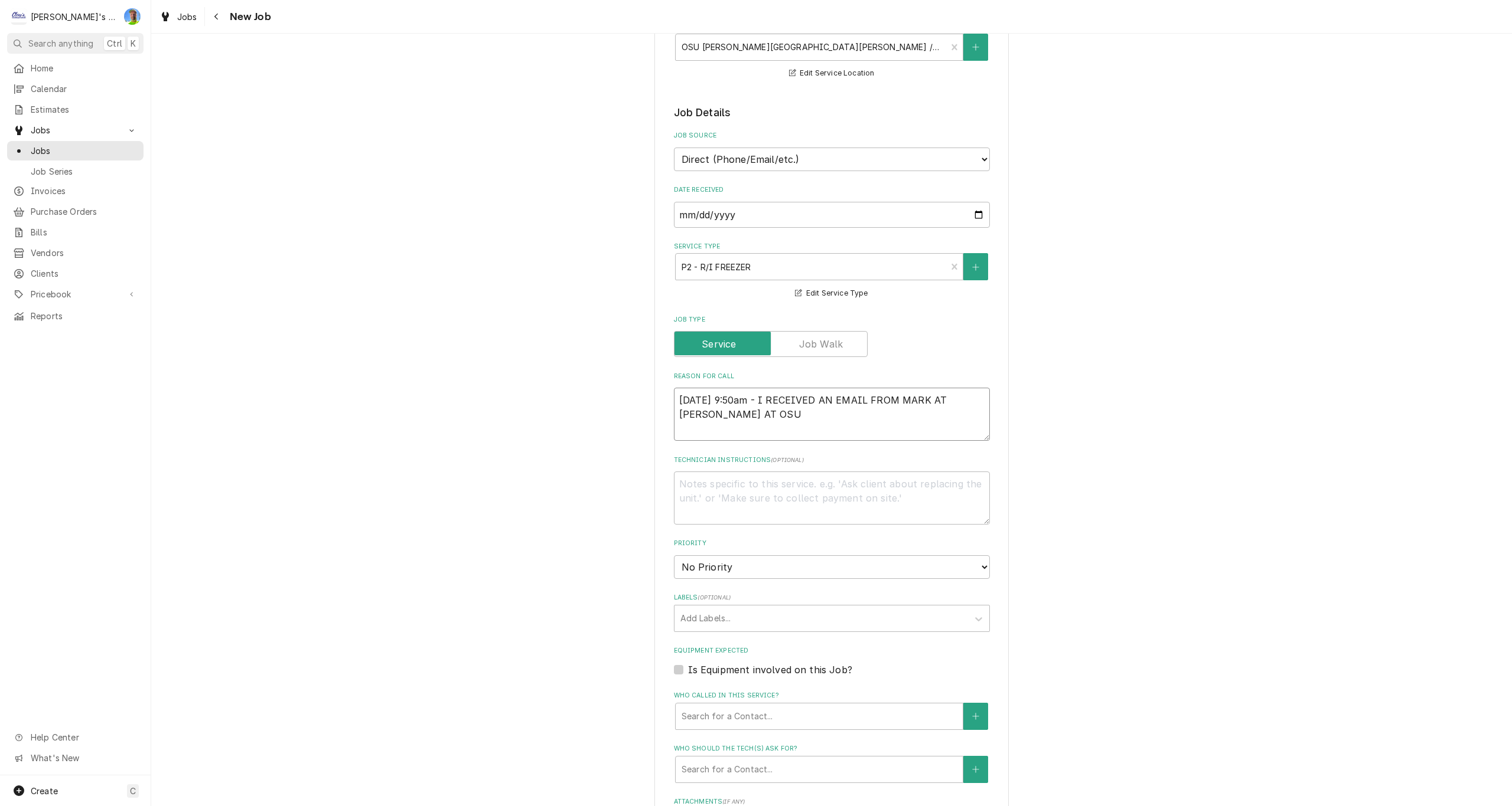
type textarea "9/2/25 9:50am - I RECEIVED AN EMAIL FROM MARK AT CURTIS, DAVID AT OSU"
type textarea "x"
type textarea "9/2/25 9:50am - I RECEIVED AN EMAIL FROM MARK AT CURTIS, DAVID AT OSU R"
type textarea "x"
type textarea "9/2/25 9:50am - I RECEIVED AN EMAIL FROM MARK AT CURTIS, DAVID AT OSU RE"
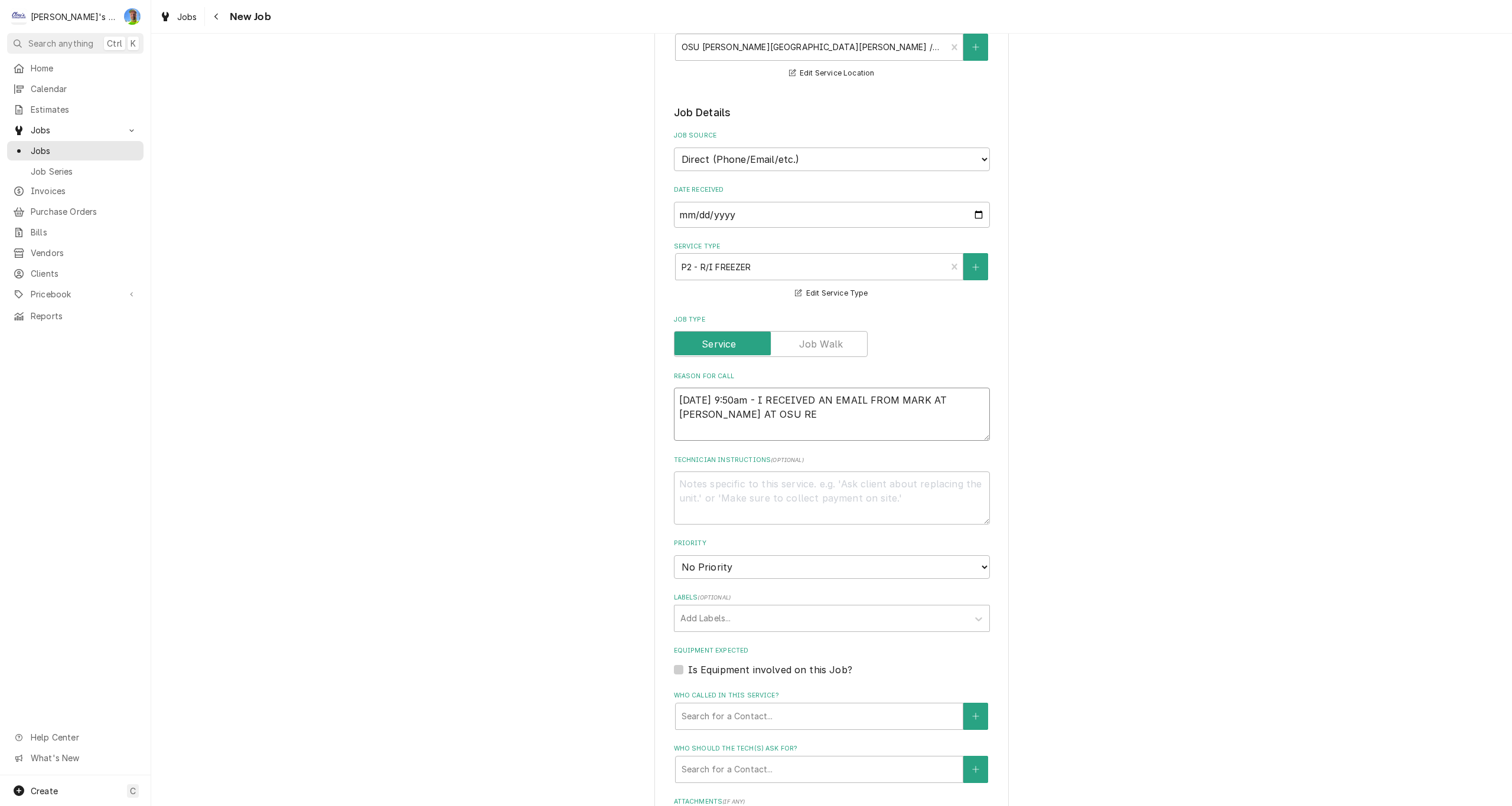
type textarea "x"
type textarea "9/2/25 9:50am - I RECEIVED AN EMAIL FROM MARK AT CURTIS, DAVID AT OSU REA"
type textarea "x"
type textarea "9/2/25 9:50am - I RECEIVED AN EMAIL FROM MARK AT CURTIS, DAVID AT OSU REAC"
type textarea "x"
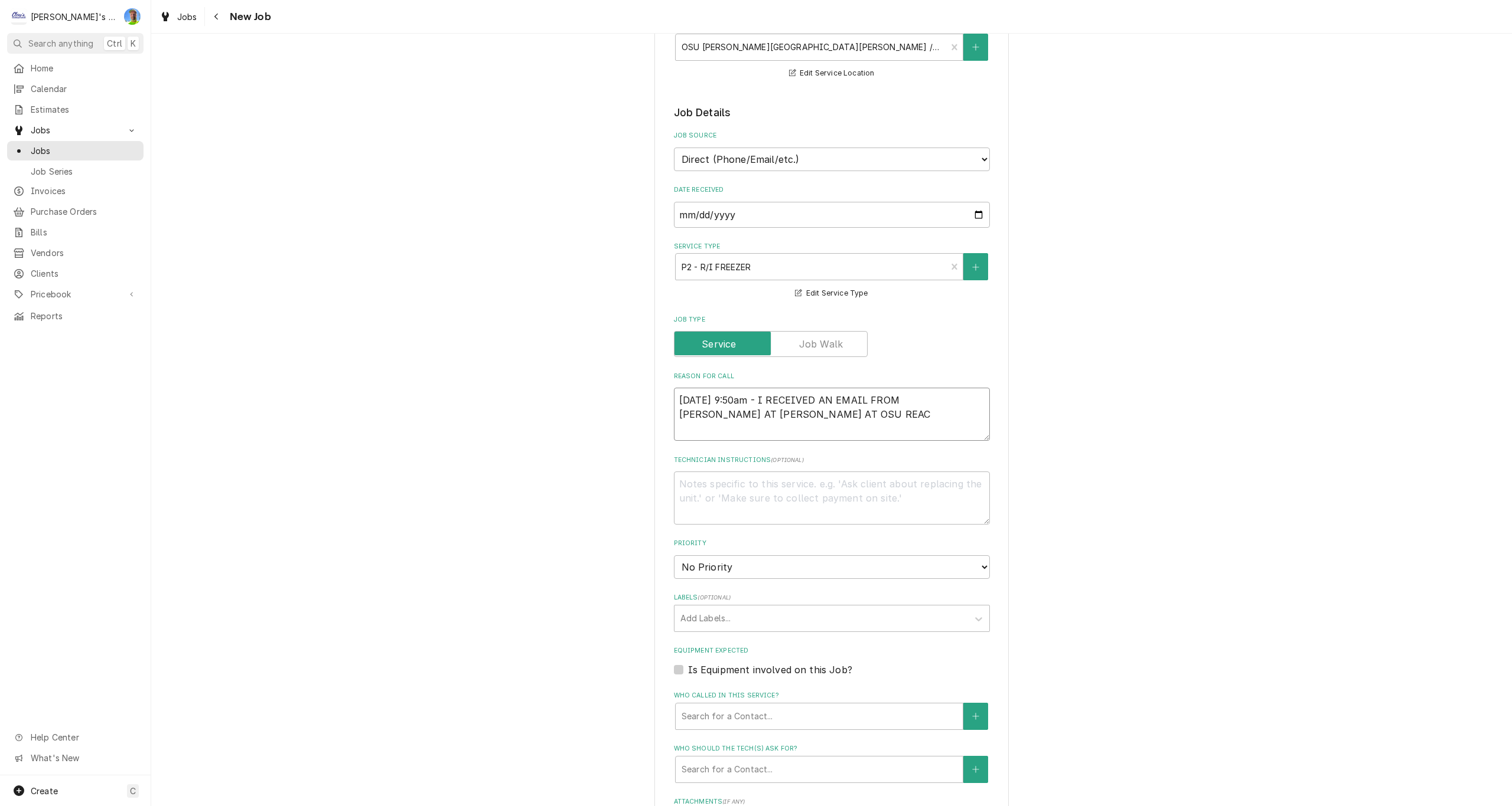
type textarea "9/2/25 9:50am - I RECEIVED AN EMAIL FROM MARK AT CURTIS, DAVID AT OSU REACH"
type textarea "x"
type textarea "9/2/25 9:50am - I RECEIVED AN EMAIL FROM MARK AT CURTIS, DAVID AT OSU REACHE"
type textarea "x"
type textarea "9/2/25 9:50am - I RECEIVED AN EMAIL FROM MARK AT CURTIS, DAVID AT OSU REACHED"
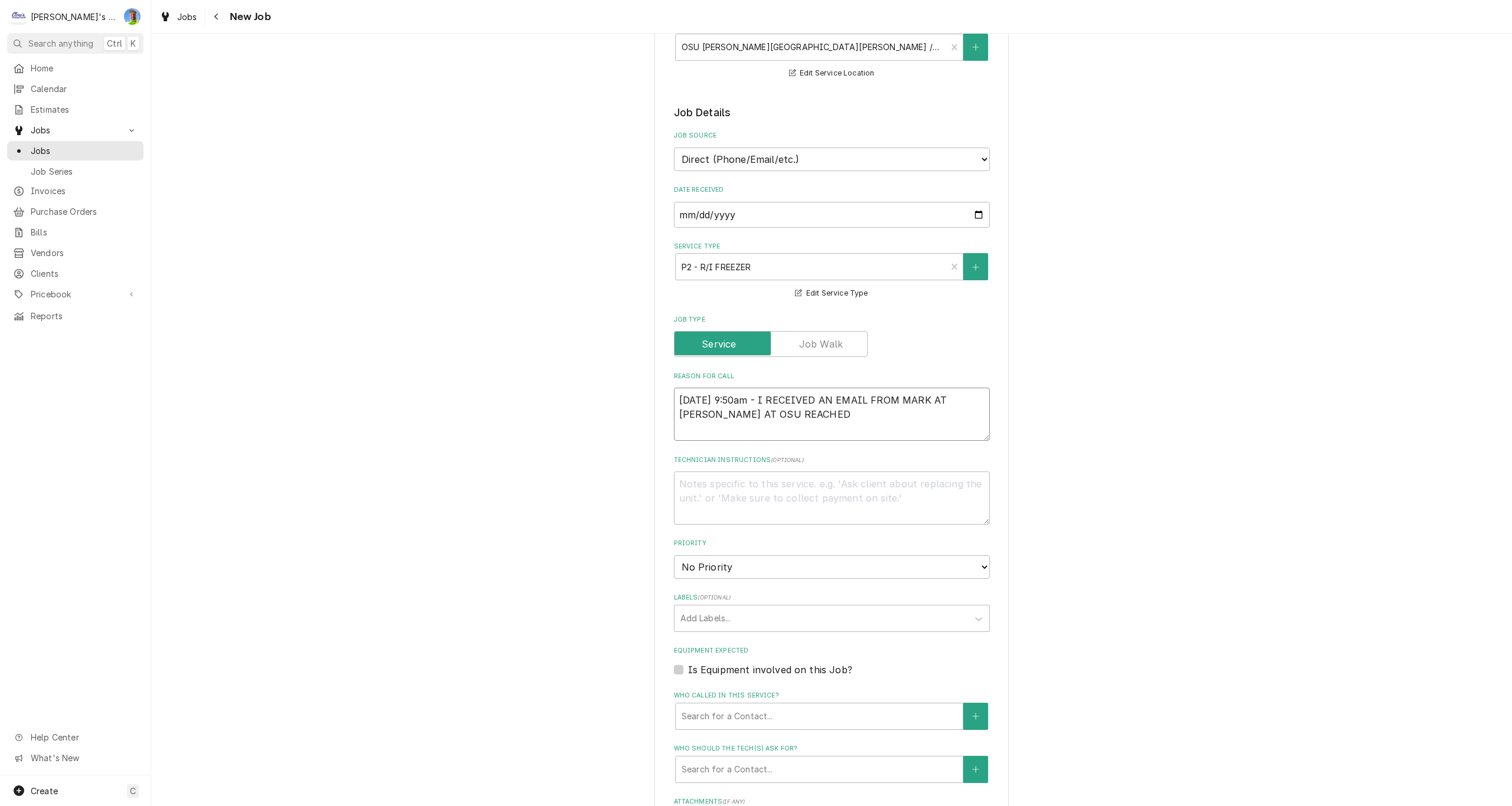
type textarea "x"
type textarea "9/2/25 9:50am - I RECEIVED AN EMAIL FROM MARK AT CURTIS, DAVID AT OSU REACHED"
type textarea "x"
type textarea "9/2/25 9:50am - I RECEIVED AN EMAIL FROM MARK AT CURTIS, DAVID AT OSU REACHED O"
type textarea "x"
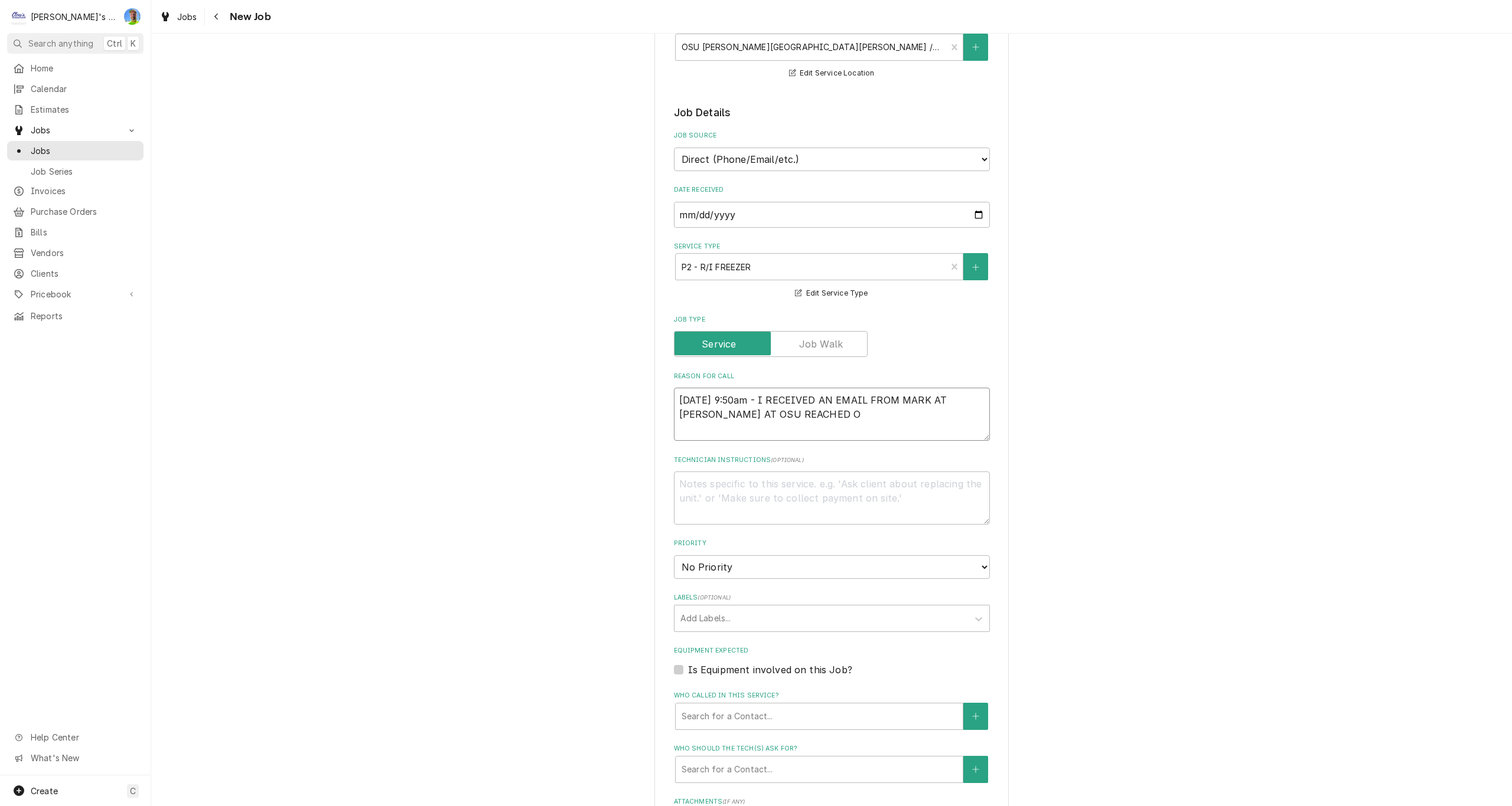
type textarea "9/2/25 9:50am - I RECEIVED AN EMAIL FROM MARK AT CURTIS, DAVID AT OSU REACHED OU"
type textarea "x"
type textarea "9/2/25 9:50am - I RECEIVED AN EMAIL FROM MARK AT CURTIS, DAVID AT OSU REACHED O…"
type textarea "x"
type textarea "9/2/25 9:50am - I RECEIVED AN EMAIL FROM MARK AT CURTIS, DAVID AT OSU REACHED O…"
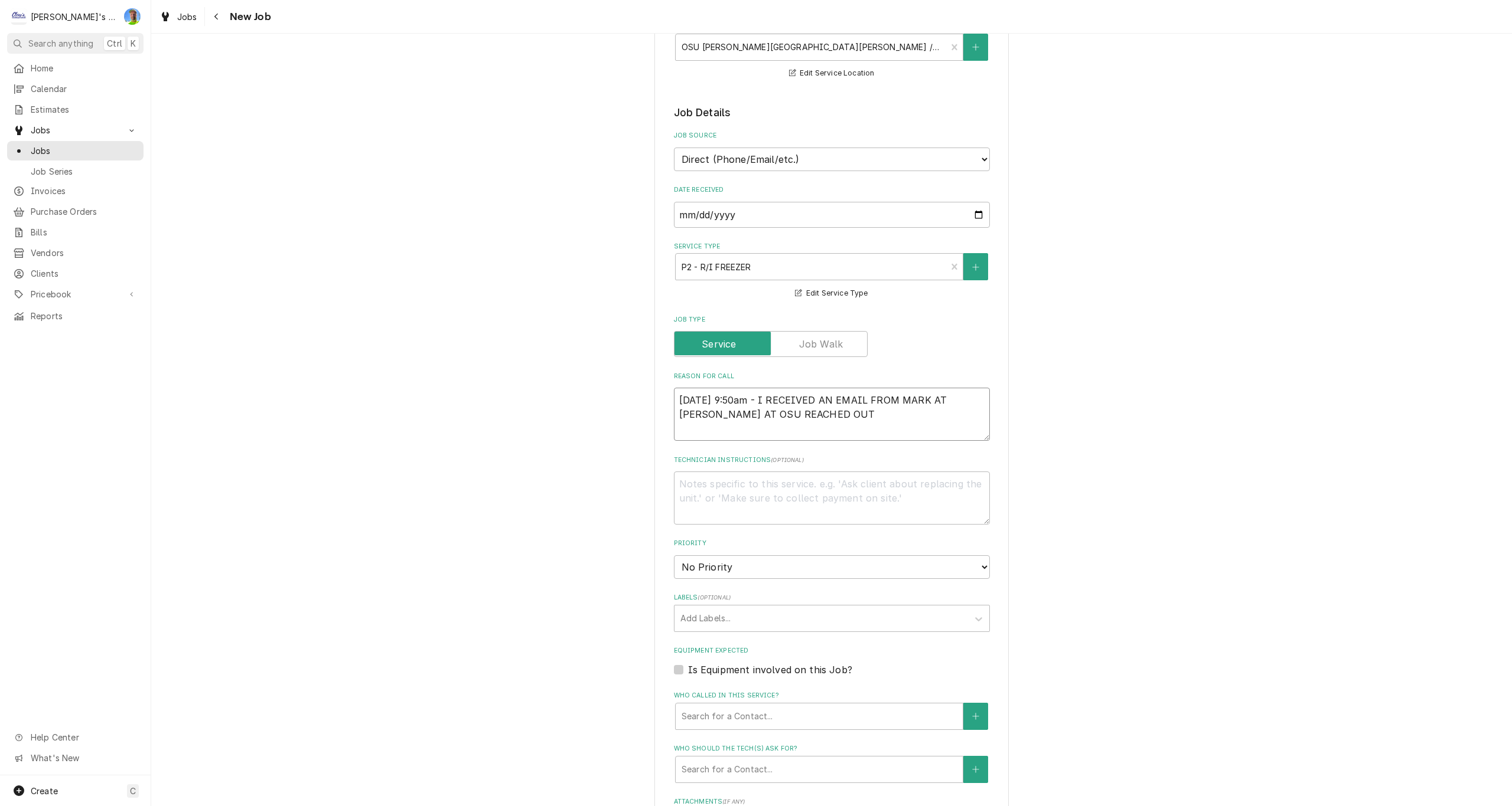
type textarea "x"
type textarea "9/2/25 9:50am - I RECEIVED AN EMAIL FROM MARK AT CURTIS, DAVID AT OSU REACHED O…"
type textarea "x"
type textarea "9/2/25 9:50am - I RECEIVED AN EMAIL FROM MARK AT CURTIS, DAVID AT OSU REACHED O…"
type textarea "x"
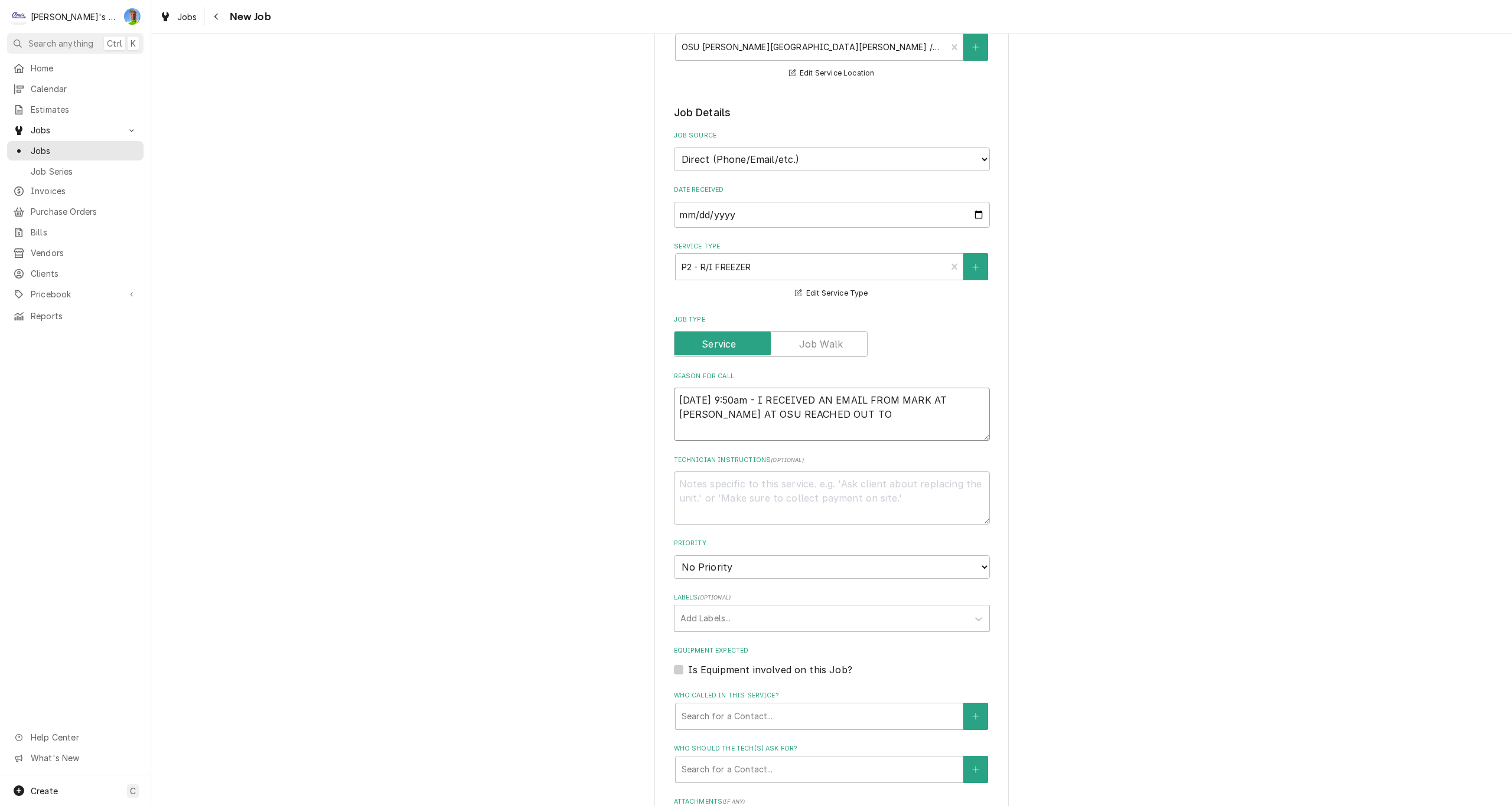
type textarea "9/2/25 9:50am - I RECEIVED AN EMAIL FROM MARK AT CURTIS, DAVID AT OSU REACHED O…"
type textarea "x"
type textarea "9/2/25 9:50am - I RECEIVED AN EMAIL FROM MARK AT CURTIS, DAVID AT OSU REACHED O…"
type textarea "x"
type textarea "9/2/25 9:50am - I RECEIVED AN EMAIL FROM MARK AT CURTIS, DAVID AT OSU REACHED O…"
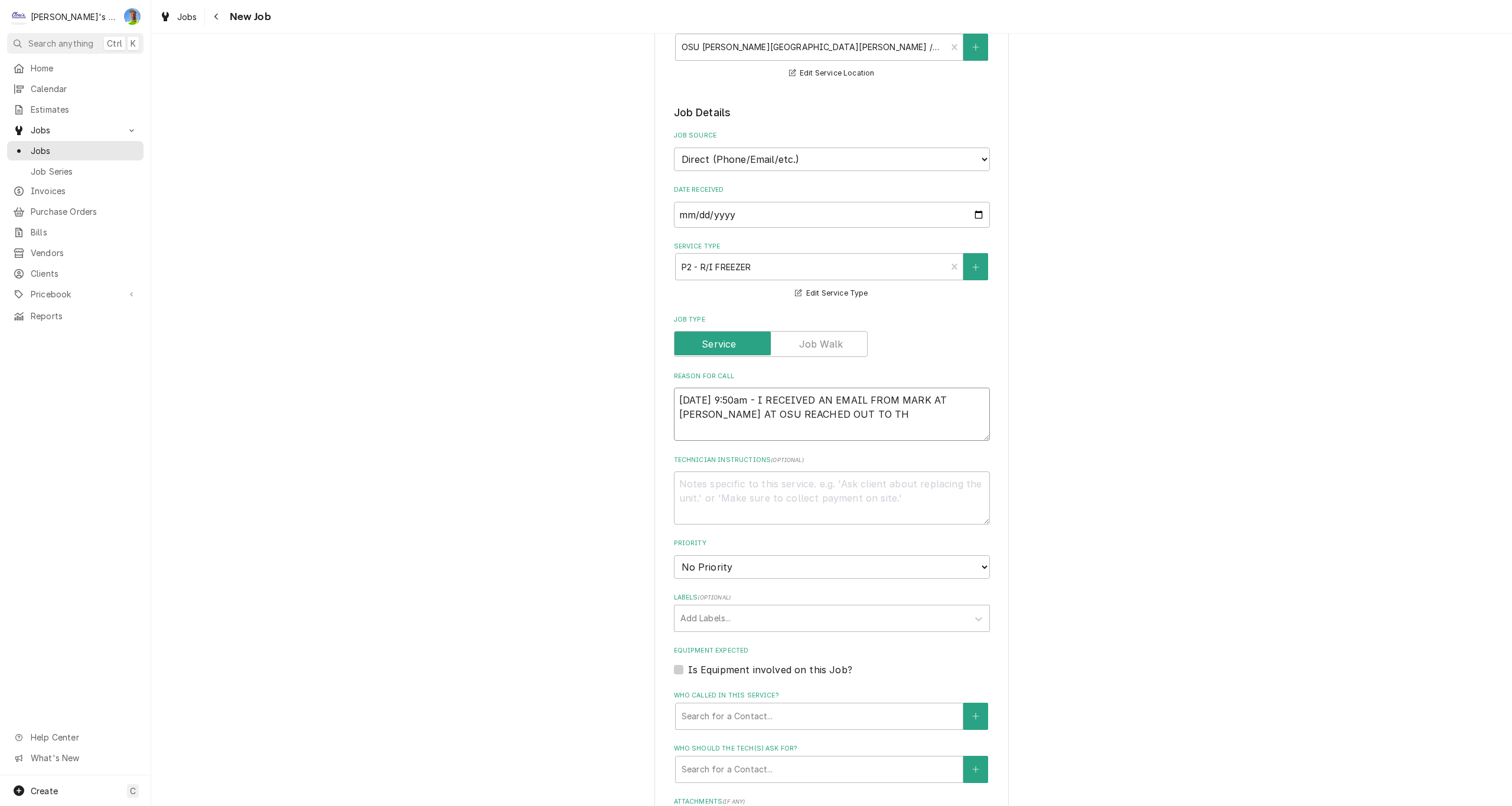
type textarea "x"
type textarea "9/2/25 9:50am - I RECEIVED AN EMAIL FROM MARK AT CURTIS, DAVID AT OSU REACHED O…"
type textarea "x"
type textarea "9/2/25 9:50am - I RECEIVED AN EMAIL FROM MARK AT CURTIS, DAVID AT OSU REACHED O…"
type textarea "x"
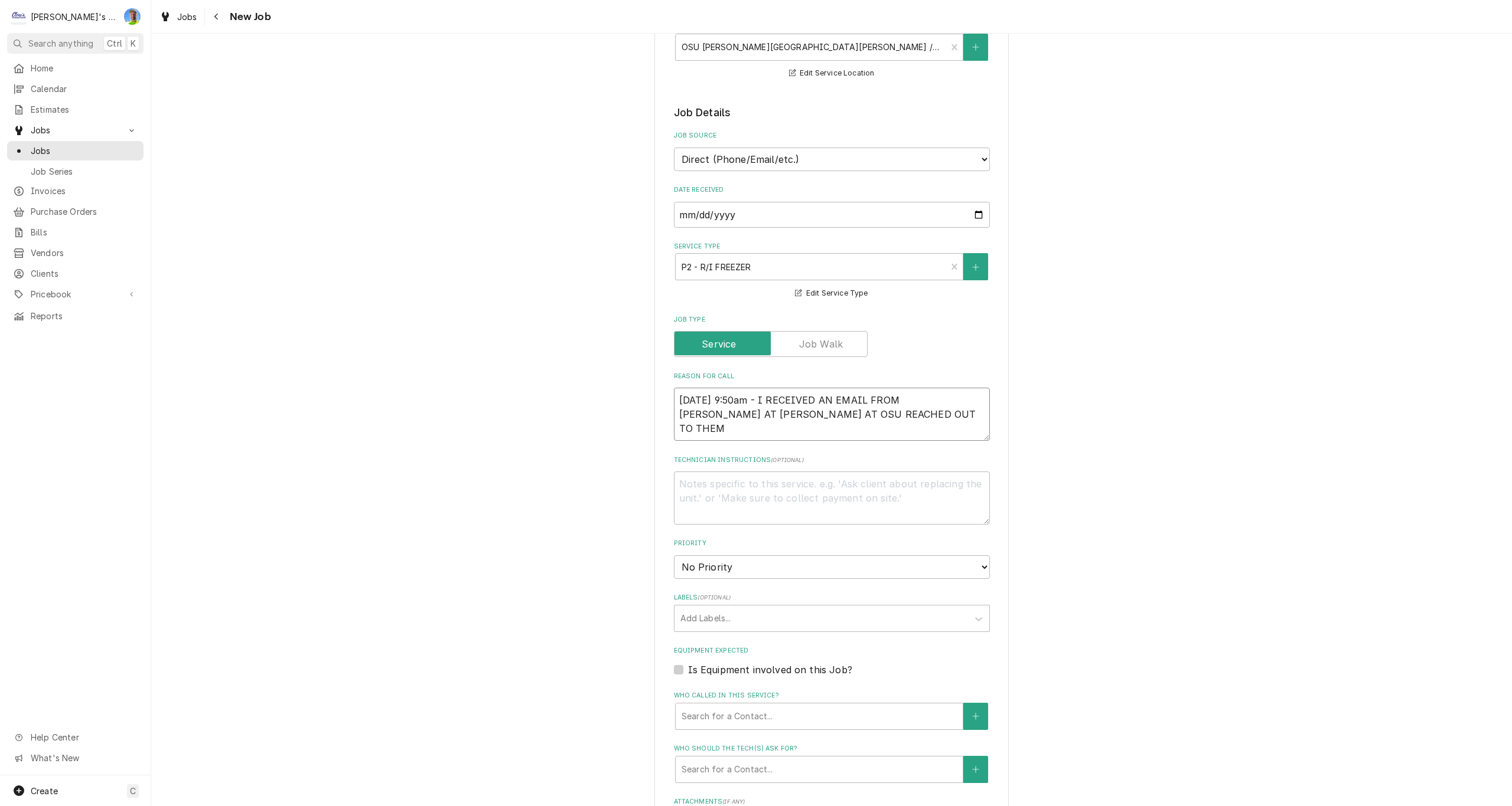
type textarea "9/2/25 9:50am - I RECEIVED AN EMAIL FROM MARK AT CURTIS, DAVID AT OSU REACHED O…"
type textarea "x"
type textarea "9/2/25 9:50am - I RECEIVED AN EMAIL FROM MARK AT CURTIS, DAVID AT OSU REACHED O…"
type textarea "x"
type textarea "9/2/25 9:50am - I RECEIVED AN EMAIL FROM MARK AT CURTIS, DAVID AT OSU REACHED O…"
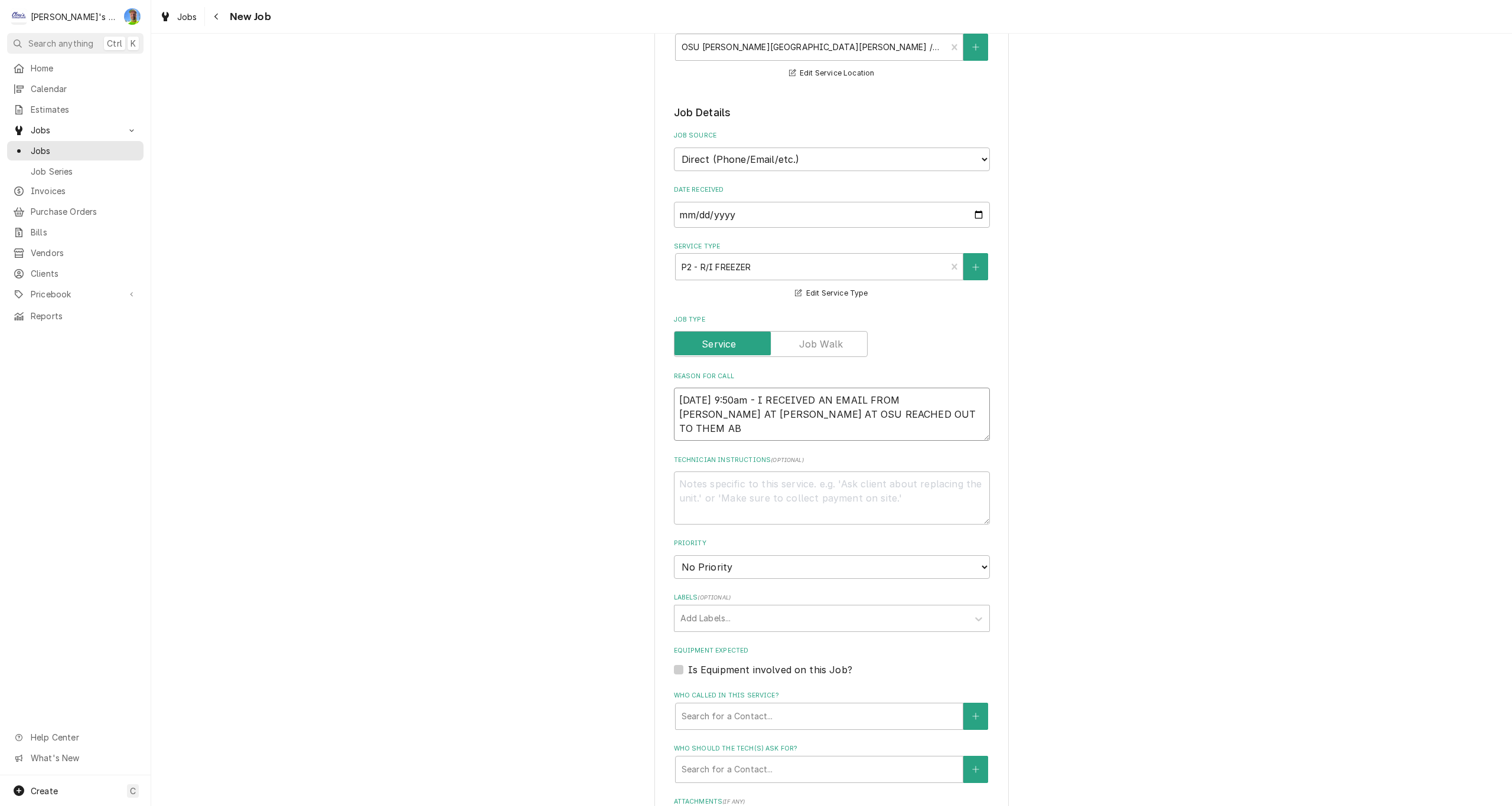
type textarea "x"
type textarea "9/2/25 9:50am - I RECEIVED AN EMAIL FROM MARK AT CURTIS, DAVID AT OSU REACHED O…"
type textarea "x"
type textarea "9/2/25 9:50am - I RECEIVED AN EMAIL FROM MARK AT CURTIS, DAVID AT OSU REACHED O…"
type textarea "x"
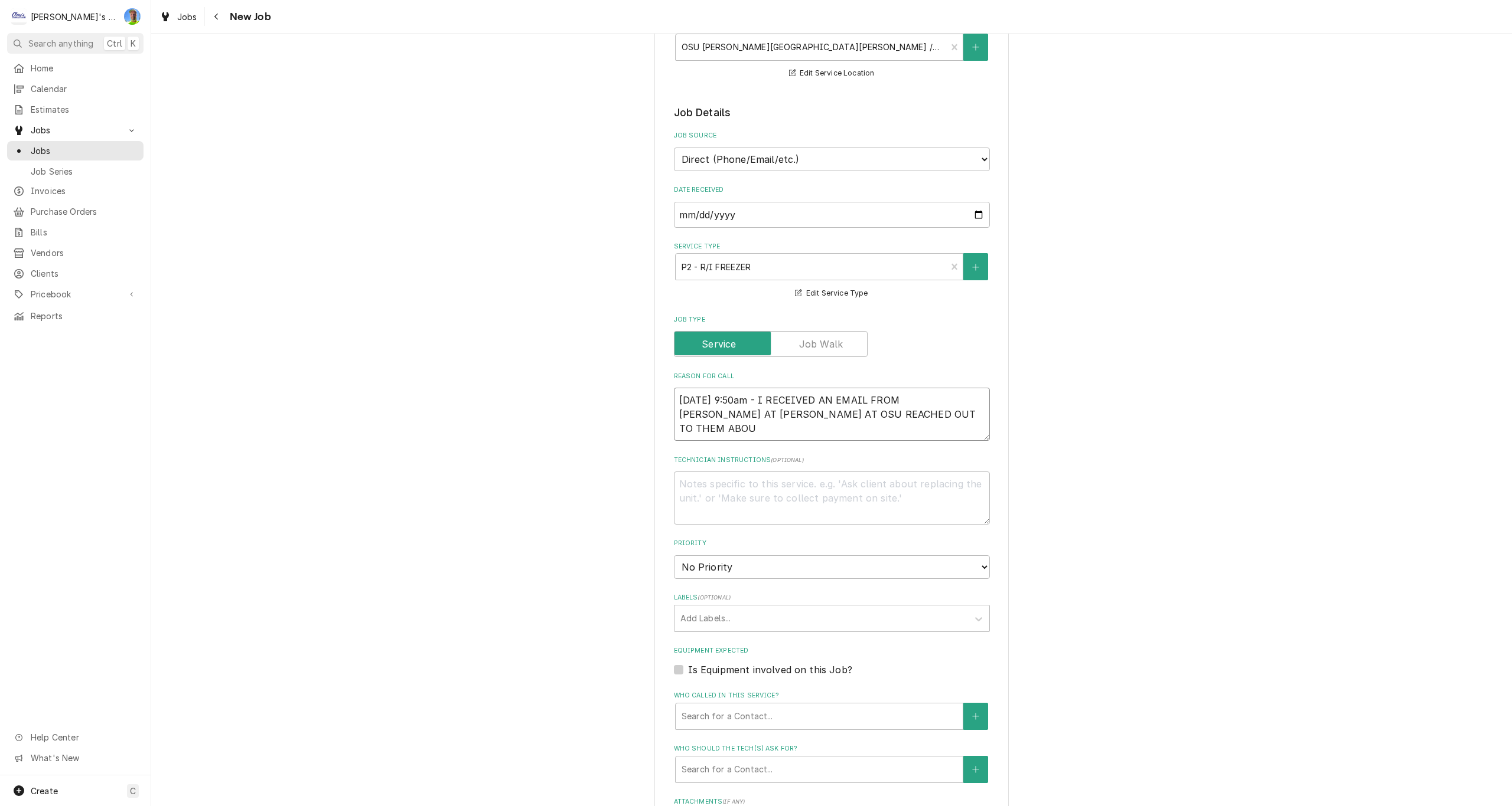
type textarea "9/2/25 9:50am - I RECEIVED AN EMAIL FROM MARK AT CURTIS, DAVID AT OSU REACHED O…"
type textarea "x"
type textarea "9/2/25 9:50am - I RECEIVED AN EMAIL FROM MARK AT CURTIS, DAVID AT OSU REACHED O…"
type textarea "x"
type textarea "9/2/25 9:50am - I RECEIVED AN EMAIL FROM MARK AT CURTIS, DAVID AT OSU REACHED O…"
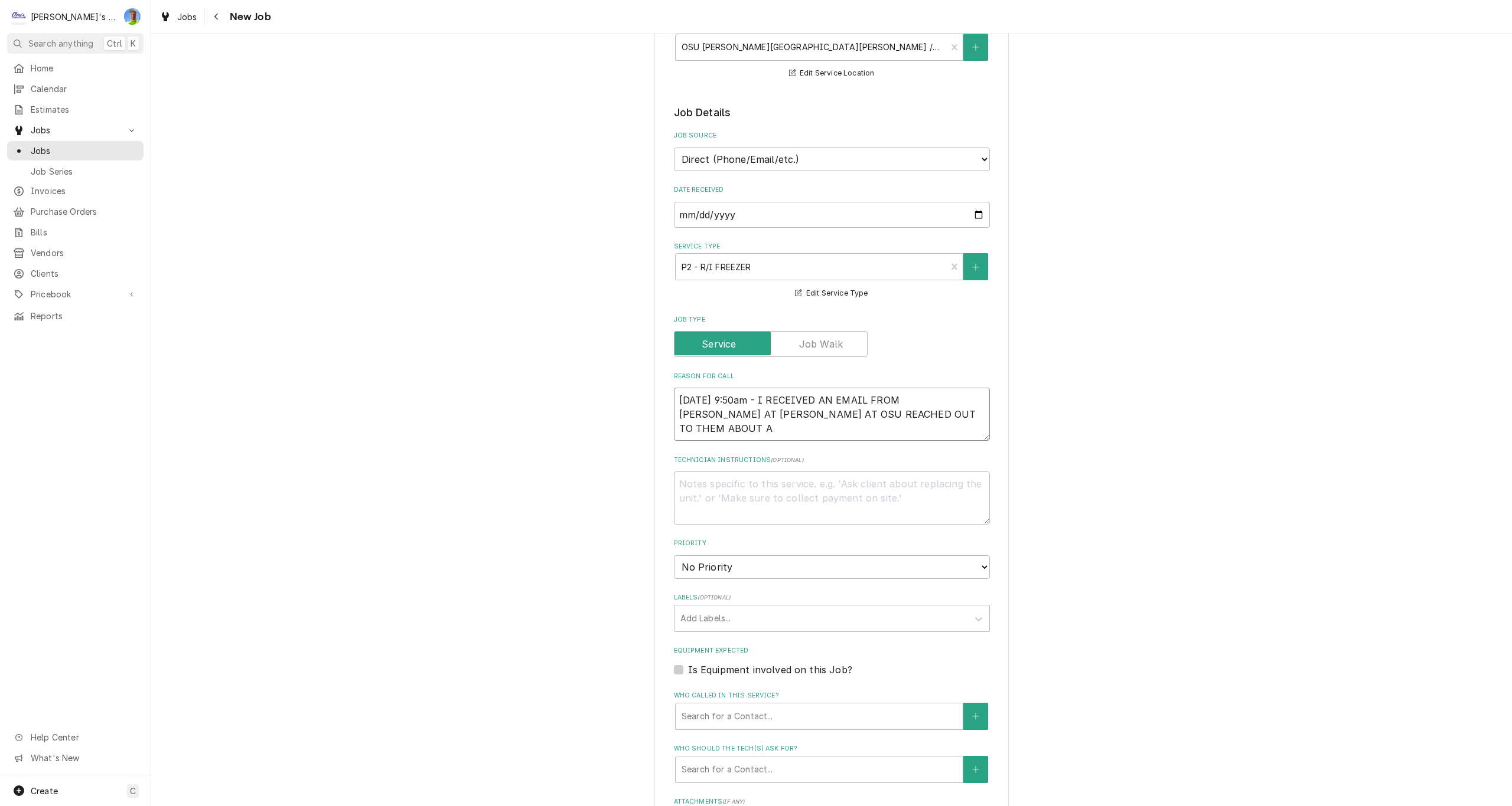
type textarea "x"
type textarea "9/2/25 9:50am - I RECEIVED AN EMAIL FROM MARK AT CURTIS, DAVID AT OSU REACHED O…"
type textarea "x"
type textarea "9/2/25 9:50am - I RECEIVED AN EMAIL FROM MARK AT CURTIS, DAVID AT OSU REACHED O…"
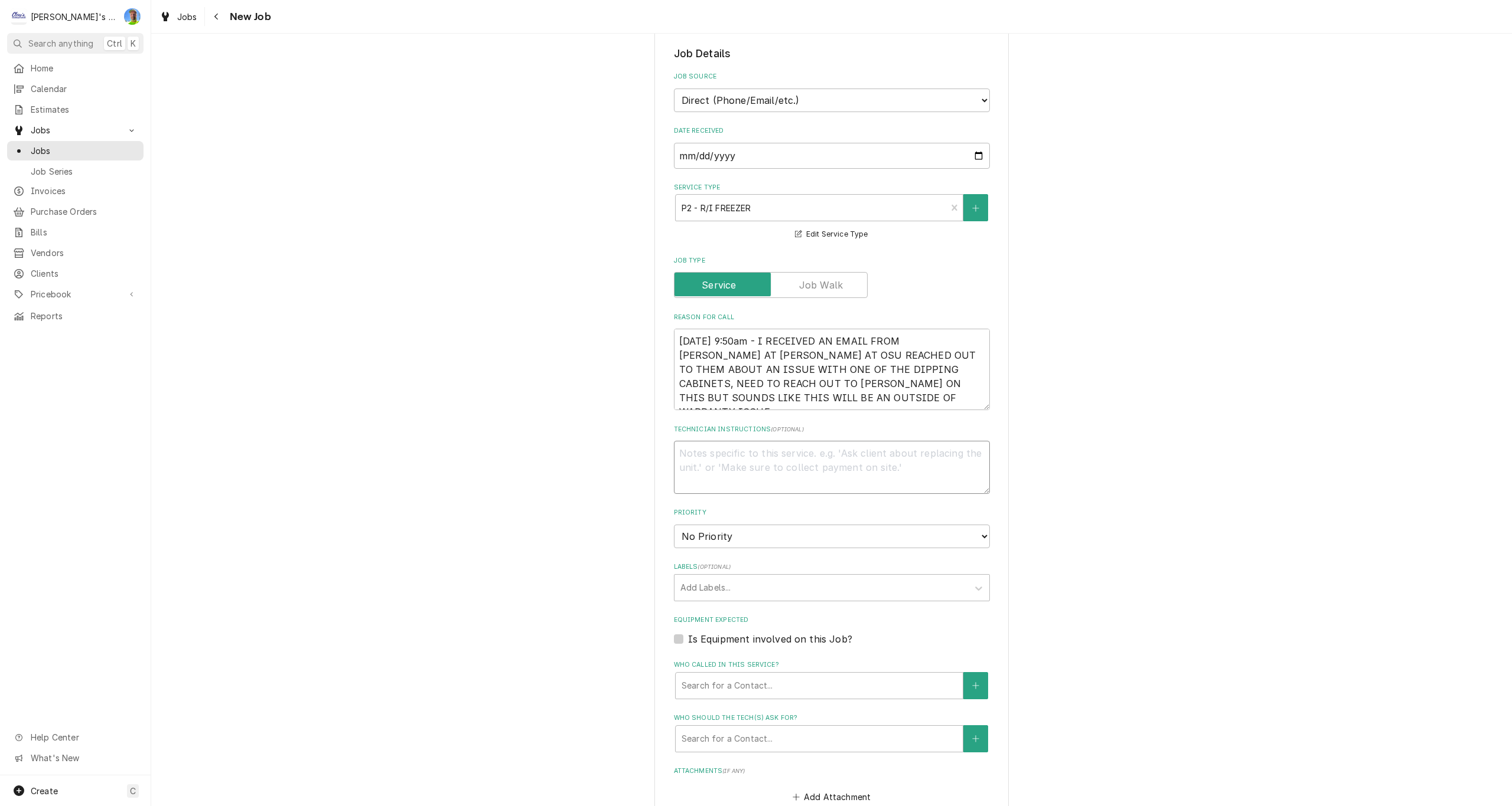
scroll to position [295, 0]
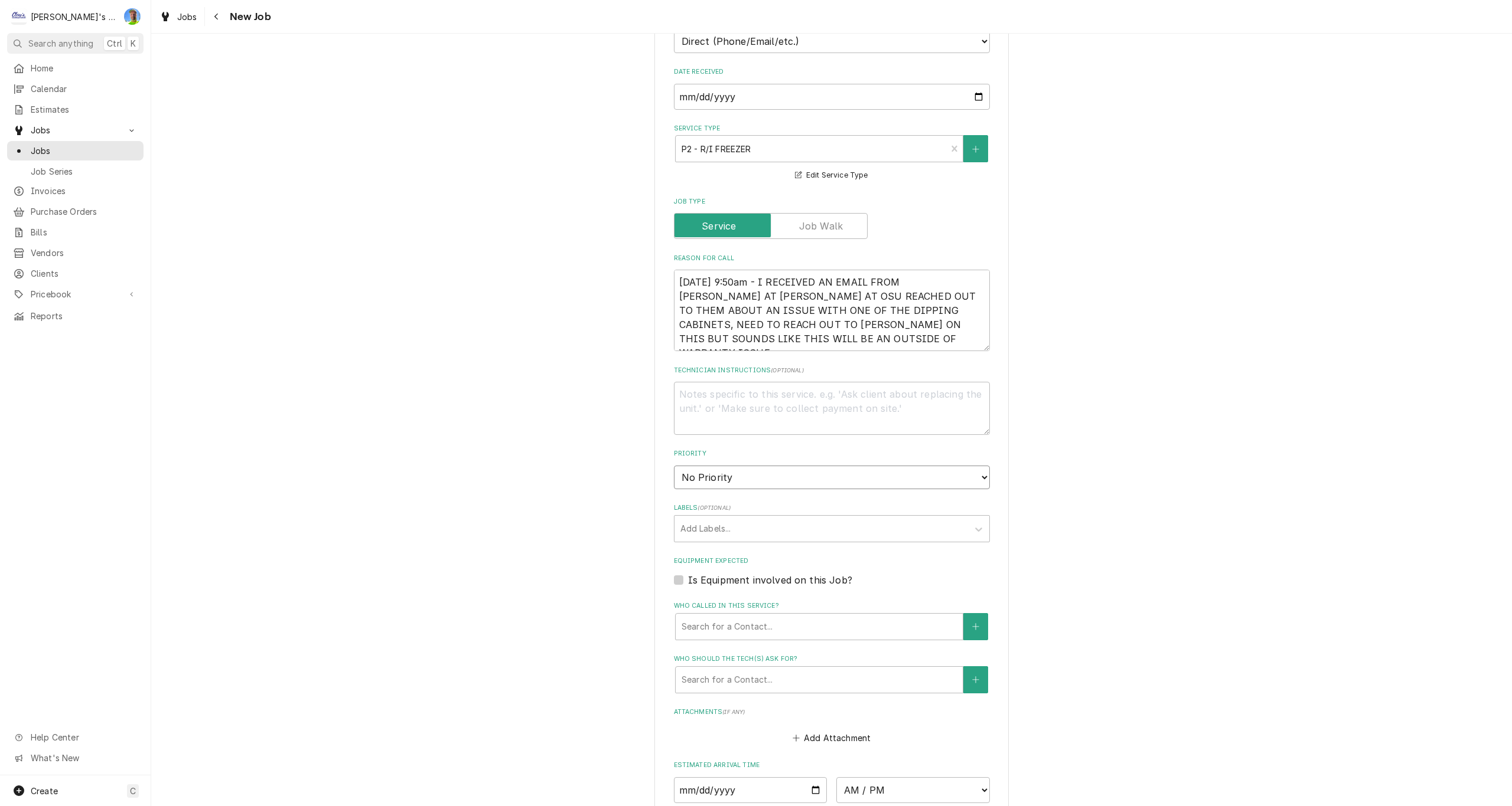
click at [697, 481] on select "No Priority Urgent High Medium Low" at bounding box center [832, 477] width 316 height 24
click at [674, 466] on select "No Priority Urgent High Medium Low" at bounding box center [832, 477] width 316 height 24
click at [705, 537] on div "Labels" at bounding box center [821, 529] width 281 height 21
click at [646, 537] on div "Please provide the following information to create a job: Client Details Client…" at bounding box center [832, 383] width 1361 height 1265
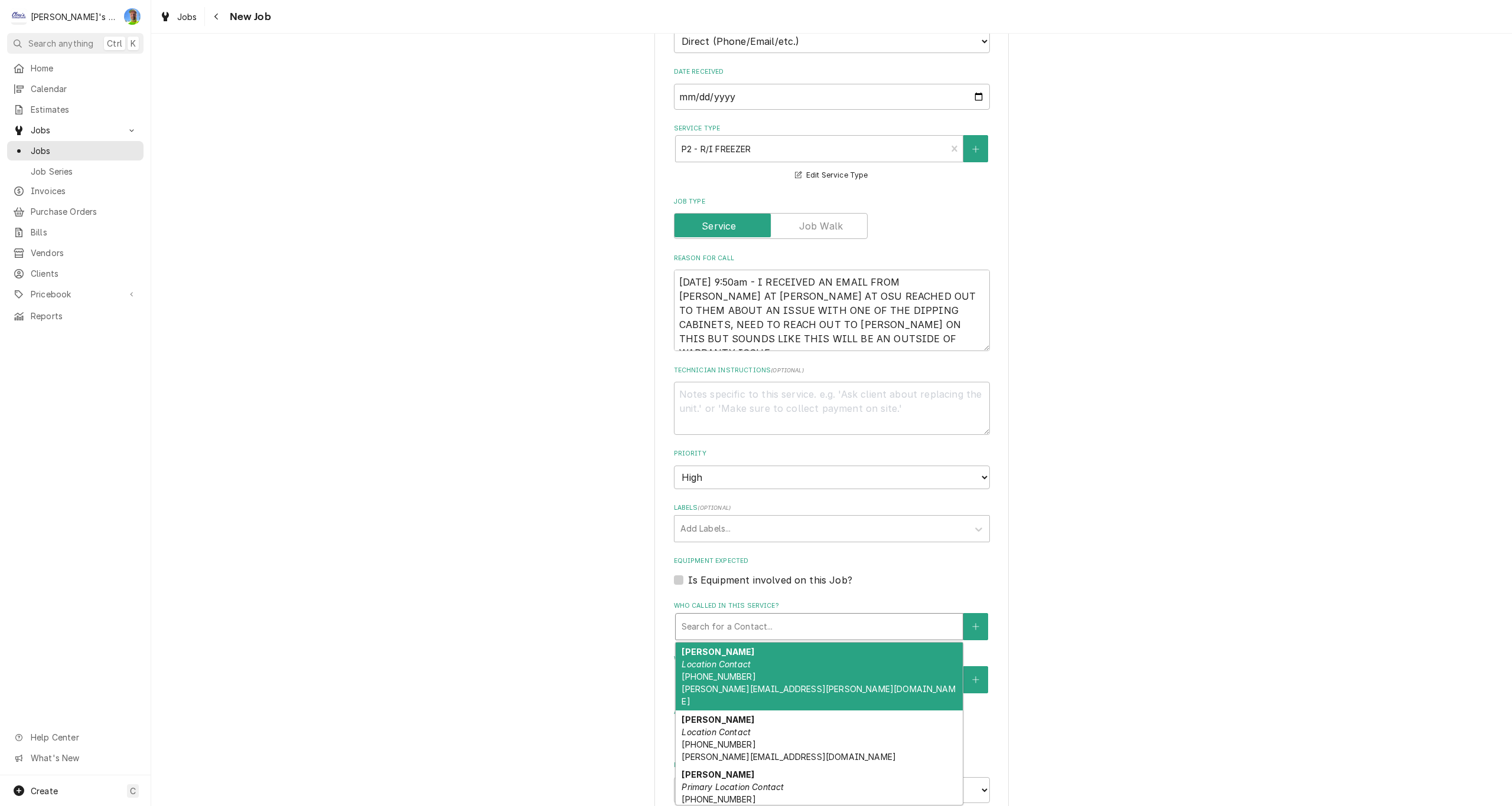
click at [712, 626] on div "Who called in this service?" at bounding box center [819, 626] width 275 height 21
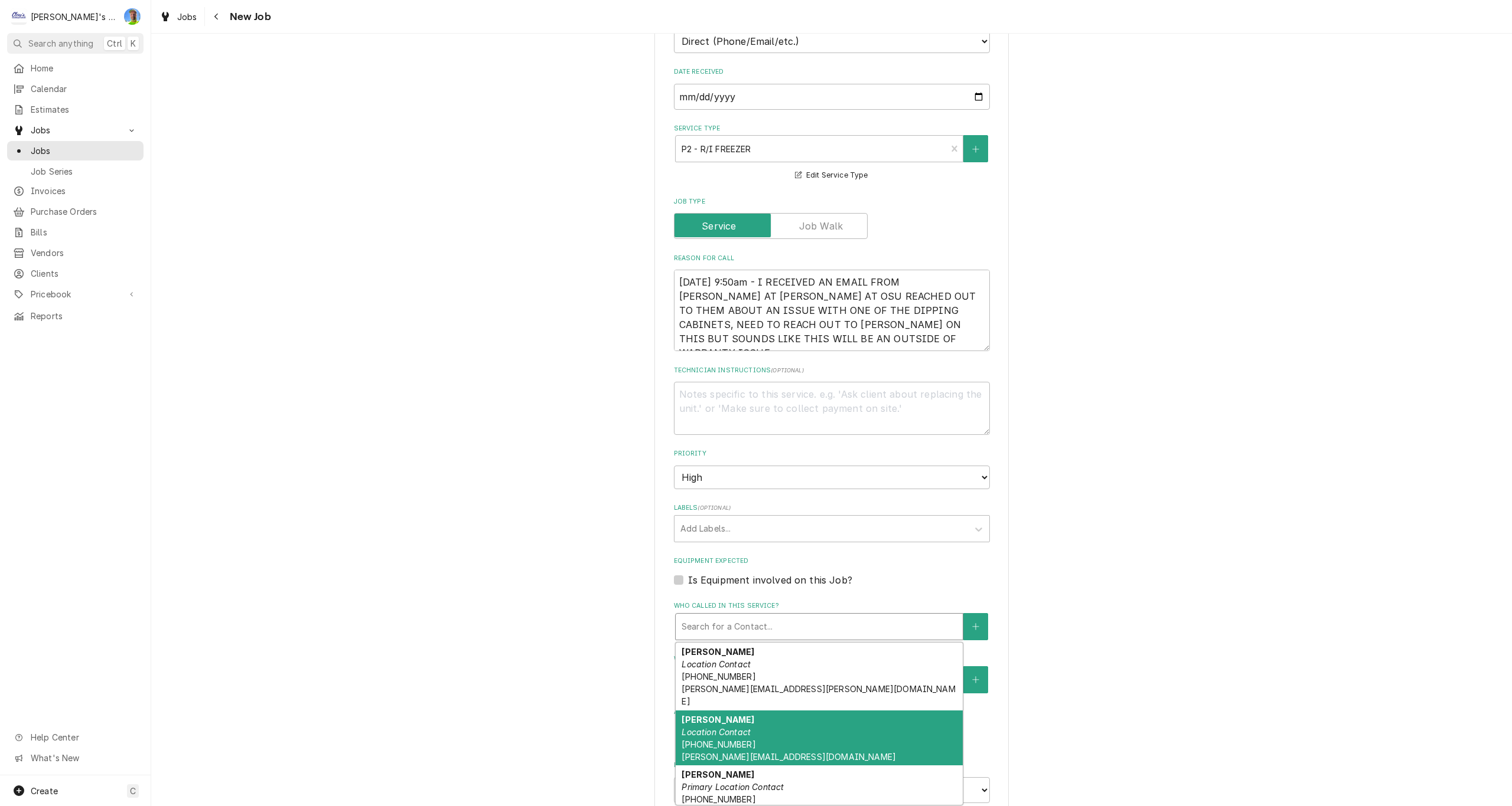
click at [717, 712] on div "MARK RAWLINGS Location Contact (541) 390-6184 M.RAWLINGS@CURTISRESTEQ.COM" at bounding box center [819, 738] width 287 height 55
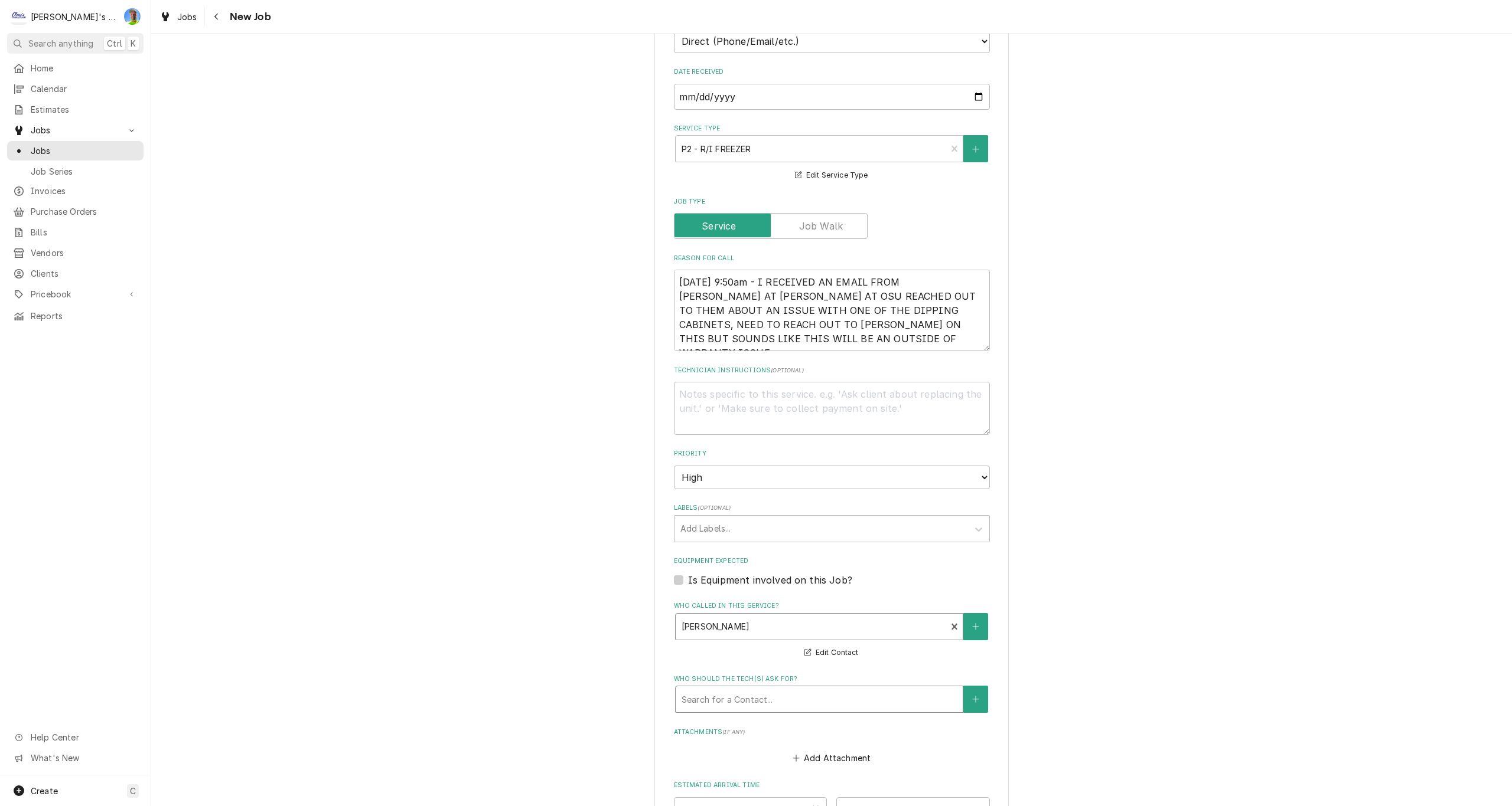
click at [721, 700] on div "Who should the tech(s) ask for?" at bounding box center [819, 699] width 275 height 21
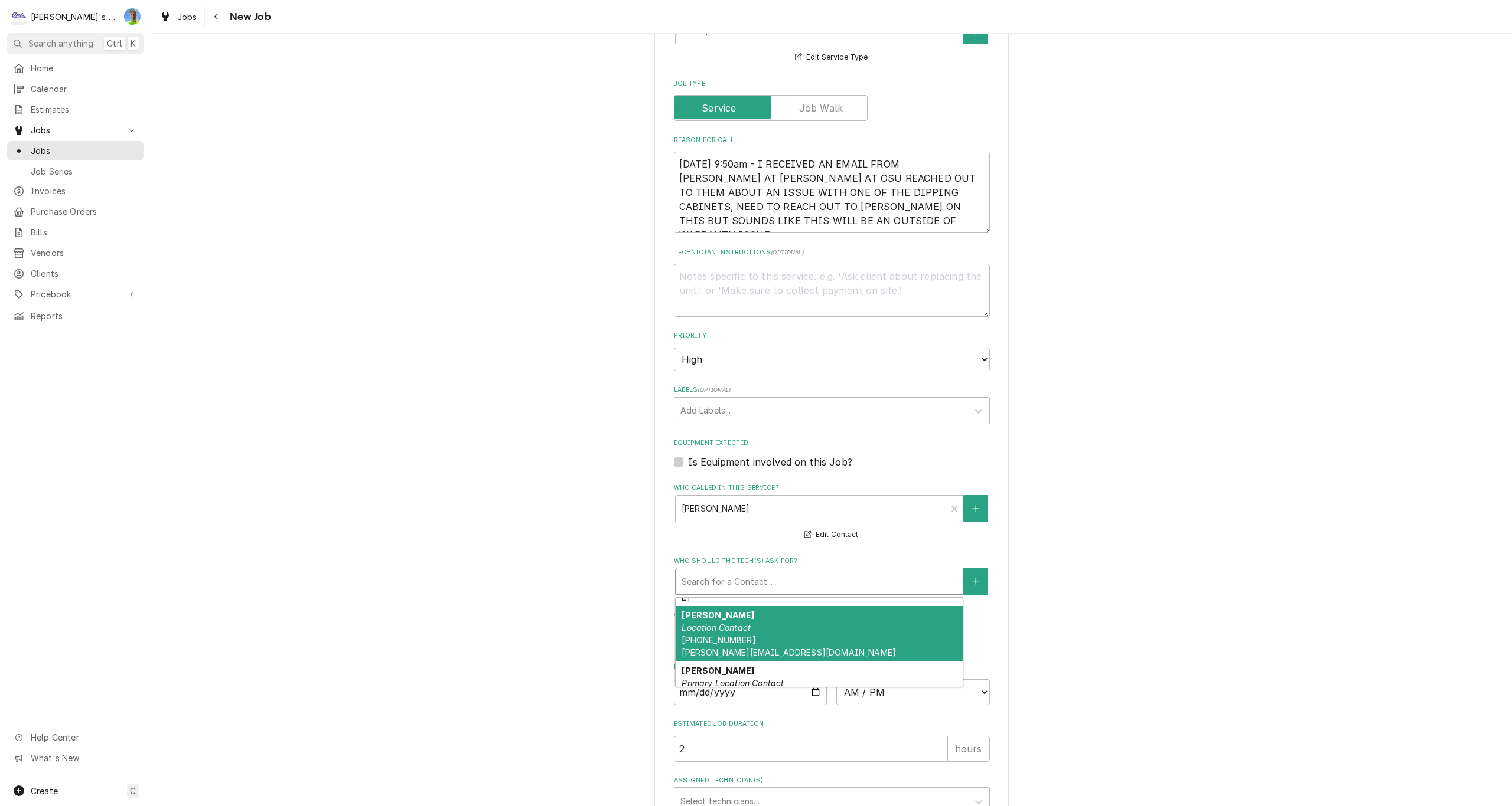
scroll to position [76, 0]
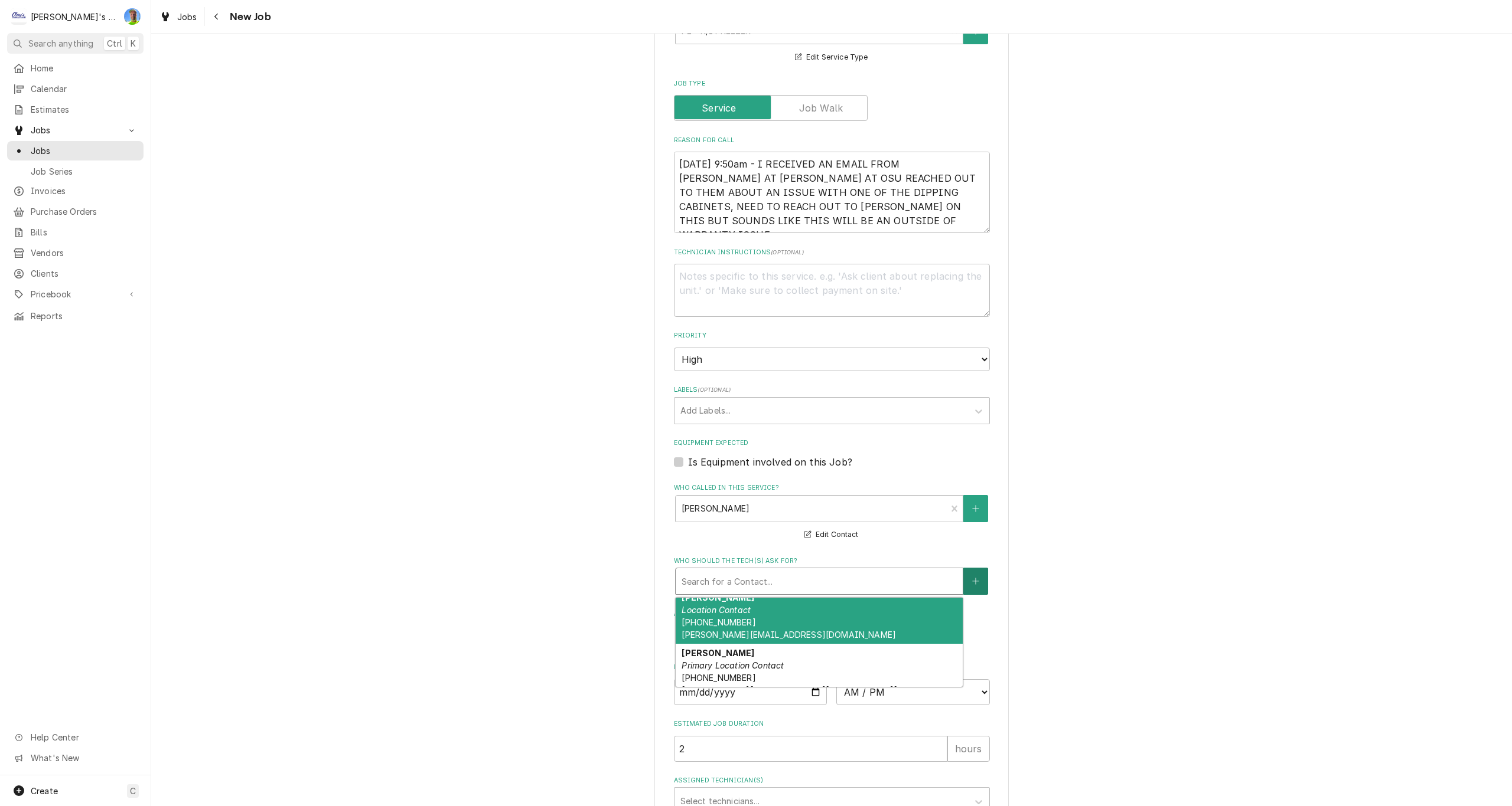
click at [966, 580] on button "Who should the tech(s) ask for?" at bounding box center [975, 581] width 24 height 27
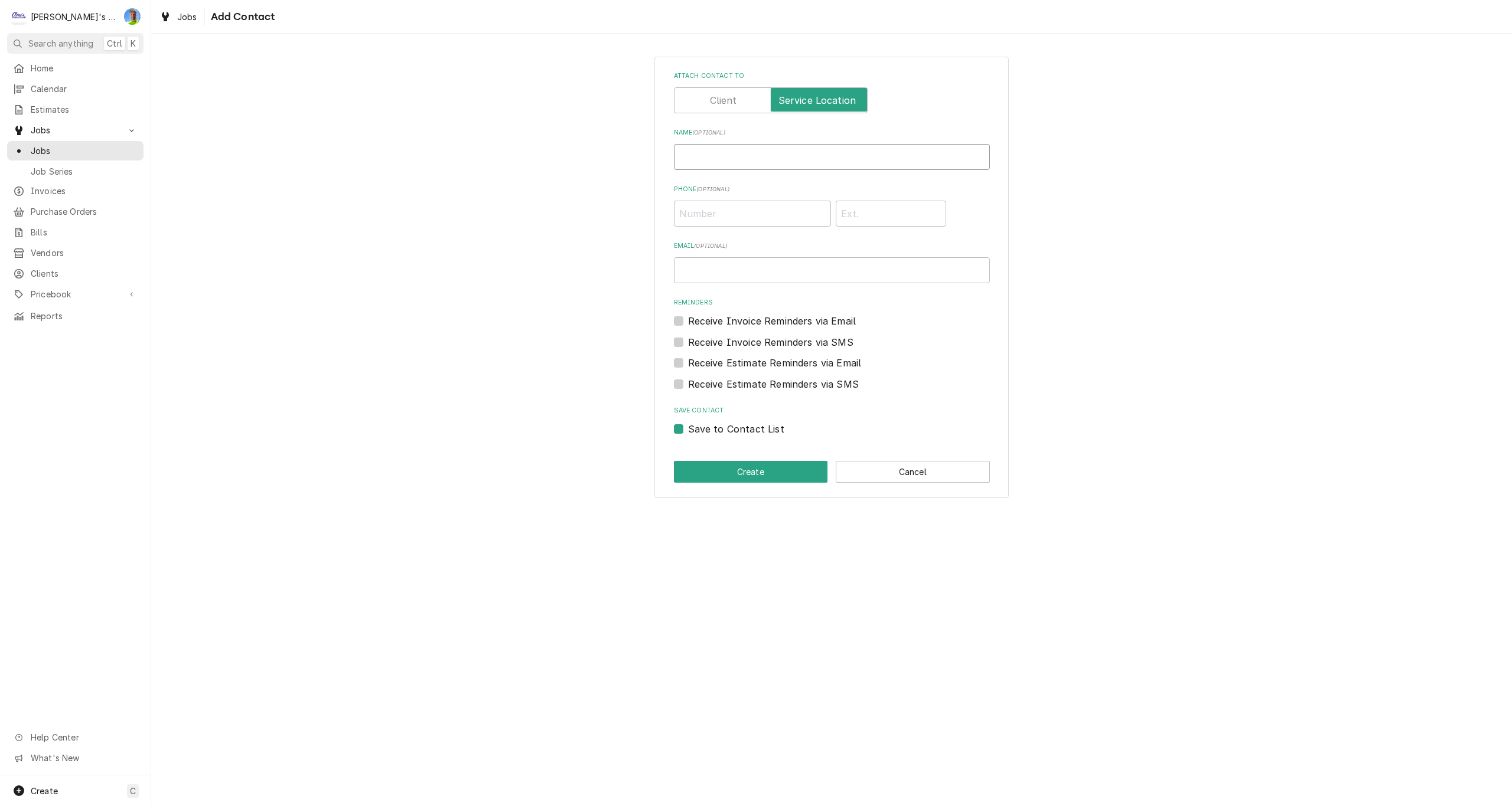
click at [726, 159] on input "Name ( optional )" at bounding box center [832, 157] width 316 height 26
click at [742, 470] on button "Create" at bounding box center [751, 472] width 155 height 22
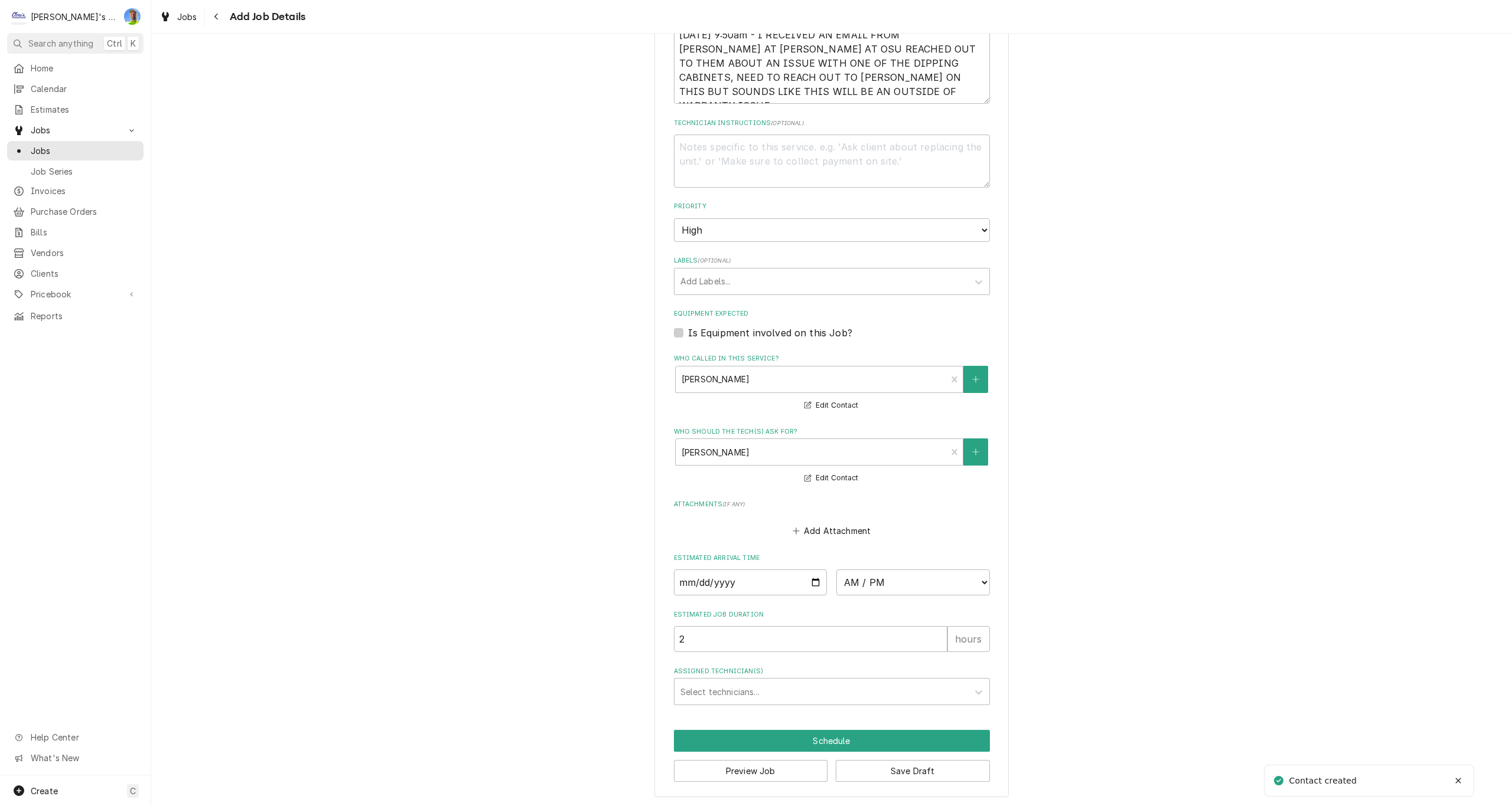
scroll to position [544, 0]
click at [883, 768] on button "Save Draft" at bounding box center [913, 770] width 155 height 22
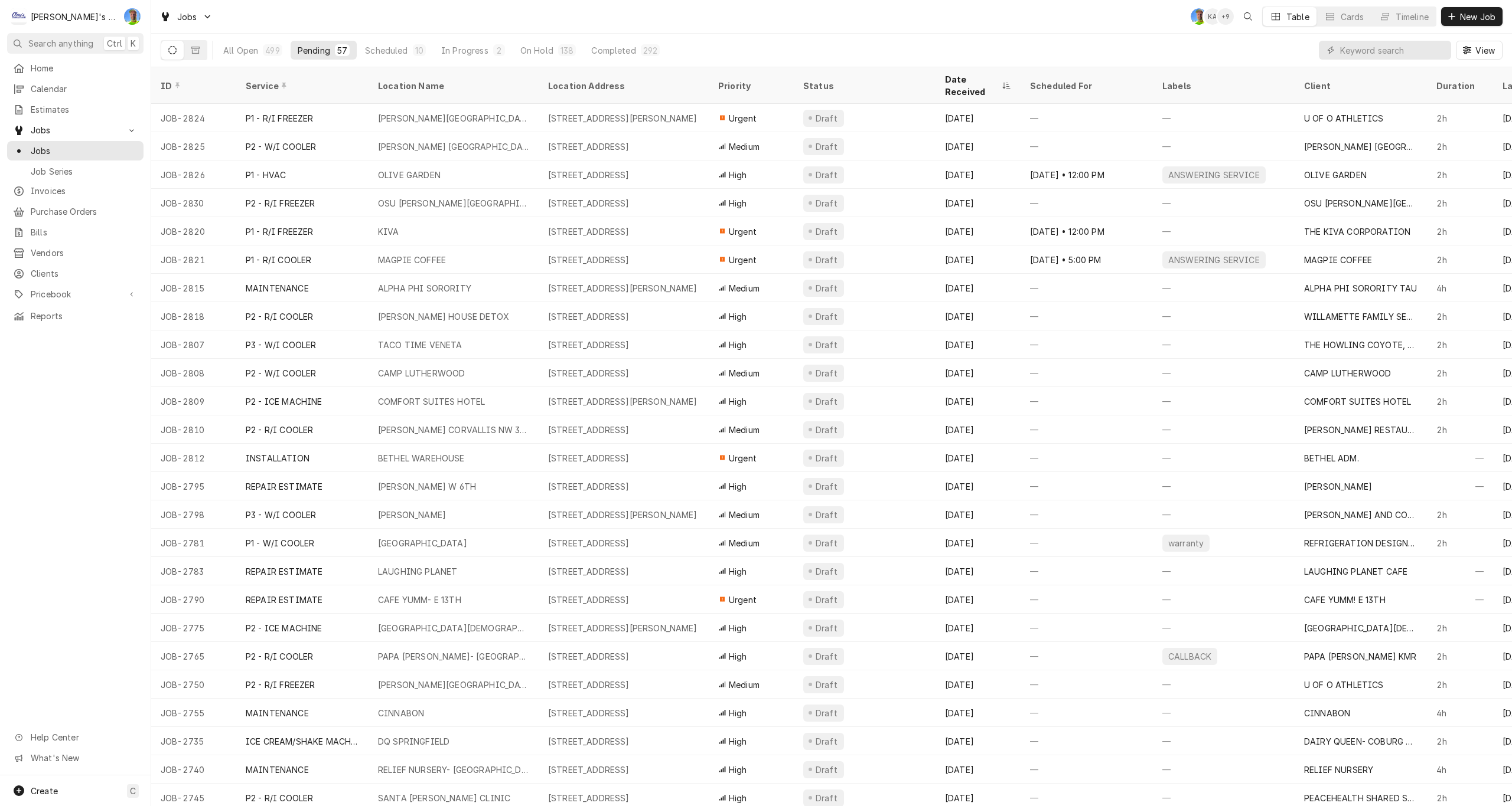
click at [732, 13] on div "Jobs GA KA + 9 Table Cards Timeline New Job" at bounding box center [832, 17] width 1361 height 33
click at [382, 49] on div "Scheduled" at bounding box center [386, 50] width 43 height 13
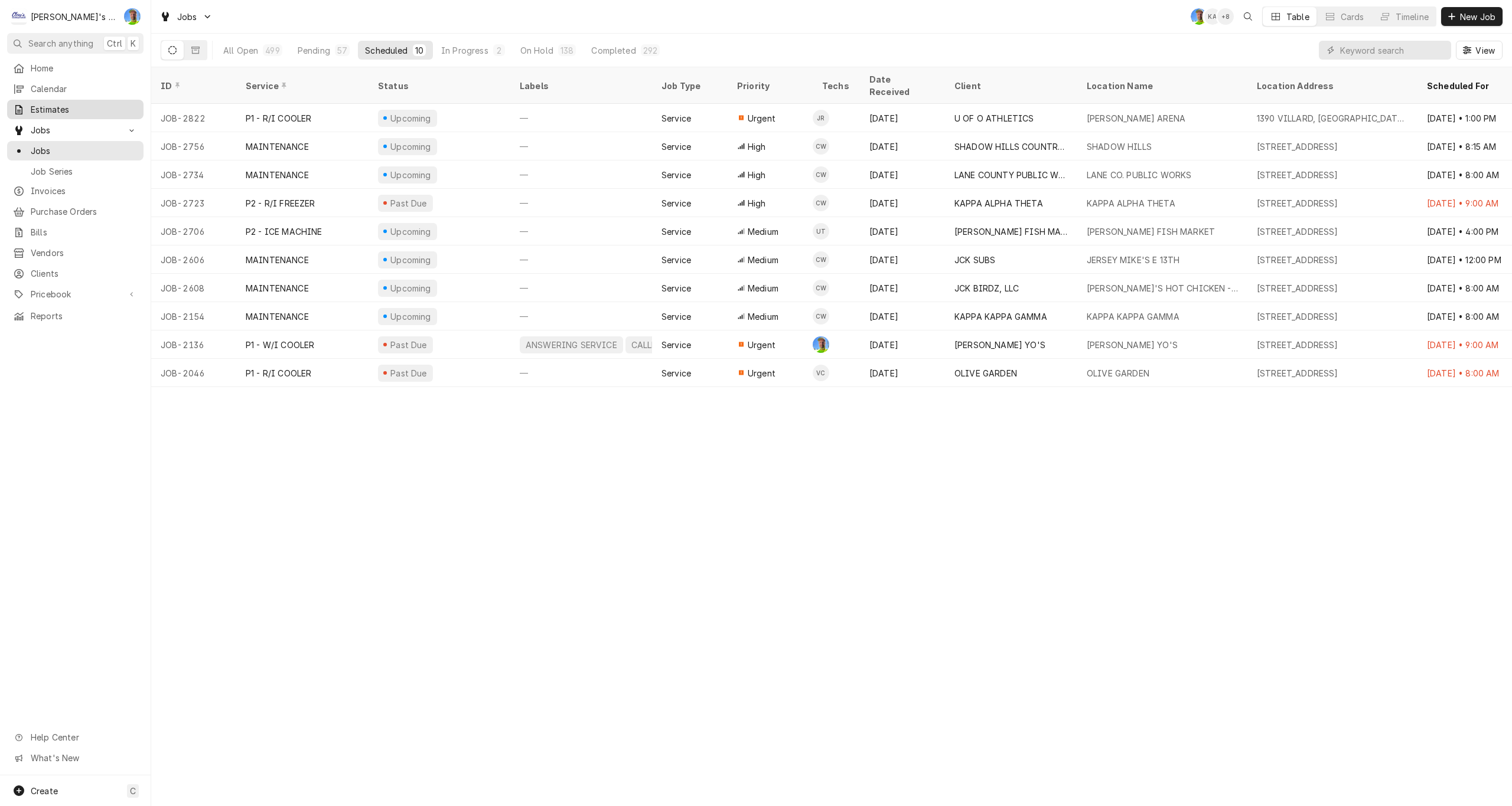
click at [76, 108] on span "Estimates" at bounding box center [84, 110] width 107 height 13
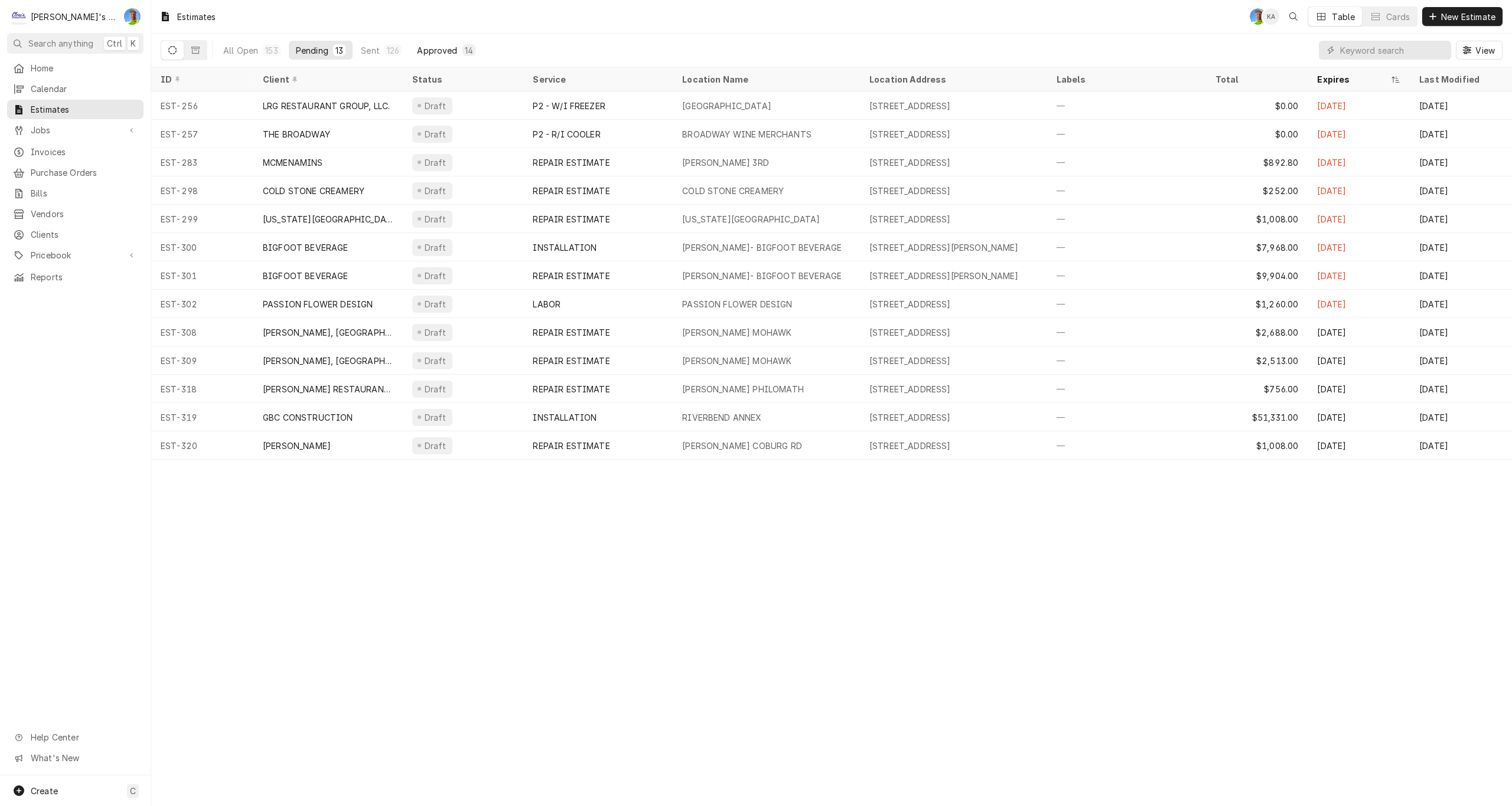
click at [432, 41] on button "Approved 14" at bounding box center [446, 50] width 73 height 19
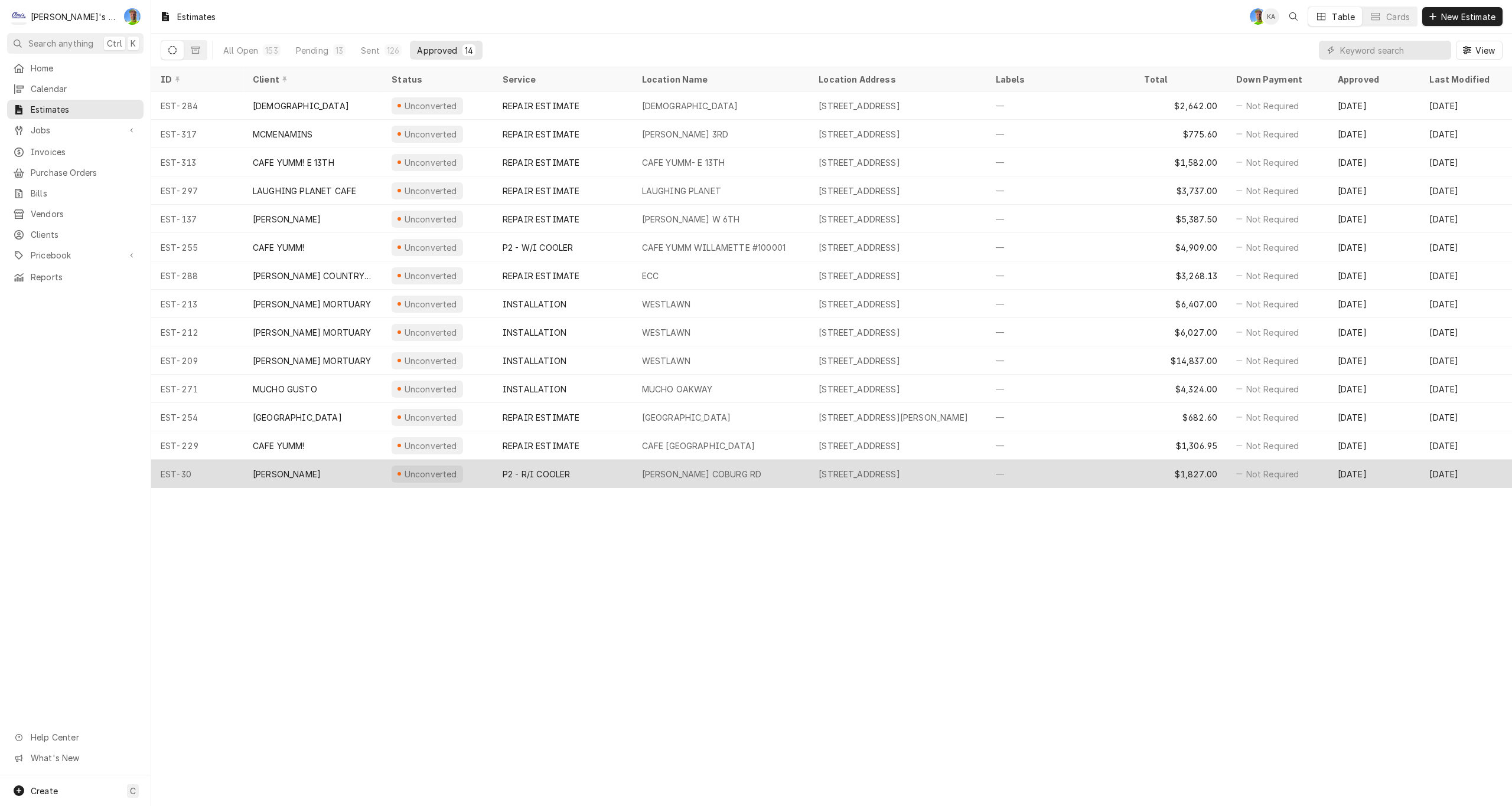
click at [801, 472] on div "[PERSON_NAME] COBURG RD" at bounding box center [721, 474] width 177 height 28
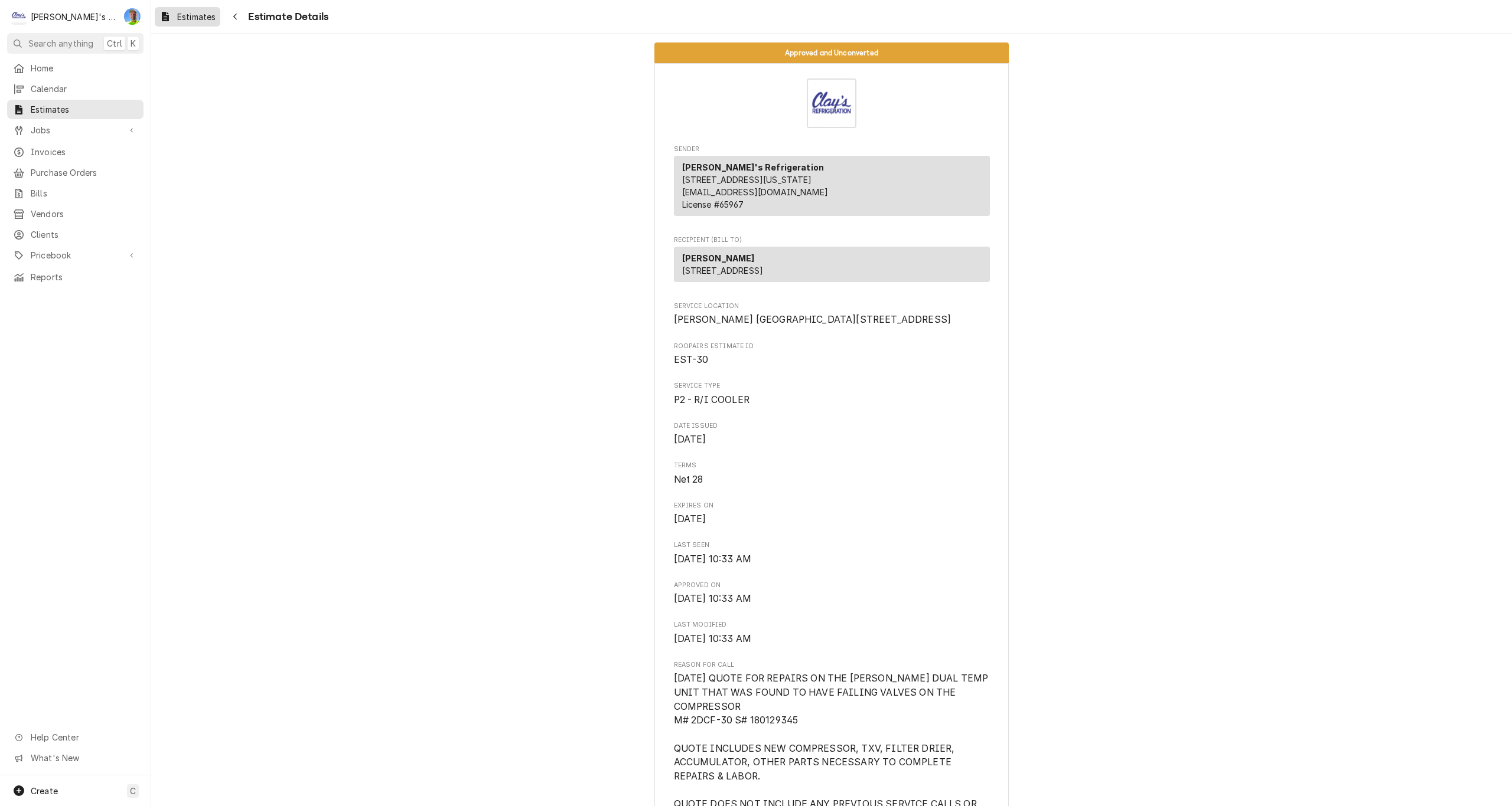
click at [191, 19] on span "Estimates" at bounding box center [196, 17] width 39 height 13
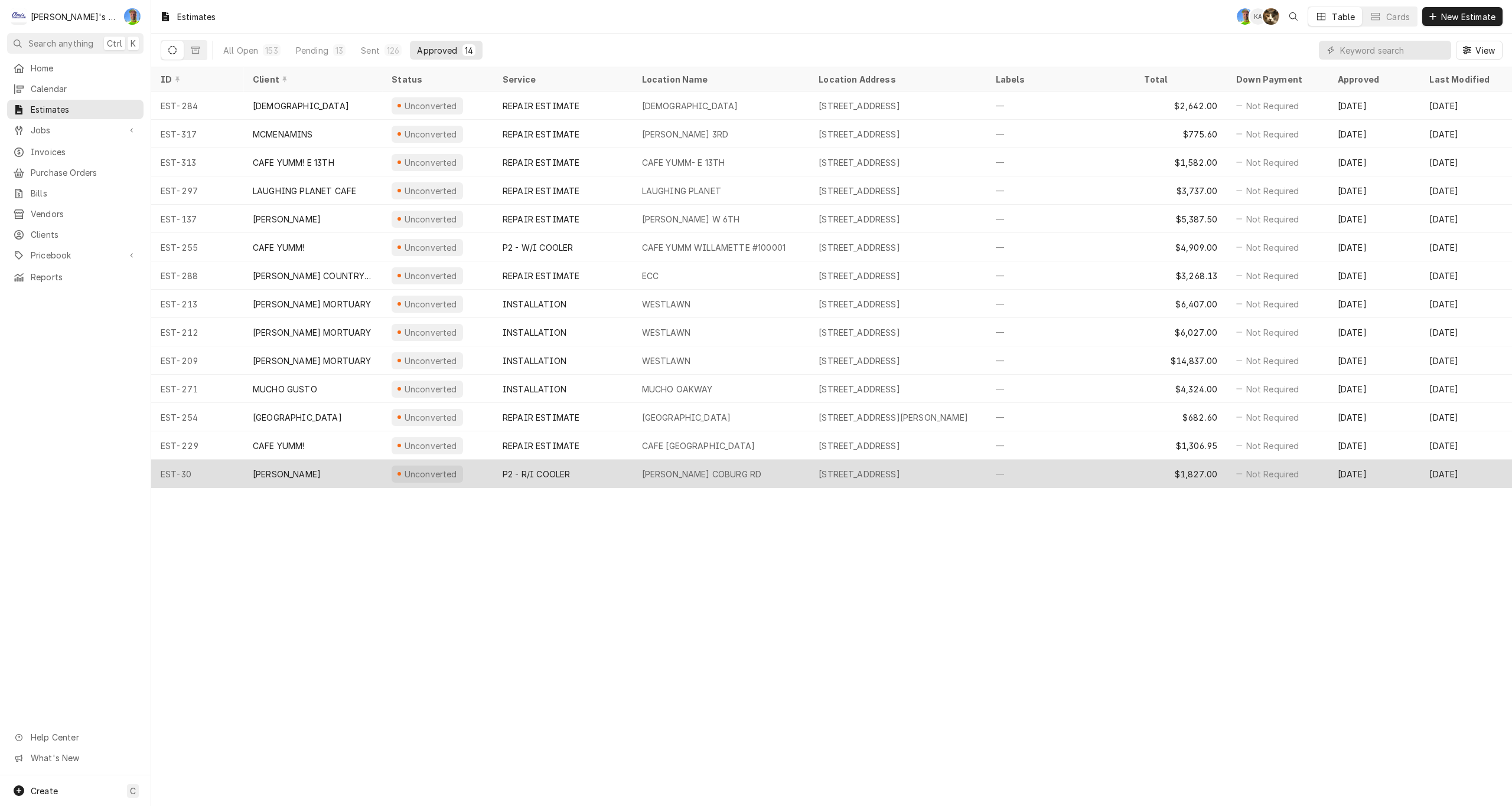
click at [557, 471] on div "P2 - R/I COOLER" at bounding box center [536, 474] width 67 height 13
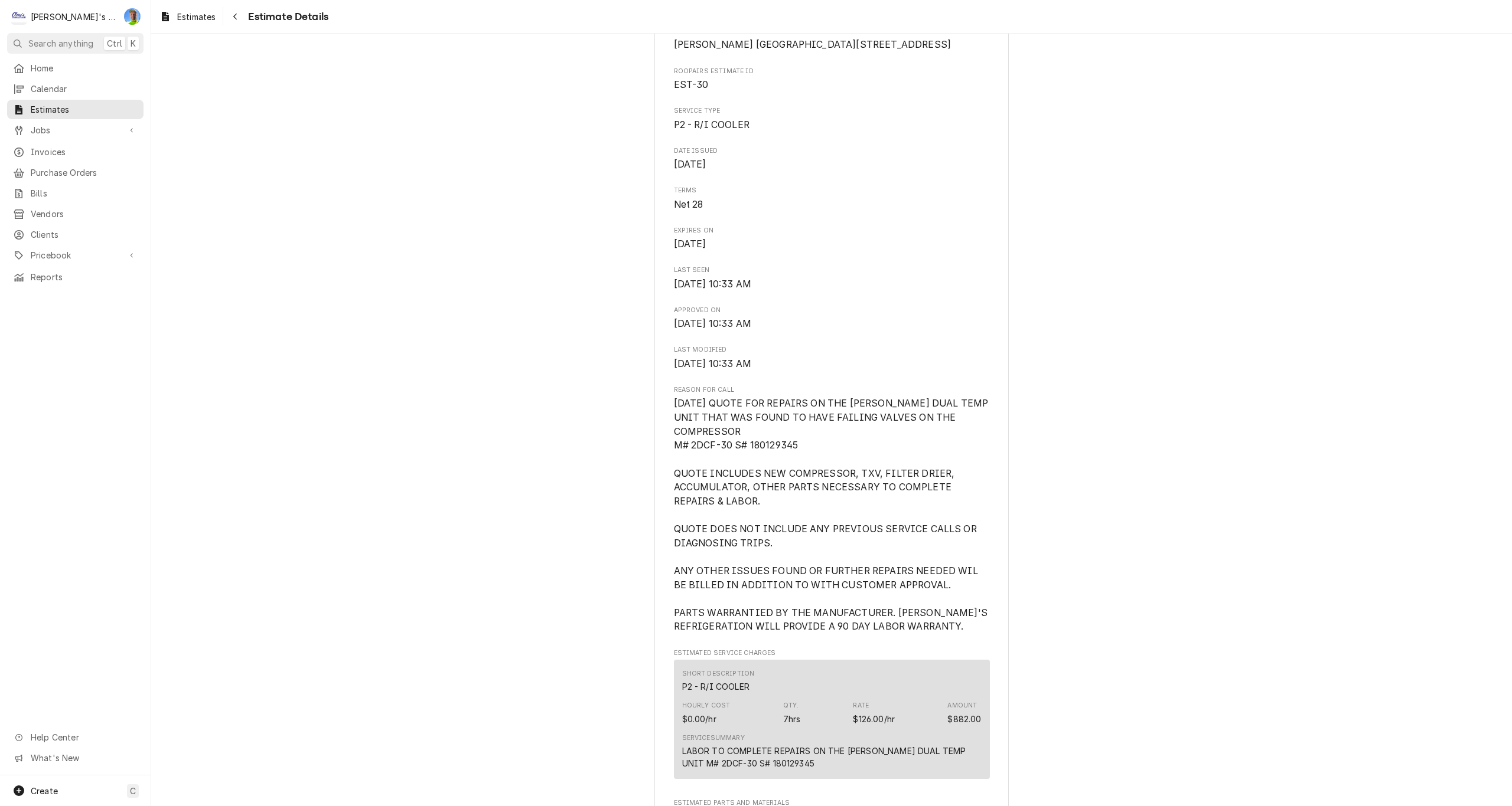
scroll to position [295, 0]
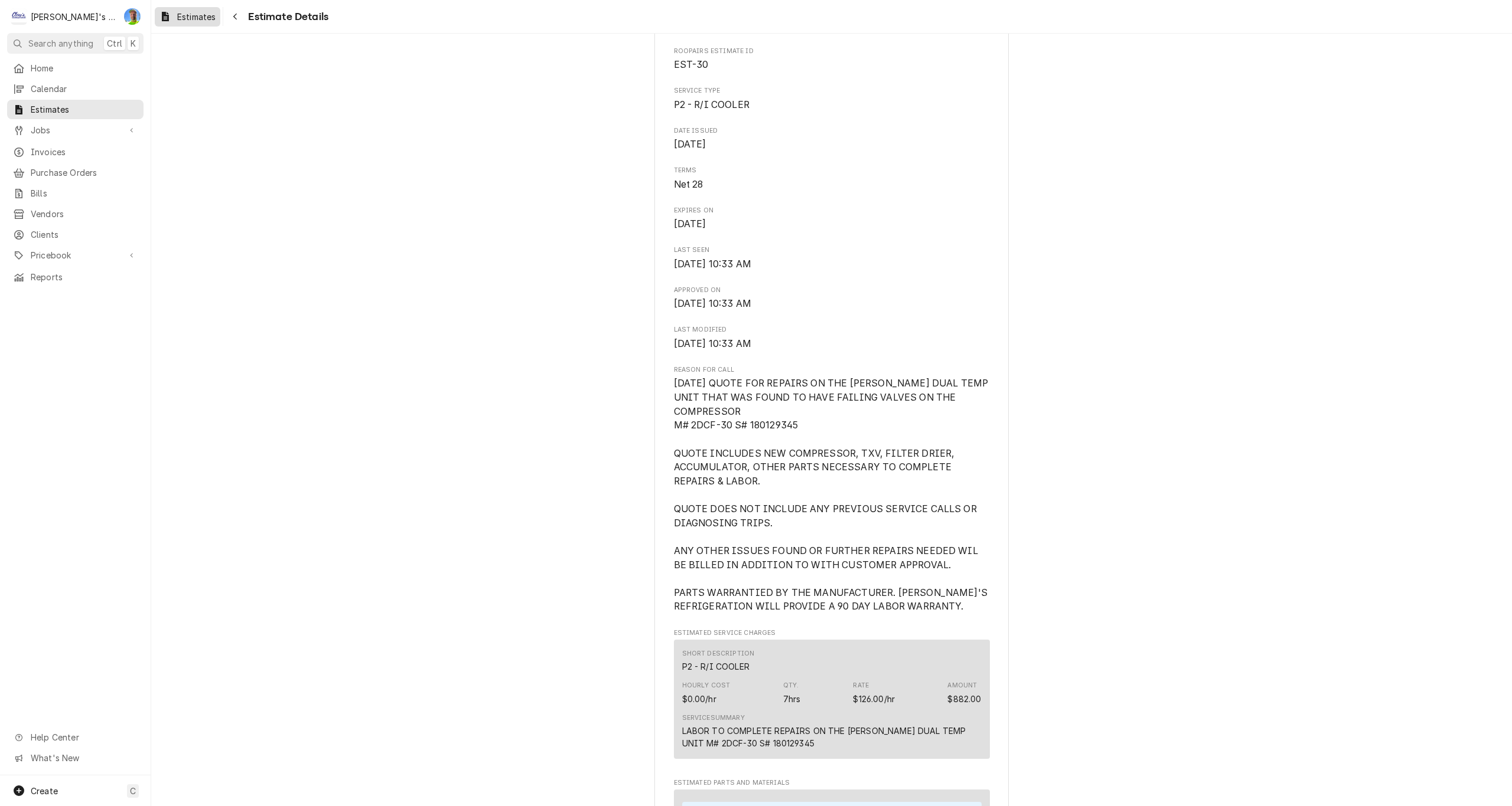
click at [207, 19] on span "Estimates" at bounding box center [196, 17] width 39 height 13
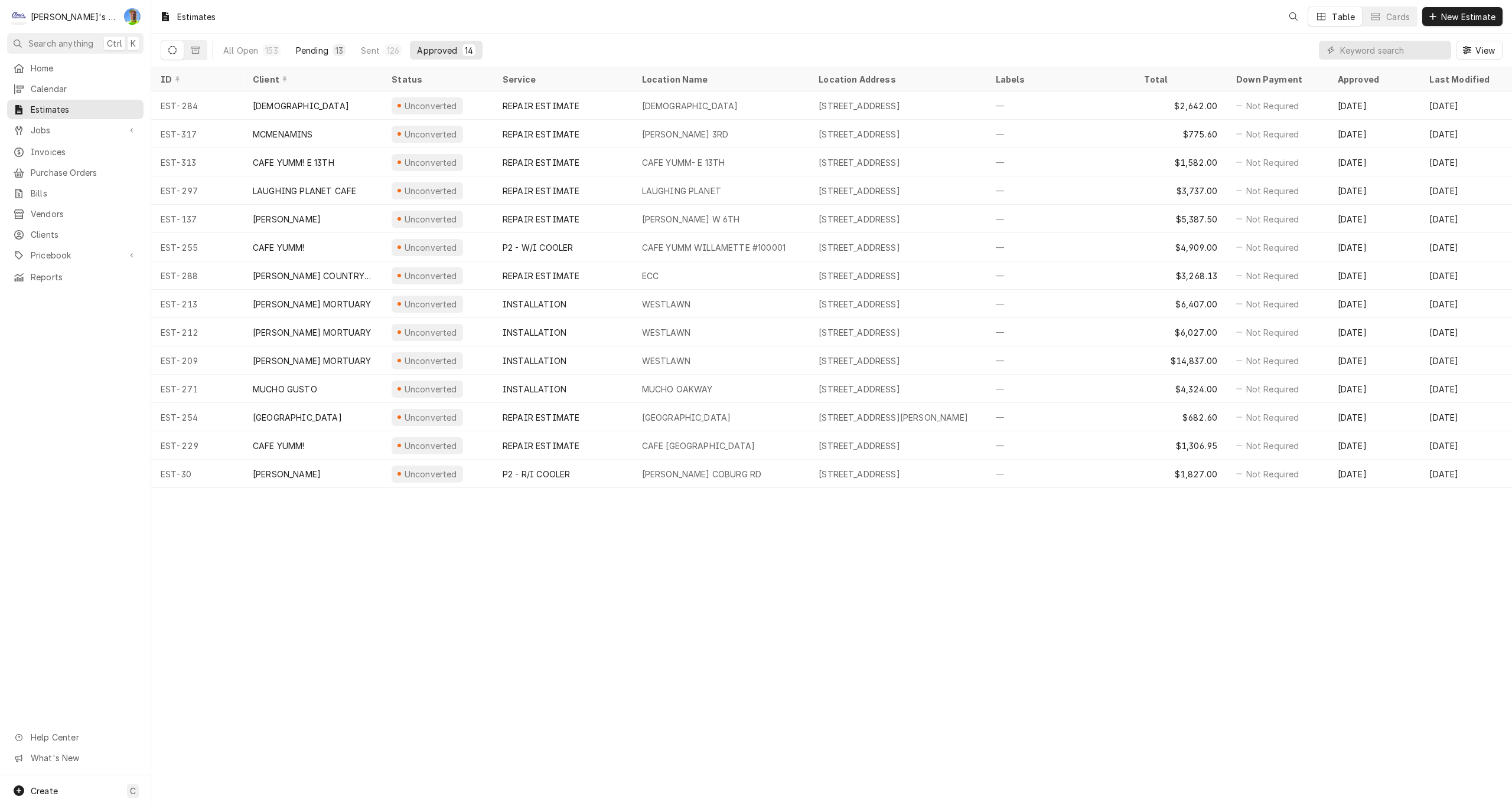
click at [308, 50] on div "Pending" at bounding box center [311, 50] width 32 height 13
